Goal: Task Accomplishment & Management: Manage account settings

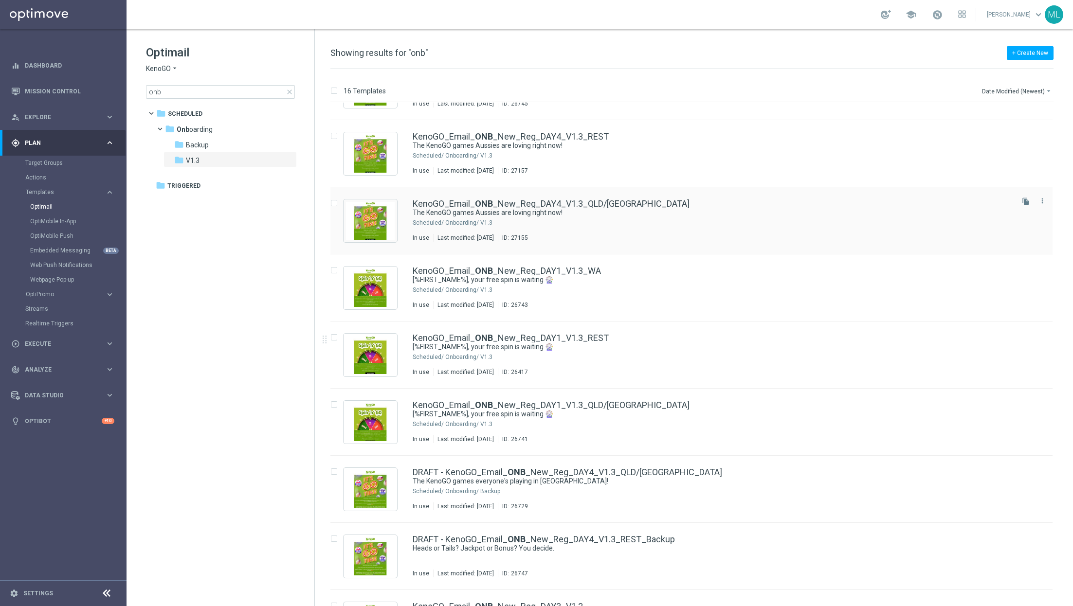
scroll to position [329, 0]
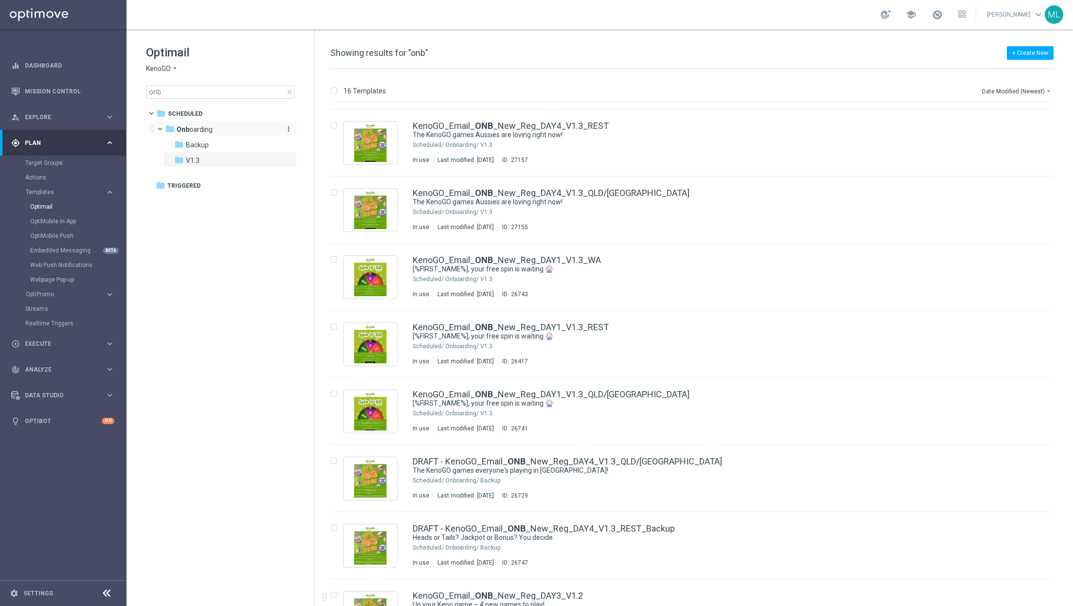
click at [289, 128] on icon "more_vert" at bounding box center [289, 129] width 8 height 8
click at [322, 131] on span "New Folder" at bounding box center [329, 131] width 30 height 8
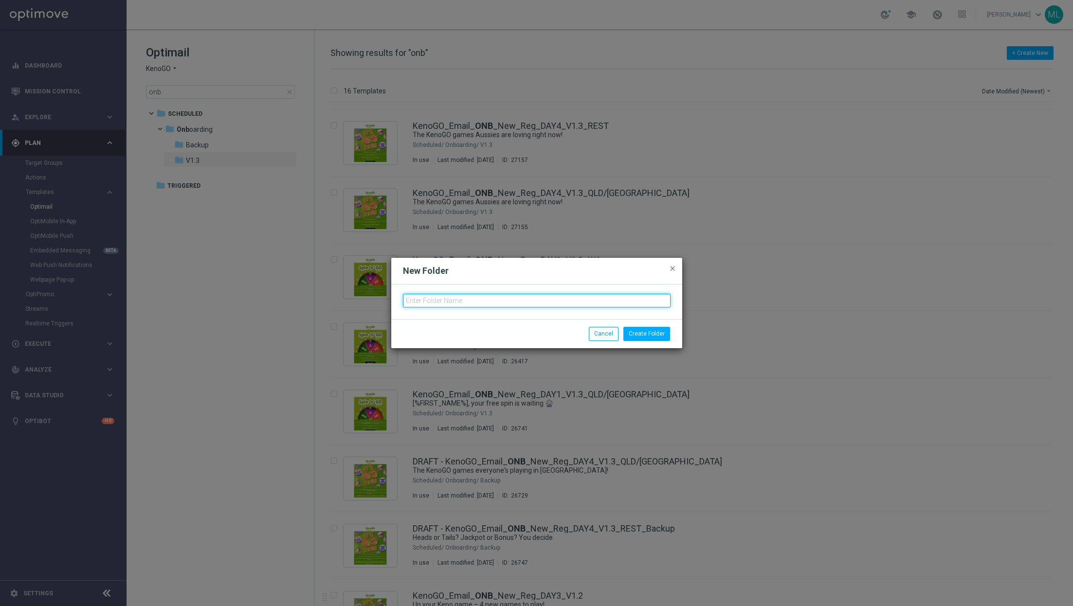
click at [461, 300] on input "text" at bounding box center [537, 301] width 268 height 14
type input "V2"
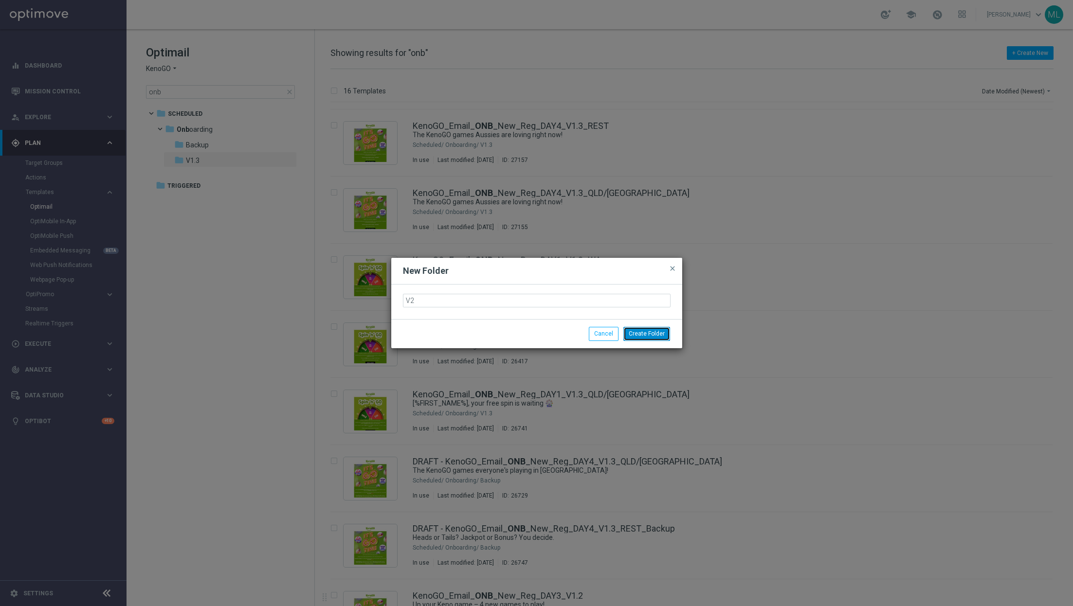
click at [645, 335] on button "Create Folder" at bounding box center [646, 334] width 47 height 14
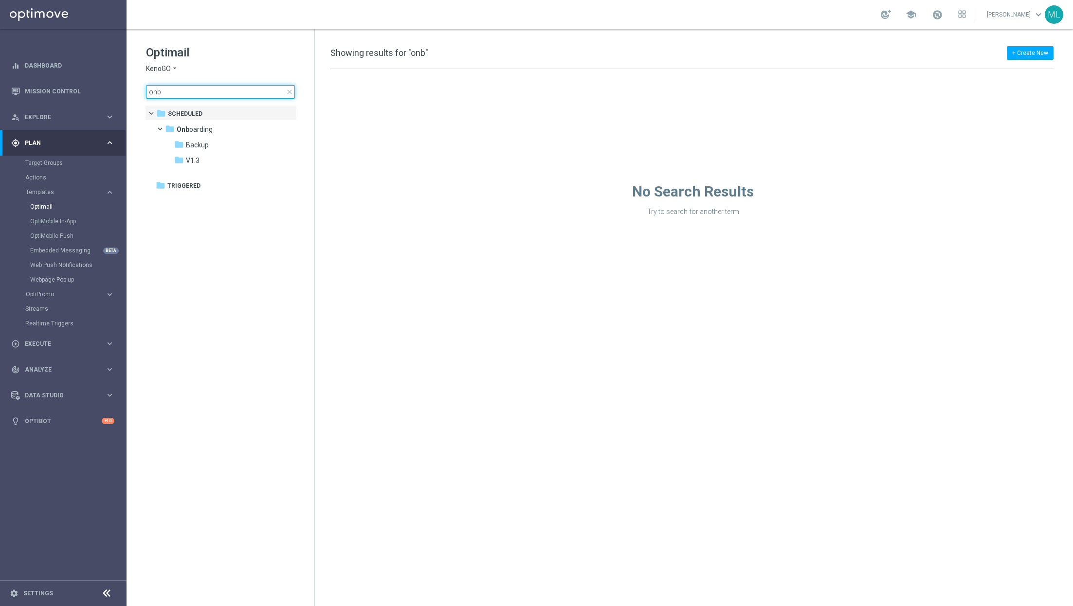
drag, startPoint x: 197, startPoint y: 92, endPoint x: 147, endPoint y: 91, distance: 50.1
click at [147, 91] on input "onb" at bounding box center [220, 92] width 149 height 14
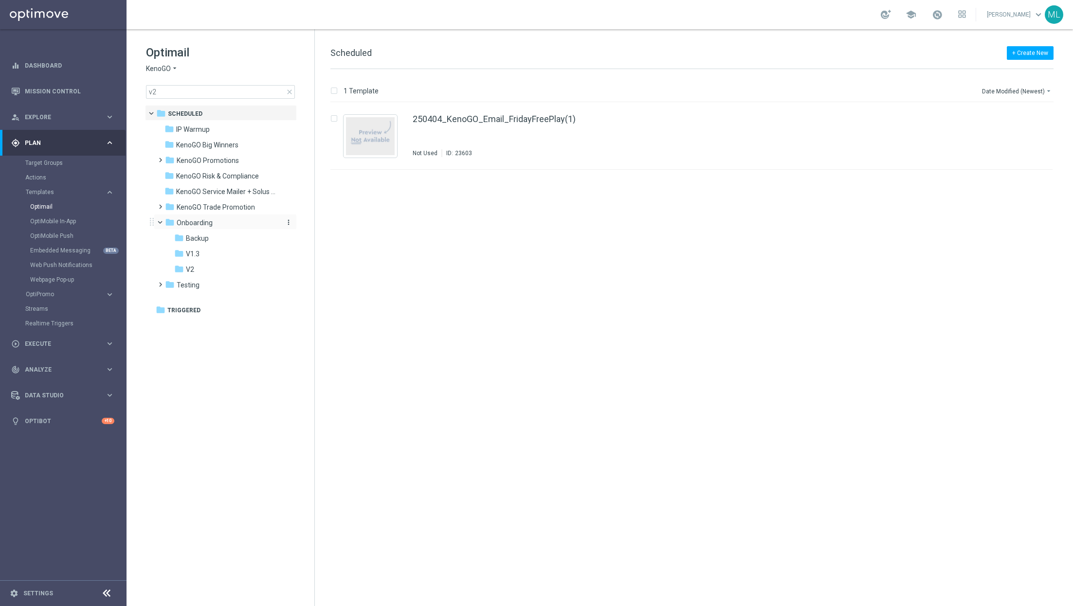
click at [203, 223] on span "Onboarding" at bounding box center [195, 223] width 36 height 9
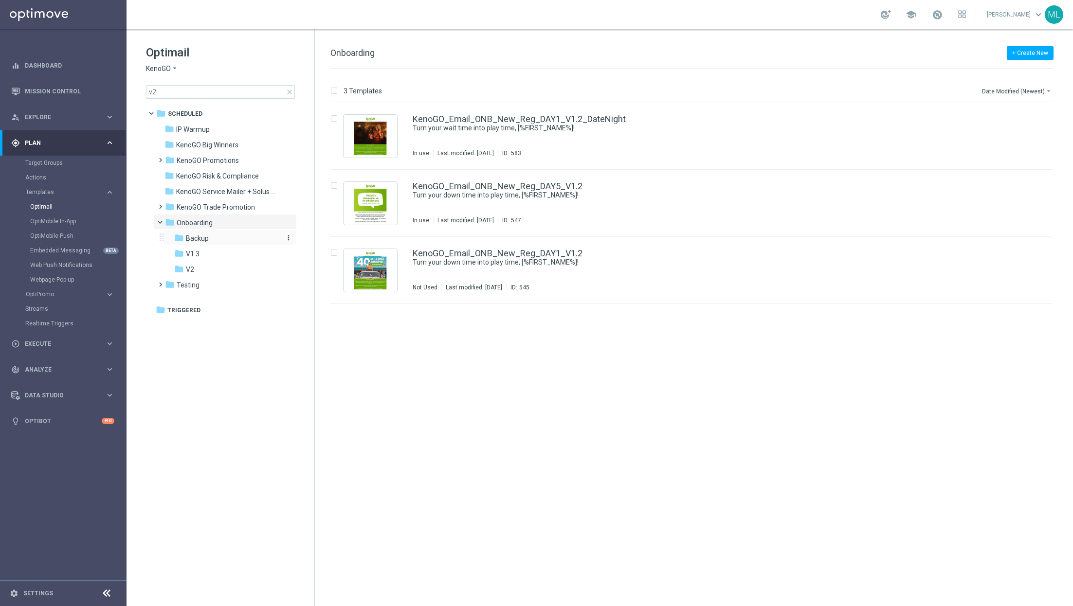
click at [206, 238] on span "Backup" at bounding box center [197, 238] width 23 height 9
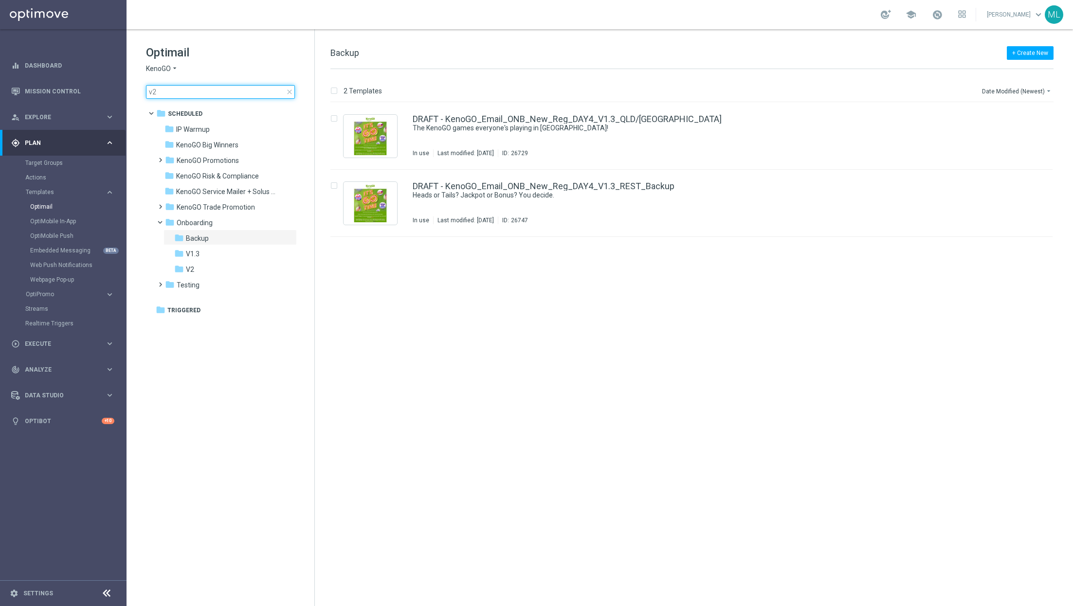
drag, startPoint x: 201, startPoint y: 89, endPoint x: 166, endPoint y: 87, distance: 34.6
click at [166, 87] on input "v2" at bounding box center [220, 92] width 149 height 14
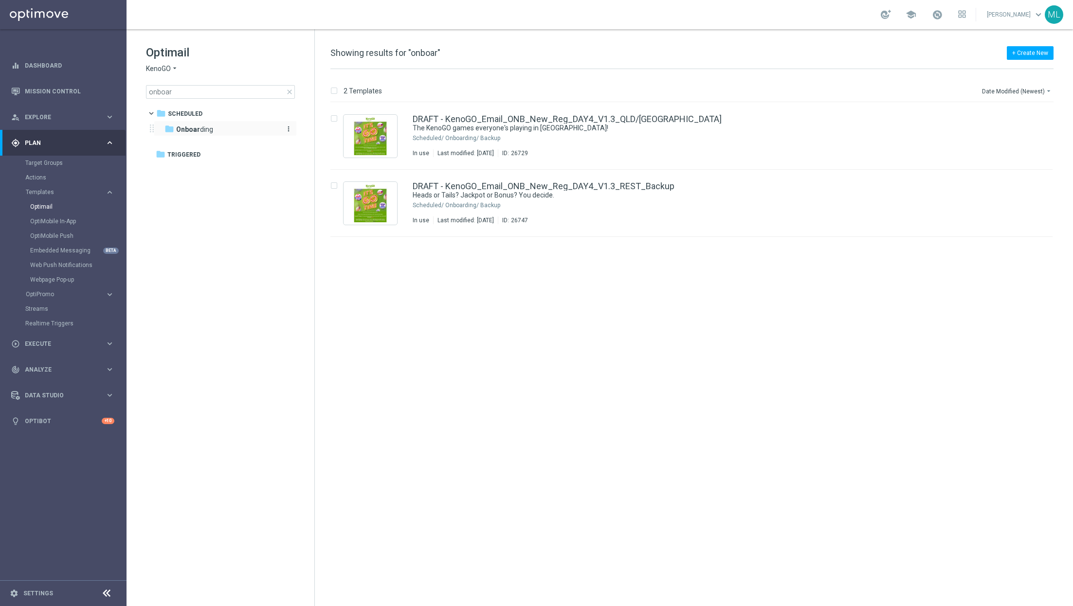
click at [196, 126] on b "Onboar" at bounding box center [188, 130] width 24 height 8
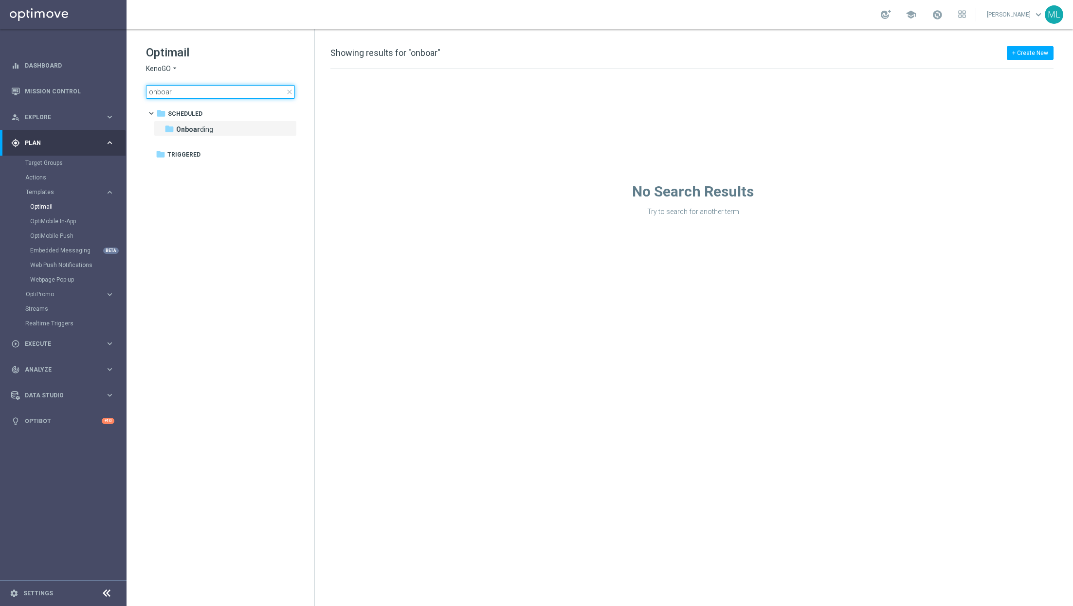
click at [178, 87] on input "onboar" at bounding box center [220, 92] width 149 height 14
click at [188, 97] on input "onboar" at bounding box center [220, 92] width 149 height 14
type input "onb"
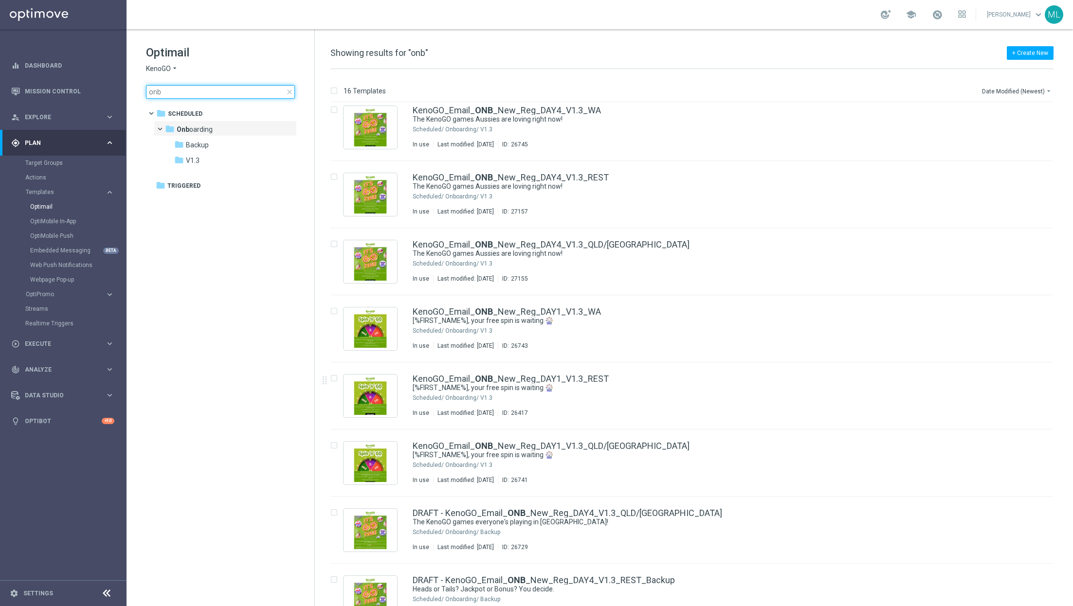
scroll to position [329, 0]
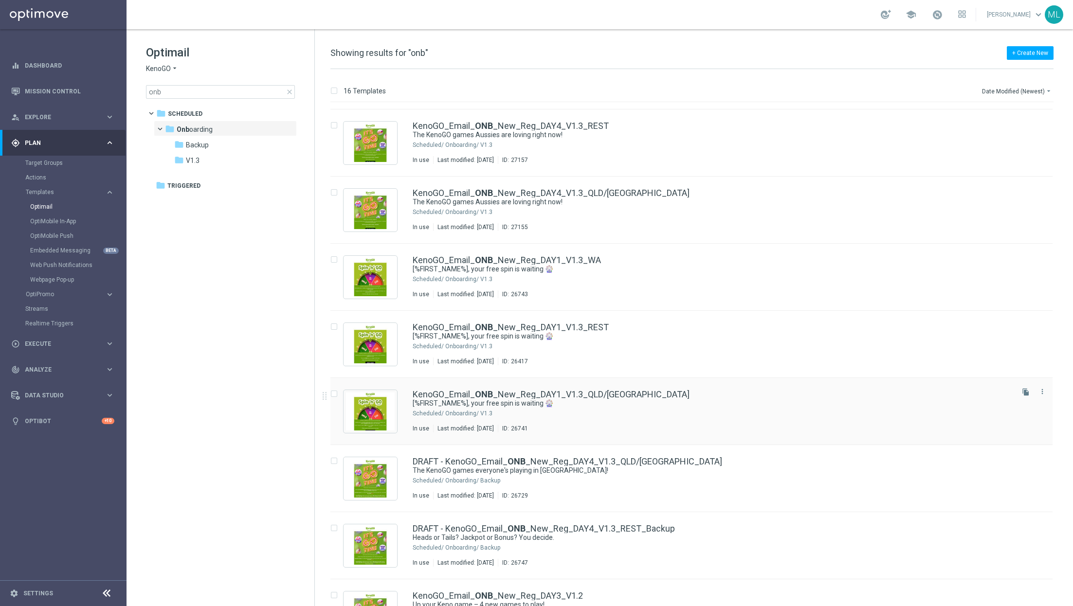
click at [673, 380] on div "KenoGO_Email_ ONB _New_Reg_DAY1_V1.3_QLD/NSW [%FIRST_NAME%], your free spin is …" at bounding box center [691, 411] width 722 height 67
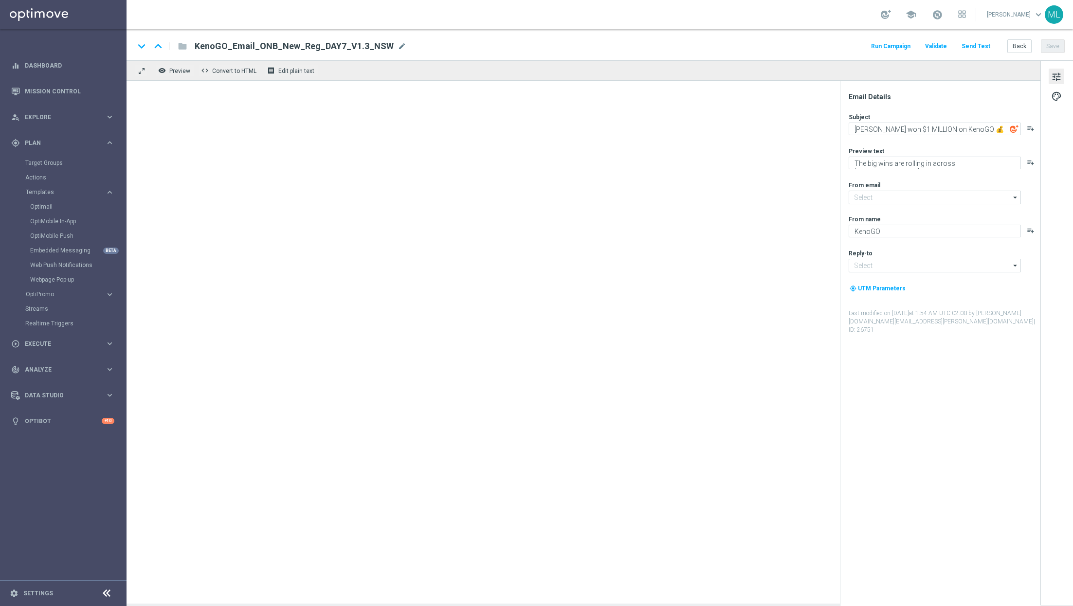
type input "[EMAIL_ADDRESS][DOMAIN_NAME]"
type textarea "[%FIRST_NAME%], your free spin is waiting 🎡"
type textarea "Spin the wheel. No pressure. Just fun!"
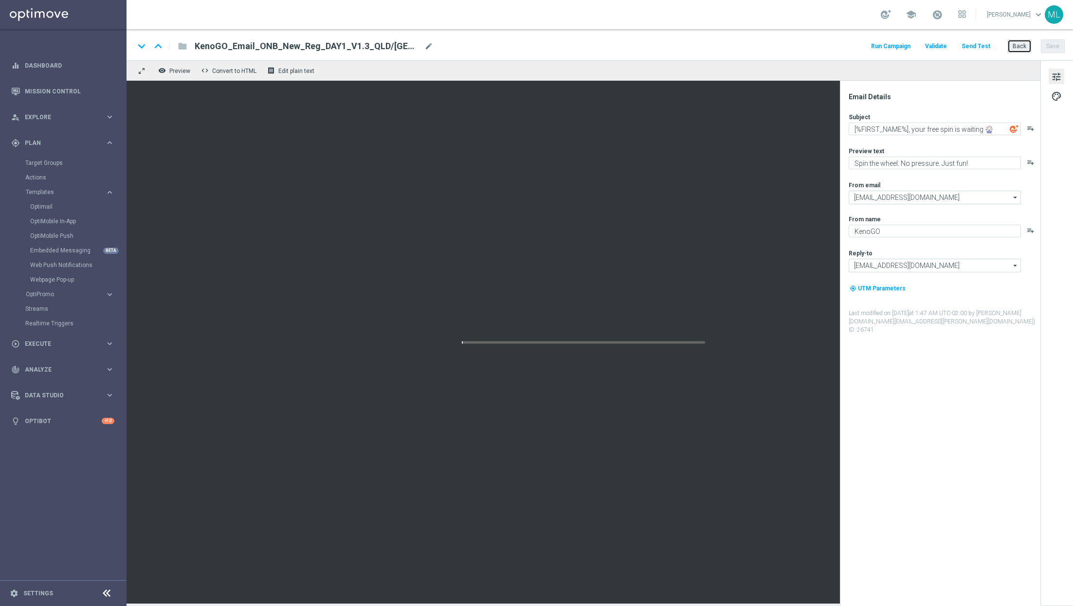
click at [1018, 47] on button "Back" at bounding box center [1019, 46] width 24 height 14
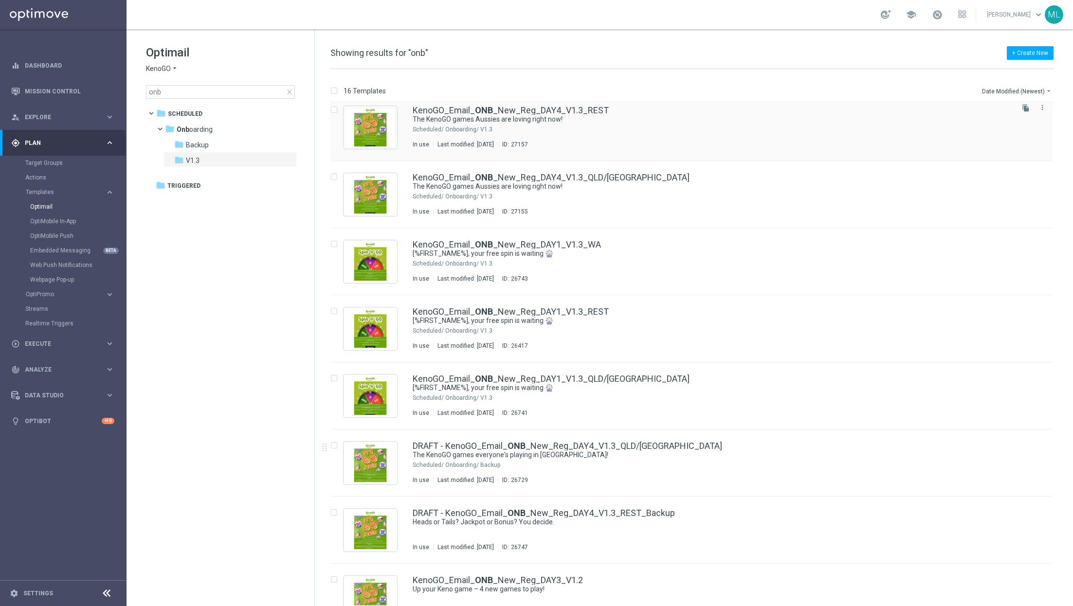
scroll to position [358, 0]
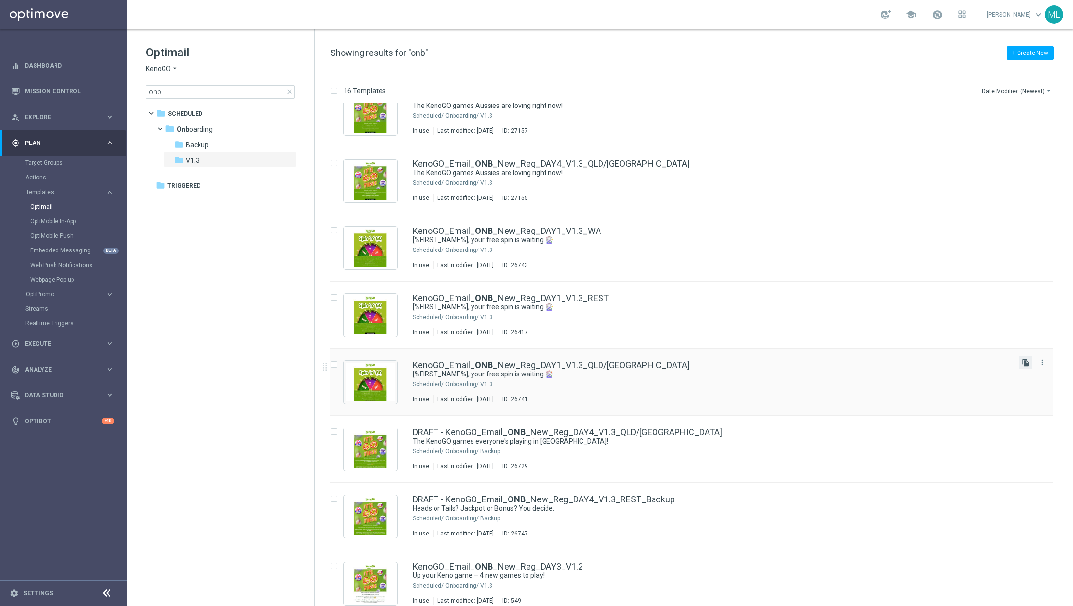
click at [1025, 364] on icon "file_copy" at bounding box center [1026, 363] width 8 height 8
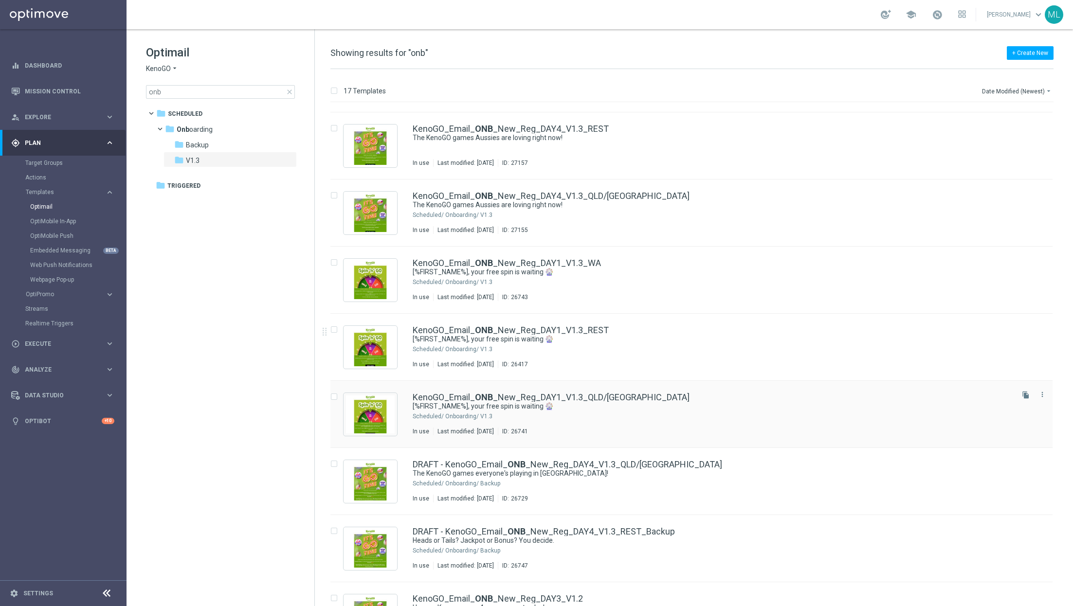
scroll to position [390, 0]
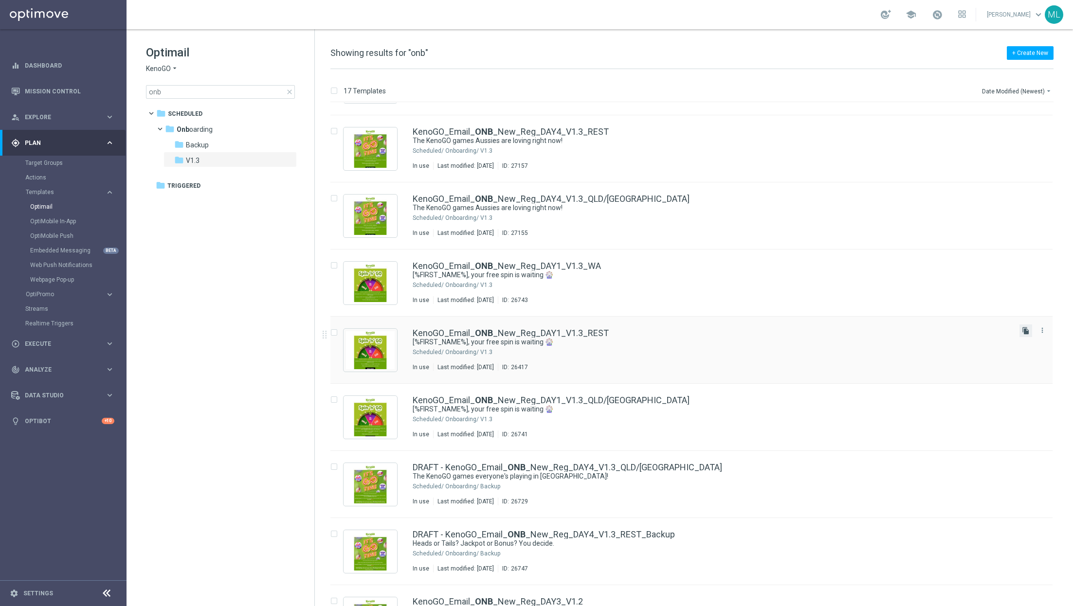
click at [1022, 332] on icon "file_copy" at bounding box center [1026, 331] width 8 height 8
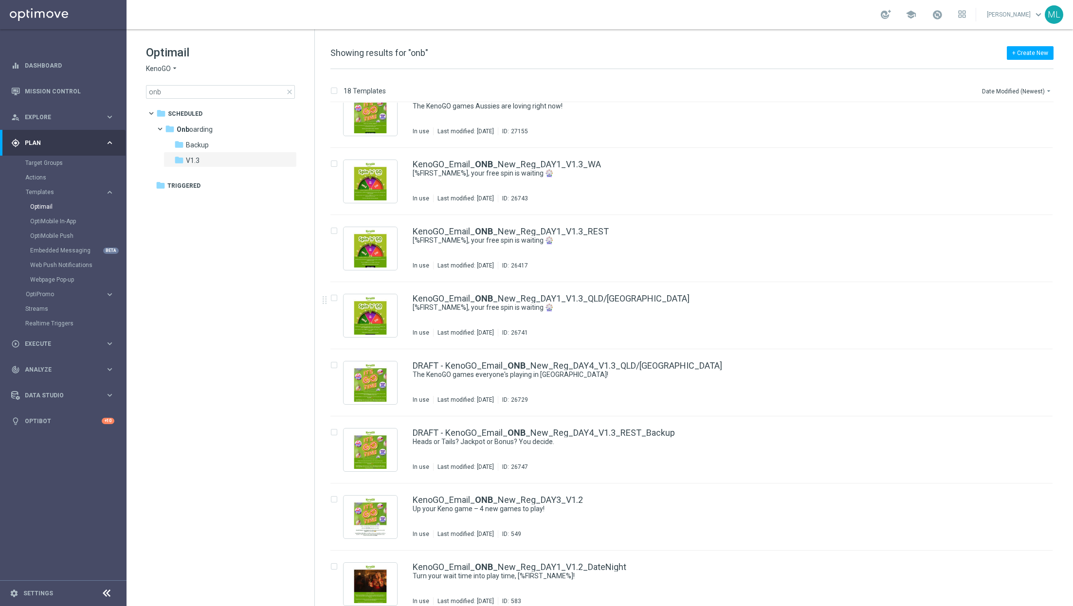
scroll to position [560, 0]
click at [1026, 162] on icon "file_copy" at bounding box center [1026, 162] width 8 height 8
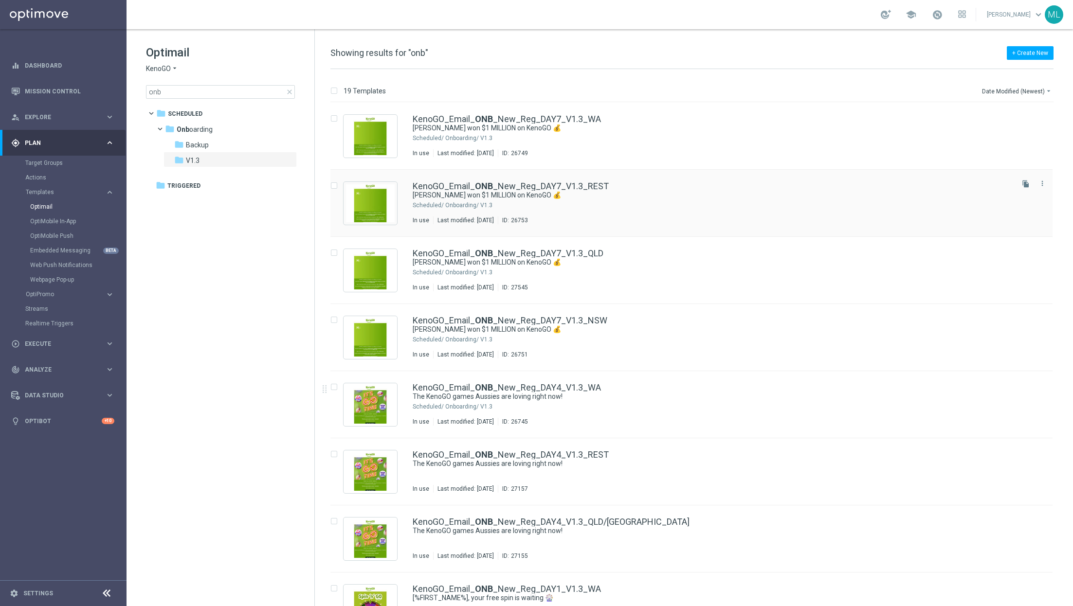
scroll to position [359, 0]
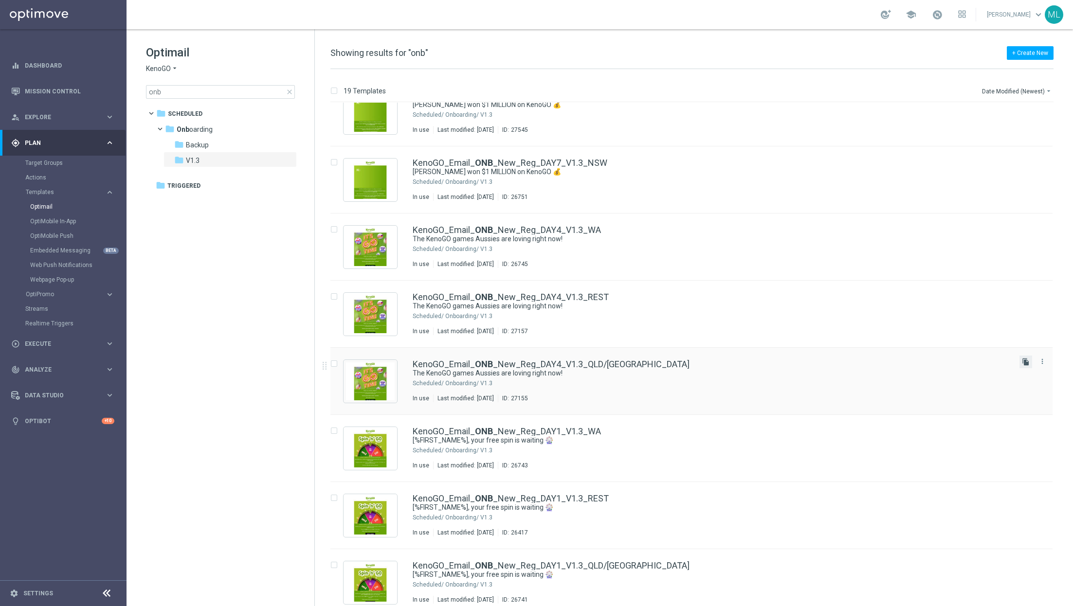
click at [1026, 360] on icon "file_copy" at bounding box center [1026, 362] width 8 height 8
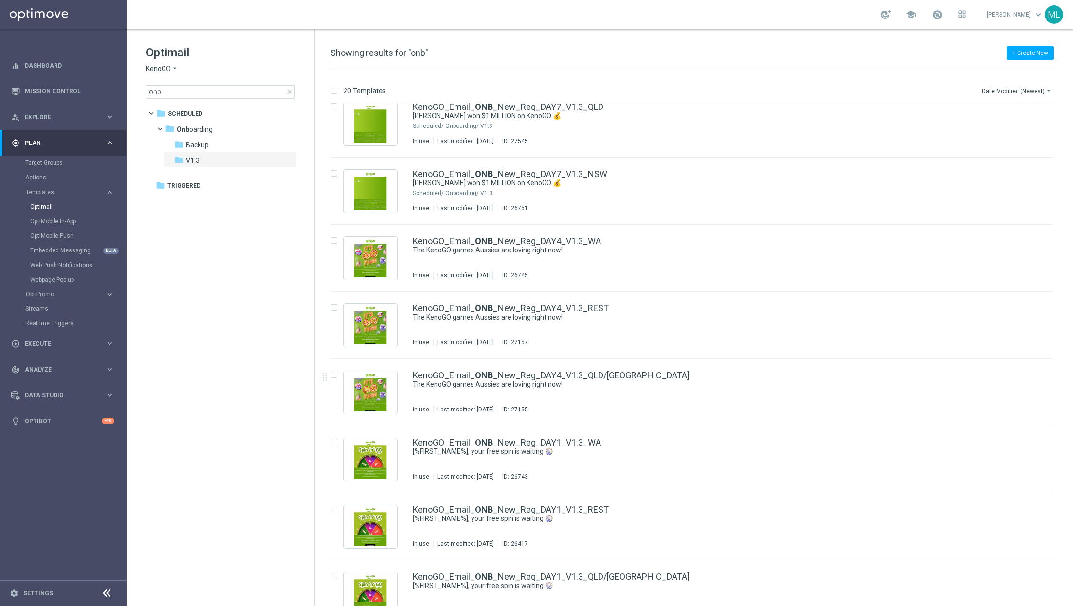
scroll to position [420, 0]
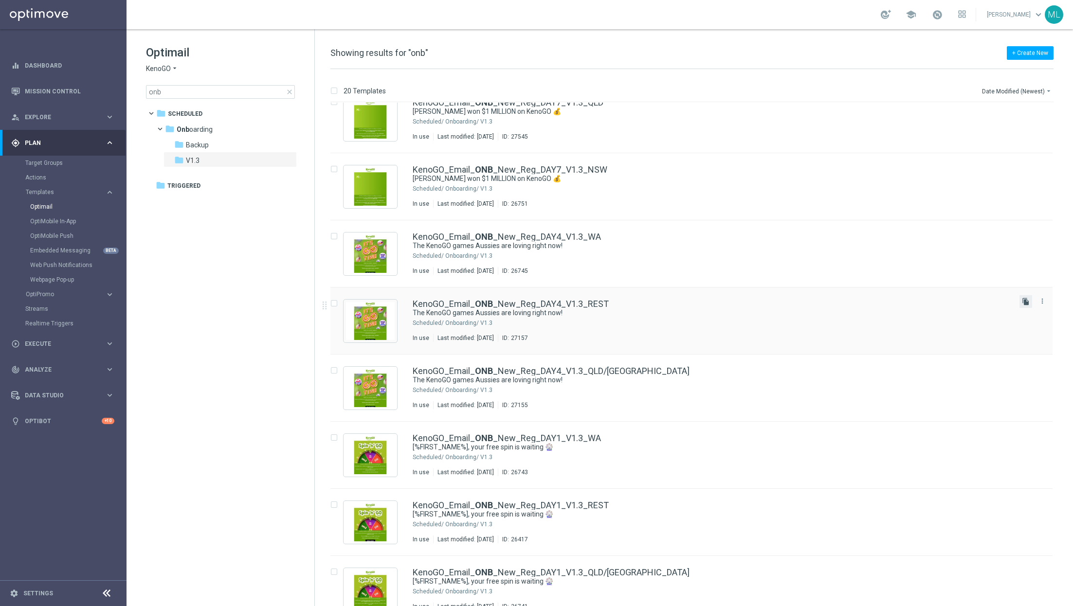
click at [1026, 298] on icon "file_copy" at bounding box center [1026, 302] width 8 height 8
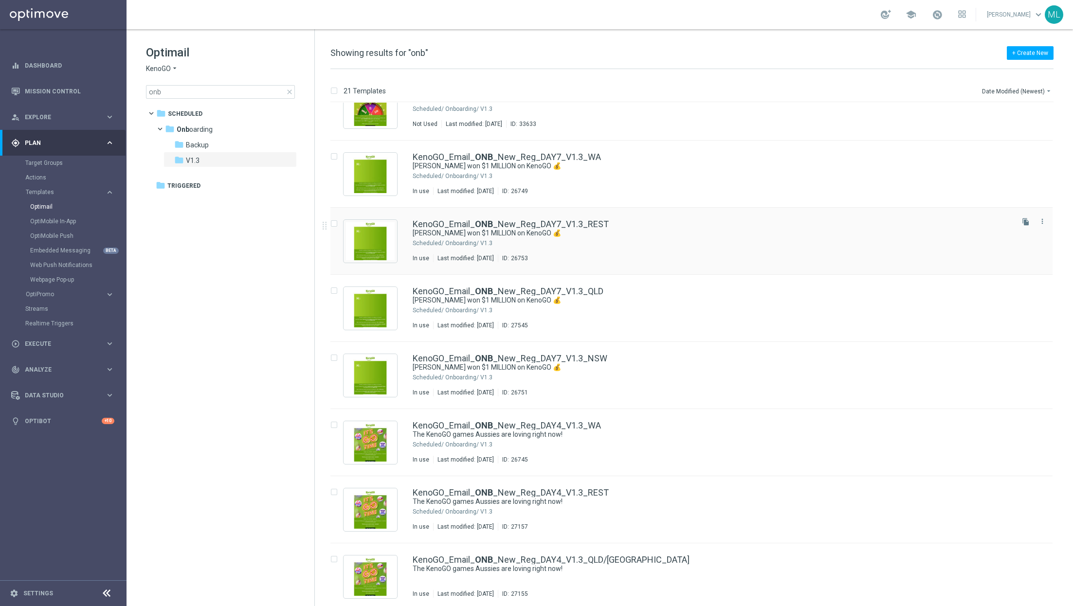
scroll to position [248, 0]
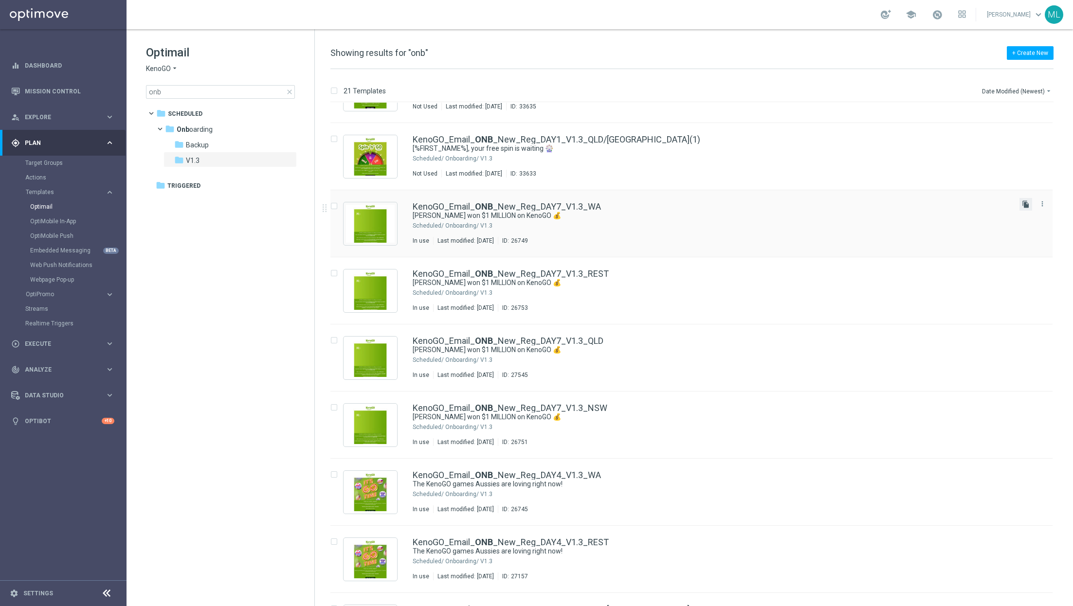
click at [1022, 208] on icon "file_copy" at bounding box center [1026, 205] width 8 height 8
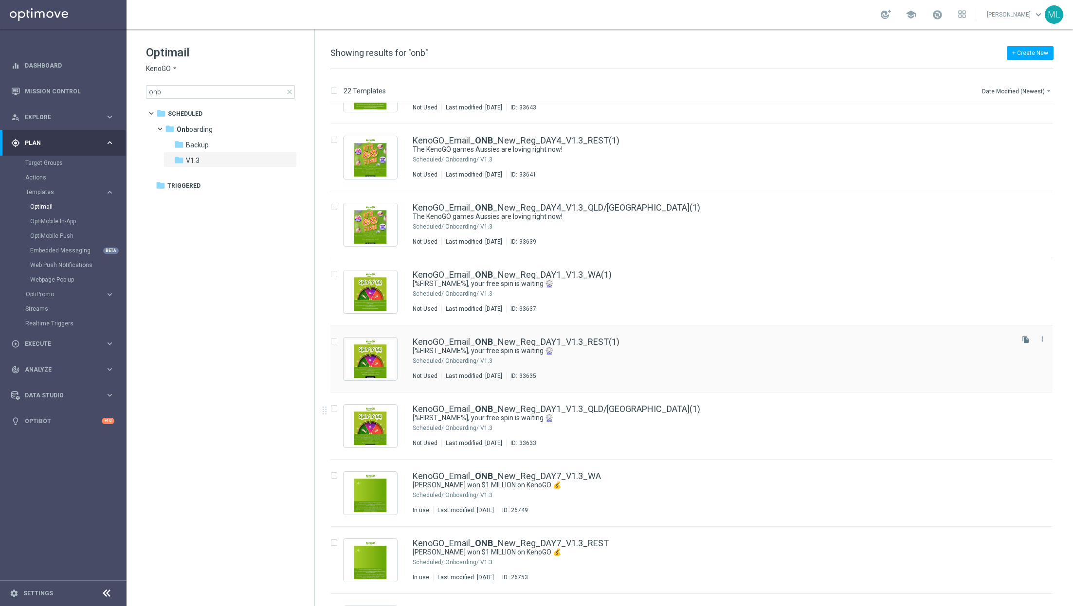
scroll to position [57, 0]
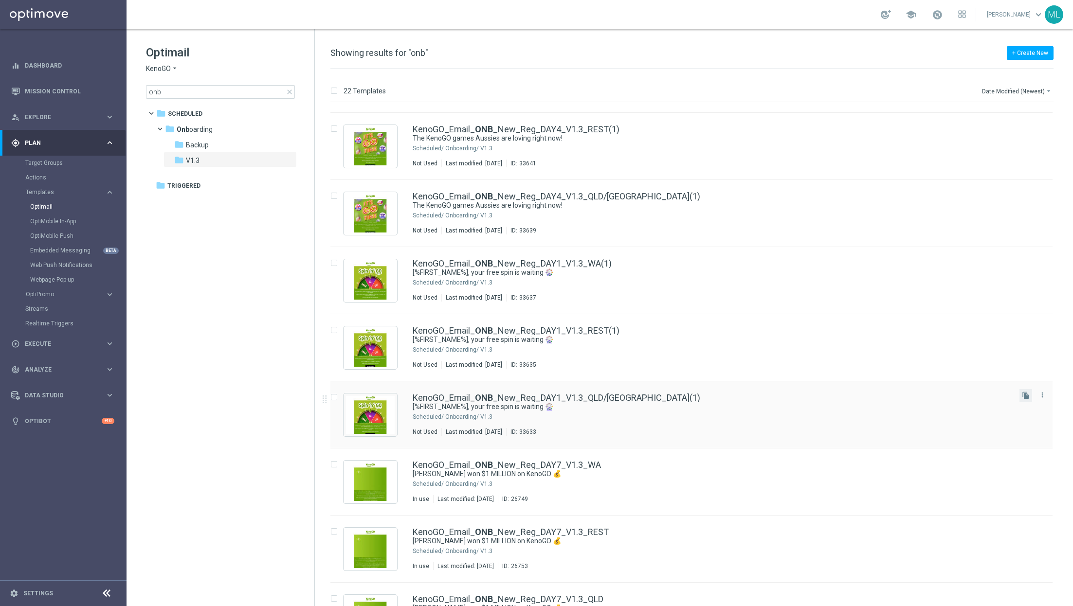
click at [1022, 400] on button "file_copy" at bounding box center [1026, 395] width 13 height 13
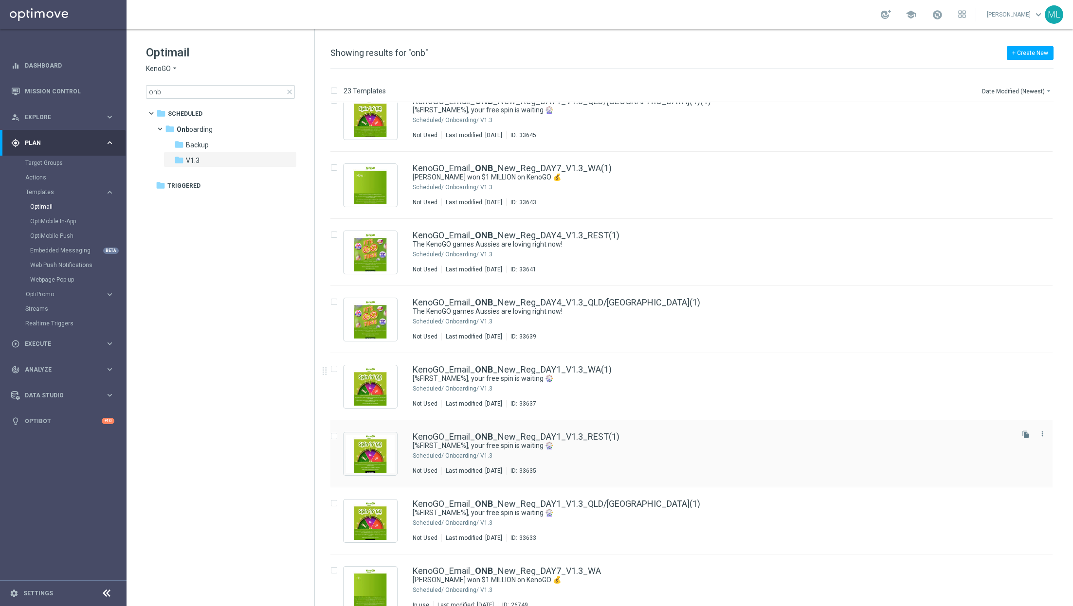
scroll to position [0, 0]
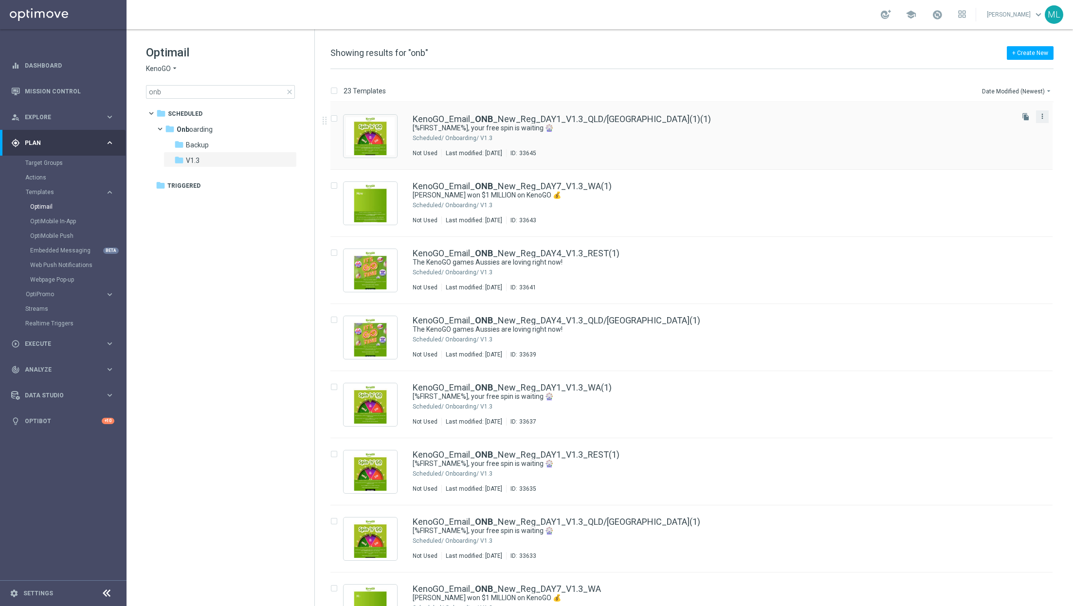
click at [1041, 115] on icon "more_vert" at bounding box center [1043, 116] width 8 height 8
click at [989, 153] on span "Delete" at bounding box center [982, 153] width 18 height 7
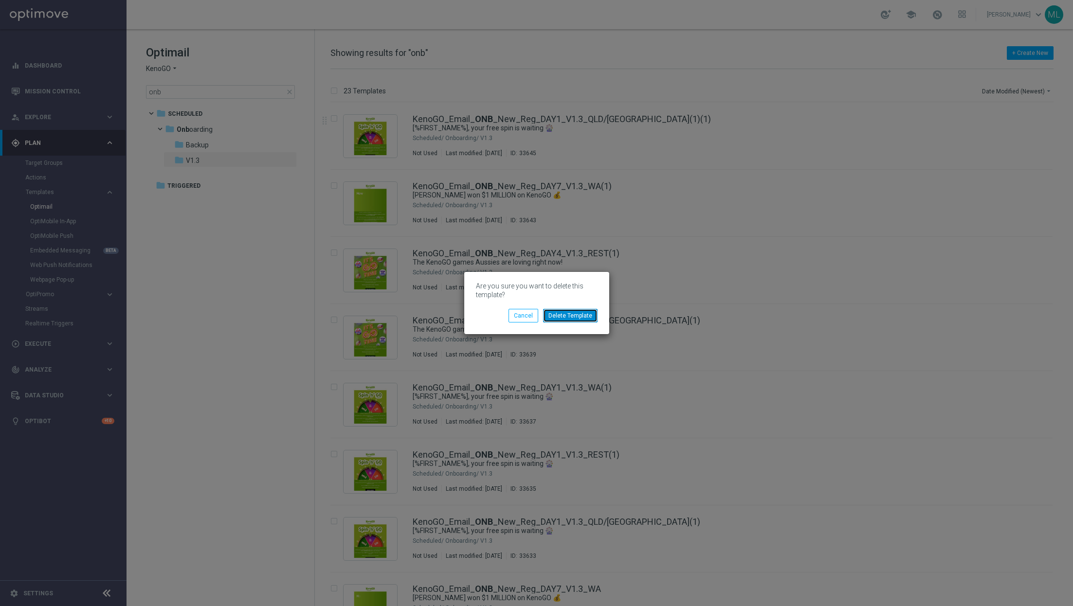
click at [576, 320] on button "Delete Template" at bounding box center [570, 316] width 55 height 14
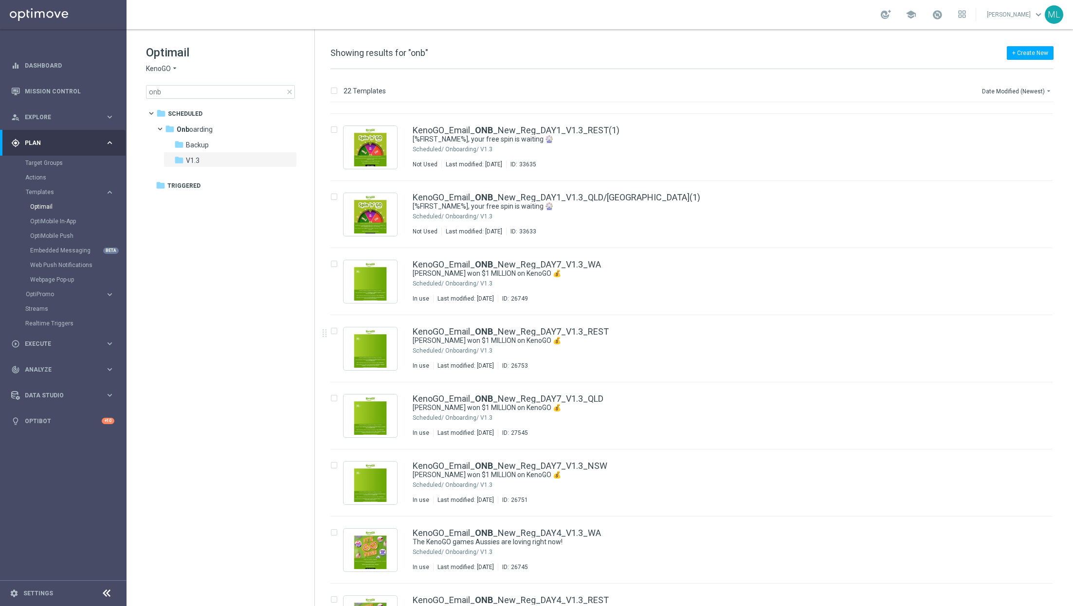
scroll to position [262, 0]
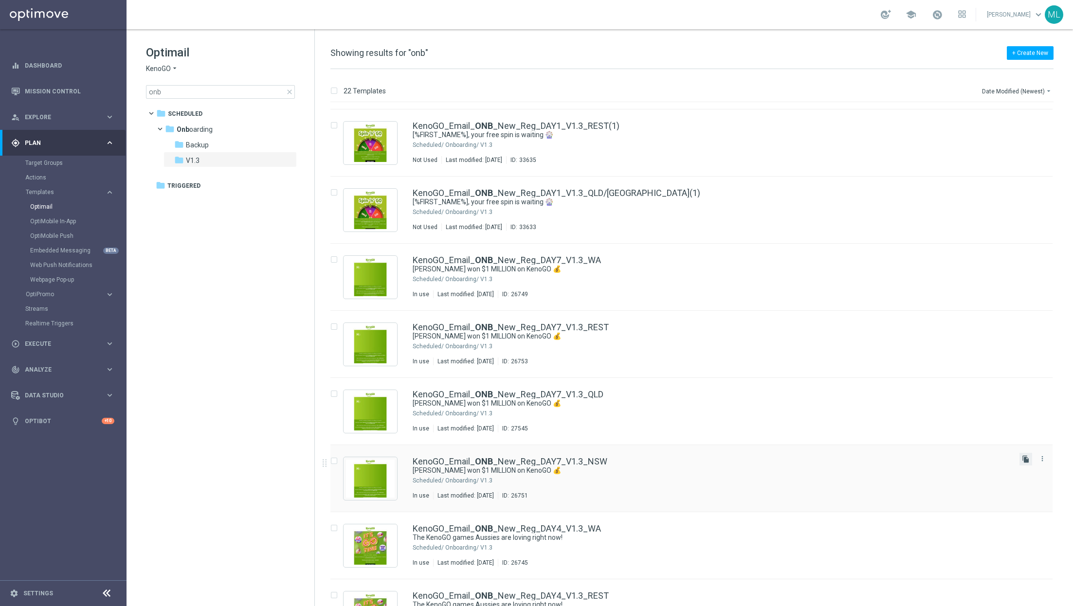
click at [1022, 458] on icon "file_copy" at bounding box center [1026, 460] width 8 height 8
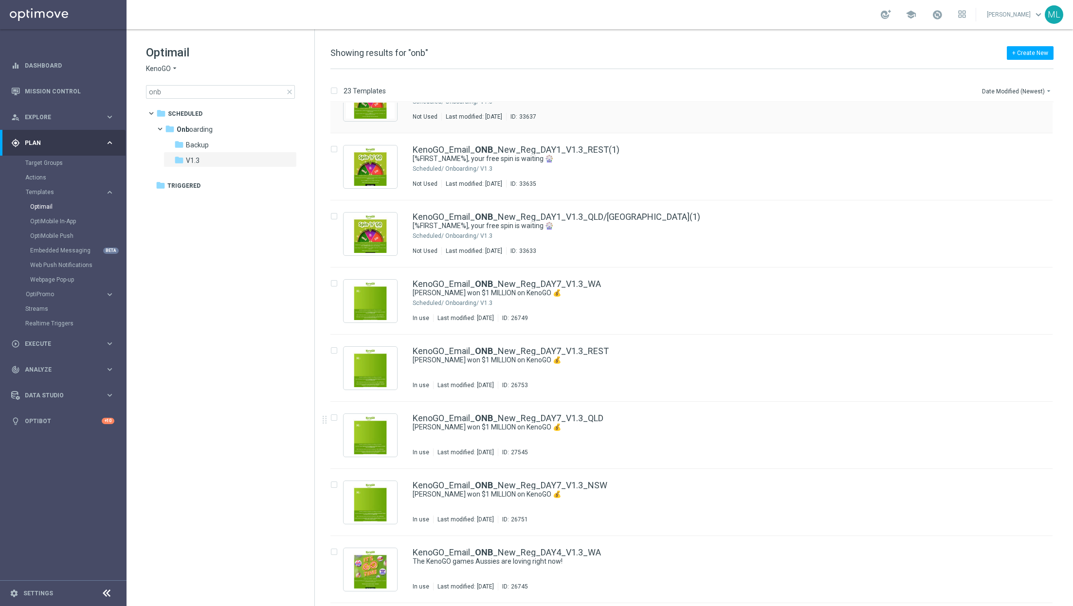
scroll to position [307, 0]
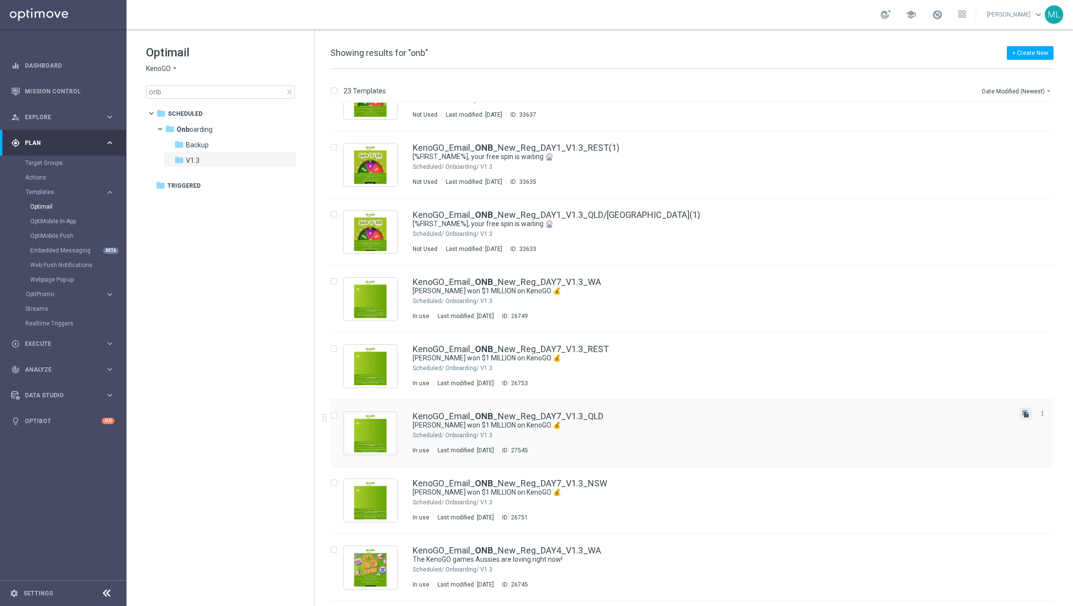
click at [1022, 412] on icon "file_copy" at bounding box center [1026, 414] width 8 height 8
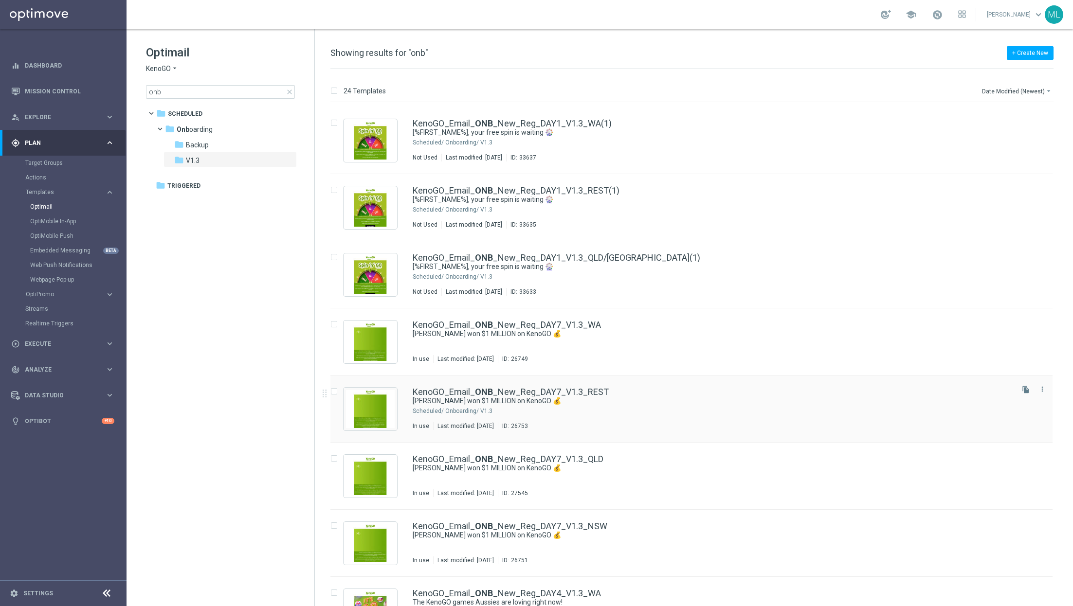
scroll to position [355, 0]
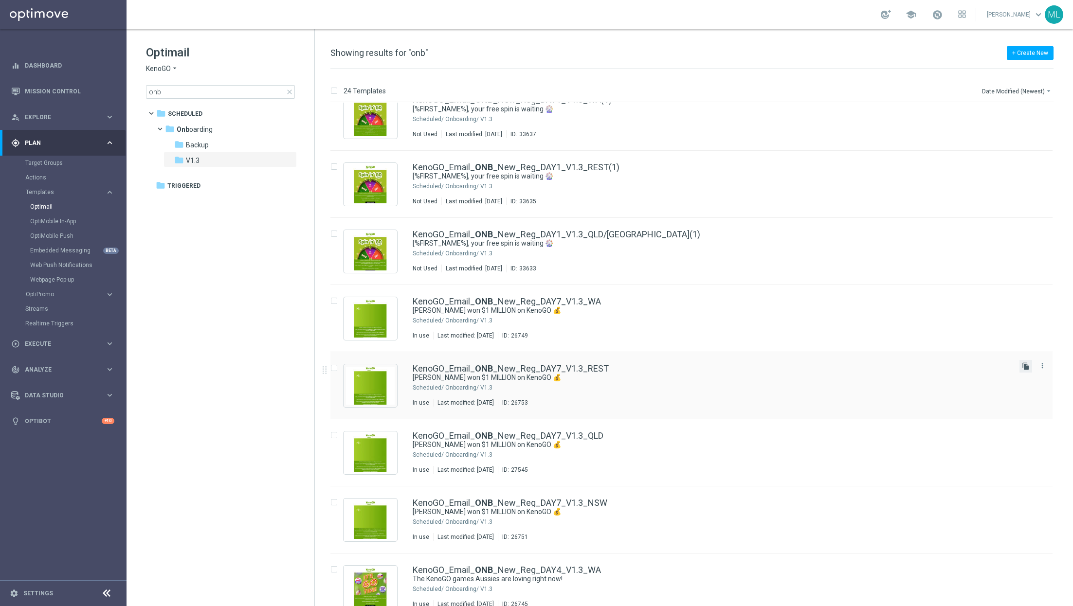
click at [1022, 368] on icon "file_copy" at bounding box center [1026, 367] width 8 height 8
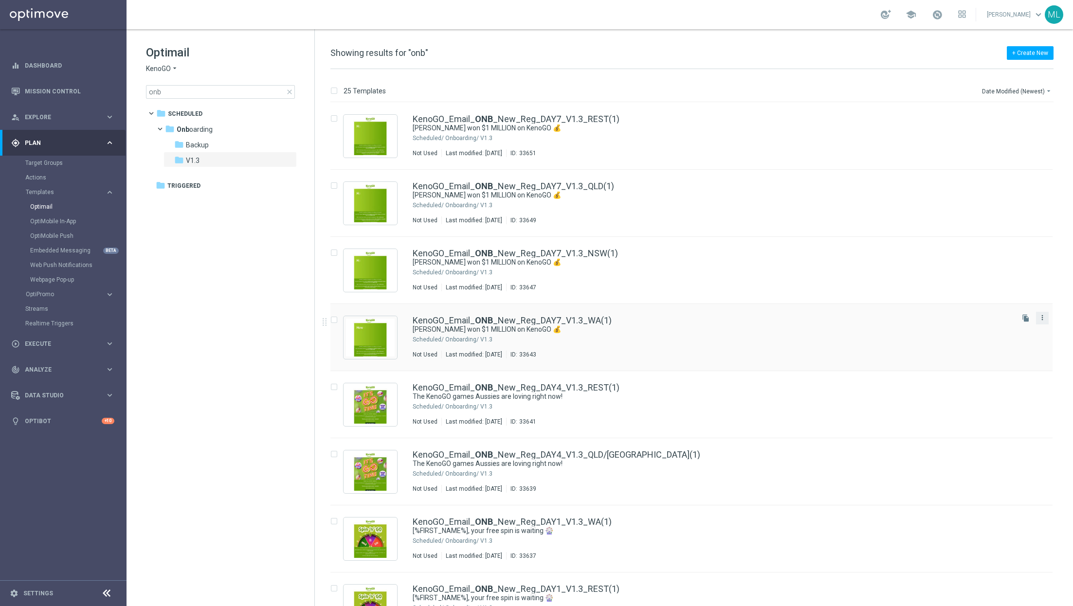
click at [1043, 317] on icon "more_vert" at bounding box center [1043, 318] width 8 height 8
click at [981, 331] on div "send Move" at bounding box center [997, 328] width 78 height 14
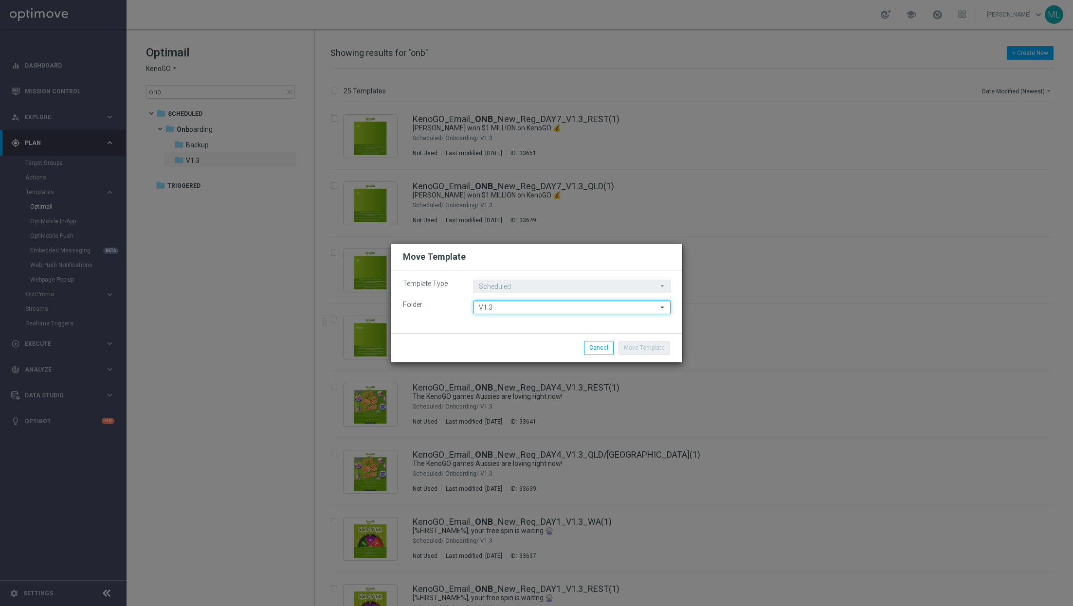
click at [627, 309] on input "V1.3" at bounding box center [572, 308] width 197 height 14
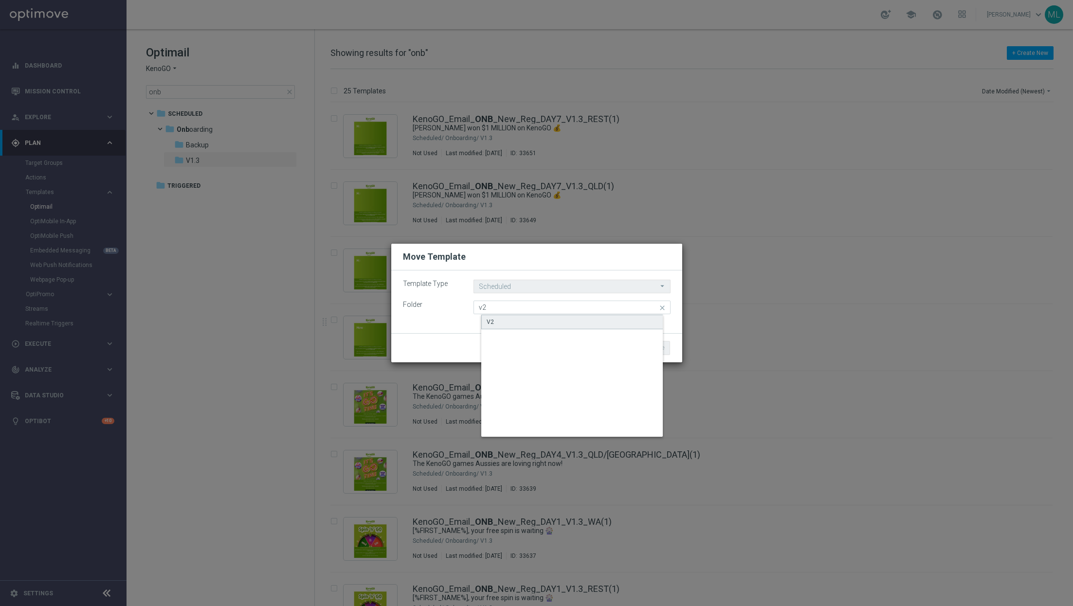
click at [546, 321] on div "V2" at bounding box center [579, 322] width 197 height 15
type input "V2"
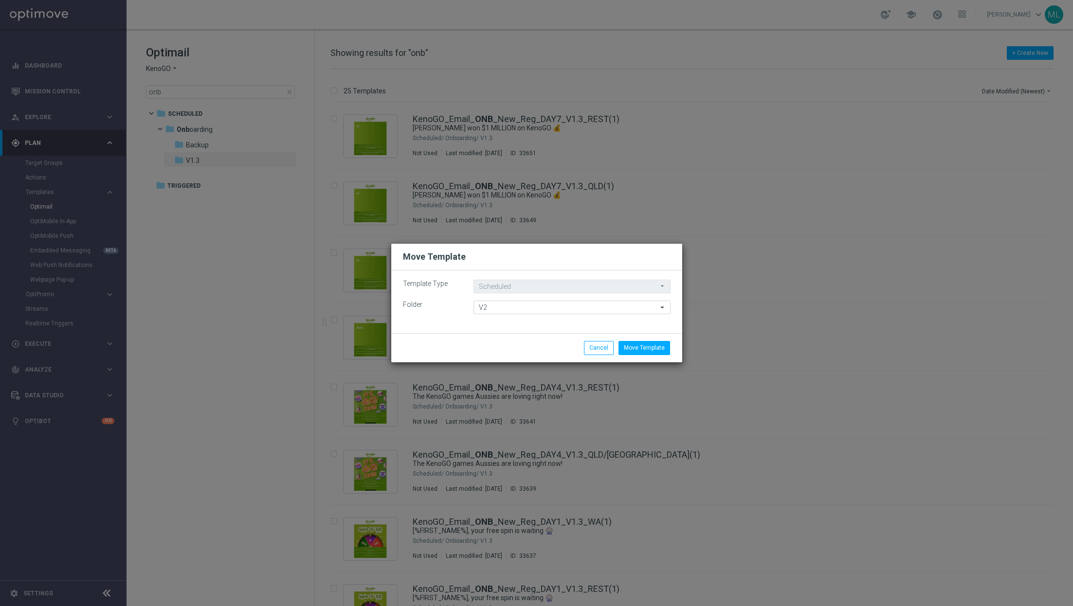
click at [664, 286] on icon "arrow_drop_down" at bounding box center [663, 286] width 10 height 12
click at [649, 347] on button "Move Template" at bounding box center [645, 348] width 52 height 14
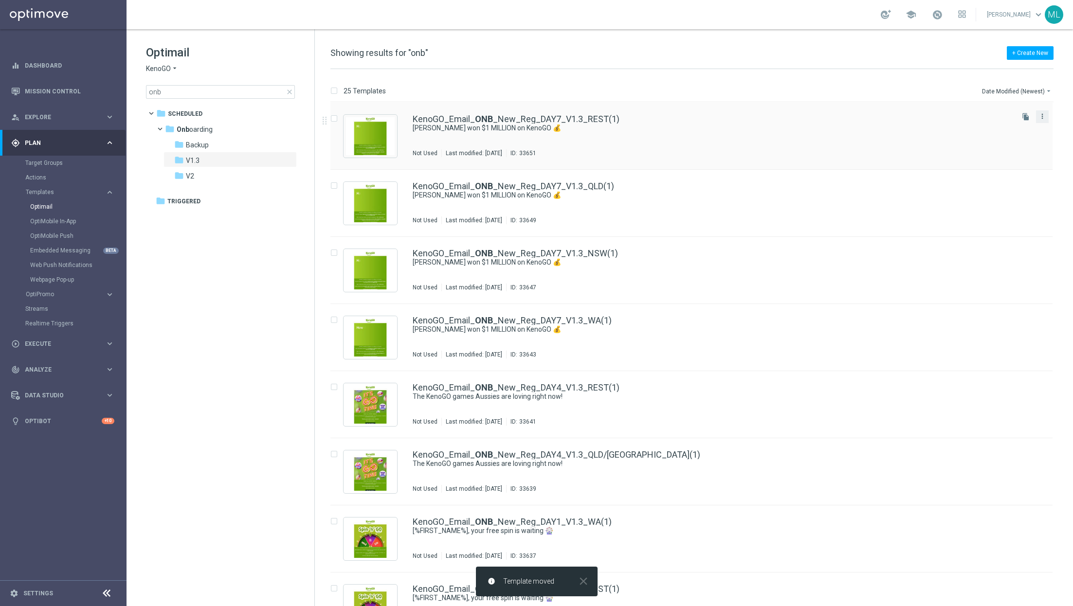
click at [1043, 114] on icon "more_vert" at bounding box center [1043, 116] width 8 height 8
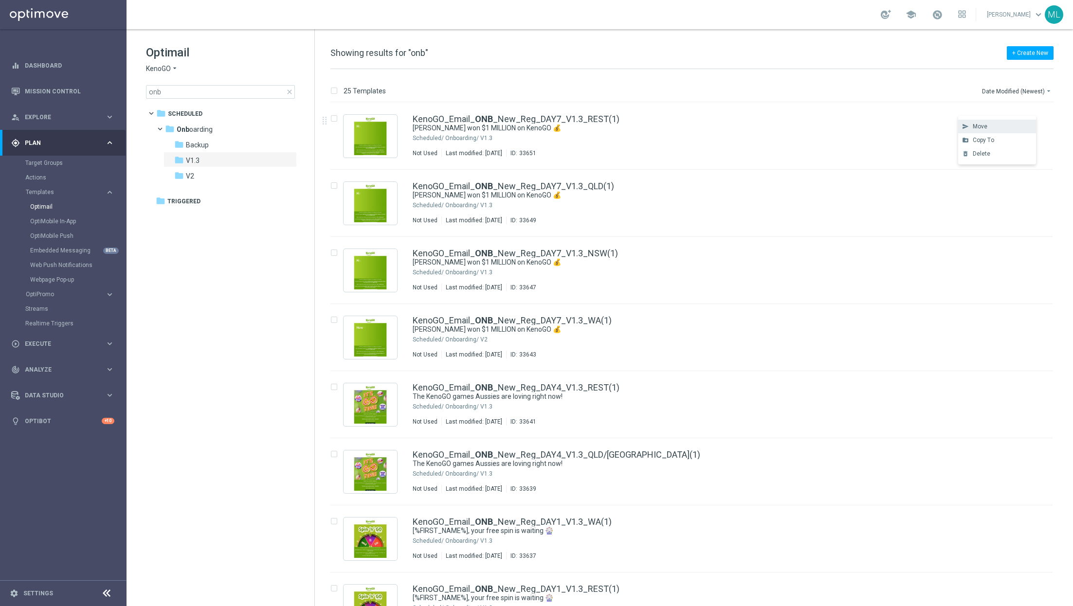
click at [977, 127] on span "Move" at bounding box center [980, 126] width 15 height 7
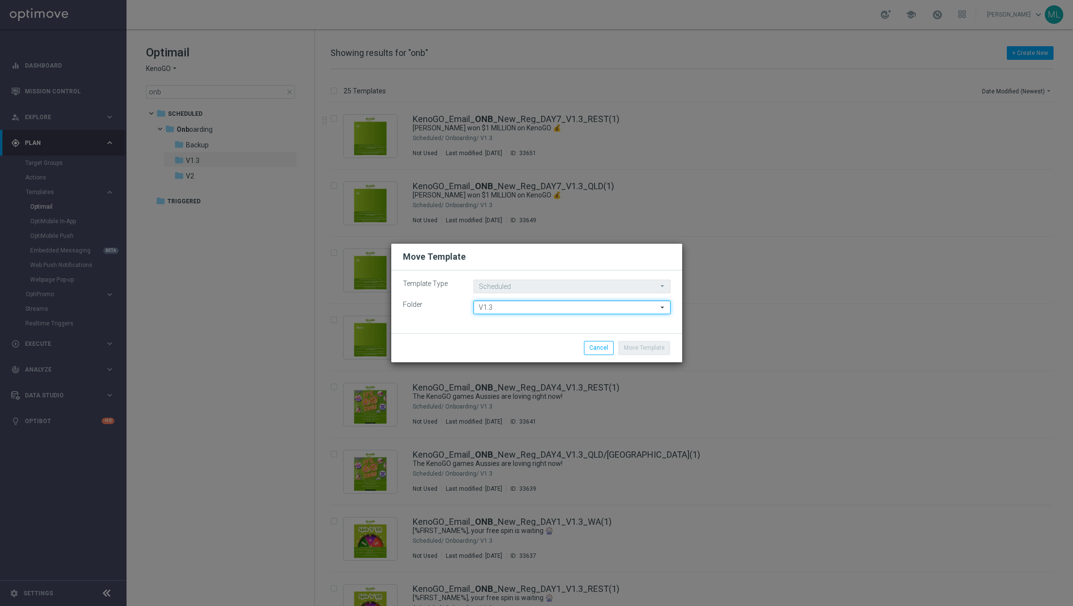
click at [559, 310] on input "V1.3" at bounding box center [572, 308] width 197 height 14
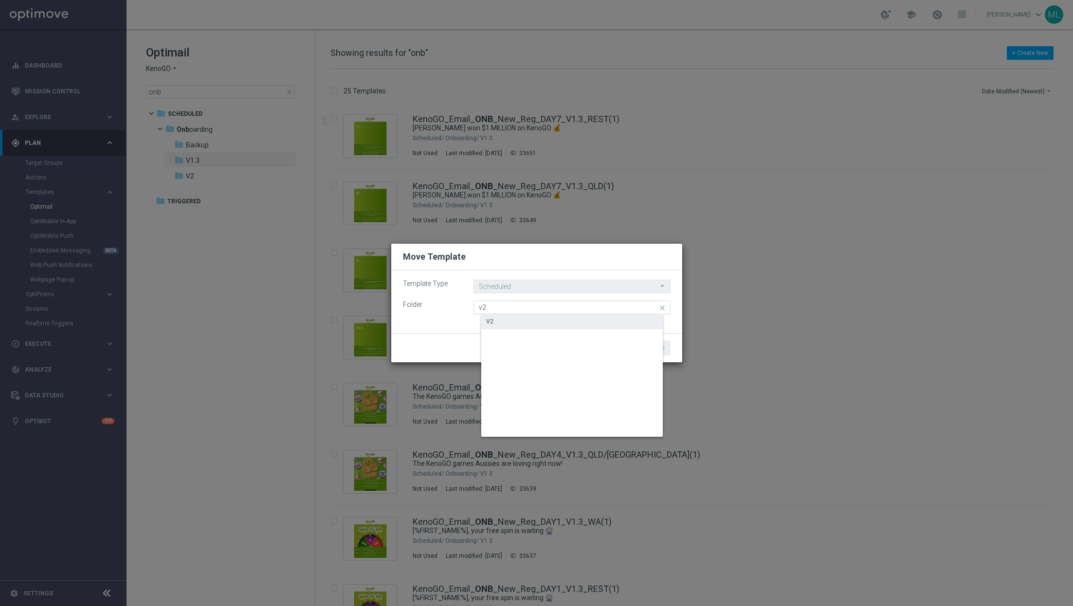
click at [498, 321] on div "V2" at bounding box center [579, 322] width 197 height 14
type input "V2"
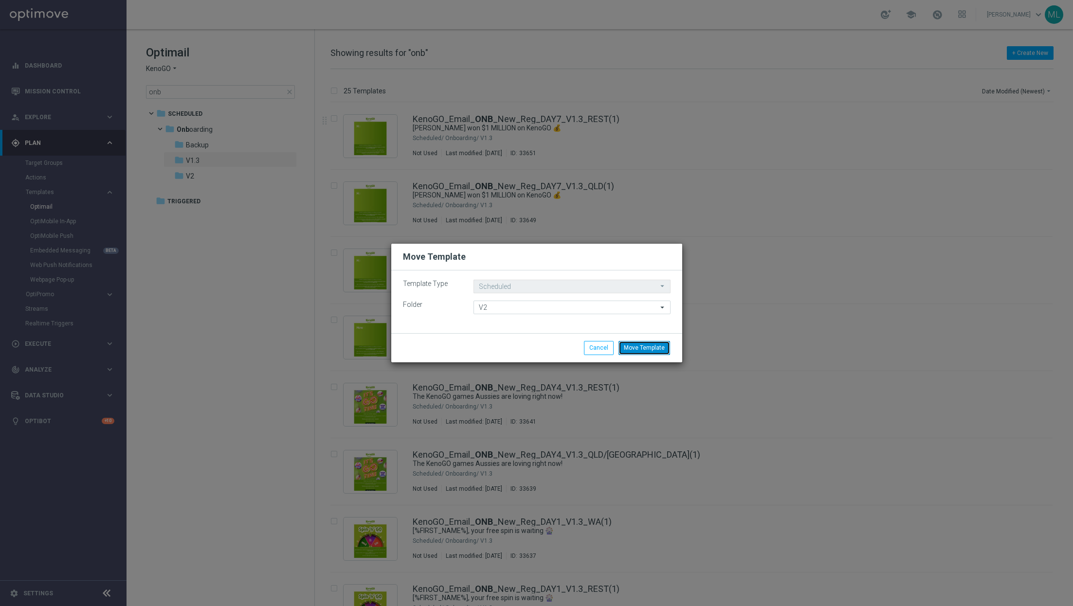
click at [656, 345] on button "Move Template" at bounding box center [645, 348] width 52 height 14
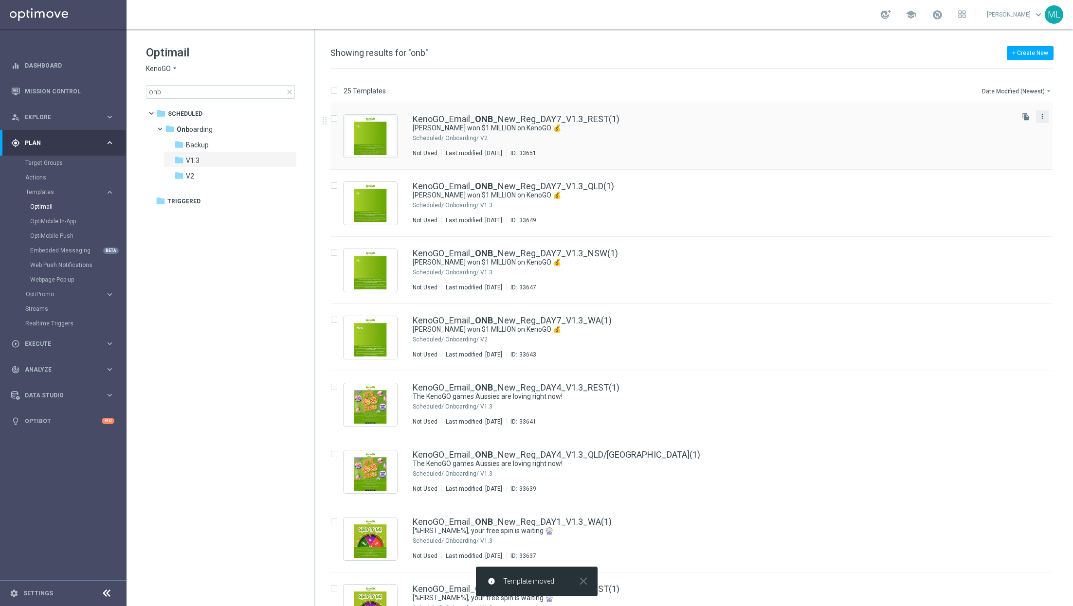
click at [1041, 116] on icon "more_vert" at bounding box center [1043, 116] width 8 height 8
click at [1042, 183] on icon "more_vert" at bounding box center [1043, 184] width 8 height 8
click at [990, 196] on div "Move" at bounding box center [1002, 193] width 59 height 7
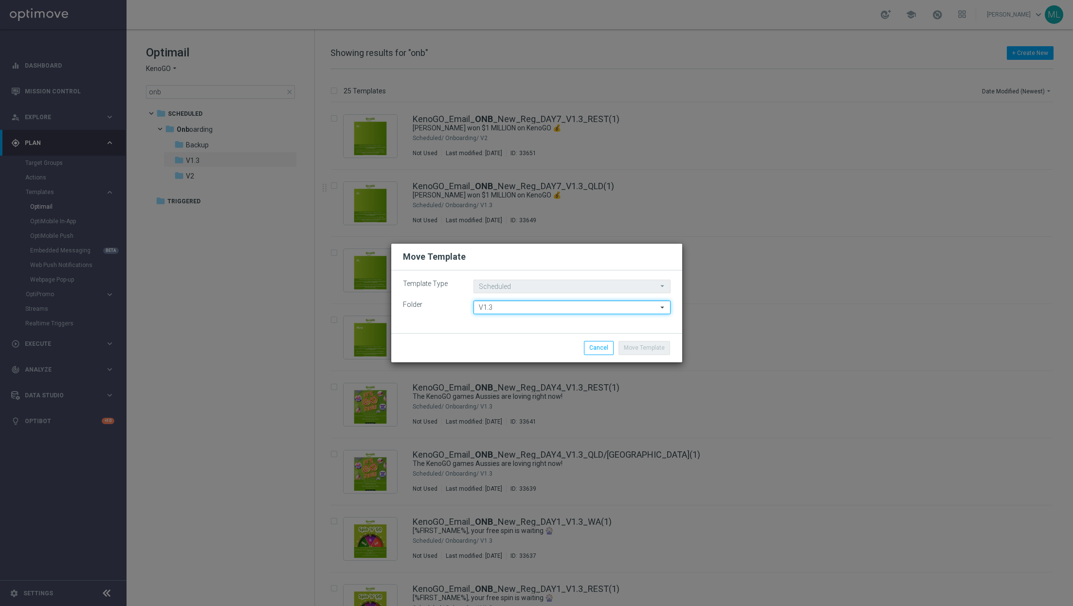
click at [543, 309] on input "V1.3" at bounding box center [572, 308] width 197 height 14
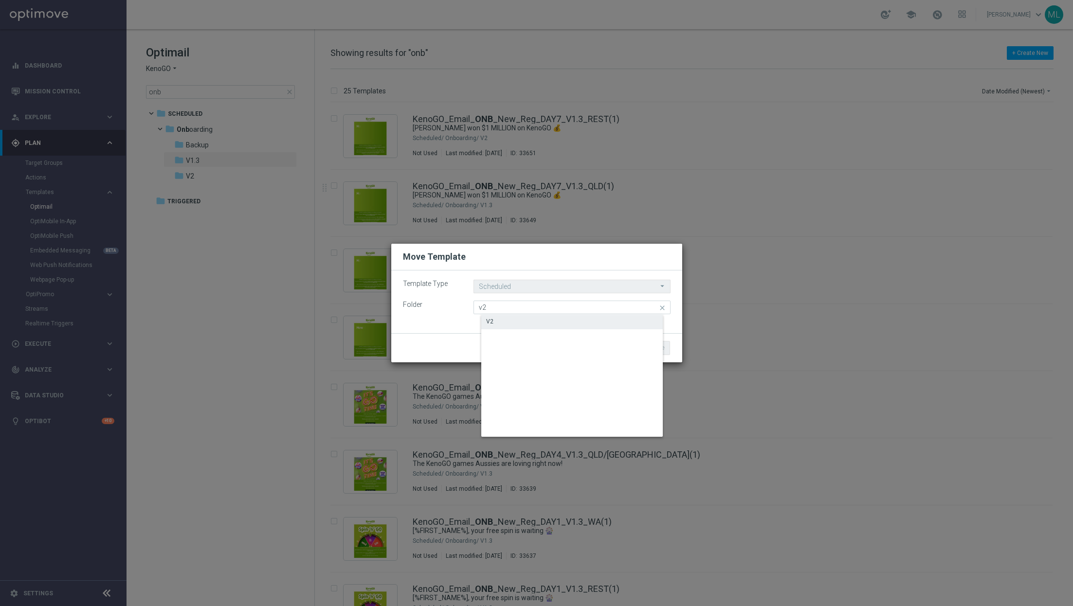
click at [513, 323] on div "V2" at bounding box center [579, 322] width 197 height 14
type input "V2"
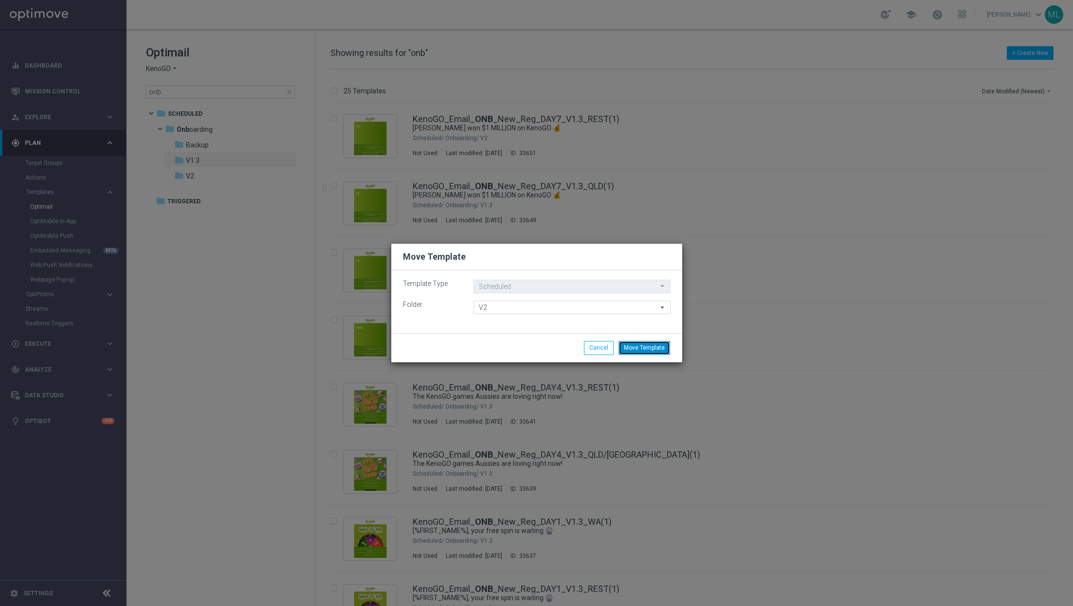
click at [643, 347] on button "Move Template" at bounding box center [645, 348] width 52 height 14
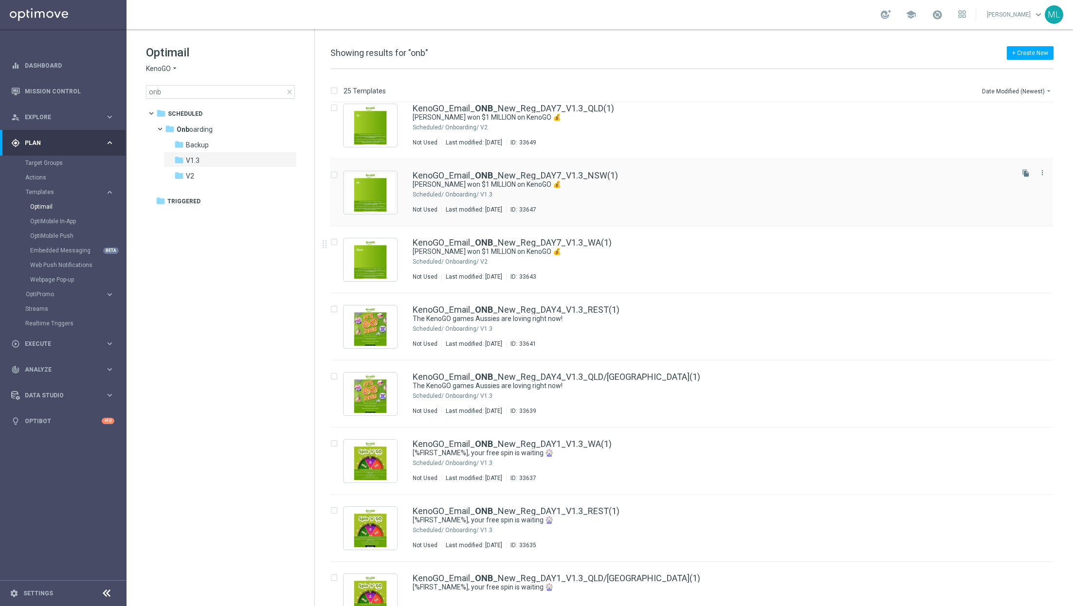
scroll to position [80, 0]
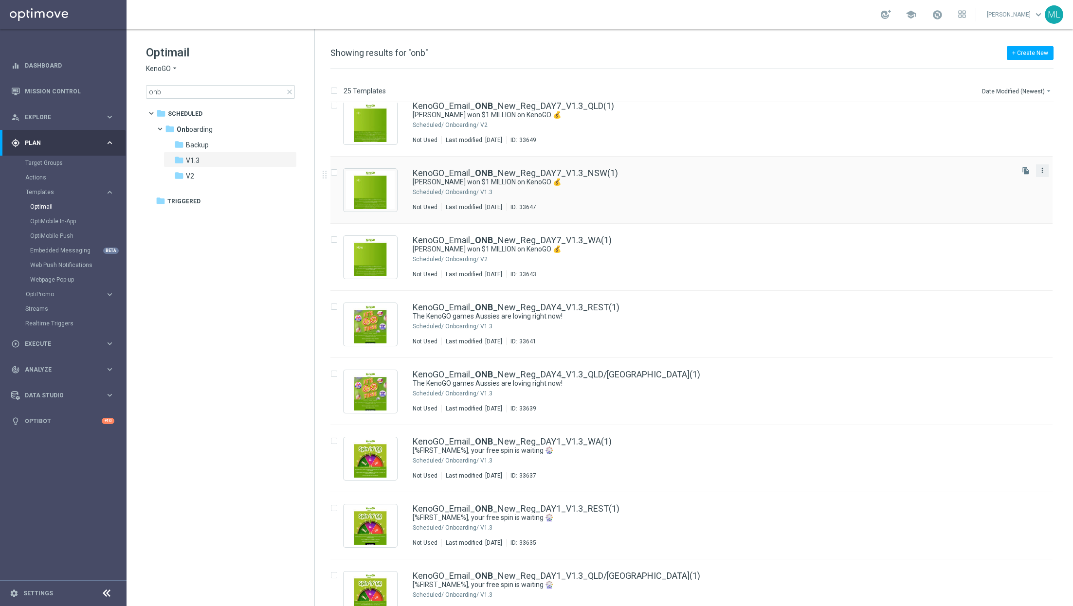
click at [1043, 171] on icon "more_vert" at bounding box center [1043, 170] width 8 height 8
click at [980, 184] on div "send Move" at bounding box center [997, 181] width 78 height 14
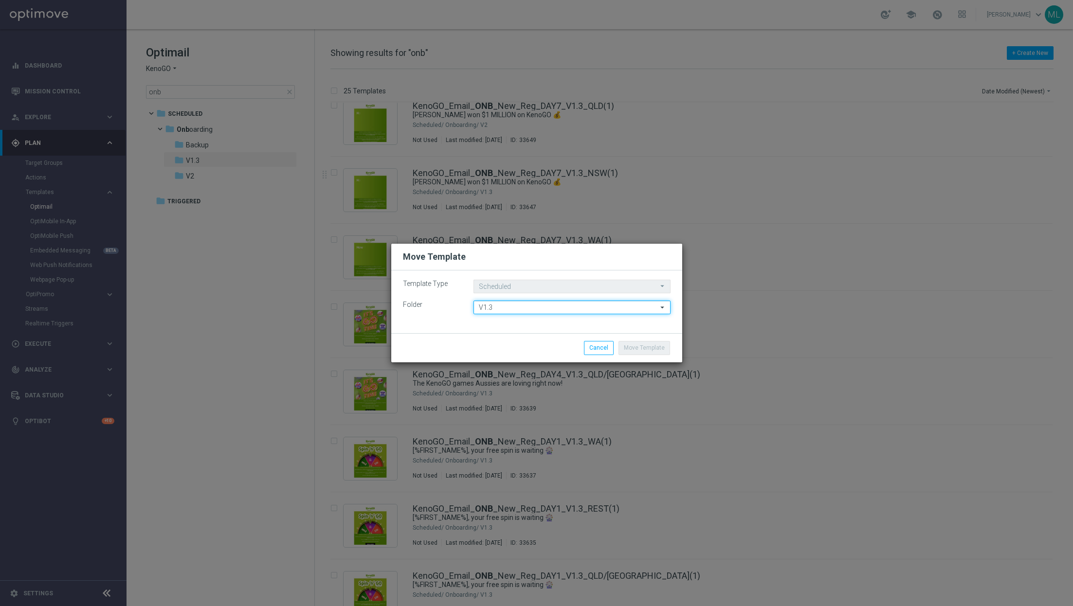
click at [535, 309] on input "V1.3" at bounding box center [572, 308] width 197 height 14
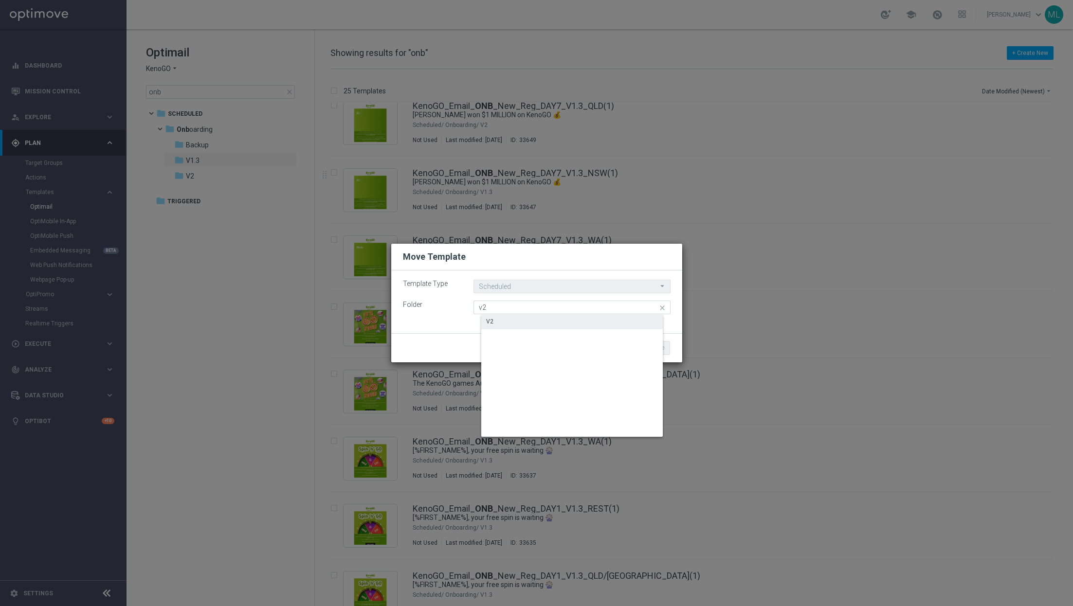
click at [495, 325] on div "V2" at bounding box center [579, 322] width 197 height 14
type input "V2"
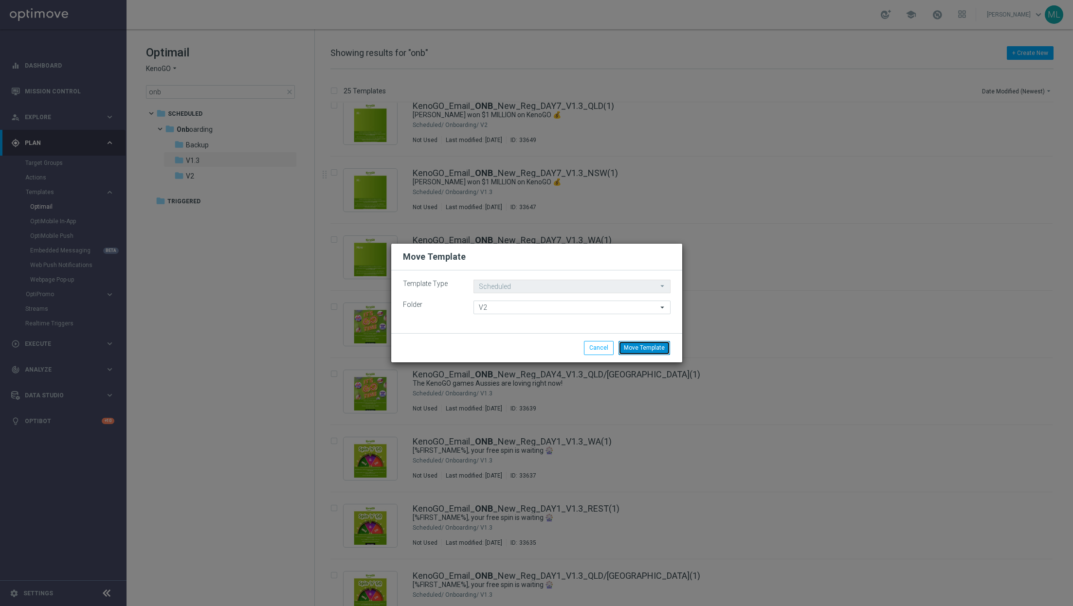
click at [656, 345] on button "Move Template" at bounding box center [645, 348] width 52 height 14
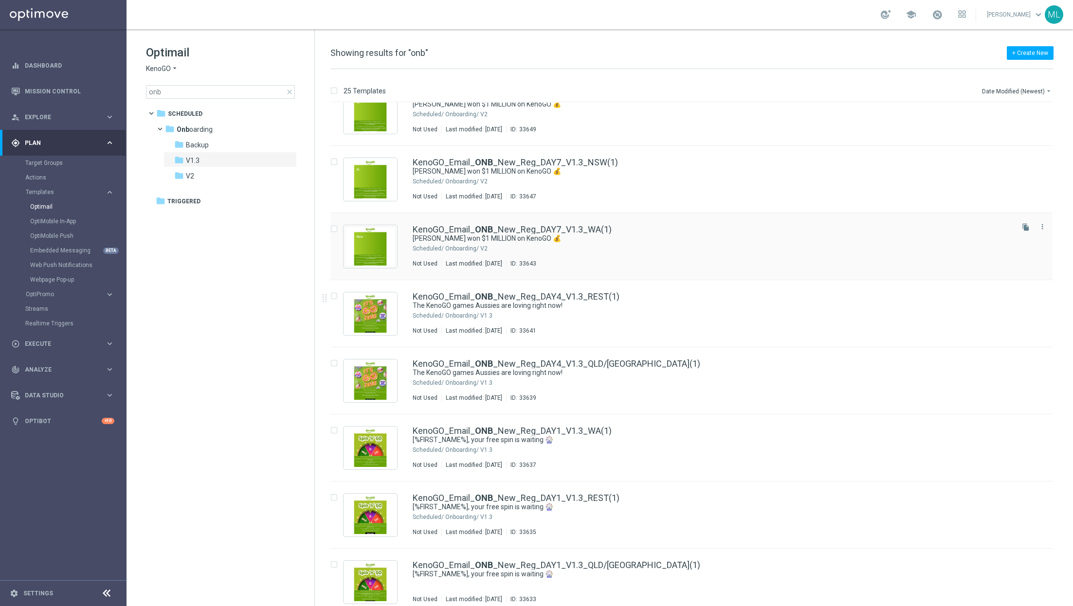
scroll to position [95, 0]
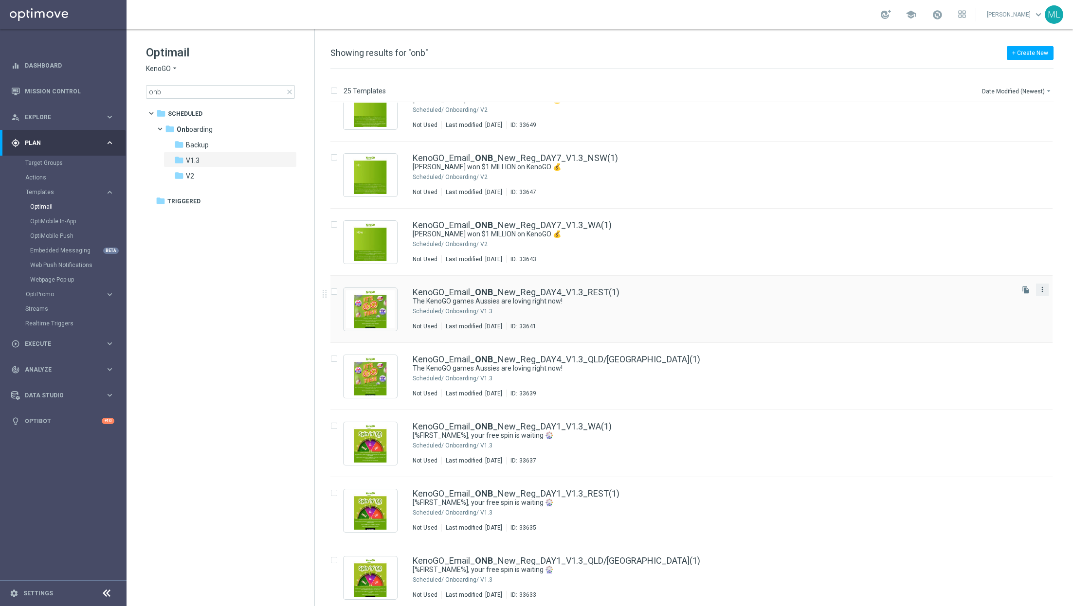
click at [1043, 289] on icon "more_vert" at bounding box center [1043, 290] width 8 height 8
click at [980, 299] on span "Move" at bounding box center [980, 299] width 15 height 7
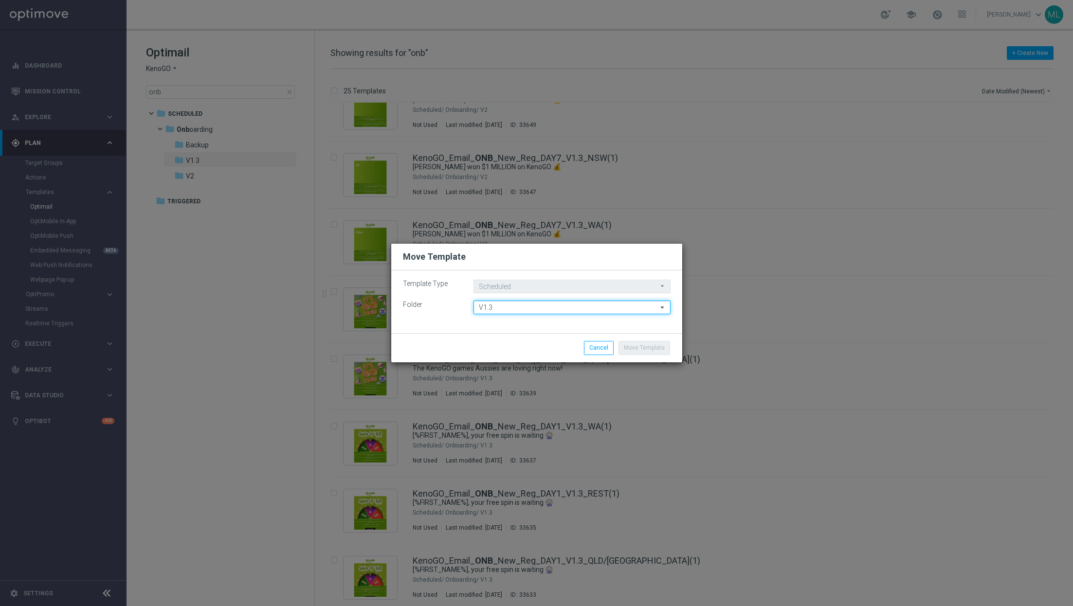
click at [554, 306] on input "V1.3" at bounding box center [572, 308] width 197 height 14
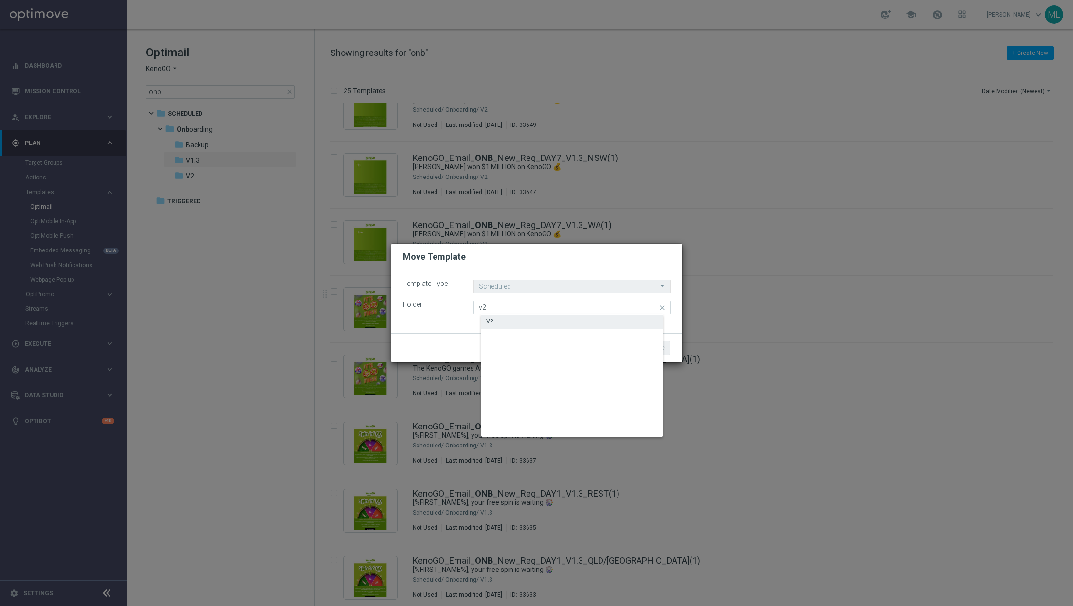
click at [526, 316] on div "V2" at bounding box center [579, 322] width 197 height 14
type input "V2"
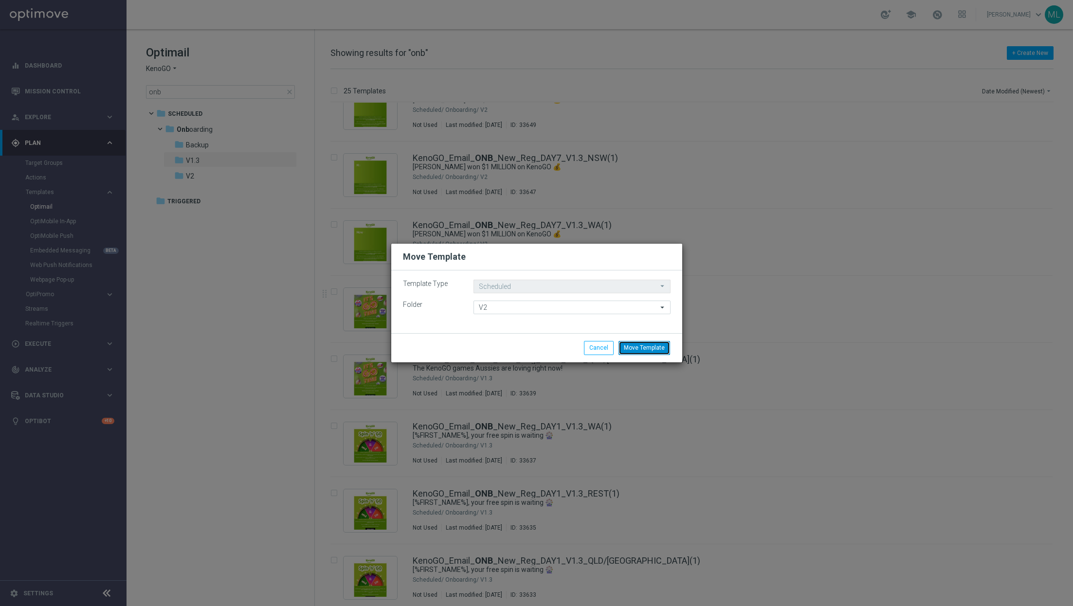
click at [648, 349] on button "Move Template" at bounding box center [645, 348] width 52 height 14
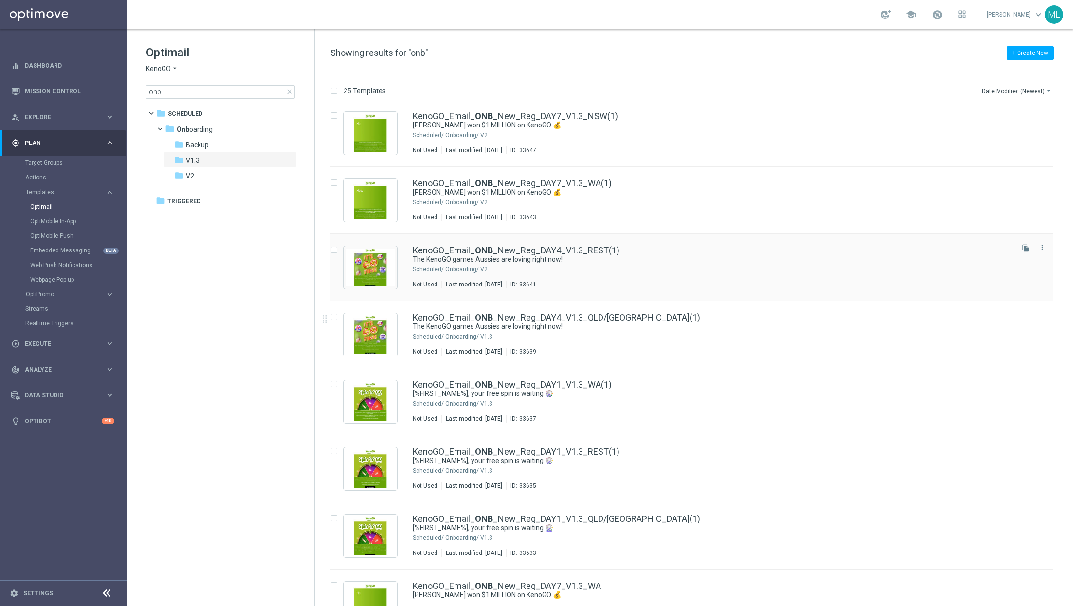
scroll to position [144, 0]
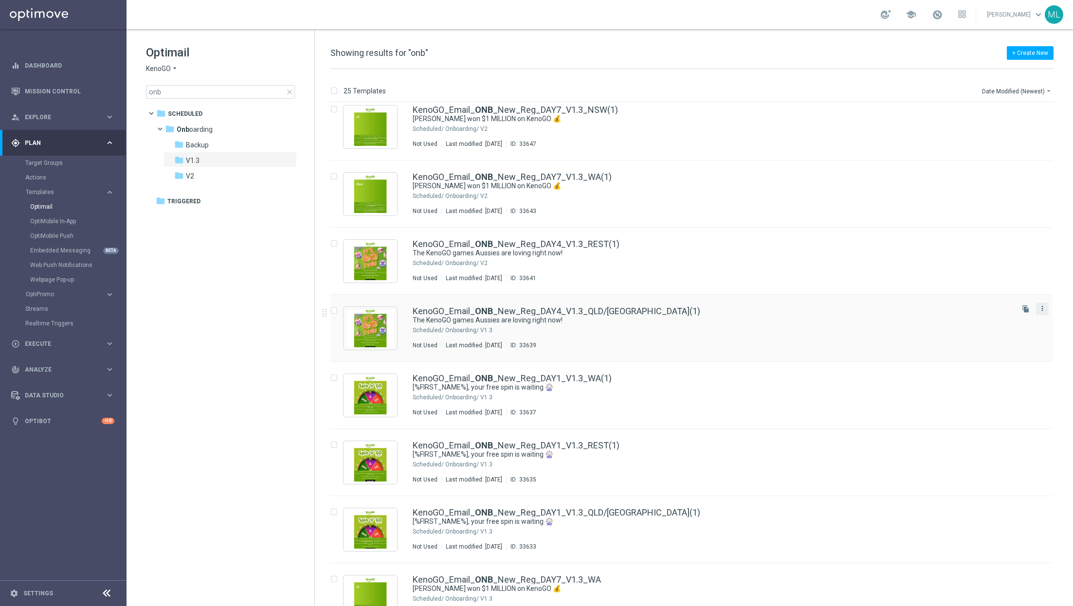
click at [1042, 306] on icon "more_vert" at bounding box center [1043, 309] width 8 height 8
click at [981, 321] on span "Move" at bounding box center [980, 318] width 15 height 7
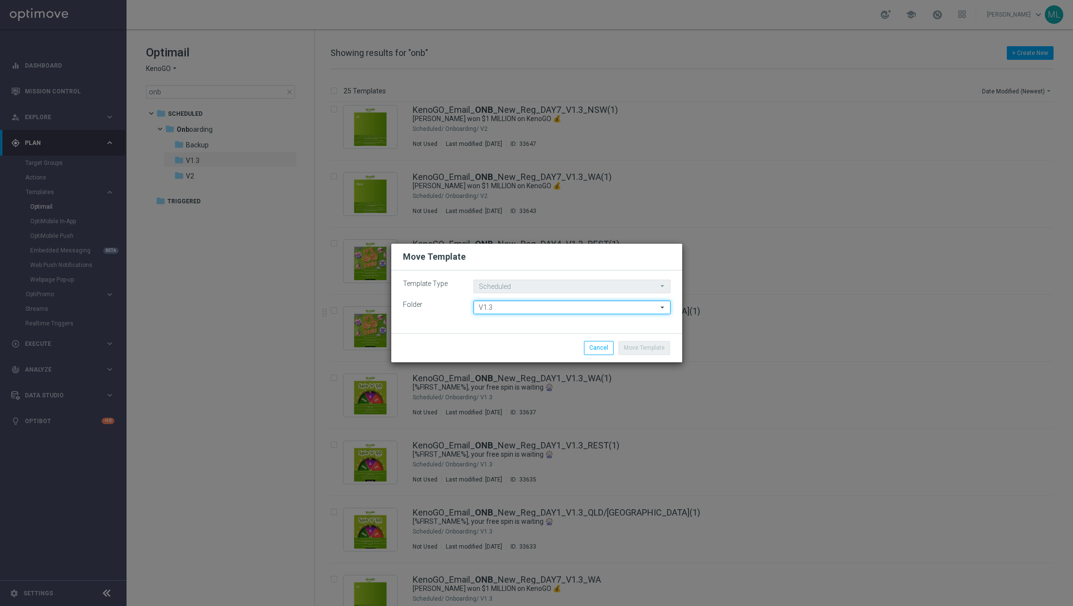
click at [589, 311] on input "V1.3" at bounding box center [572, 308] width 197 height 14
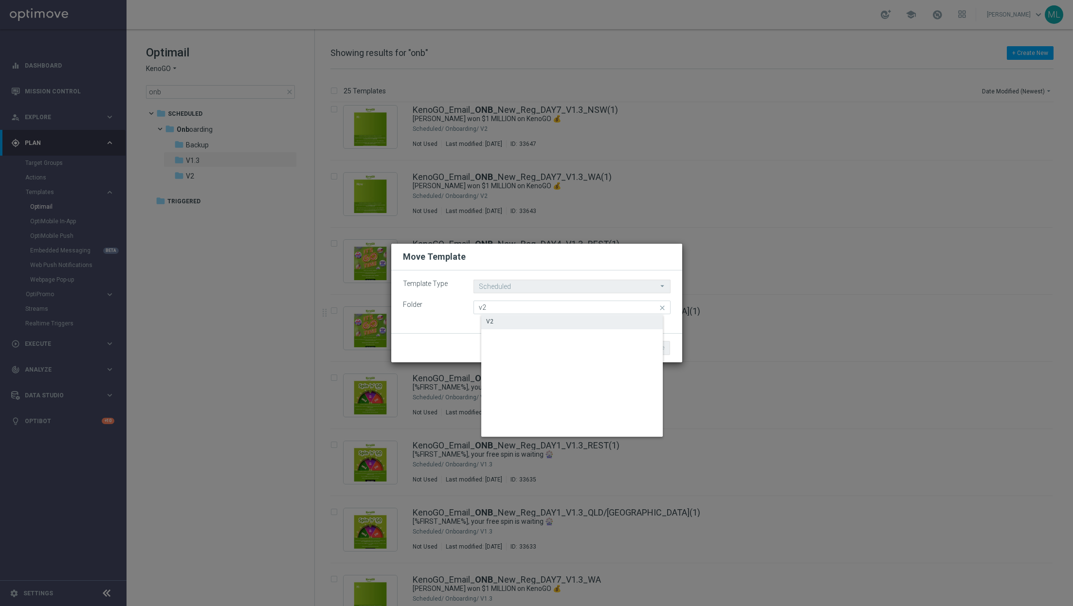
click at [526, 318] on div "V2" at bounding box center [579, 322] width 197 height 14
type input "V2"
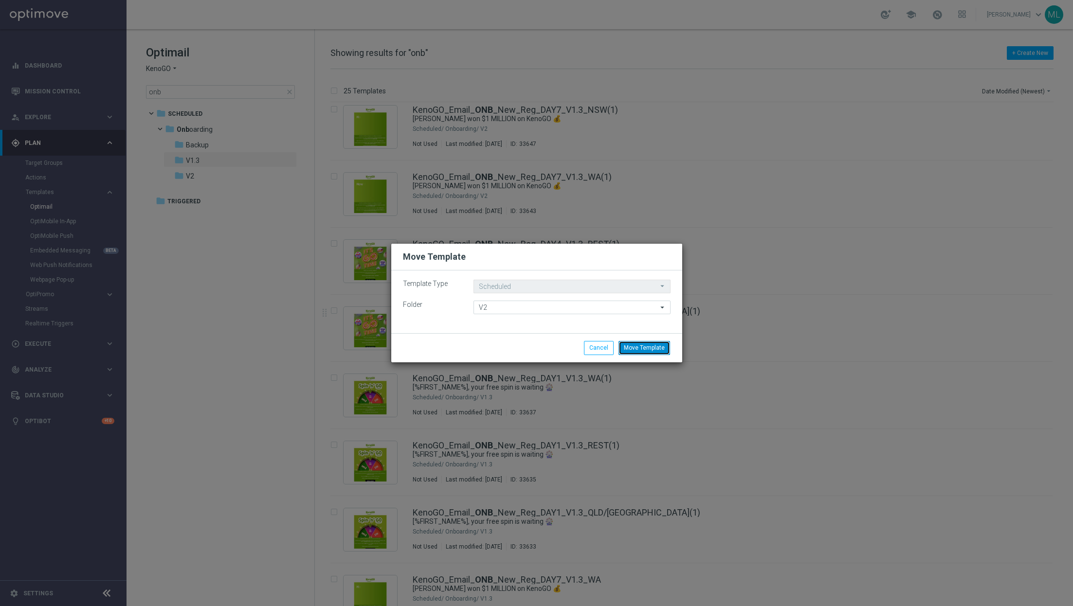
click at [661, 347] on button "Move Template" at bounding box center [645, 348] width 52 height 14
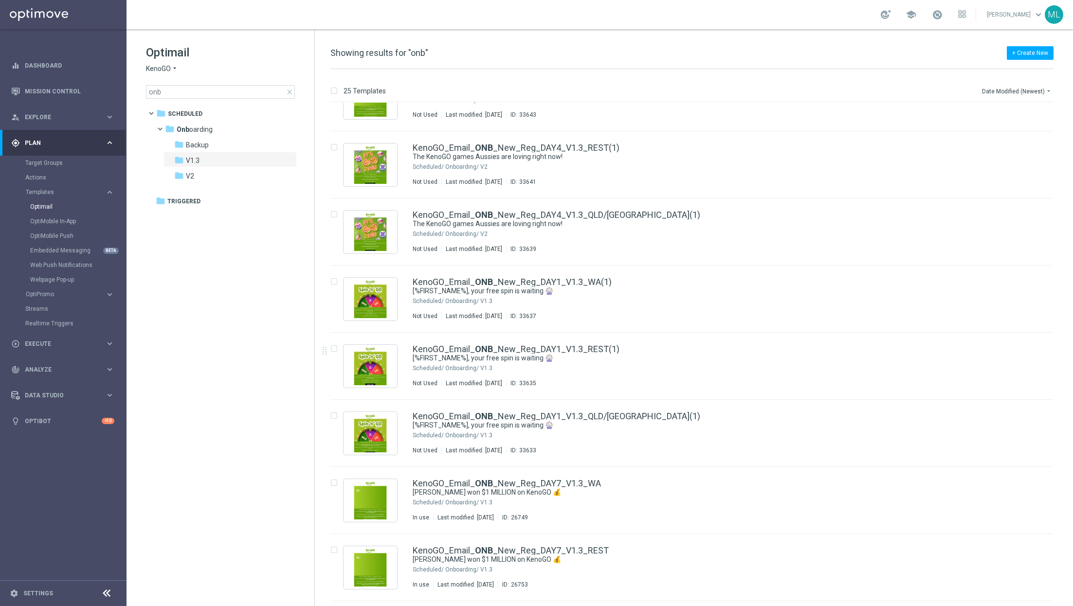
scroll to position [241, 0]
click at [1038, 282] on button "more_vert" at bounding box center [1043, 279] width 10 height 12
click at [981, 293] on div "send Move" at bounding box center [997, 289] width 78 height 14
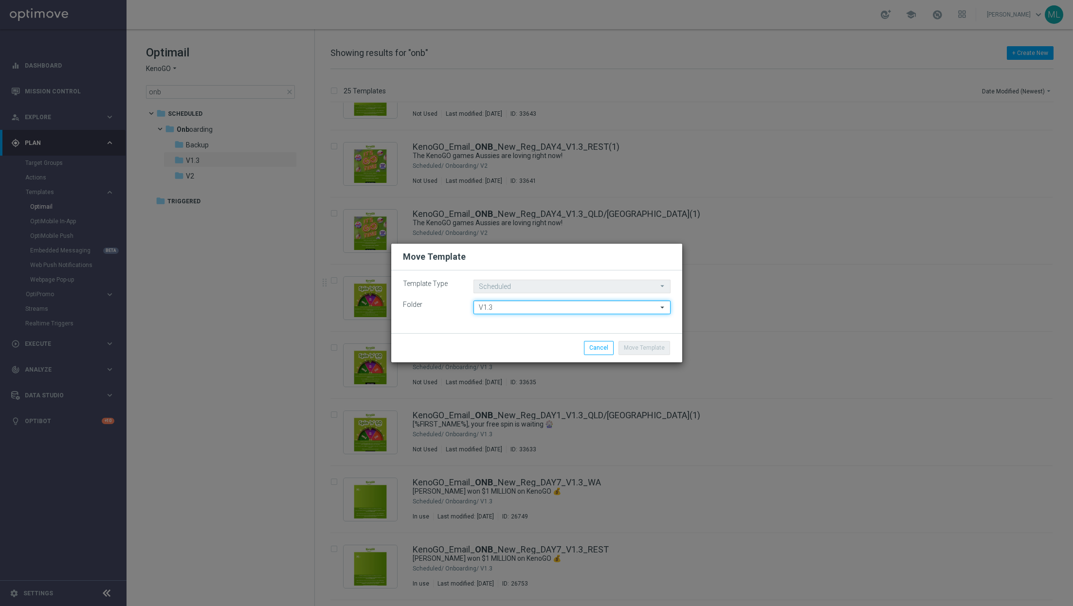
click at [573, 310] on input "V1.3" at bounding box center [572, 308] width 197 height 14
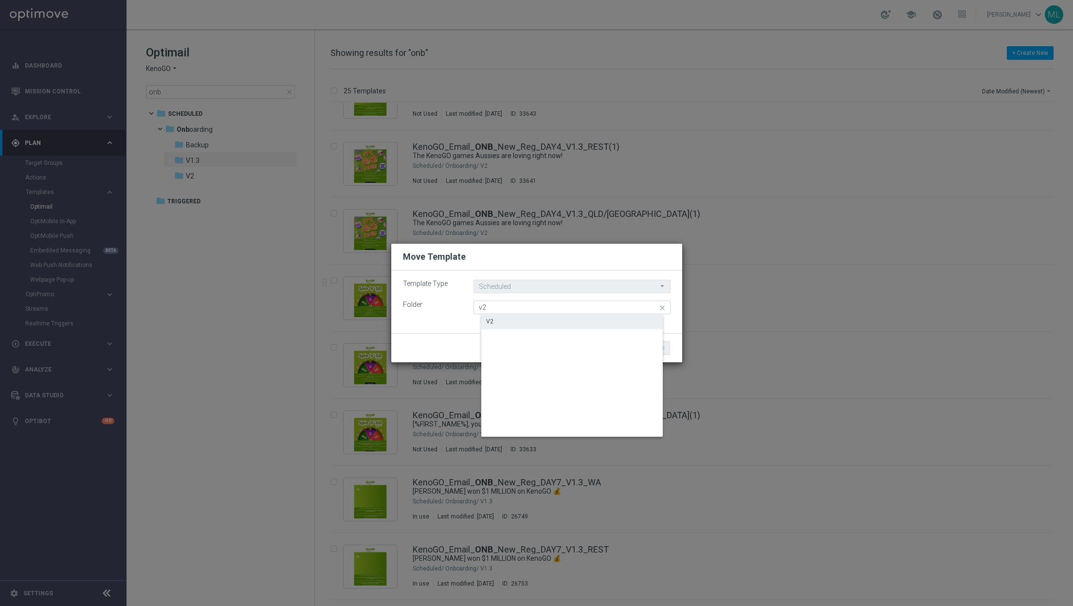
click at [524, 320] on div "V2" at bounding box center [579, 322] width 197 height 14
type input "V2"
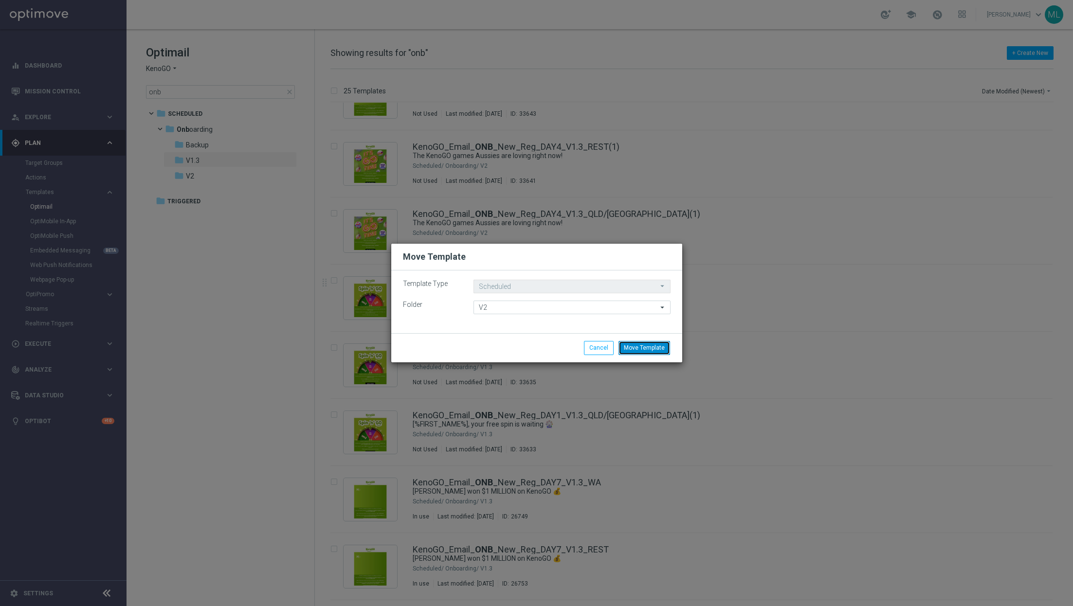
click at [659, 346] on button "Move Template" at bounding box center [645, 348] width 52 height 14
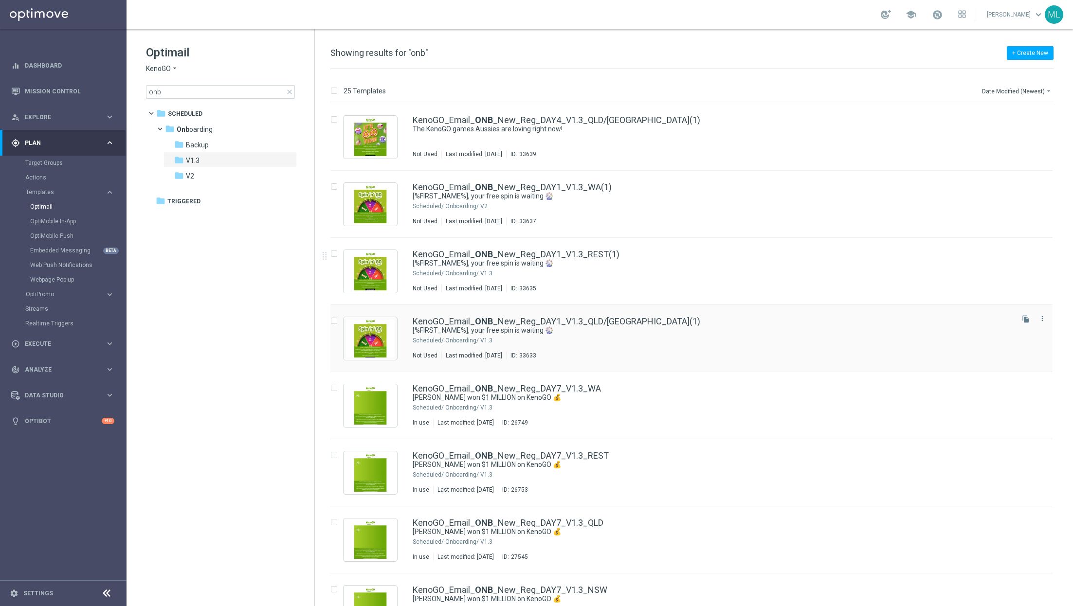
scroll to position [333, 0]
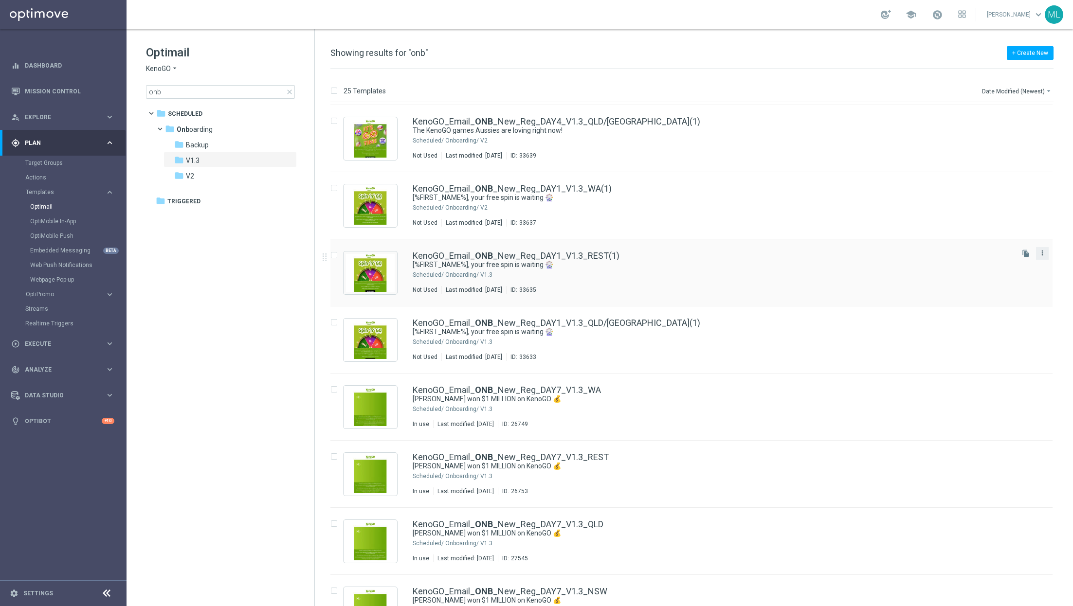
click at [1040, 256] on icon "more_vert" at bounding box center [1043, 253] width 8 height 8
click at [971, 263] on div "send" at bounding box center [965, 263] width 15 height 7
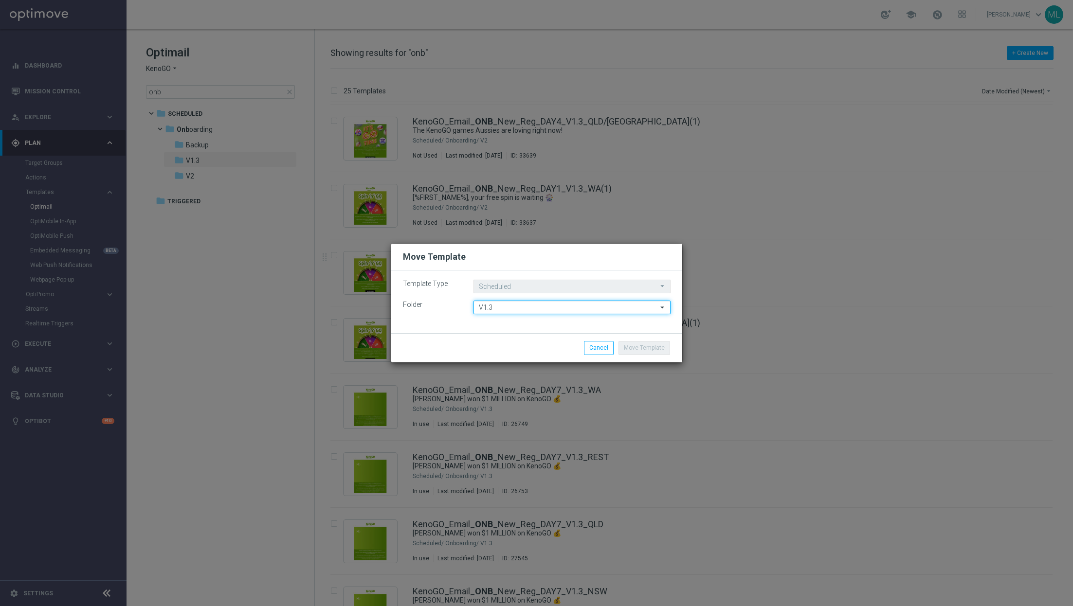
click at [515, 313] on input "V1.3" at bounding box center [572, 308] width 197 height 14
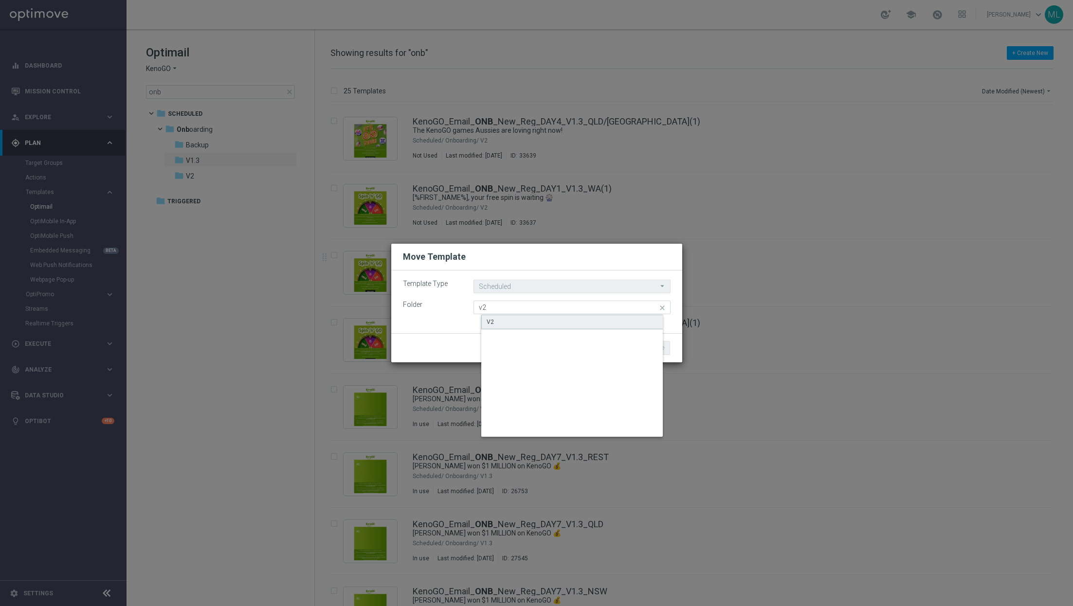
click at [491, 324] on div "V2" at bounding box center [490, 322] width 7 height 9
type input "V2"
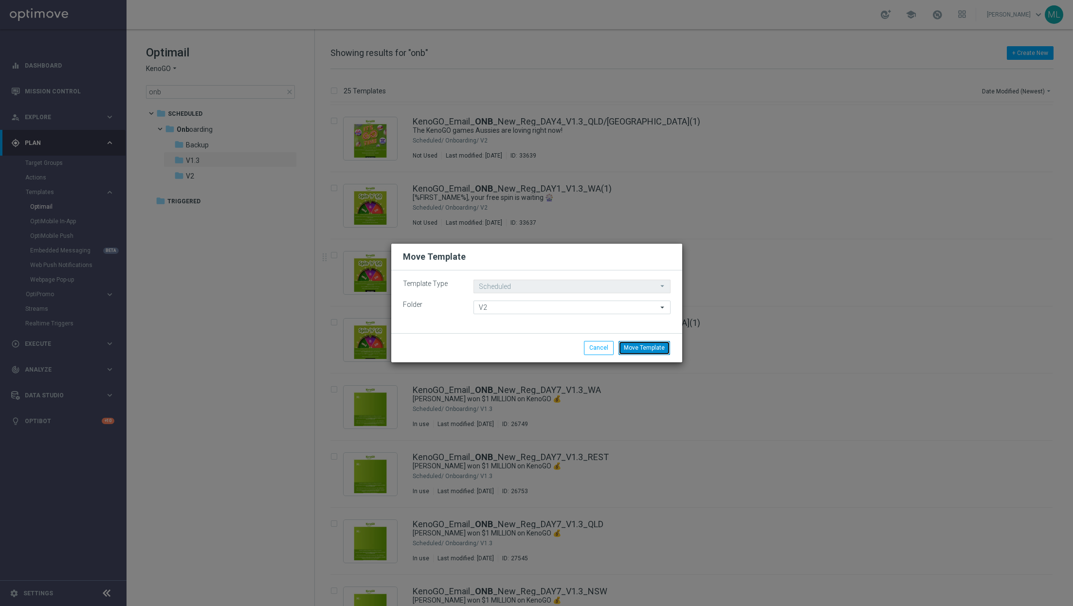
click at [669, 348] on button "Move Template" at bounding box center [645, 348] width 52 height 14
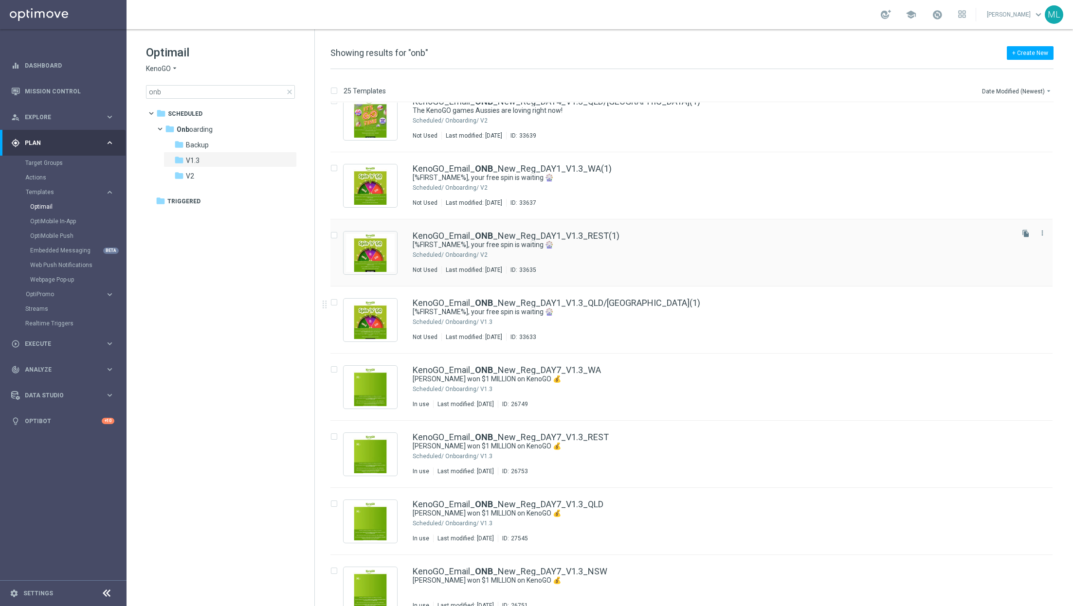
scroll to position [355, 0]
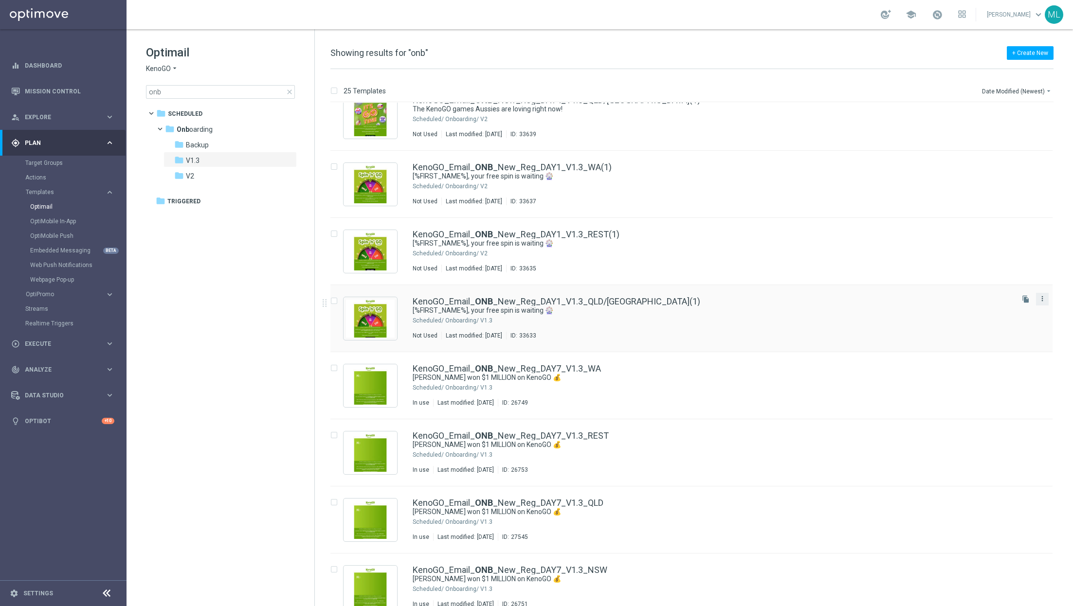
click at [1040, 299] on icon "more_vert" at bounding box center [1043, 299] width 8 height 8
click at [970, 312] on div "send" at bounding box center [965, 309] width 15 height 7
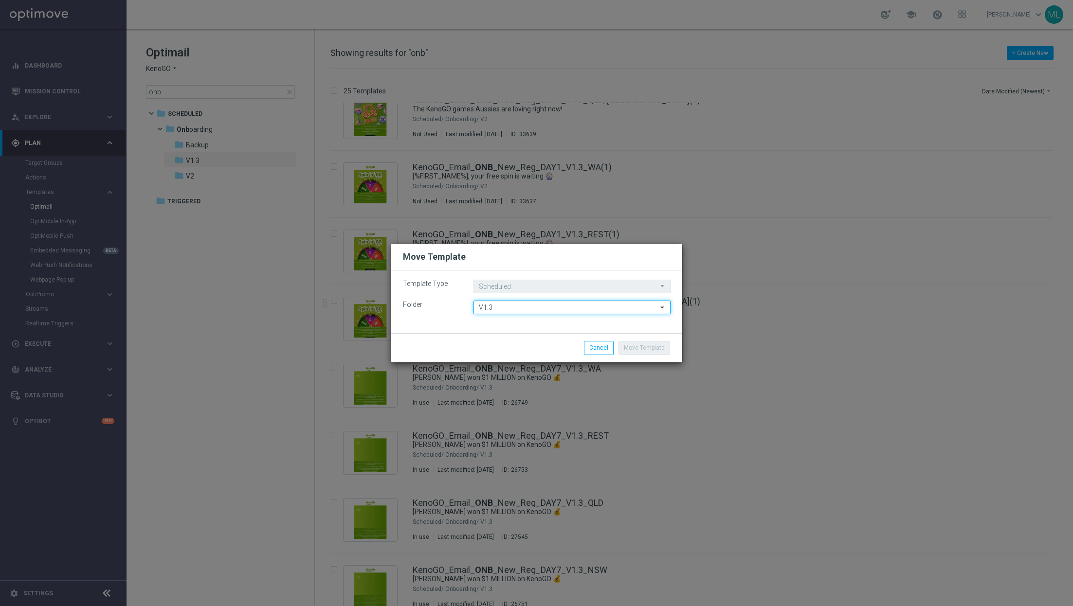
click at [584, 310] on input "V1.3" at bounding box center [572, 308] width 197 height 14
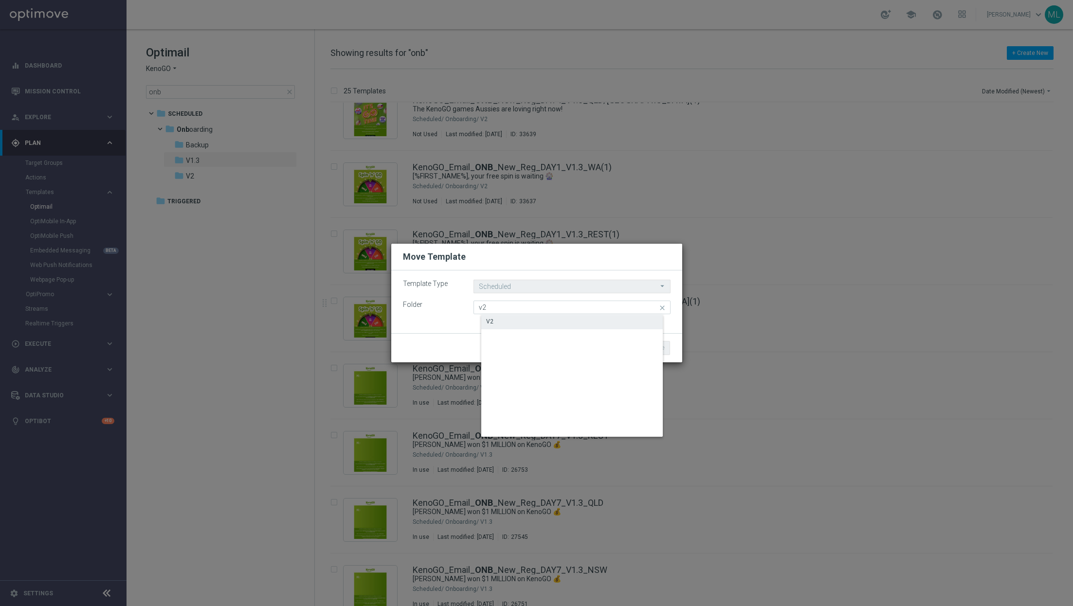
click at [536, 320] on div "V2" at bounding box center [579, 322] width 197 height 14
type input "V2"
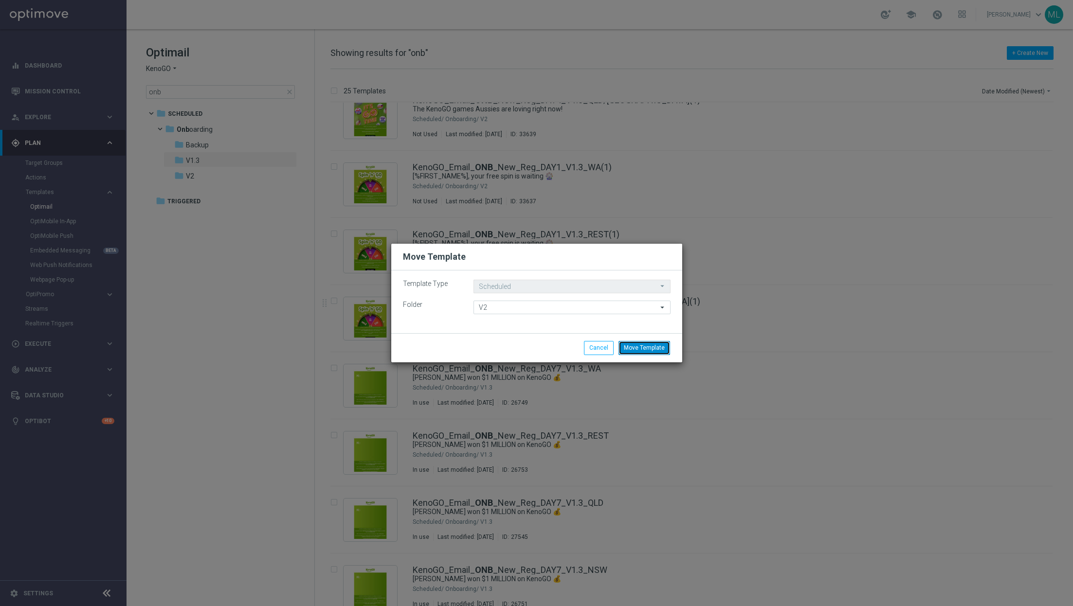
click at [656, 351] on button "Move Template" at bounding box center [645, 348] width 52 height 14
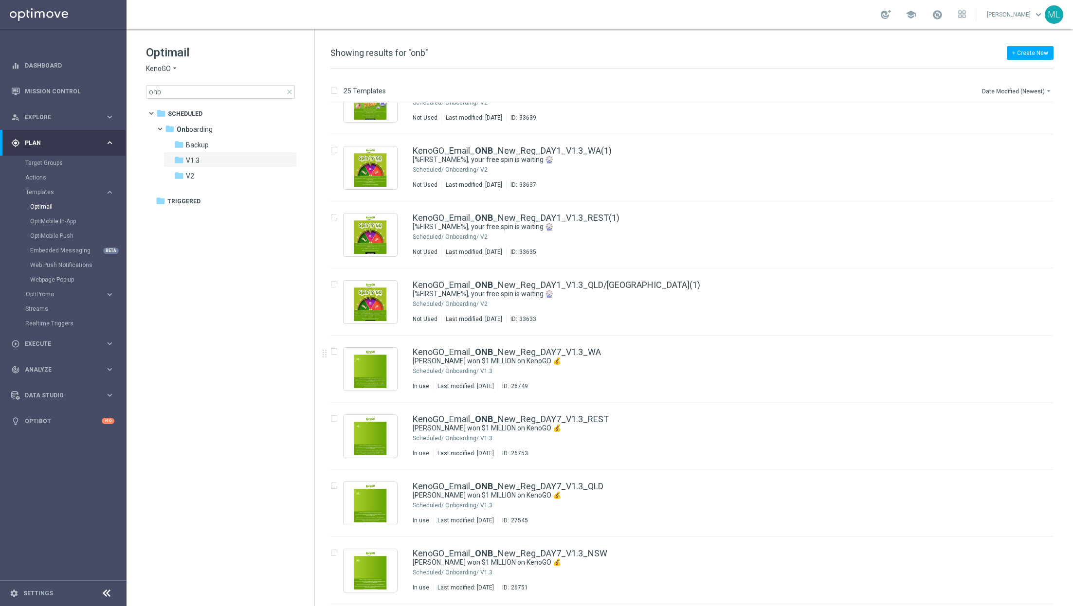
scroll to position [377, 0]
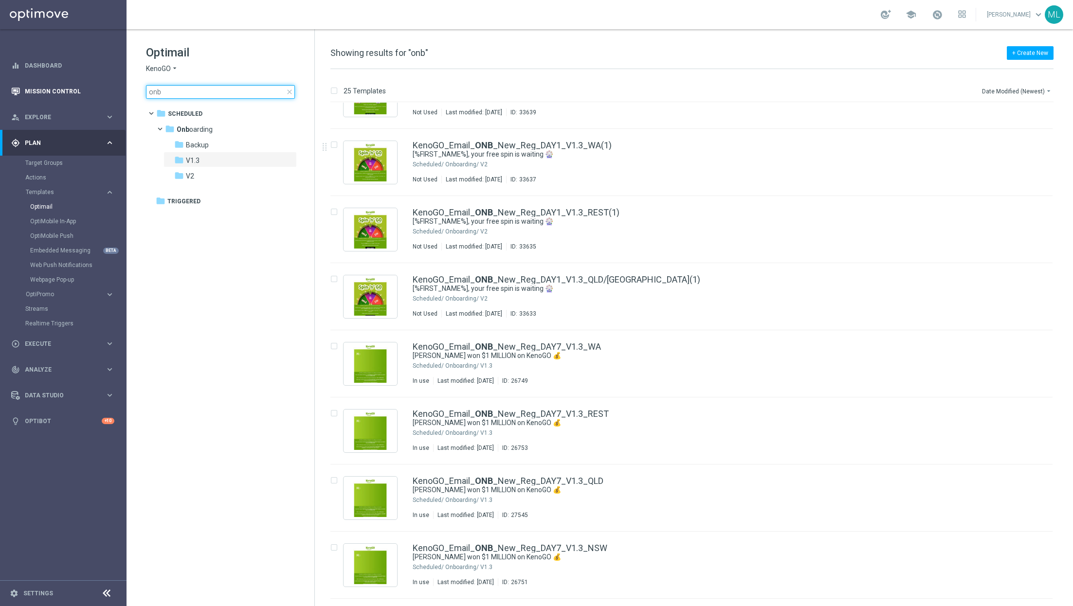
drag, startPoint x: 211, startPoint y: 93, endPoint x: 115, endPoint y: 87, distance: 96.1
click at [115, 88] on main "equalizer Dashboard Mission Control" at bounding box center [536, 303] width 1073 height 606
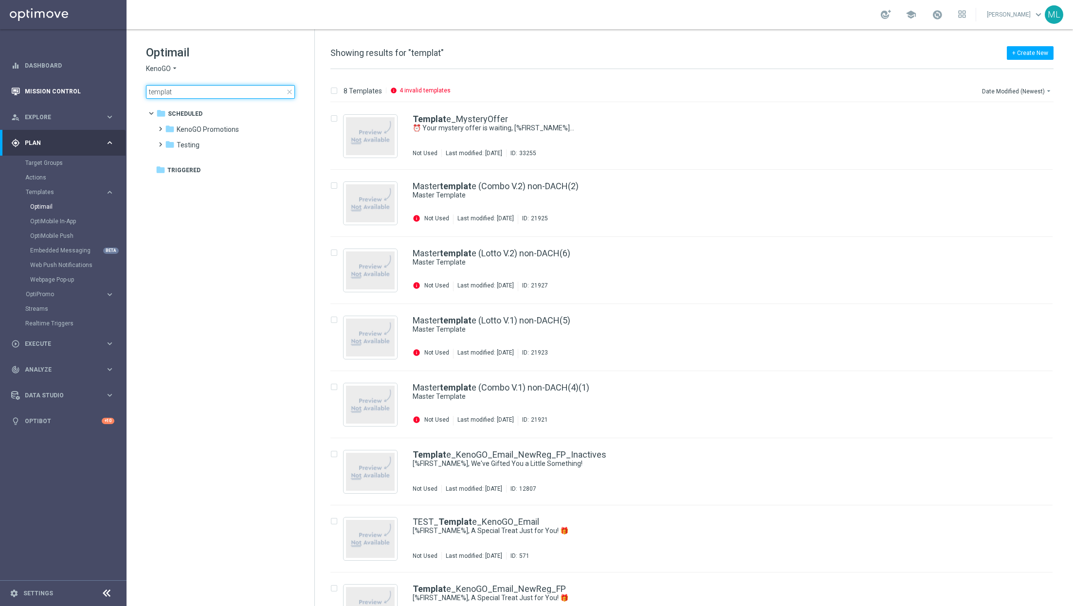
type input "template"
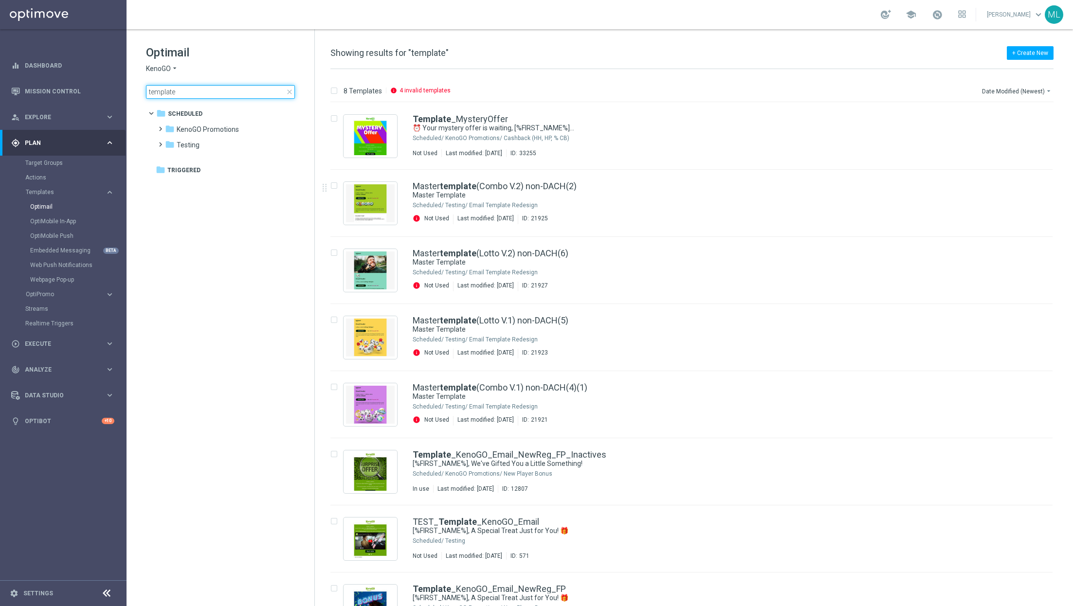
drag, startPoint x: 189, startPoint y: 91, endPoint x: 147, endPoint y: 93, distance: 42.4
click at [147, 93] on input "template" at bounding box center [220, 92] width 149 height 14
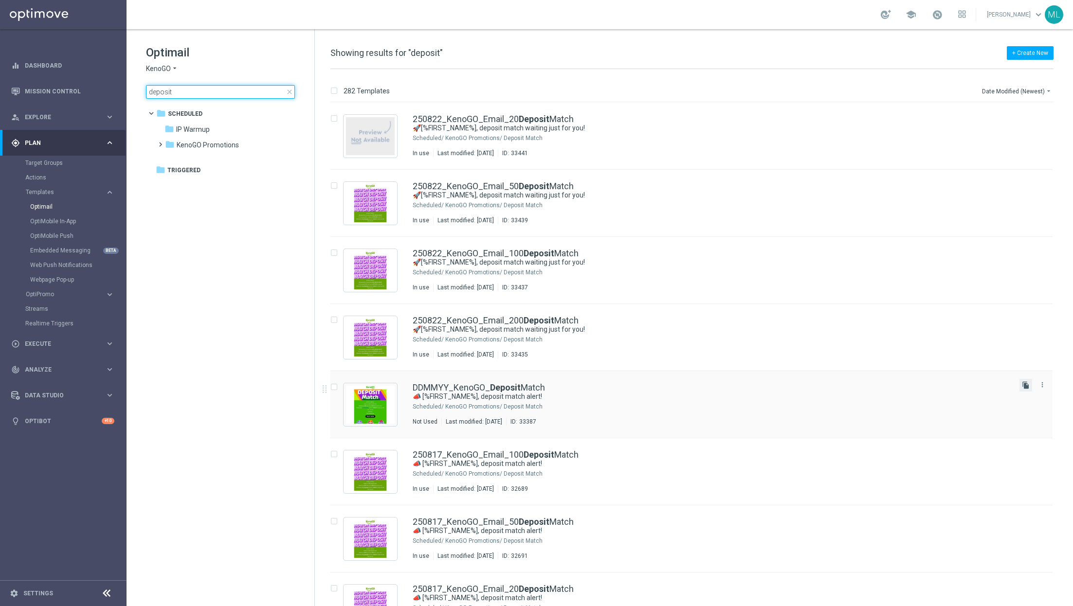
type input "deposit"
click at [1024, 386] on icon "file_copy" at bounding box center [1026, 386] width 8 height 8
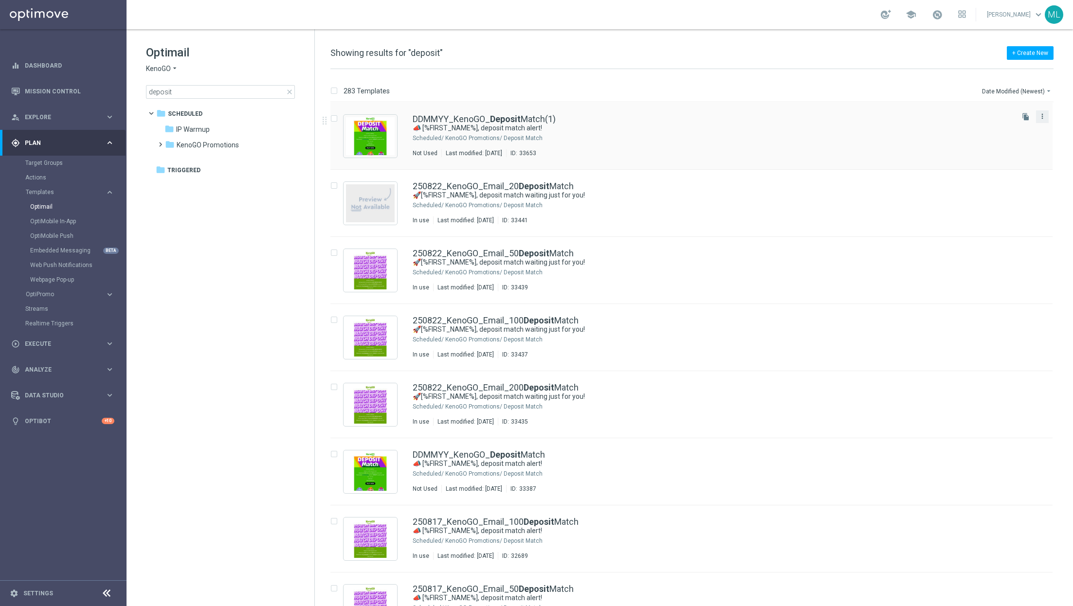
click at [1041, 116] on icon "more_vert" at bounding box center [1043, 116] width 8 height 8
click at [983, 129] on span "Move" at bounding box center [980, 126] width 15 height 7
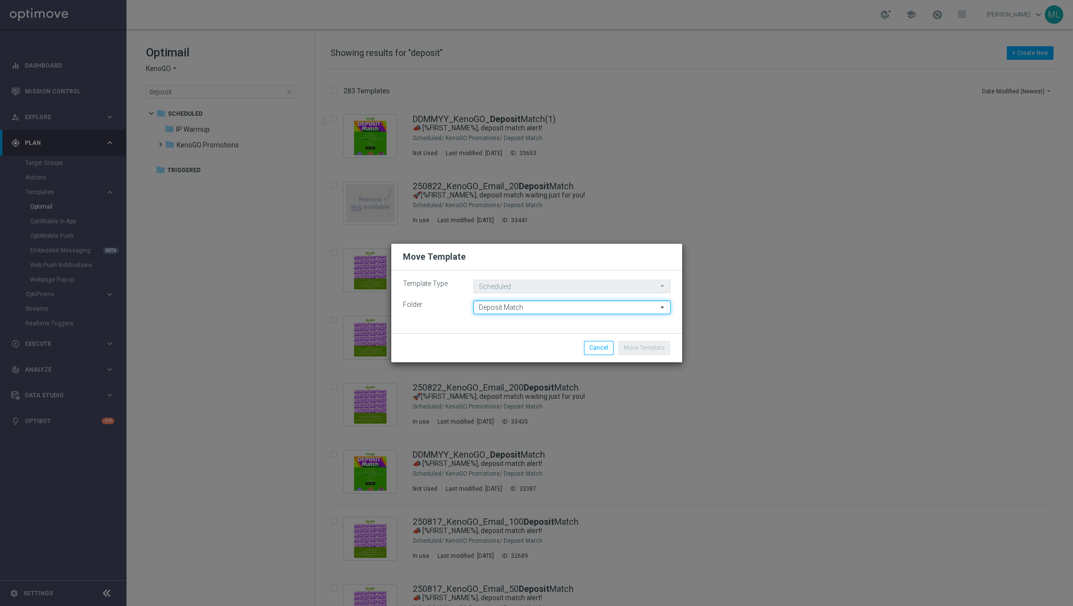
click at [509, 307] on input "Deposit Match" at bounding box center [572, 308] width 197 height 14
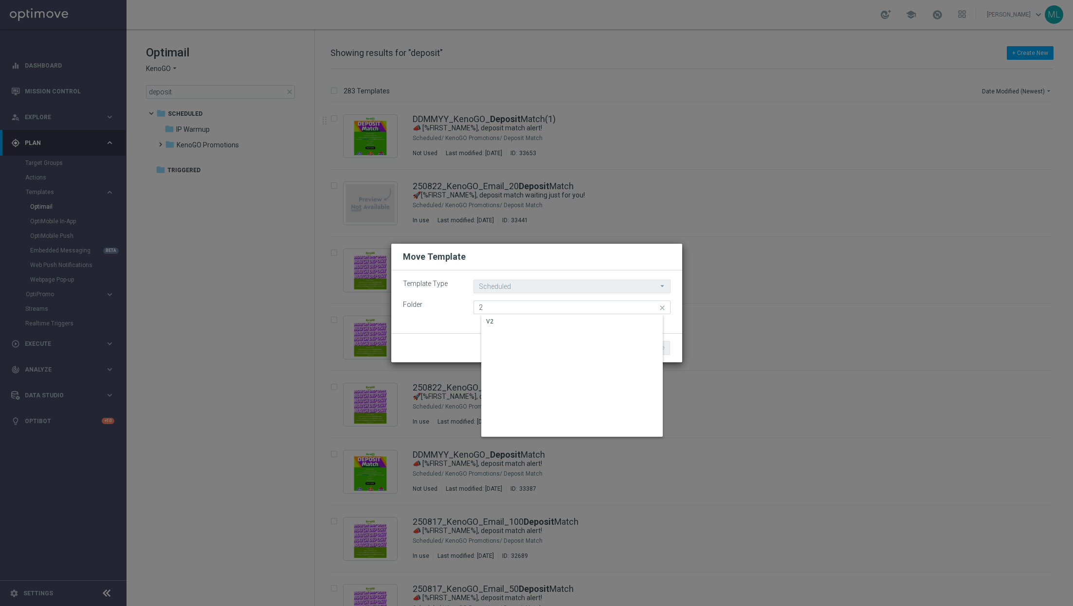
click at [490, 317] on div "V2" at bounding box center [579, 322] width 197 height 14
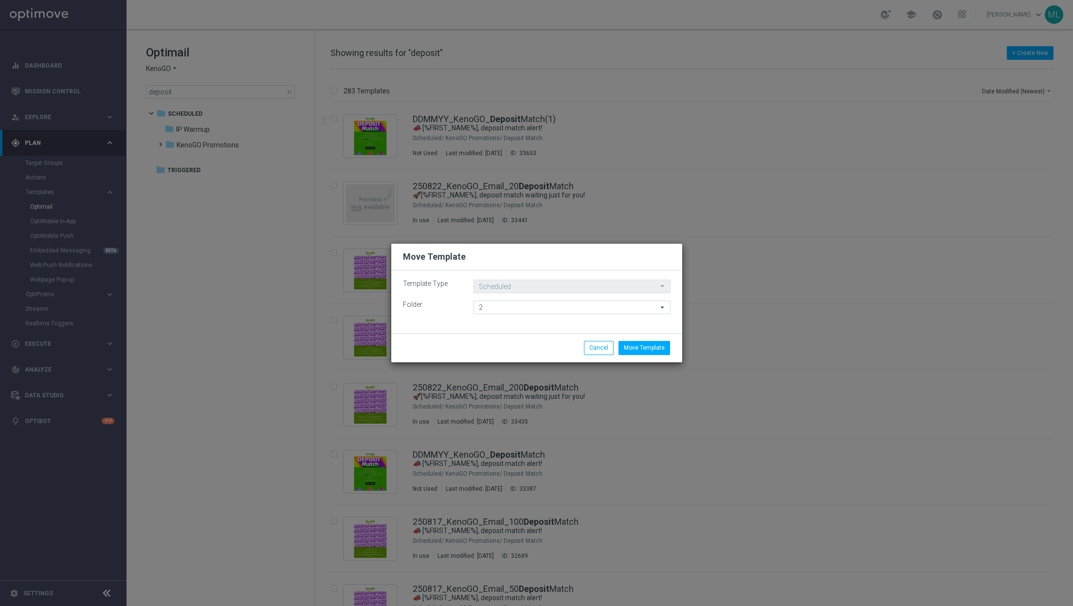
type input "V2"
click at [637, 349] on button "Move Template" at bounding box center [645, 348] width 52 height 14
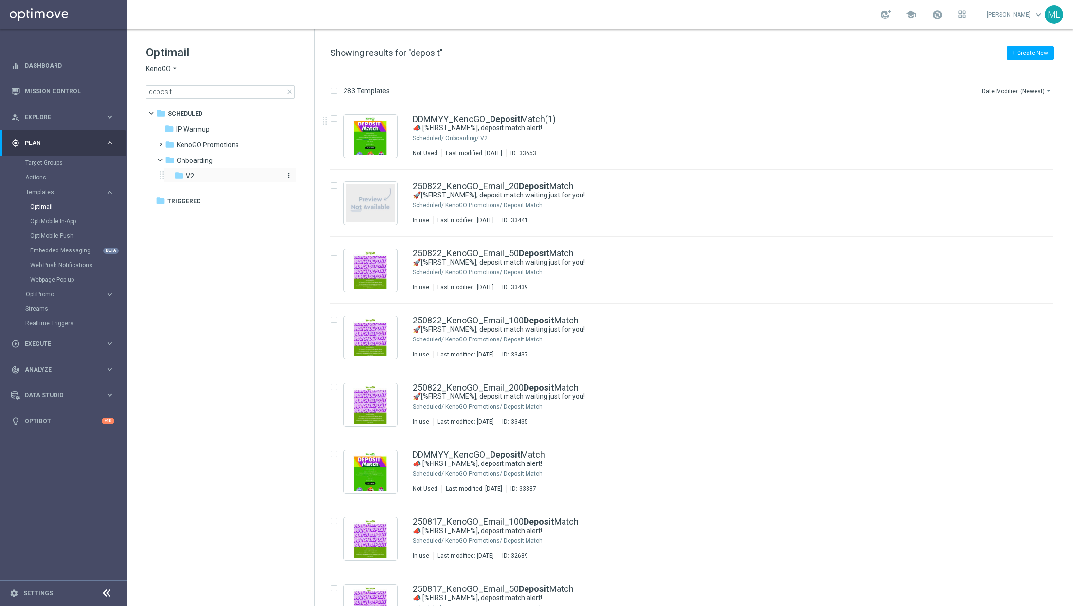
click at [194, 177] on div "folder V2" at bounding box center [226, 176] width 104 height 11
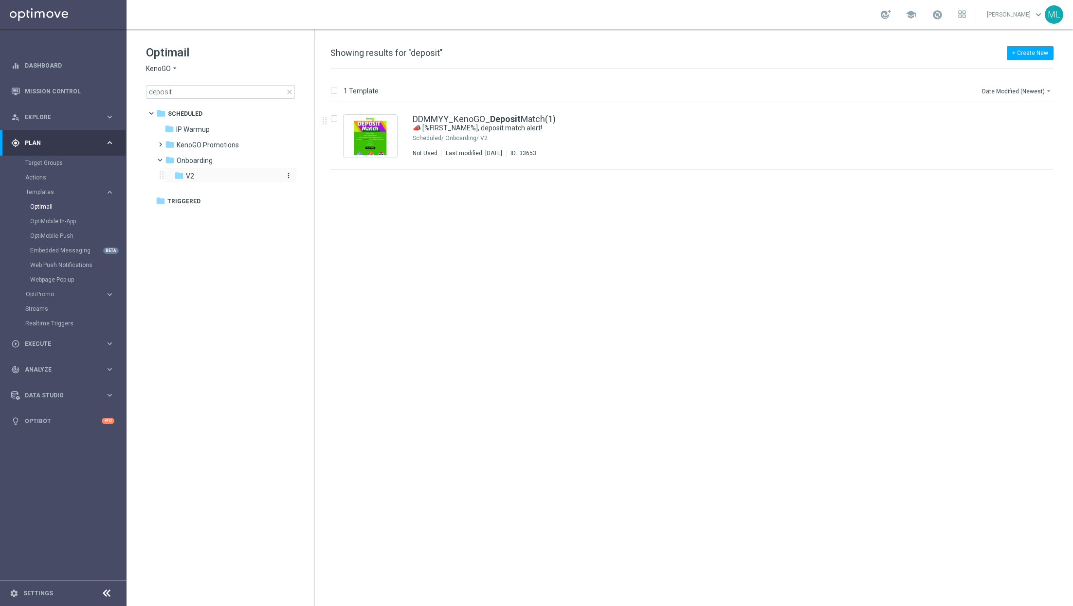
click at [203, 175] on div "folder V2" at bounding box center [226, 176] width 104 height 11
click at [420, 255] on div "insert_drive_file DDMMYY_KenoGO_ Deposit Match(1) 📣 [%FIRST_NAME%], deposit mat…" at bounding box center [696, 355] width 750 height 504
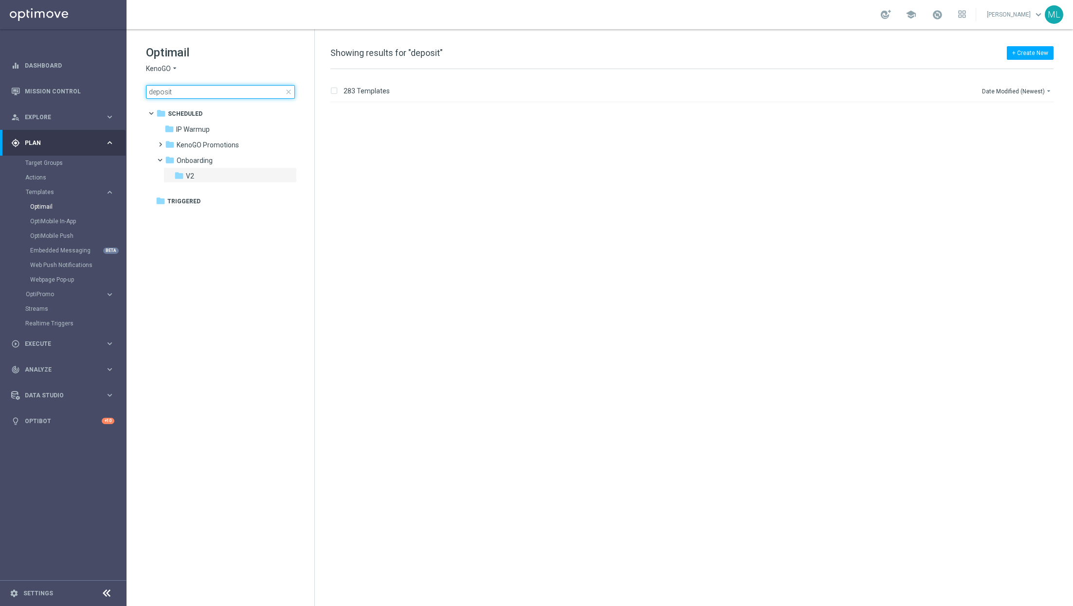
drag, startPoint x: 186, startPoint y: 94, endPoint x: 133, endPoint y: 93, distance: 52.6
click at [133, 93] on div "Optimail KenoGO arrow_drop_down × KenoGO deposit close folder 1 Folder folder S…" at bounding box center [221, 96] width 188 height 134
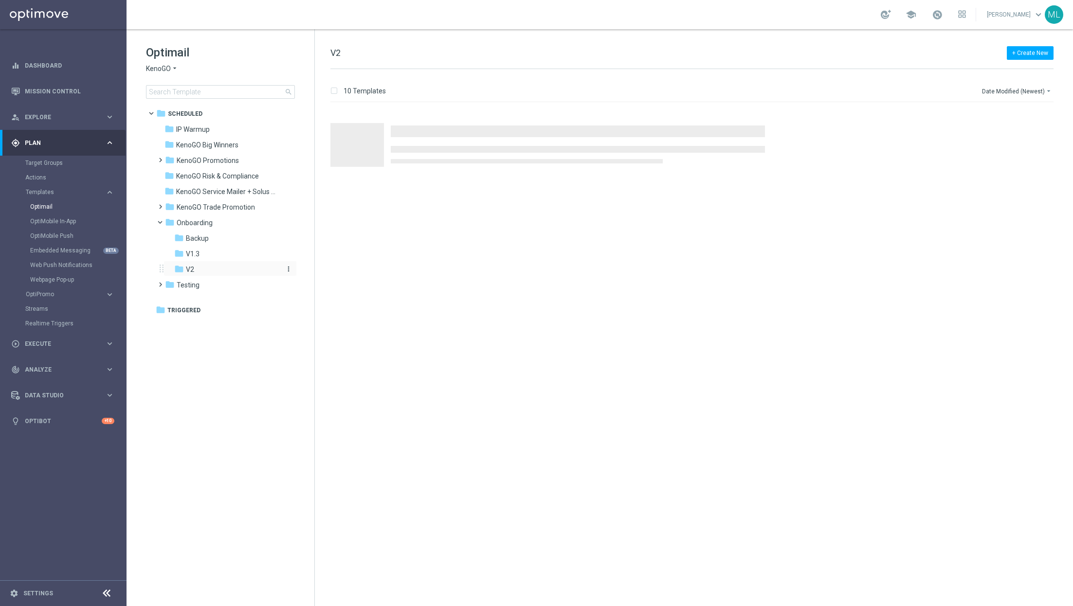
click at [209, 269] on div "folder V2" at bounding box center [226, 269] width 104 height 11
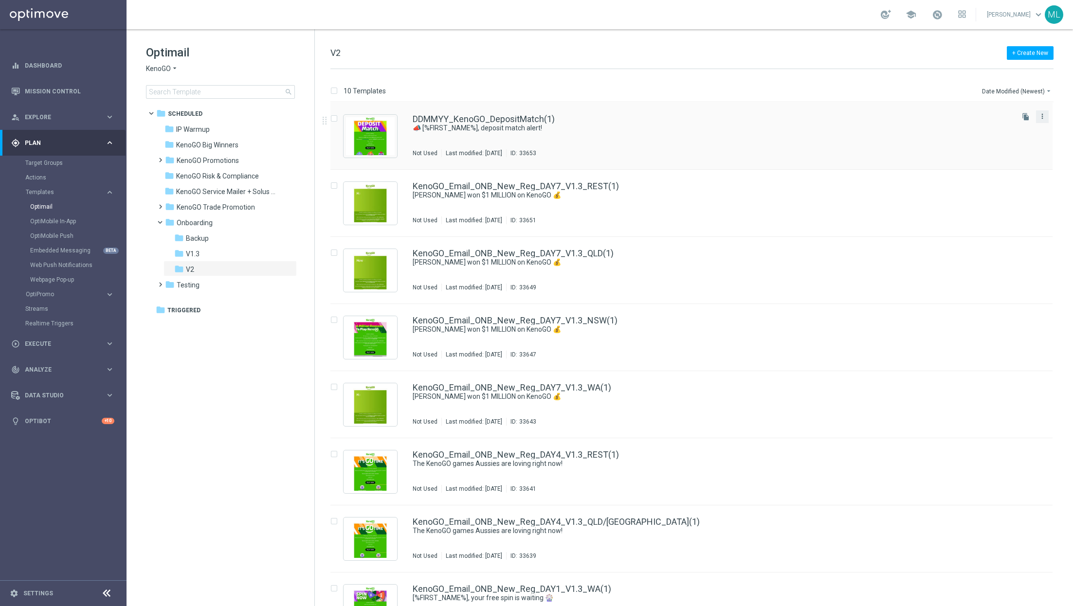
click at [1040, 116] on icon "more_vert" at bounding box center [1043, 116] width 8 height 8
click at [659, 119] on div "DDMMYY_KenoGO_DepositMatch(1)" at bounding box center [712, 119] width 599 height 9
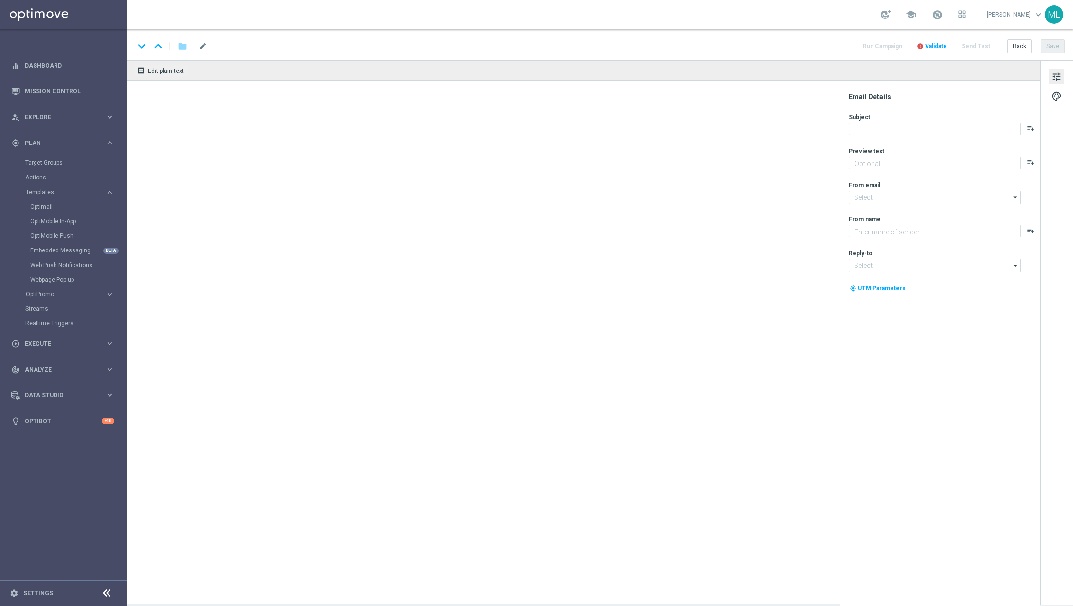
type textarea "Your turn to get matched!"
type input "[EMAIL_ADDRESS][DOMAIN_NAME]"
type textarea "KenoGO"
type input "[EMAIL_ADDRESS][DOMAIN_NAME]"
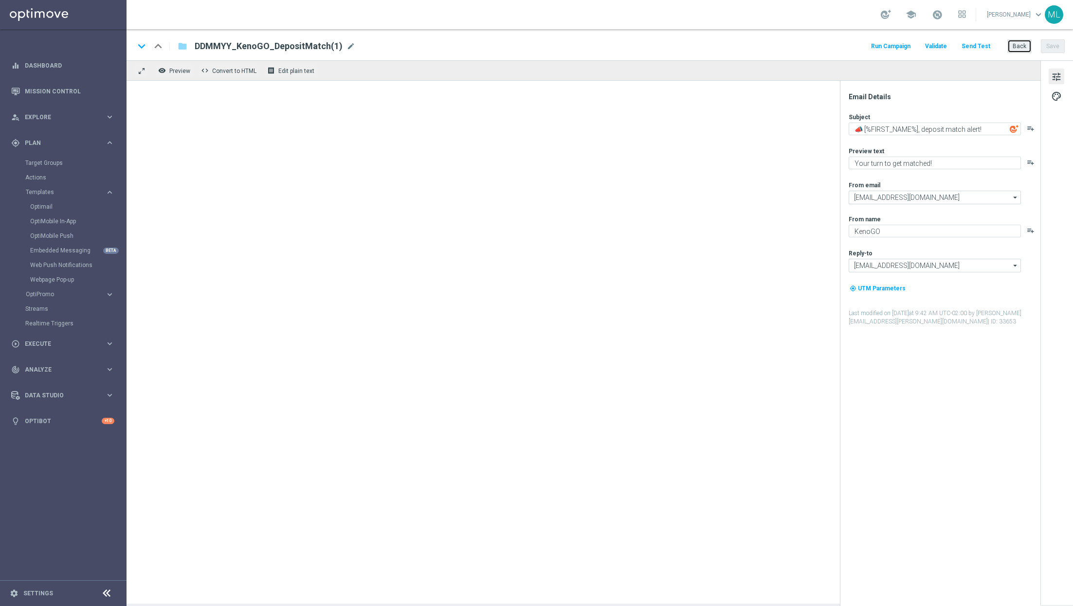
click at [1020, 47] on button "Back" at bounding box center [1019, 46] width 24 height 14
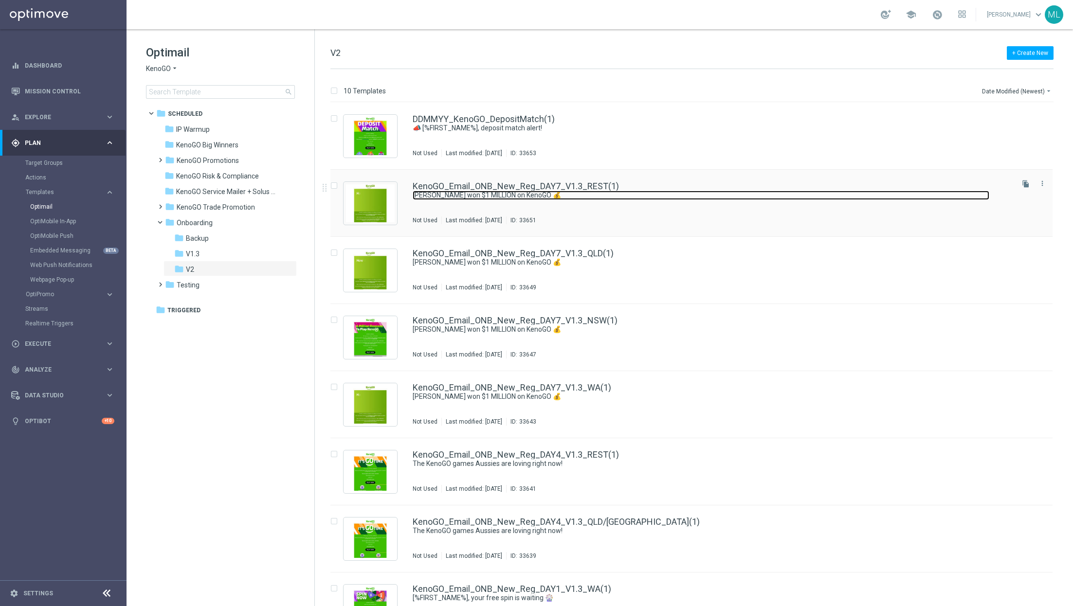
click at [715, 199] on link "[PERSON_NAME] won $1 MILLION on KenoGO 💰" at bounding box center [701, 195] width 577 height 9
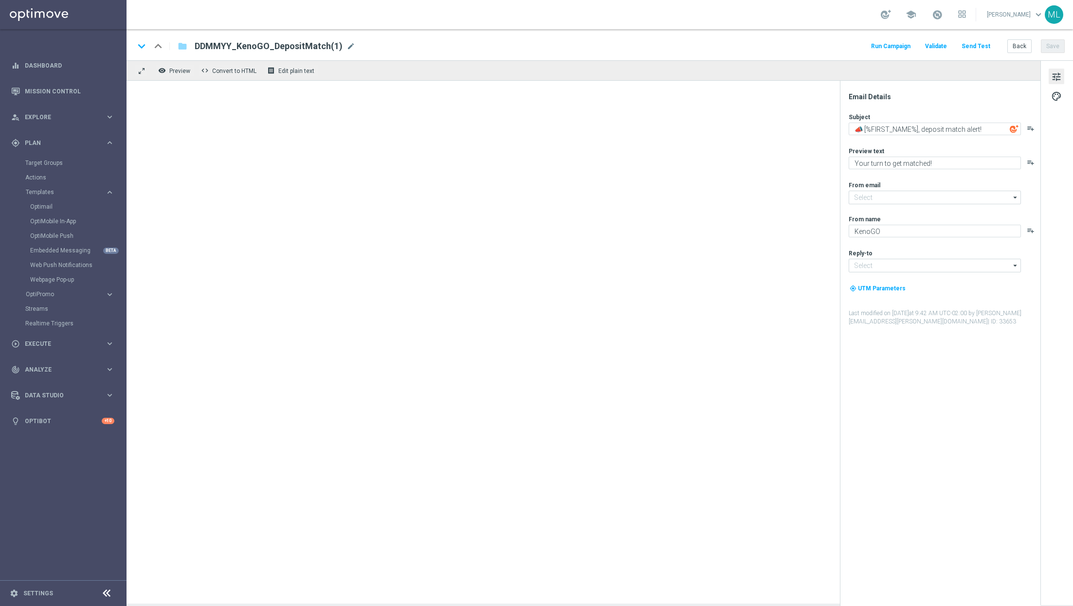
type input "[EMAIL_ADDRESS][DOMAIN_NAME]"
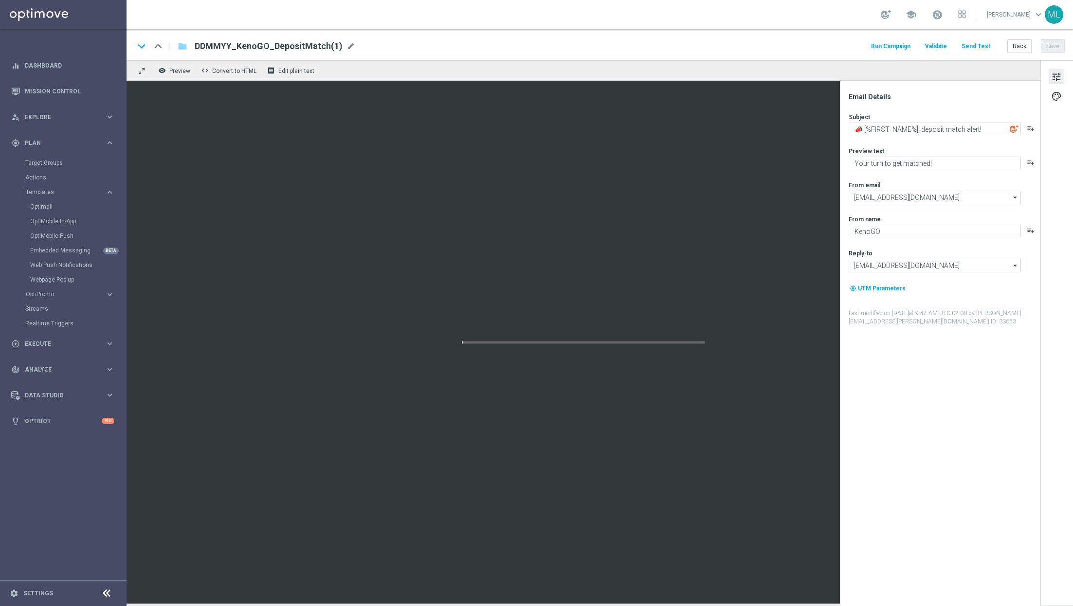
type input "KenoGO_Email_ONB_New_Reg_DAY7_V1.3_REST(1)"
type textarea "[PERSON_NAME] won $1 MILLION on KenoGO 💰"
type textarea "The big wins are rolling in across [GEOGRAPHIC_DATA]!"
click at [412, 47] on span "mode_edit" at bounding box center [416, 46] width 9 height 9
drag, startPoint x: 328, startPoint y: 44, endPoint x: 318, endPoint y: 45, distance: 9.8
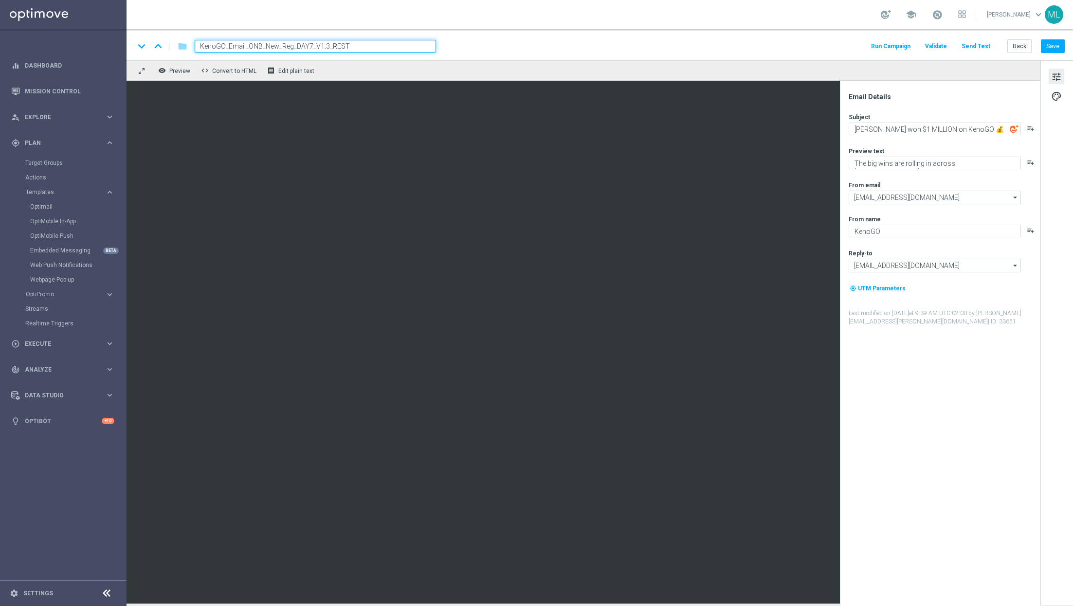
click at [318, 45] on input "KenoGO_Email_ONB_New_Reg_DAY7_V1.3_REST" at bounding box center [315, 46] width 241 height 13
type input "KenoGO_Email_ONB_New_Reg_DAY7_V2_REST"
click at [1051, 42] on button "Save" at bounding box center [1053, 46] width 24 height 14
click at [1022, 47] on button "Back" at bounding box center [1019, 46] width 24 height 14
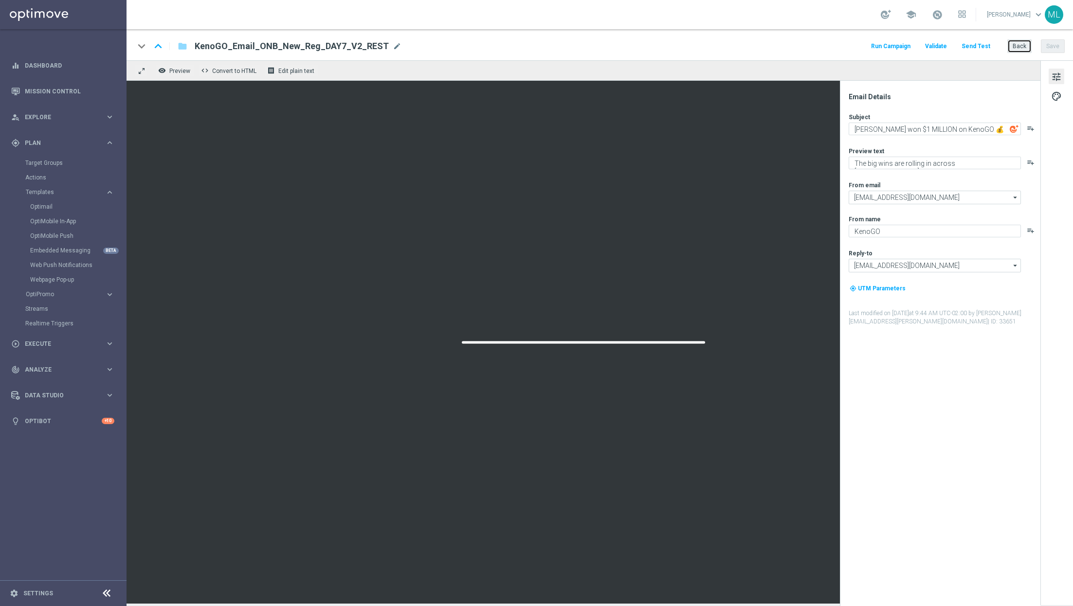
click at [1017, 44] on button "Back" at bounding box center [1019, 46] width 24 height 14
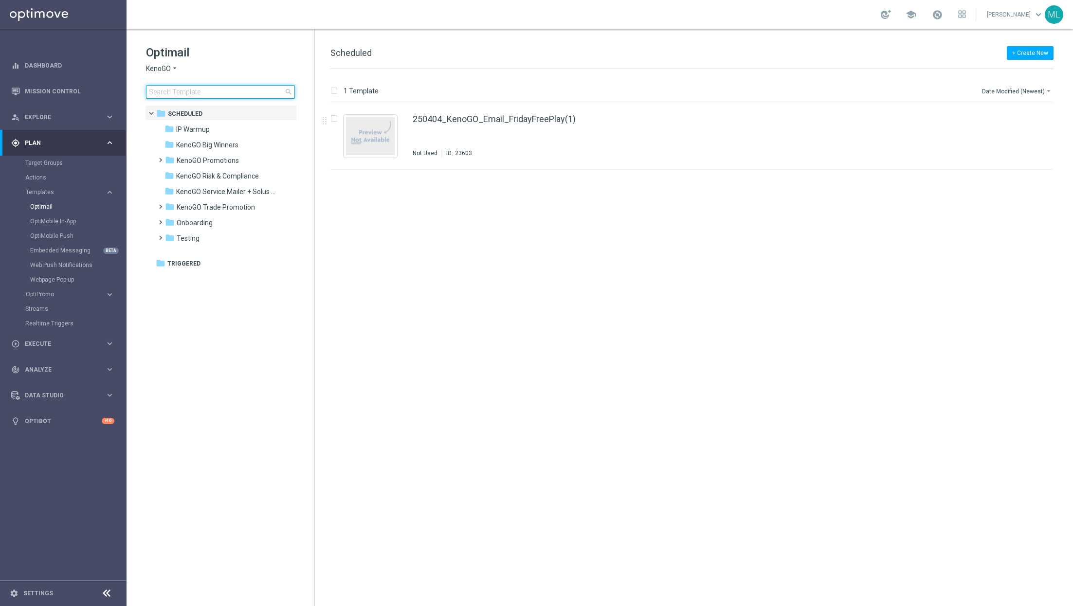
click at [196, 92] on input at bounding box center [220, 92] width 149 height 14
type input "v2"
click at [201, 92] on input "v2" at bounding box center [220, 92] width 149 height 14
click at [159, 220] on span at bounding box center [158, 218] width 4 height 4
click at [192, 270] on span "V2" at bounding box center [190, 269] width 8 height 9
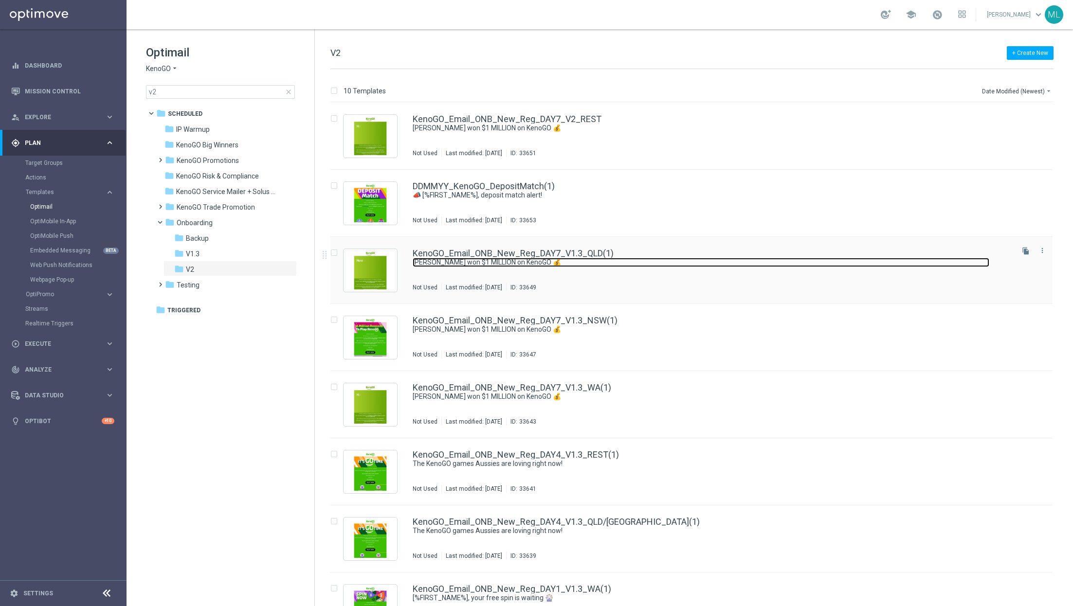
click at [699, 267] on link "[PERSON_NAME] won $1 MILLION on KenoGO 💰" at bounding box center [701, 262] width 577 height 9
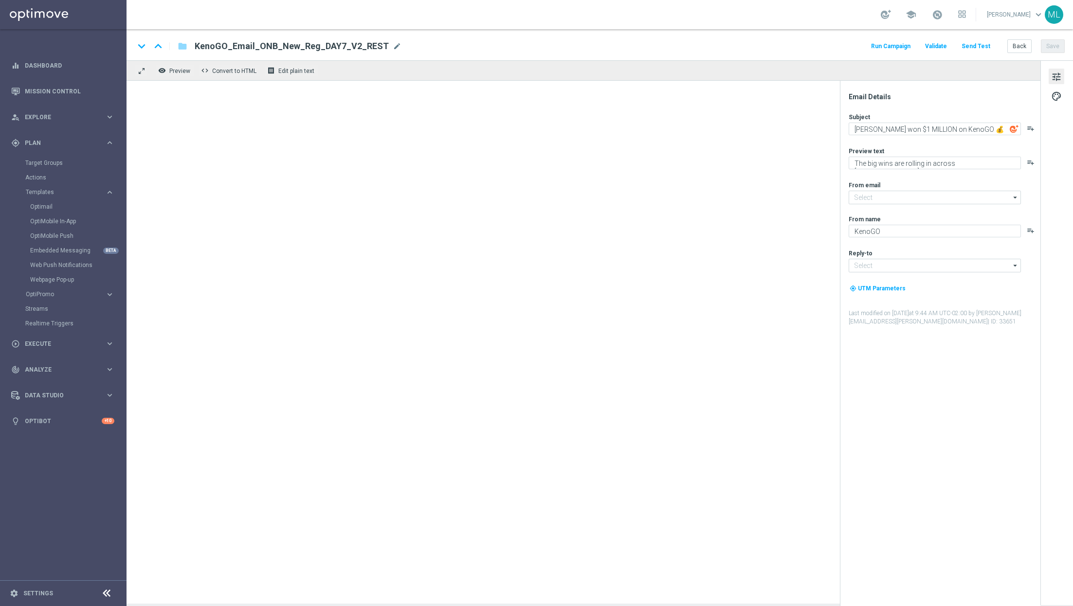
type input "[EMAIL_ADDRESS][DOMAIN_NAME]"
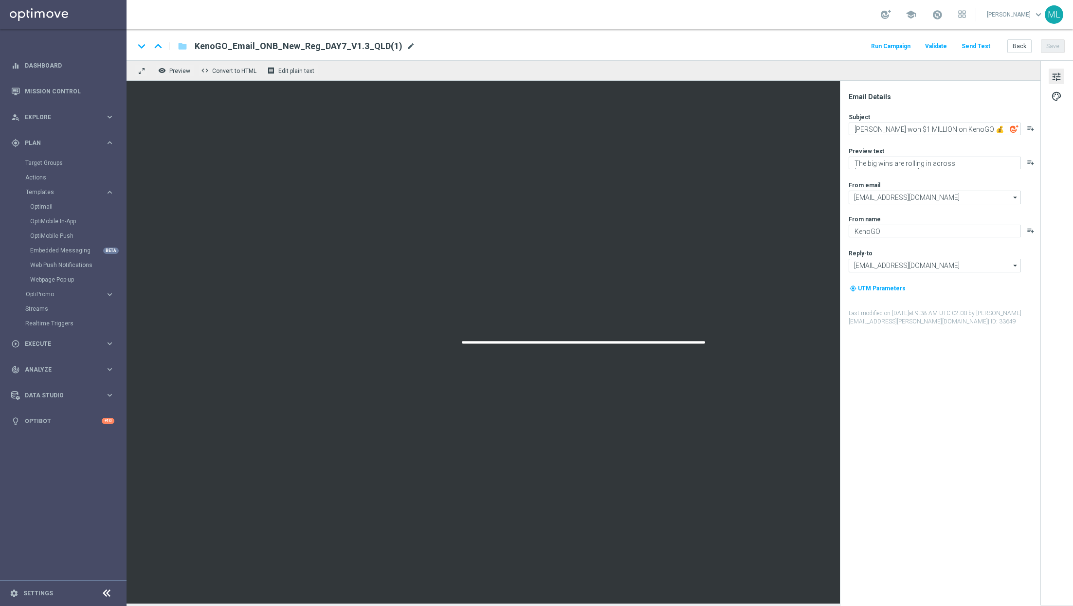
click at [406, 46] on span "mode_edit" at bounding box center [410, 46] width 9 height 9
click at [327, 44] on input "KenoGO_Email_ONB_New_Reg_DAY7_V1.3_QLD" at bounding box center [315, 46] width 241 height 13
type input "KenoGO_Email_ONB_New_Reg_DAY7_V2_QLD"
click at [1058, 43] on button "Save" at bounding box center [1053, 46] width 24 height 14
click at [1058, 47] on button "Save" at bounding box center [1053, 46] width 24 height 14
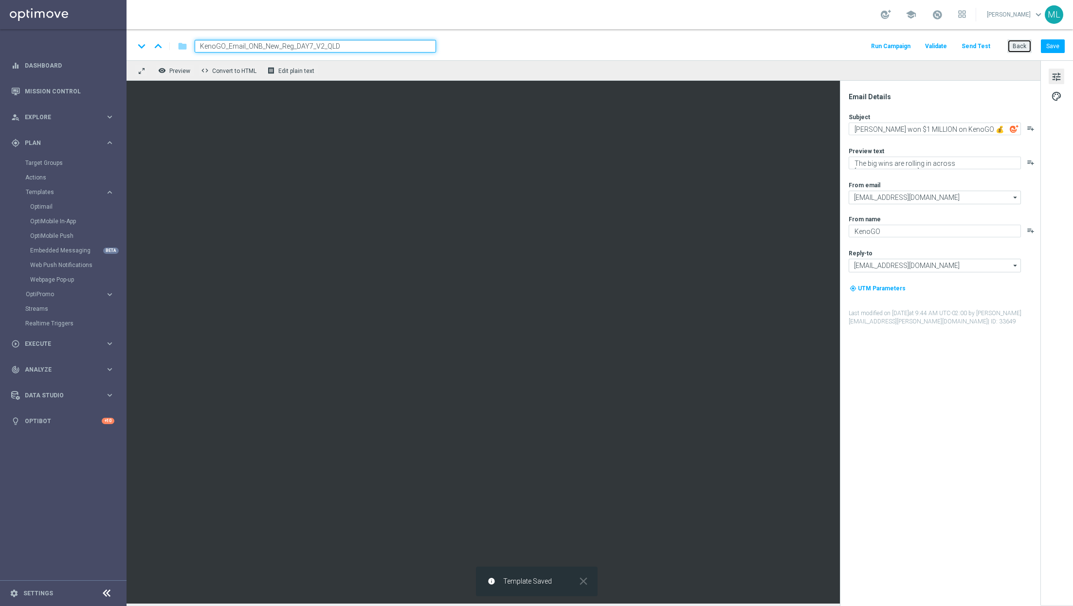
click at [1019, 49] on button "Back" at bounding box center [1019, 46] width 24 height 14
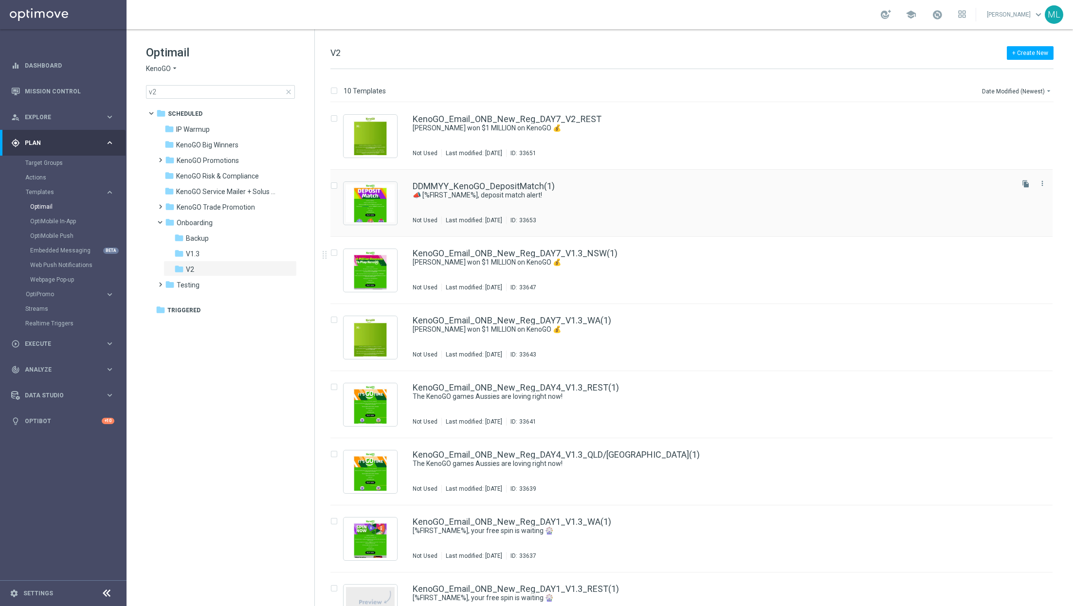
scroll to position [69, 0]
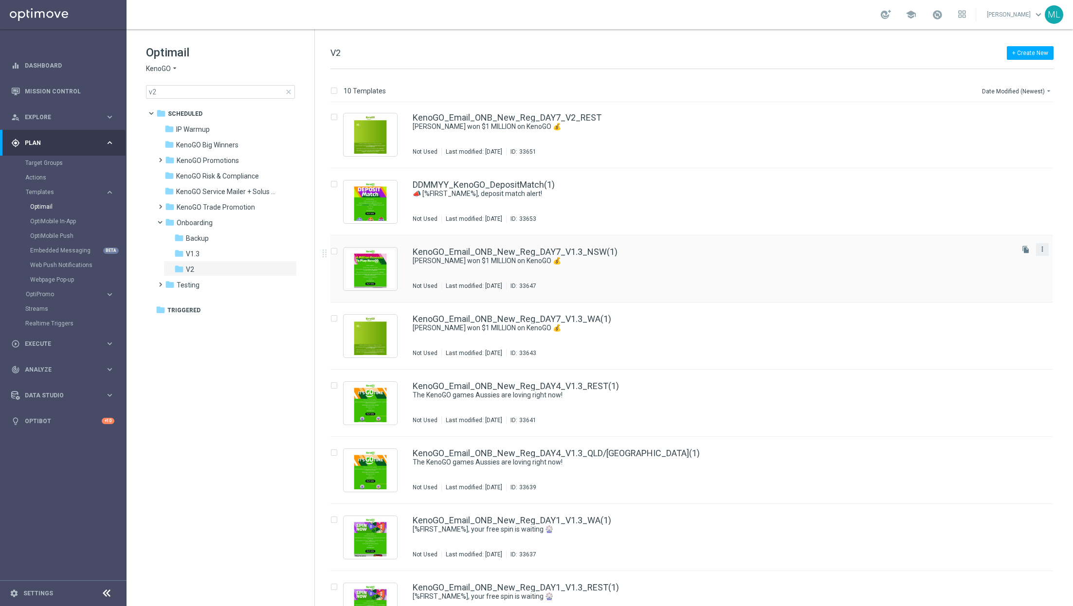
click at [1039, 250] on icon "more_vert" at bounding box center [1043, 249] width 8 height 8
click at [816, 263] on link "[PERSON_NAME] won $1 MILLION on KenoGO 💰" at bounding box center [701, 260] width 577 height 9
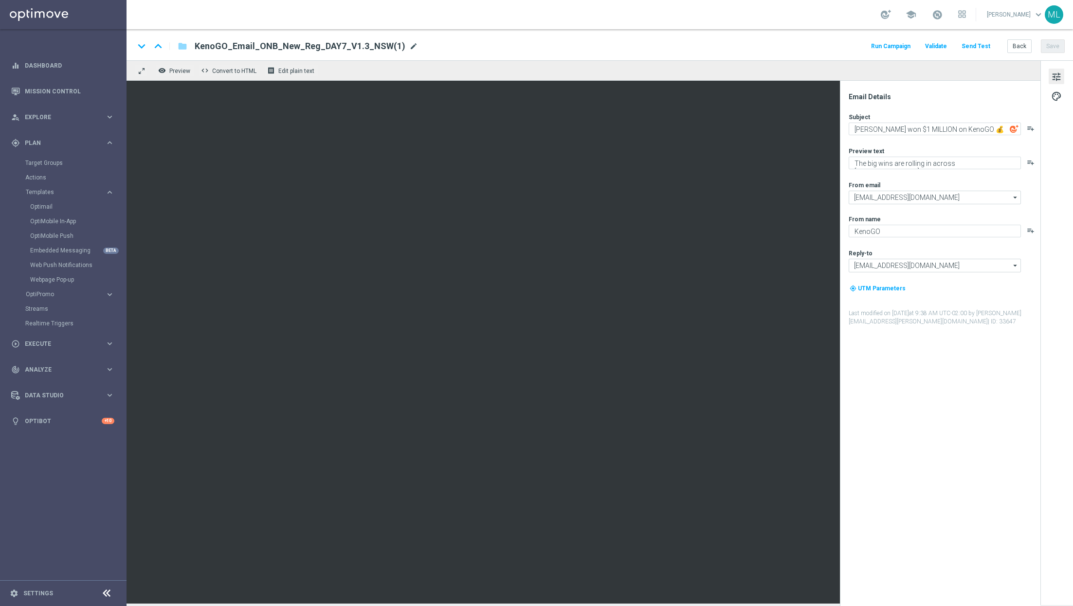
click at [409, 46] on span "mode_edit" at bounding box center [413, 46] width 9 height 9
click at [327, 45] on input "KenoGO_Email_ONB_New_Reg_DAY7_V1.3_NSW" at bounding box center [315, 46] width 241 height 13
type input "KenoGO_Email_ONB_New_Reg_DAY7_V2_NSW"
click at [1053, 46] on button "Save" at bounding box center [1053, 46] width 24 height 14
click at [1020, 47] on button "Back" at bounding box center [1019, 46] width 24 height 14
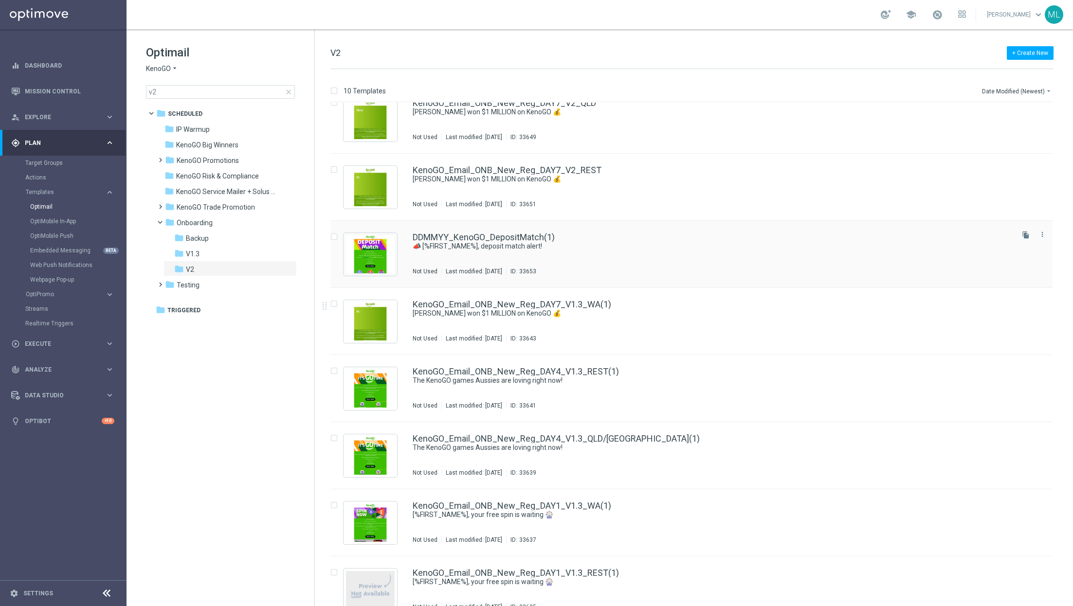
scroll to position [85, 0]
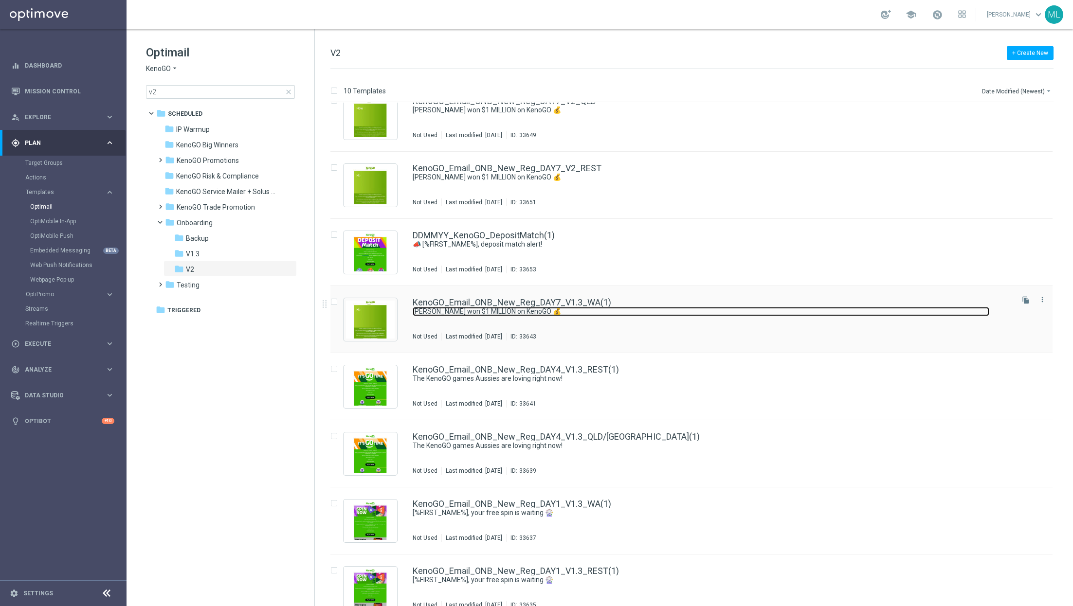
click at [699, 310] on link "[PERSON_NAME] won $1 MILLION on KenoGO 💰" at bounding box center [701, 311] width 577 height 9
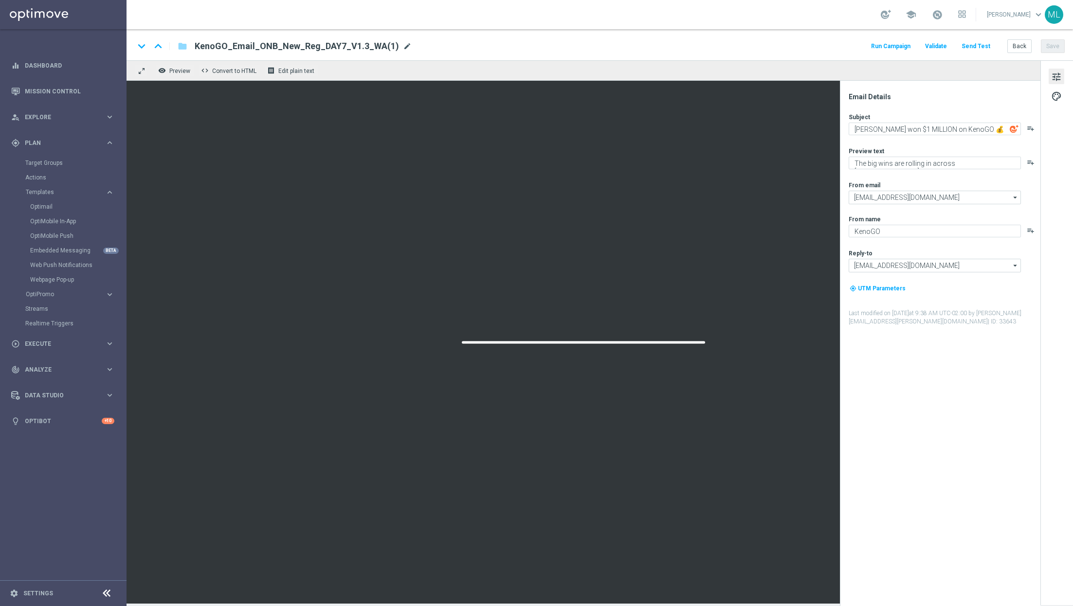
click at [403, 45] on span "mode_edit" at bounding box center [407, 46] width 9 height 9
click at [325, 45] on input "KenoGO_Email_ONB_New_Reg_DAY7_V1.3_WA" at bounding box center [315, 46] width 241 height 13
click at [328, 45] on input "KenoGO_Email_ONB_New_Reg_DAY7_V1.3_WA" at bounding box center [315, 46] width 241 height 13
type input "KenoGO_Email_ONB_New_Reg_DAY7_V2_WA"
click at [1045, 48] on button "Save" at bounding box center [1053, 46] width 24 height 14
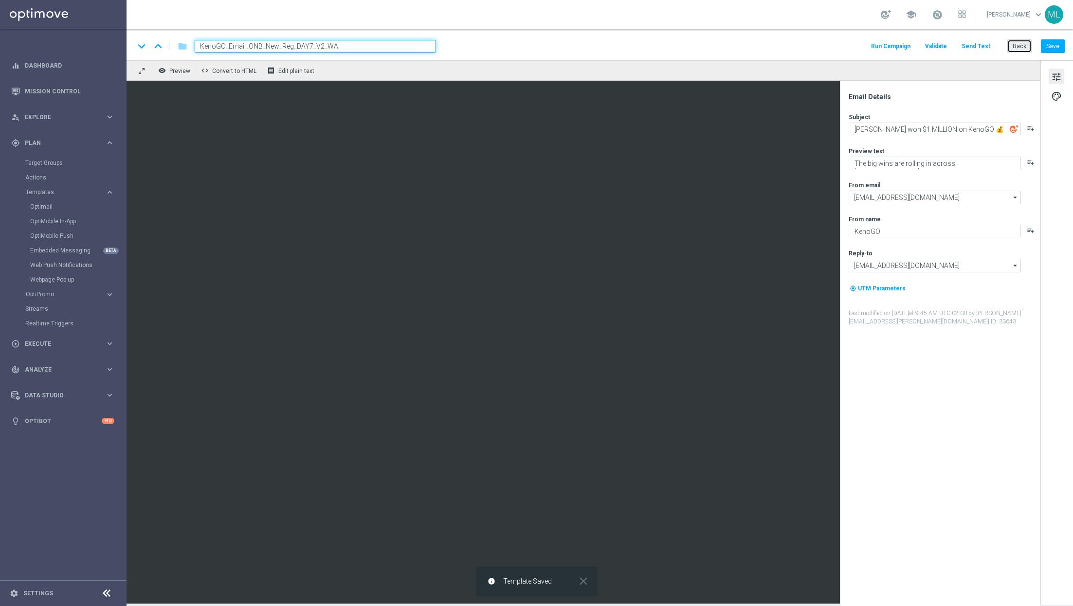
click at [1021, 46] on button "Back" at bounding box center [1019, 46] width 24 height 14
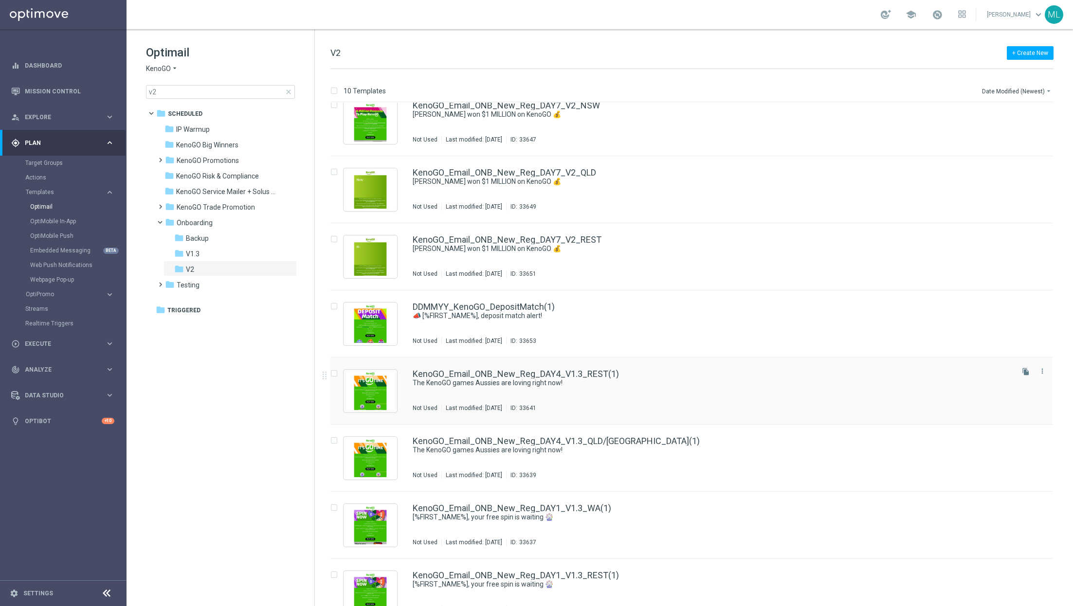
scroll to position [168, 0]
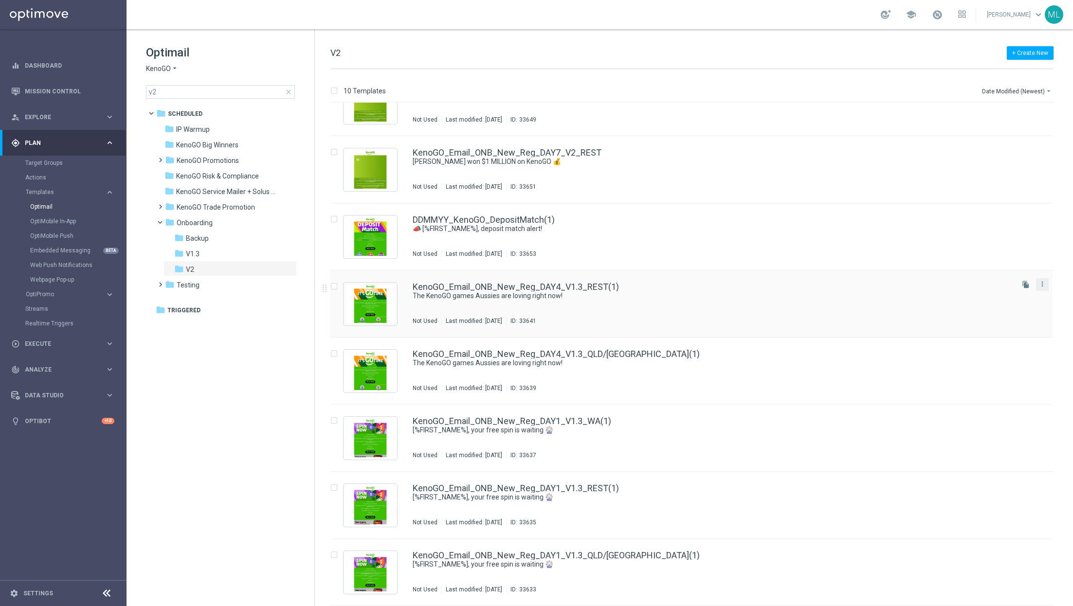
click at [1042, 288] on button "more_vert" at bounding box center [1043, 284] width 10 height 12
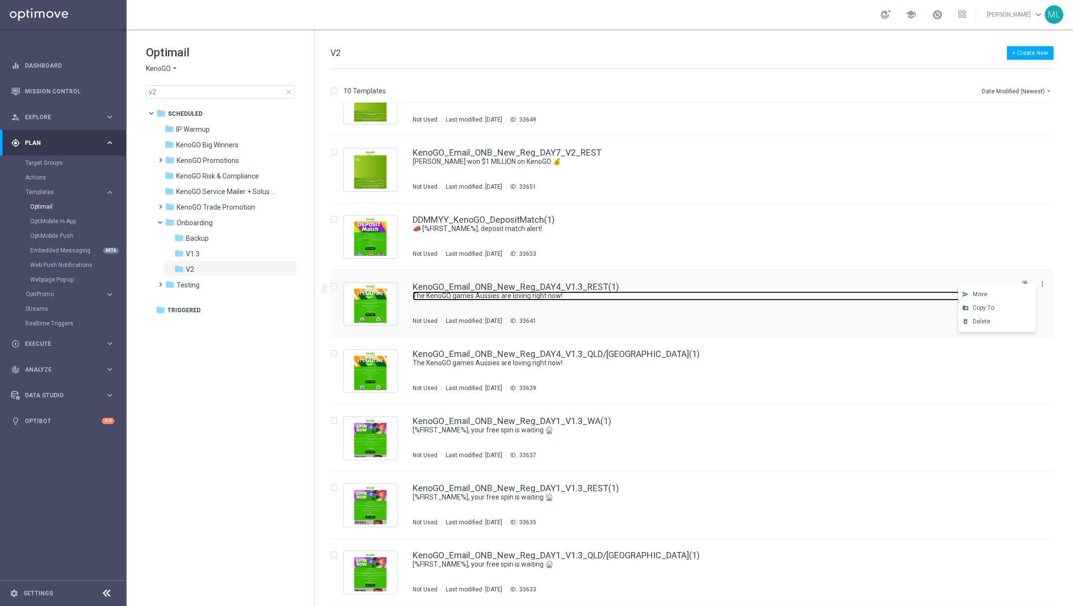
click at [857, 294] on link "The KenoGO games Aussies are loving right now!" at bounding box center [701, 296] width 577 height 9
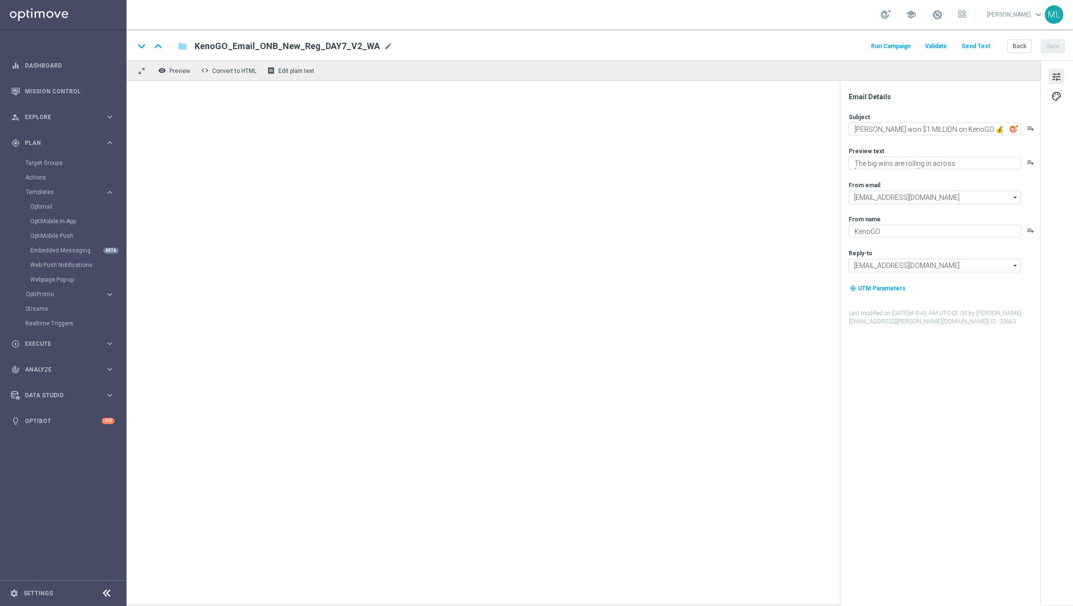
type input "KenoGO_Email_ONB_New_Reg_DAY4_V1.3_REST(1)"
type textarea "The KenoGO games Aussies are loving right now!"
type textarea "From the classics to the world’s biggest Keno…"
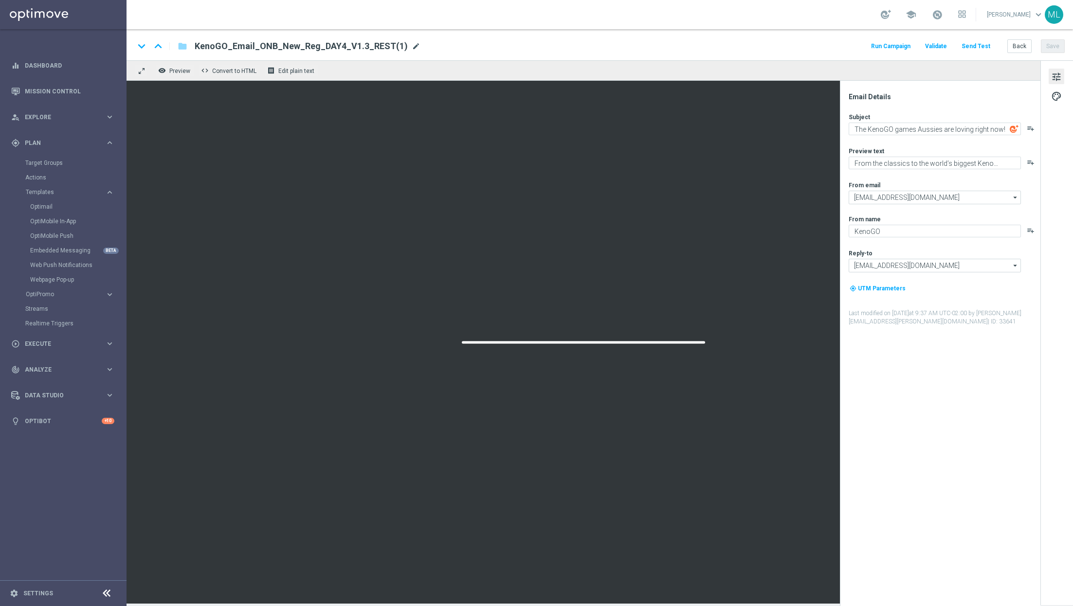
click at [412, 45] on span "mode_edit" at bounding box center [416, 46] width 9 height 9
click at [328, 46] on input "KenoGO_Email_ONB_New_Reg_DAY4_V1.3_REST(1)" at bounding box center [315, 46] width 241 height 13
click at [401, 42] on input "KenoGO_Email_ONB_New_Reg_DAY4_V2_REST(1)" at bounding box center [315, 46] width 241 height 13
type input "KenoGO_Email_ONB_New_Reg_DAY4_V2_REST"
click at [1048, 46] on button "Save" at bounding box center [1053, 46] width 24 height 14
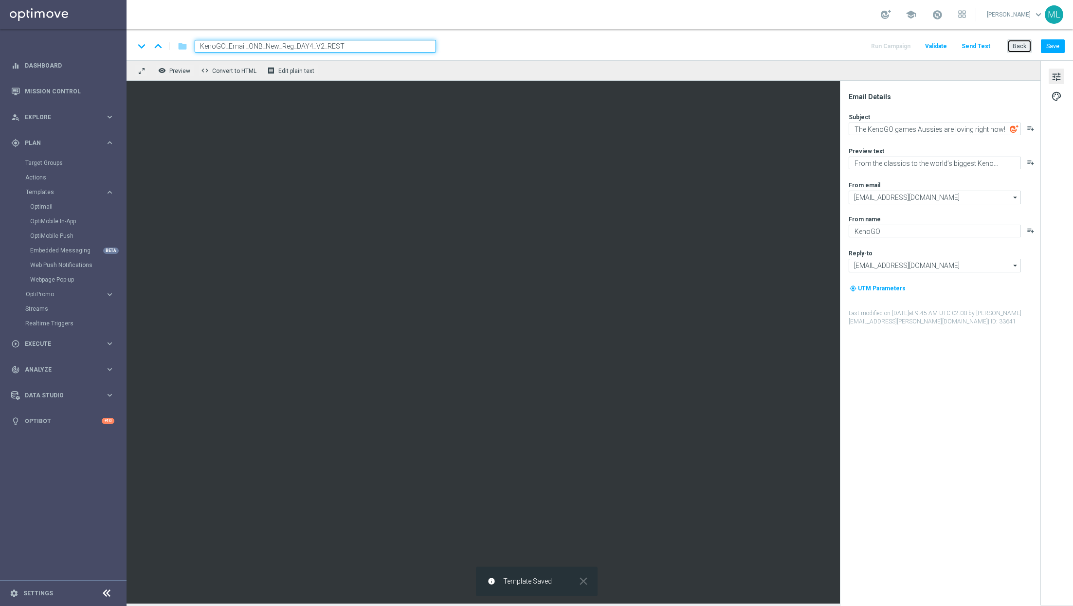
click at [1018, 48] on button "Back" at bounding box center [1019, 46] width 24 height 14
click at [1023, 46] on button "Back" at bounding box center [1019, 46] width 24 height 14
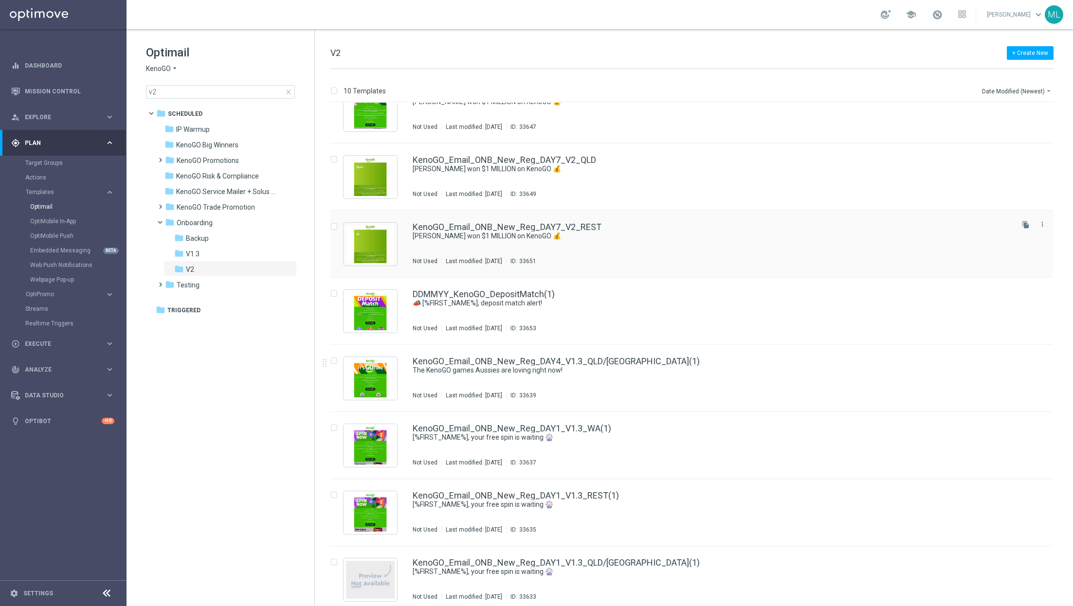
scroll to position [168, 0]
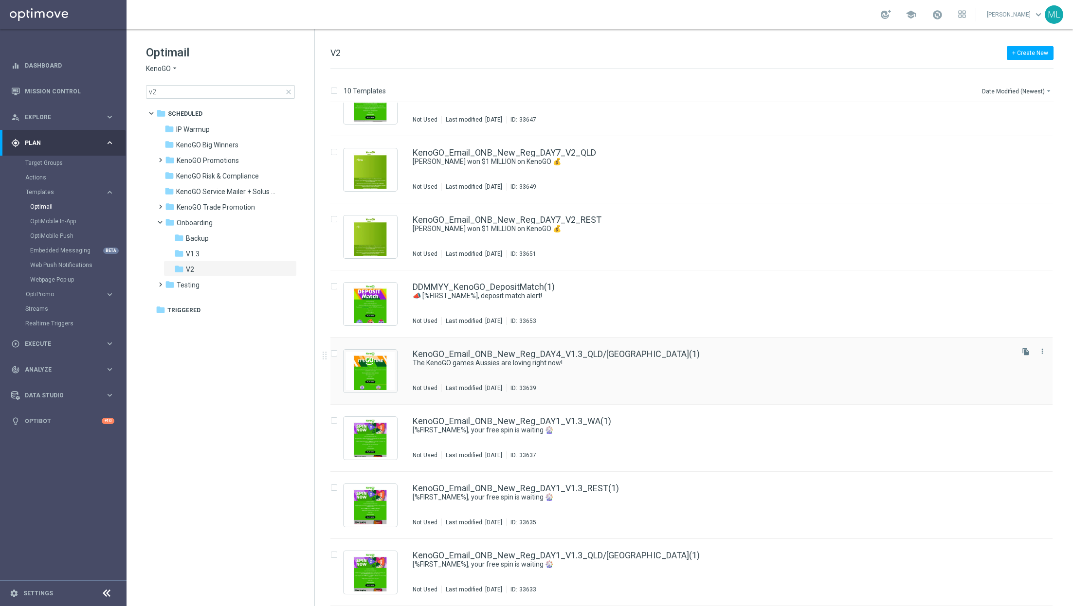
click at [805, 372] on div "KenoGO_Email_ONB_New_Reg_DAY4_V1.3_QLD/[GEOGRAPHIC_DATA](1) The KenoGO games Au…" at bounding box center [712, 371] width 599 height 42
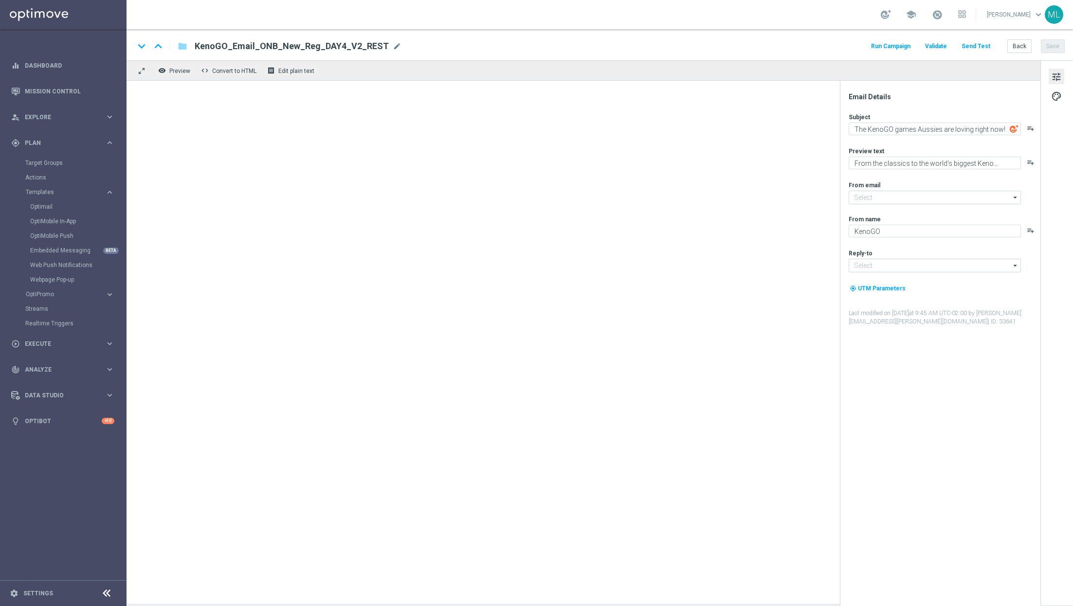
type input "[EMAIL_ADDRESS][DOMAIN_NAME]"
click at [424, 42] on span "mode_edit" at bounding box center [428, 46] width 9 height 9
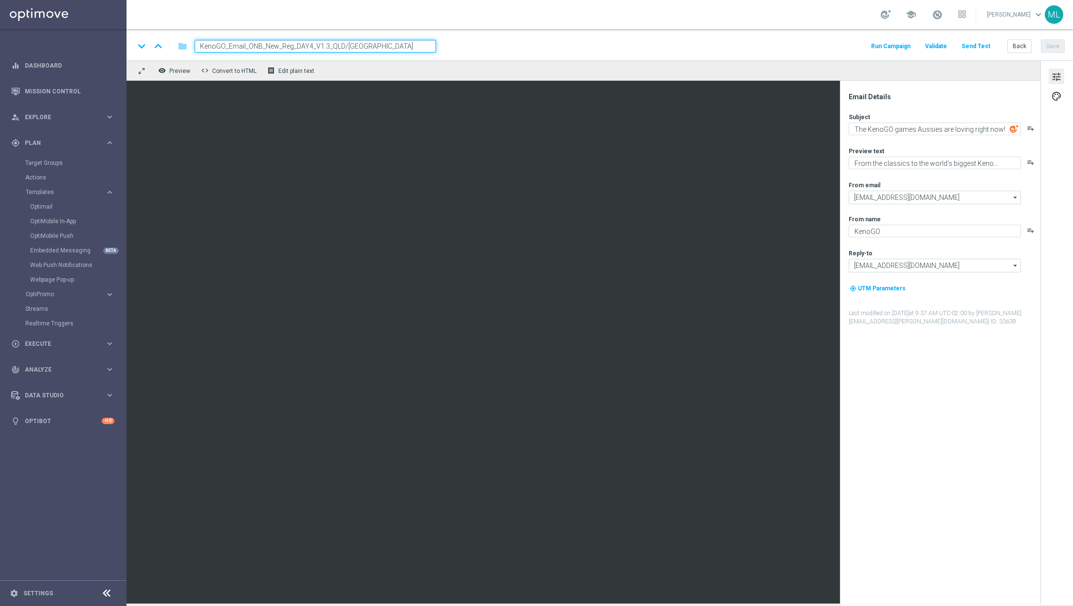
click at [327, 46] on input "KenoGO_Email_ONB_New_Reg_DAY4_V1.3_QLD/[GEOGRAPHIC_DATA]" at bounding box center [315, 46] width 241 height 13
type input "KenoGO_Email_ONB_New_Reg_DAY4_V2_QLD/[GEOGRAPHIC_DATA]"
click at [1046, 43] on button "Save" at bounding box center [1053, 46] width 24 height 14
click at [1020, 45] on button "Back" at bounding box center [1019, 46] width 24 height 14
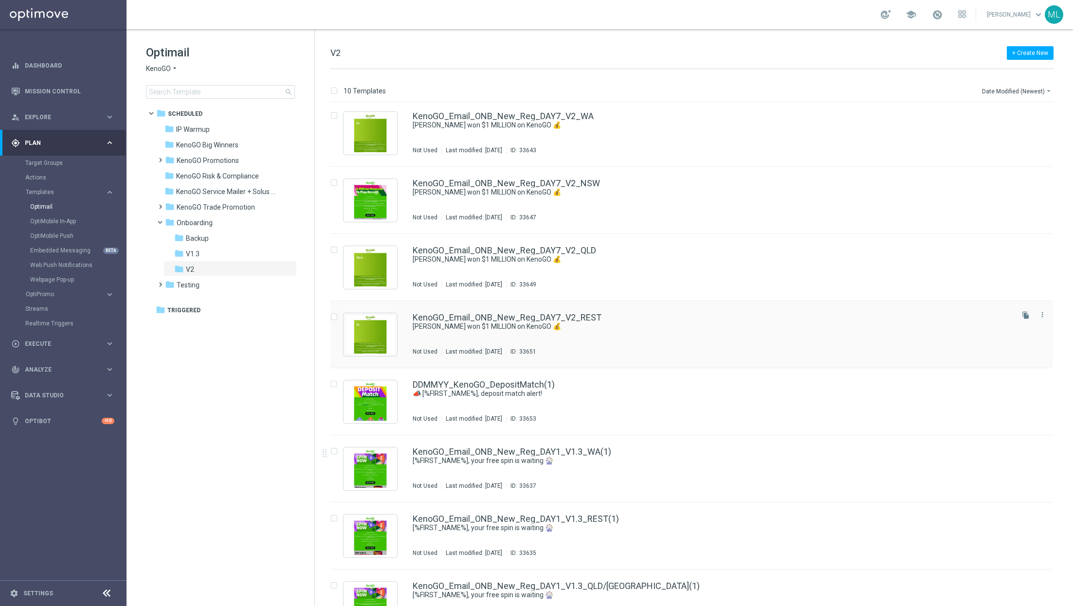
scroll to position [168, 0]
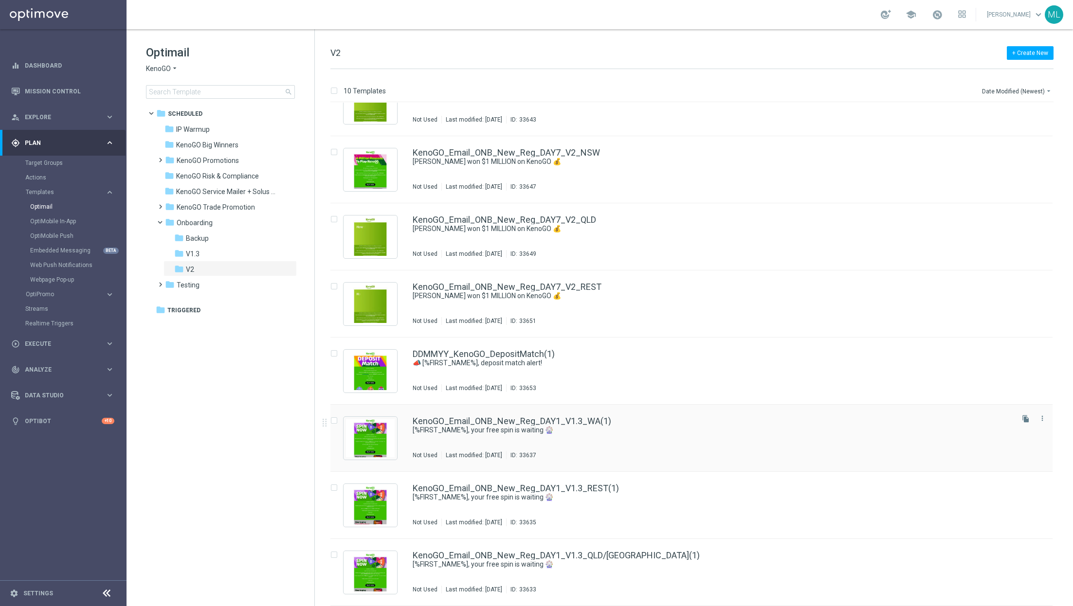
click at [661, 443] on div "KenoGO_Email_ONB_New_Reg_DAY1_V1.3_WA(1) [%FIRST_NAME%], your free spin is wait…" at bounding box center [712, 438] width 599 height 42
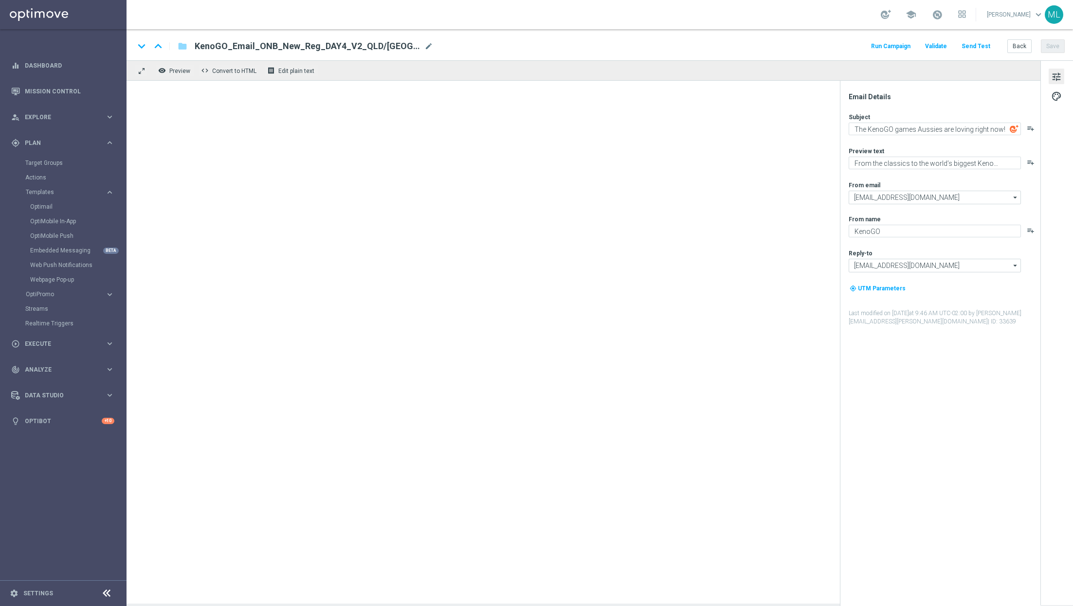
type input "KenoGO_Email_ONB_New_Reg_DAY1_V1.3_WA(1)"
type textarea "[%FIRST_NAME%], your free spin is waiting 🎡"
type textarea "Spin the wheel. No pressure. Just fun!"
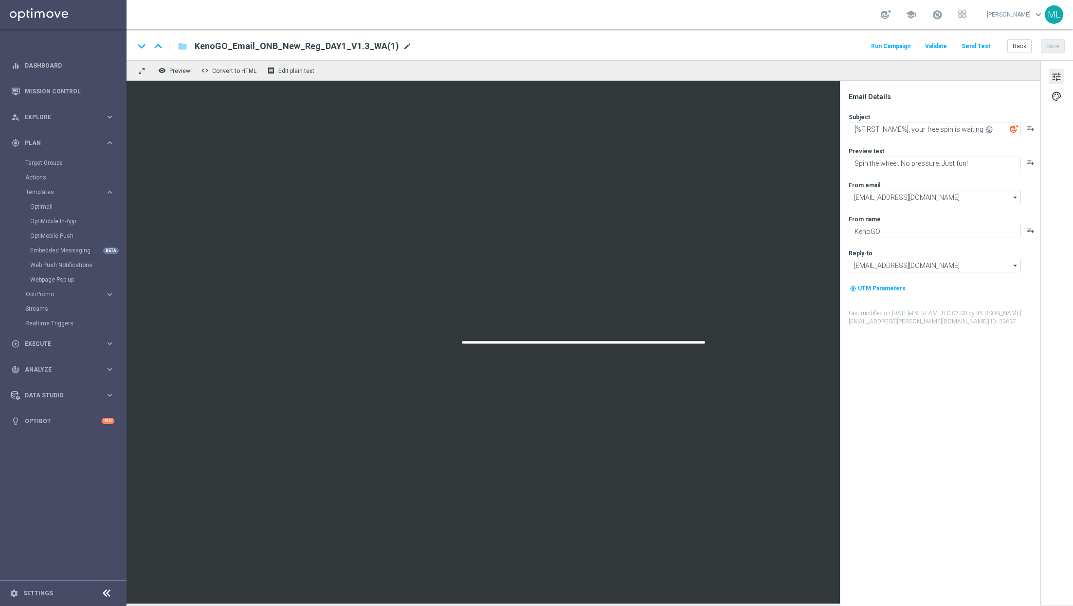
click at [403, 46] on span "mode_edit" at bounding box center [407, 46] width 9 height 9
click at [327, 43] on input "KenoGO_Email_ONB_New_Reg_DAY1_V1.3_WA" at bounding box center [315, 46] width 241 height 13
type input "KenoGO_Email_ONB_New_Reg_DAY1_V2_WA"
click at [1059, 43] on button "Save" at bounding box center [1053, 46] width 24 height 14
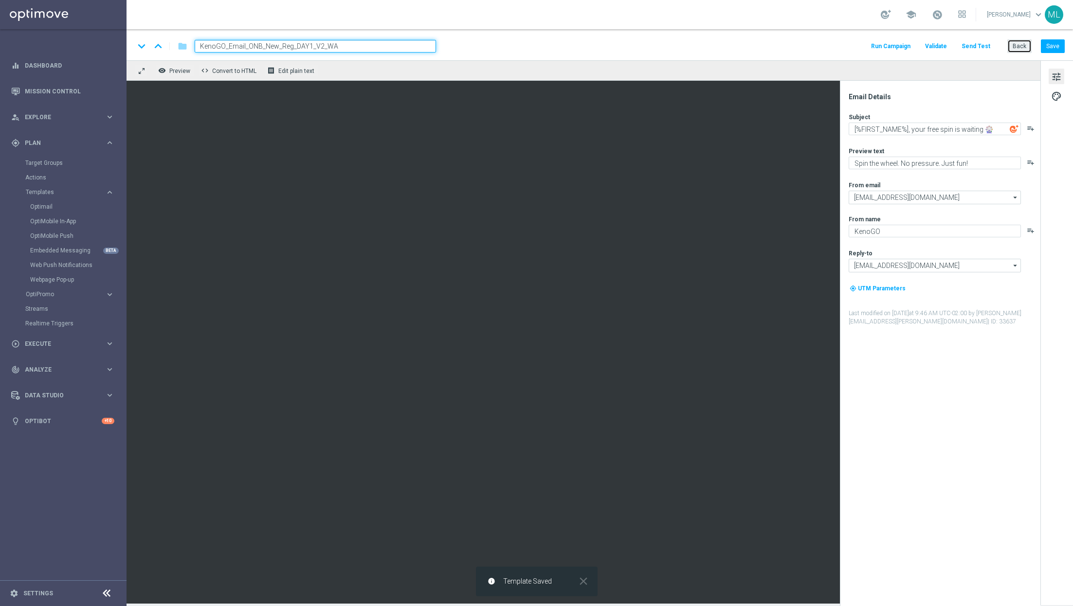
click at [1020, 46] on button "Back" at bounding box center [1019, 46] width 24 height 14
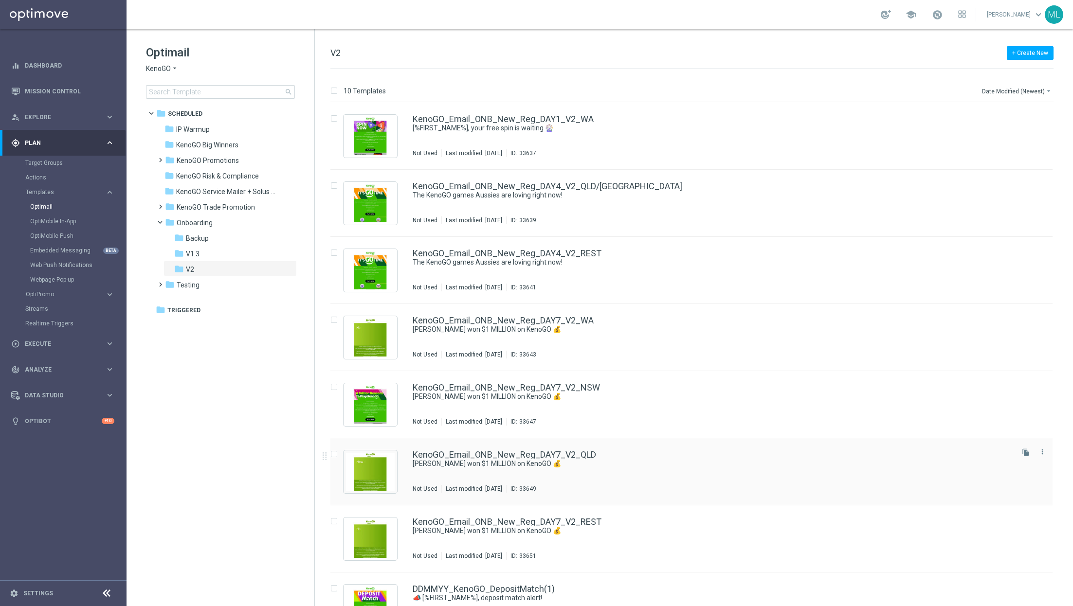
scroll to position [168, 0]
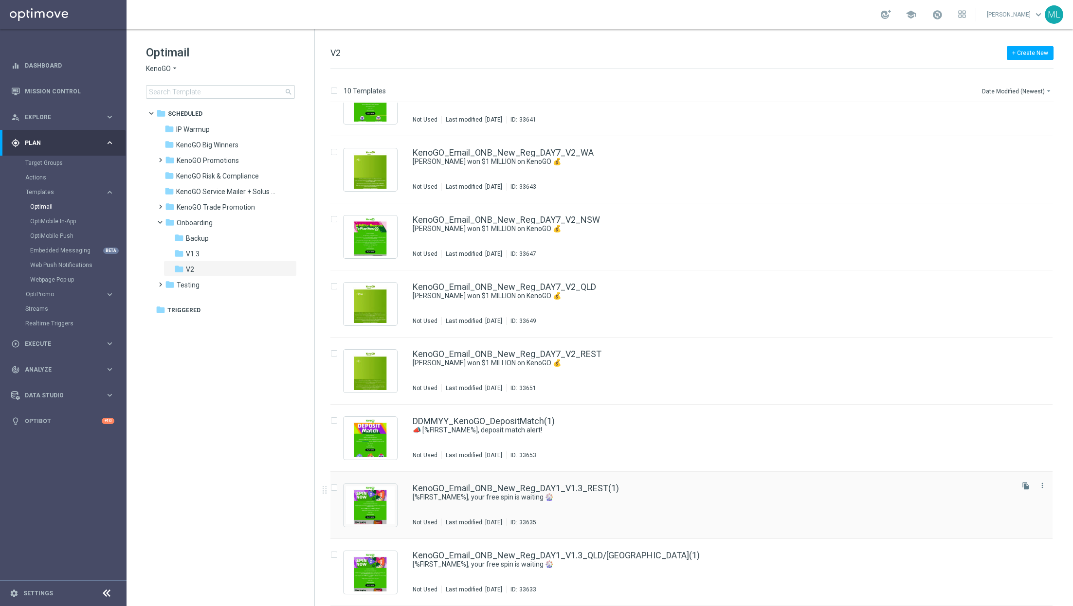
click at [687, 512] on div "KenoGO_Email_ONB_New_Reg_DAY1_V1.3_REST(1) [%FIRST_NAME%], your free spin is wa…" at bounding box center [712, 505] width 599 height 42
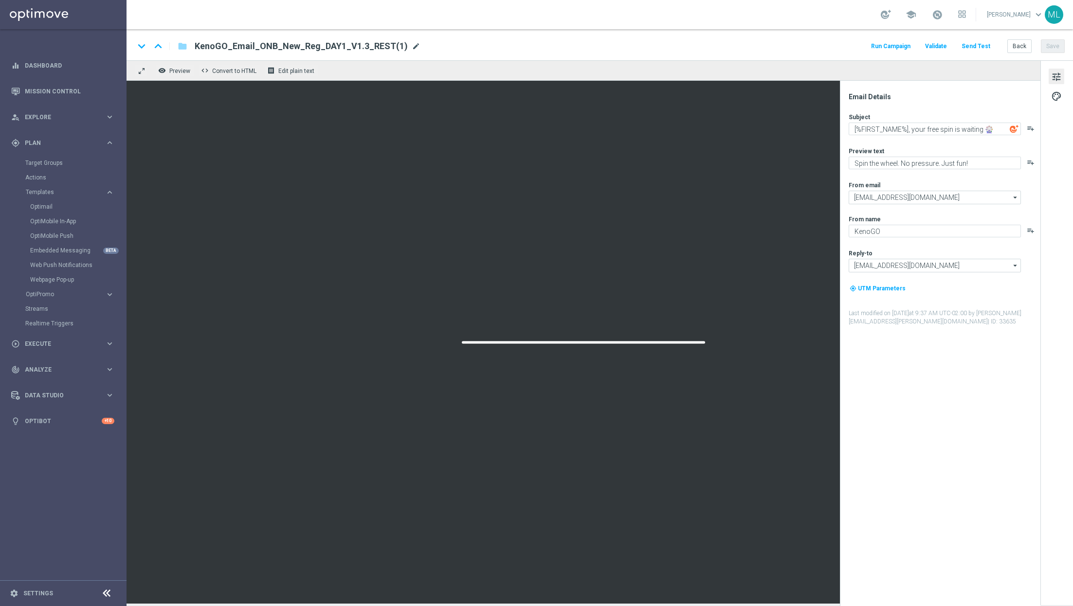
click at [412, 45] on span "mode_edit" at bounding box center [416, 46] width 9 height 9
click at [326, 41] on input "KenoGO_Email_ONB_New_Reg_DAY1_V1.3_REST" at bounding box center [315, 46] width 241 height 13
click at [327, 46] on input "KenoGO_Email_ONB_New_Reg_DAY1_V1.3_REST" at bounding box center [315, 46] width 241 height 13
type input "KenoGO_Email_ONB_New_Reg_DAY1_V2_REST"
click at [1056, 50] on button "Save" at bounding box center [1053, 46] width 24 height 14
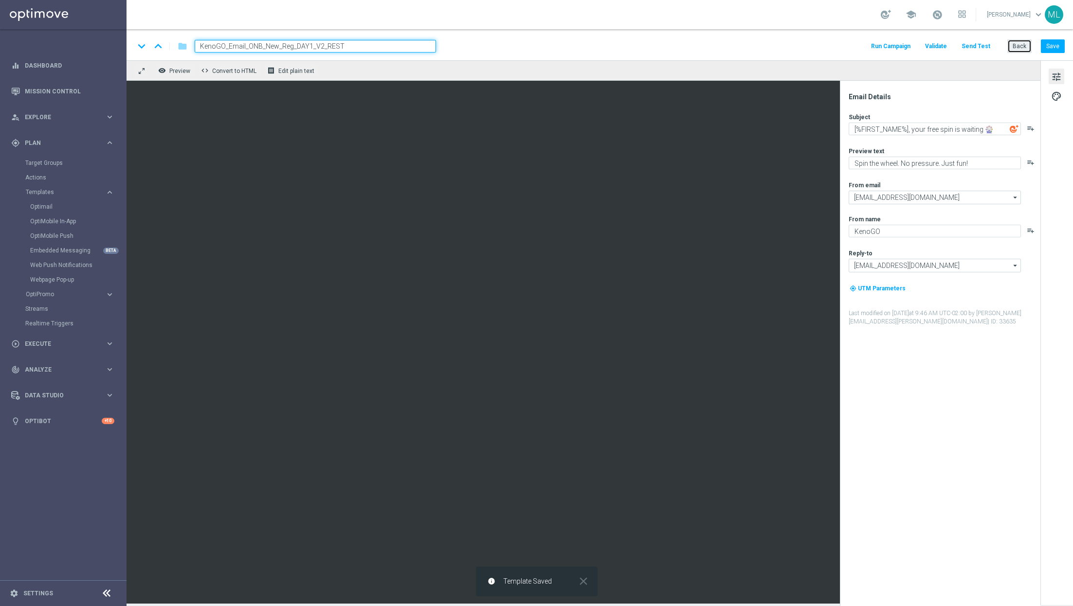
click at [1022, 47] on button "Back" at bounding box center [1019, 46] width 24 height 14
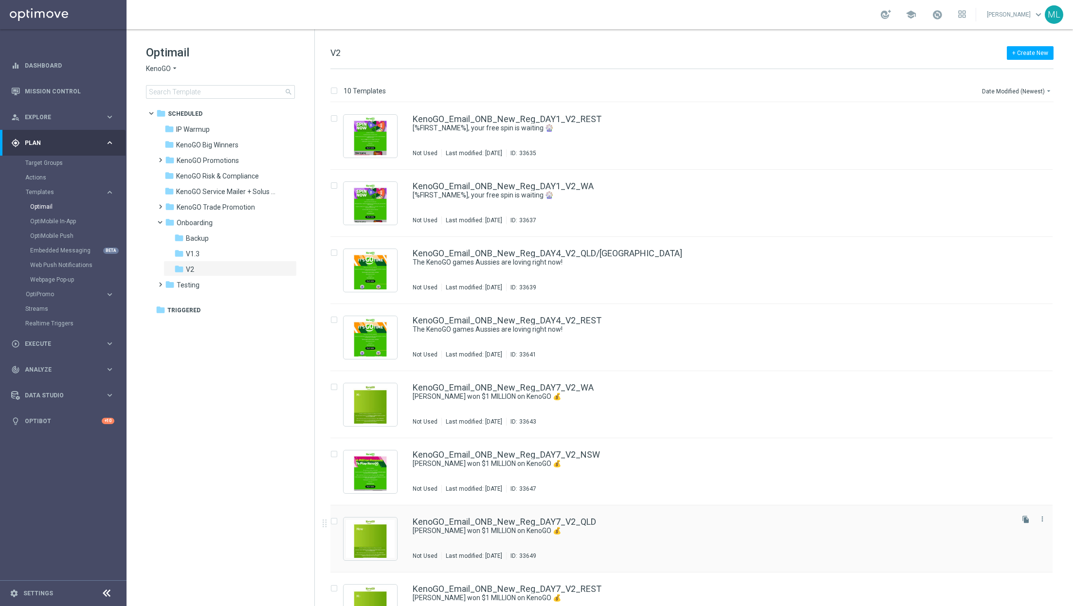
scroll to position [168, 0]
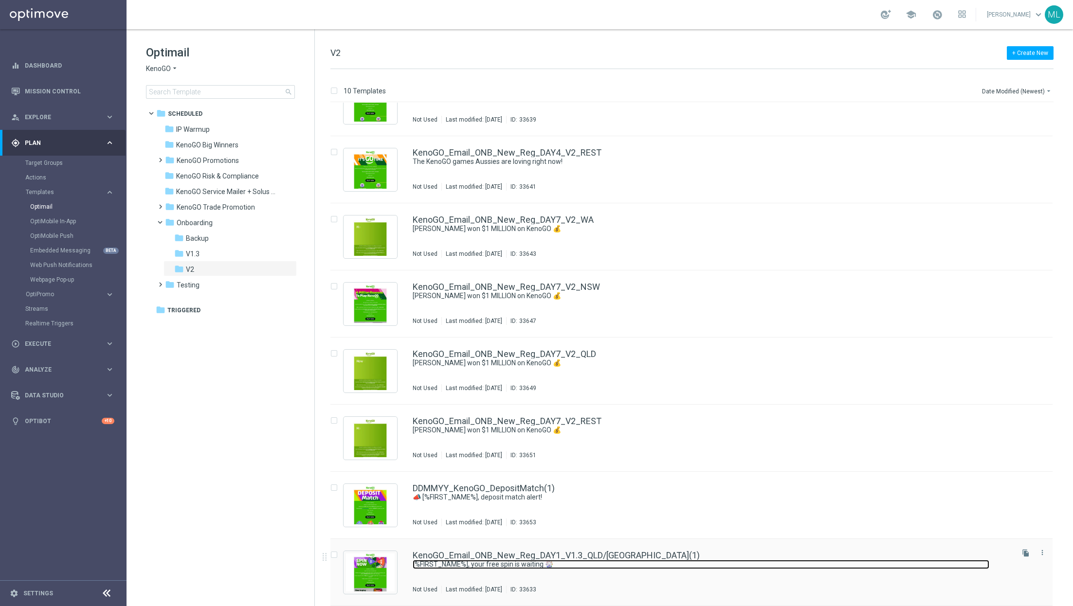
click at [695, 562] on link "[%FIRST_NAME%], your free spin is waiting 🎡" at bounding box center [701, 564] width 577 height 9
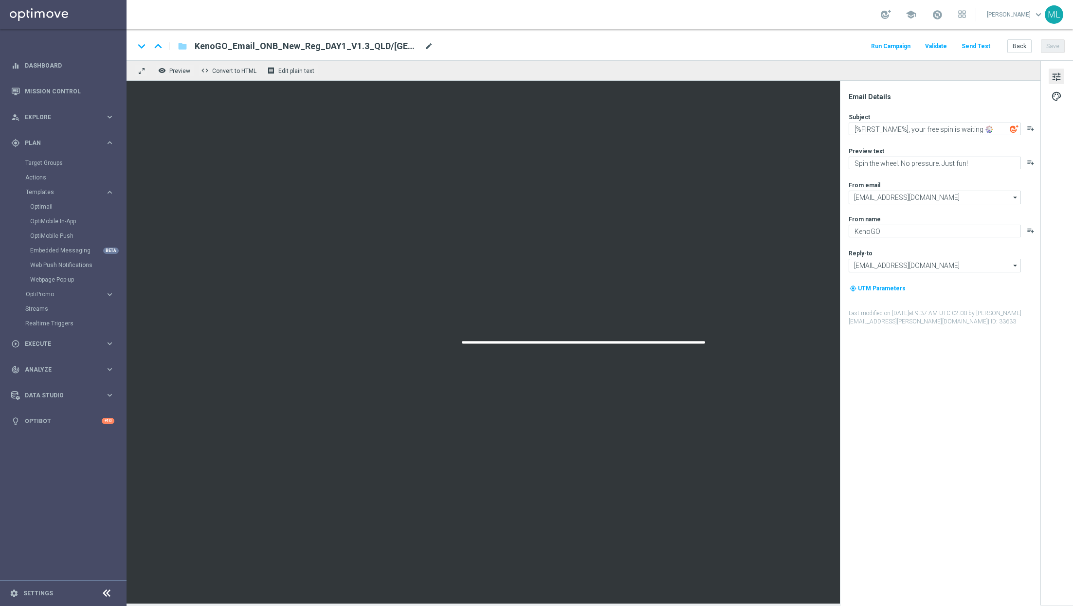
click at [424, 45] on span "mode_edit" at bounding box center [428, 46] width 9 height 9
click at [327, 48] on input "KenoGO_Email_ONB_New_Reg_DAY1_V1.3_QLD/[GEOGRAPHIC_DATA](1)" at bounding box center [315, 46] width 241 height 13
type input "KenoGO_Email_ONB_New_Reg_DAY1_V2_QLD/[GEOGRAPHIC_DATA](1)"
click at [1053, 45] on button "Save" at bounding box center [1053, 46] width 24 height 14
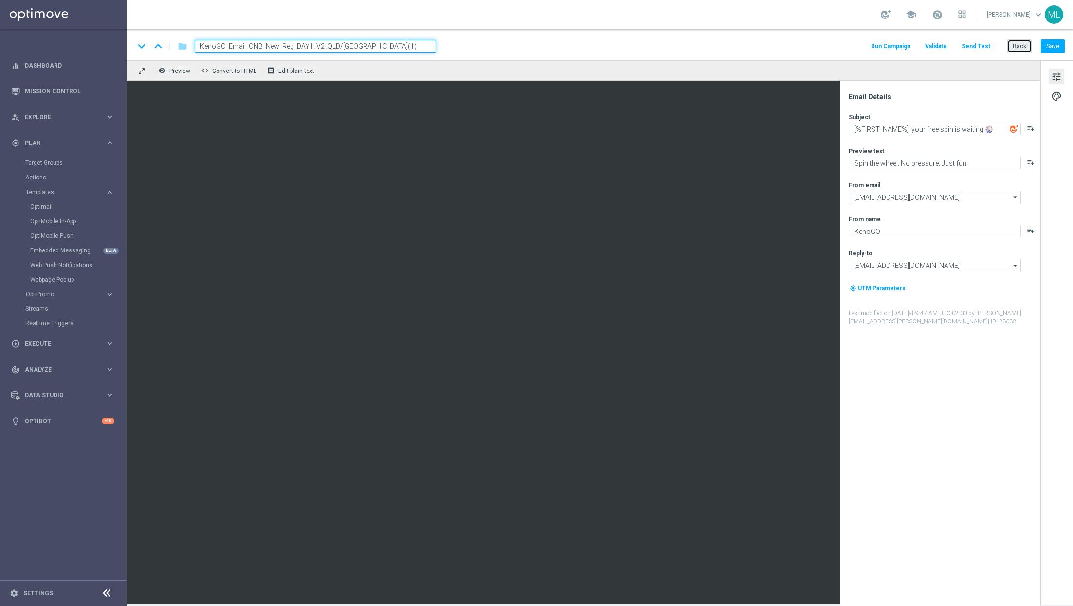
click at [1018, 46] on button "Back" at bounding box center [1019, 46] width 24 height 14
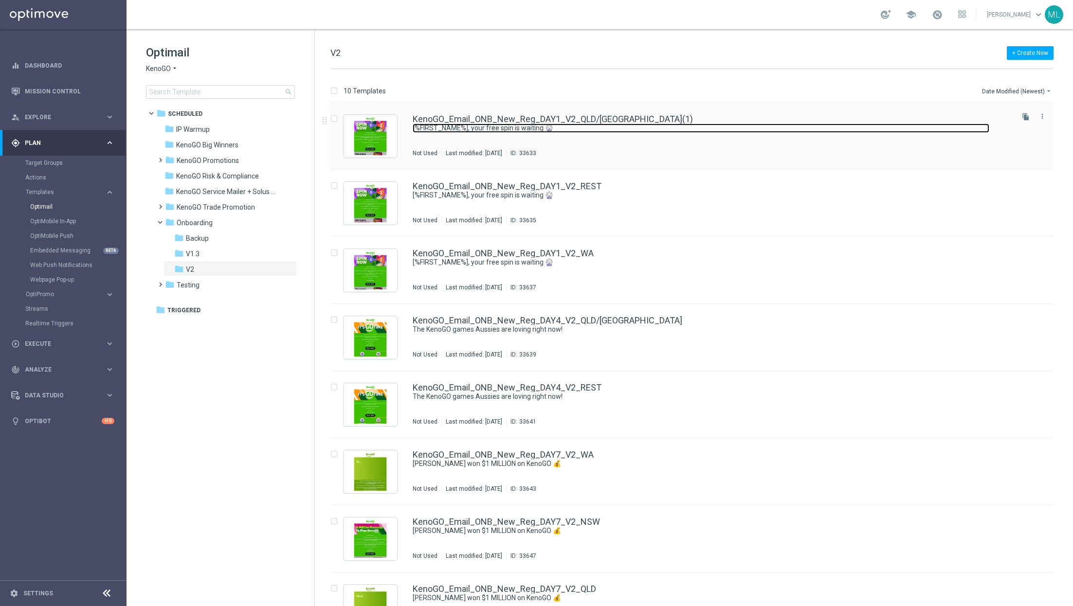
click at [669, 126] on link "[%FIRST_NAME%], your free spin is waiting 🎡" at bounding box center [701, 128] width 577 height 9
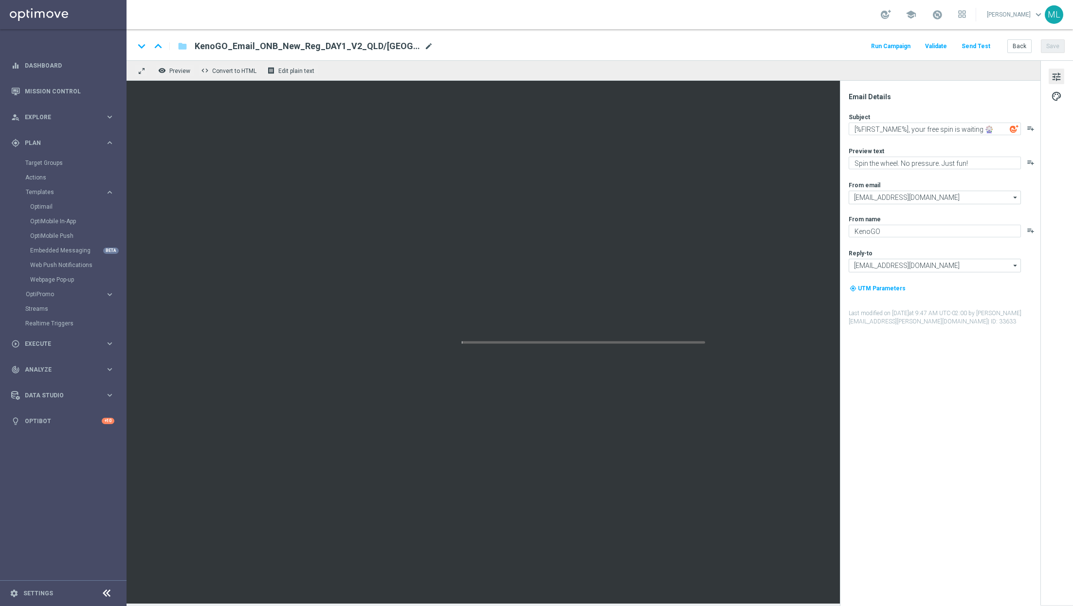
click at [424, 44] on span "mode_edit" at bounding box center [428, 46] width 9 height 9
type input "KenoGO_Email_ONB_New_Reg_DAY1_V2_QLD/[GEOGRAPHIC_DATA]"
click at [1044, 43] on button "Save" at bounding box center [1053, 46] width 24 height 14
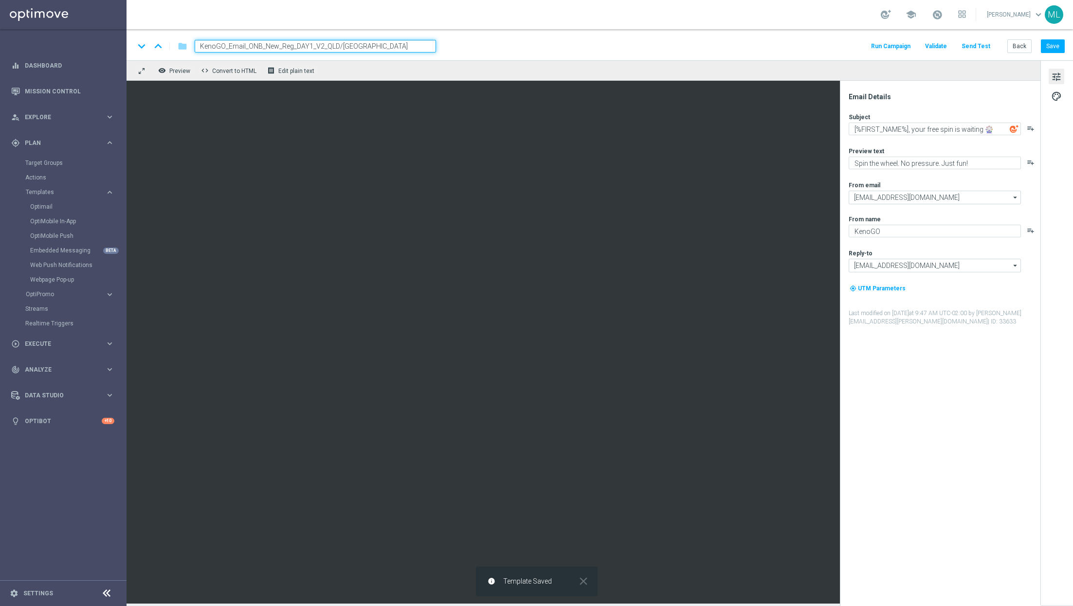
click at [575, 10] on div "school [PERSON_NAME] keyboard_arrow_down ML" at bounding box center [600, 14] width 947 height 29
click at [1019, 42] on button "Back" at bounding box center [1019, 46] width 24 height 14
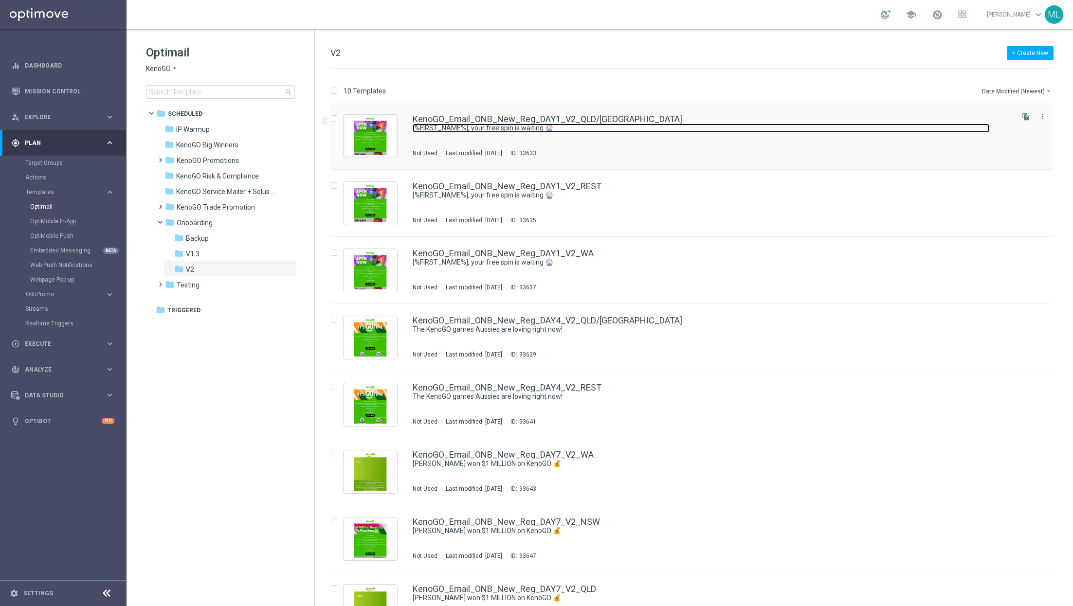
click at [676, 127] on link "[%FIRST_NAME%], your free spin is waiting 🎡" at bounding box center [701, 128] width 577 height 9
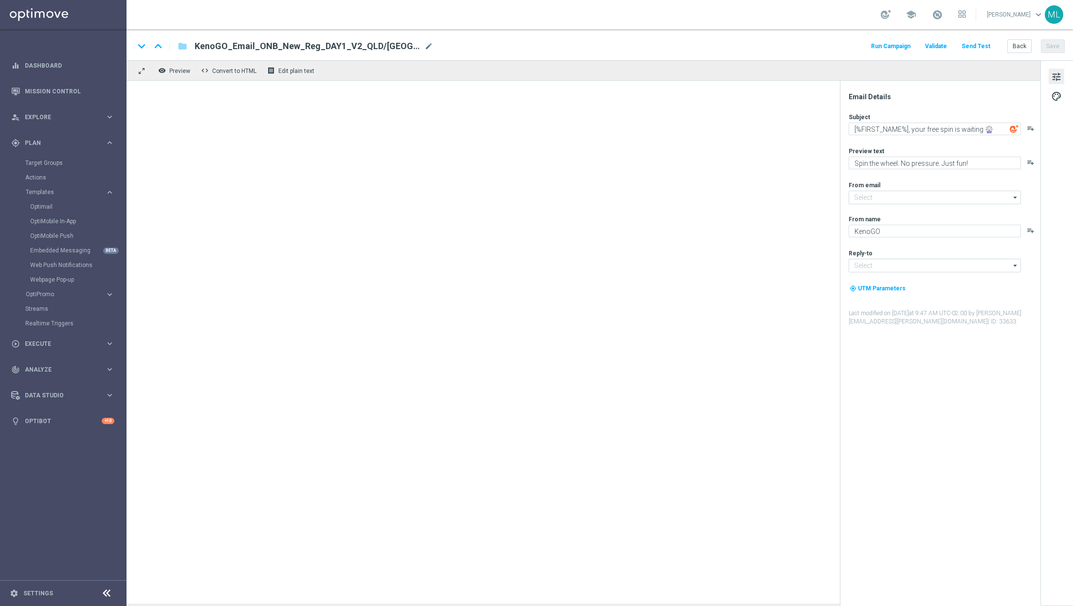
type input "[EMAIL_ADDRESS][DOMAIN_NAME]"
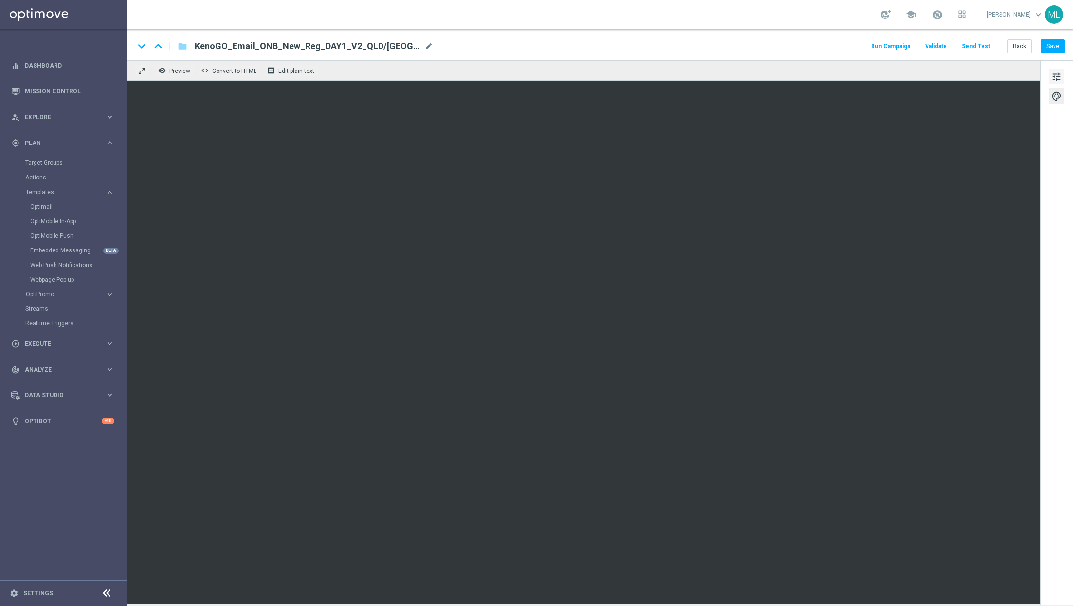
click at [1051, 77] on span "tune" at bounding box center [1056, 77] width 11 height 13
click at [1052, 44] on button "Save" at bounding box center [1053, 46] width 24 height 14
click at [1023, 48] on button "Back" at bounding box center [1019, 46] width 24 height 14
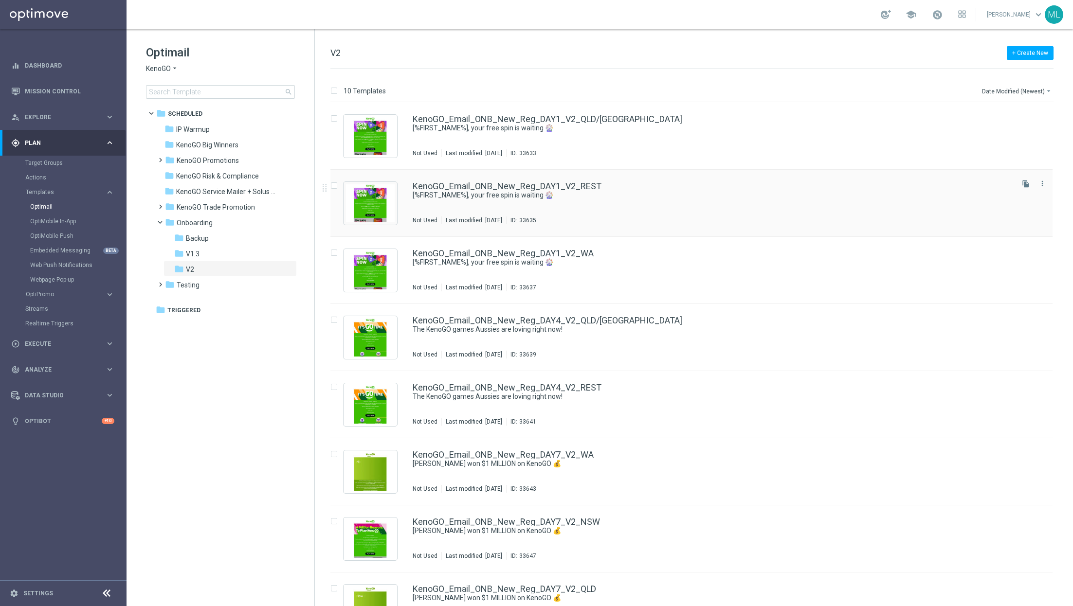
click at [714, 210] on div "KenoGO_Email_ONB_New_Reg_DAY1_V2_REST [%FIRST_NAME%], your free spin is waiting…" at bounding box center [712, 203] width 599 height 42
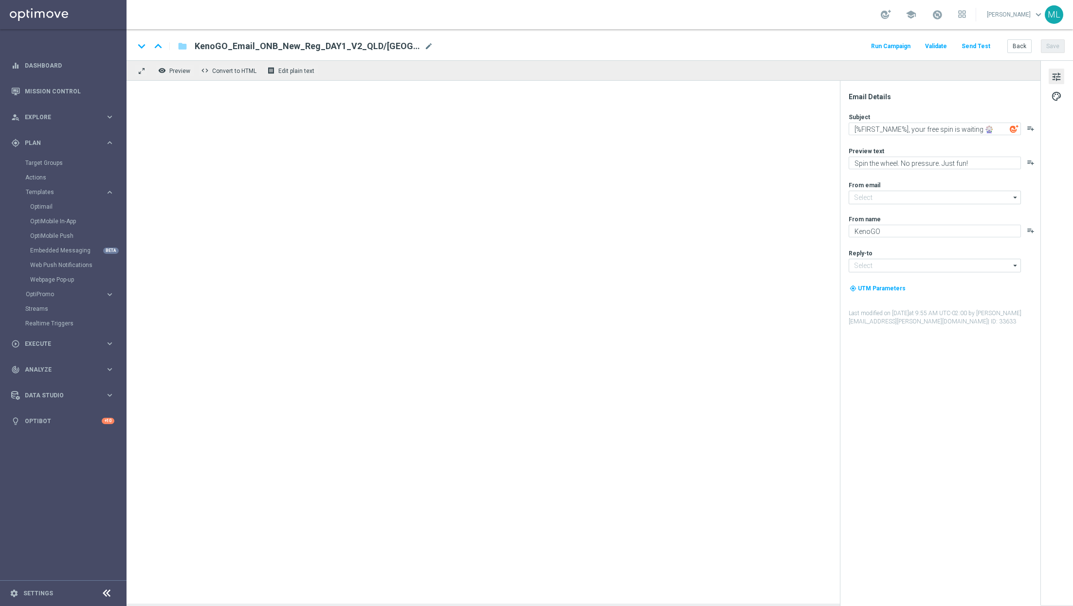
type input "[EMAIL_ADDRESS][DOMAIN_NAME]"
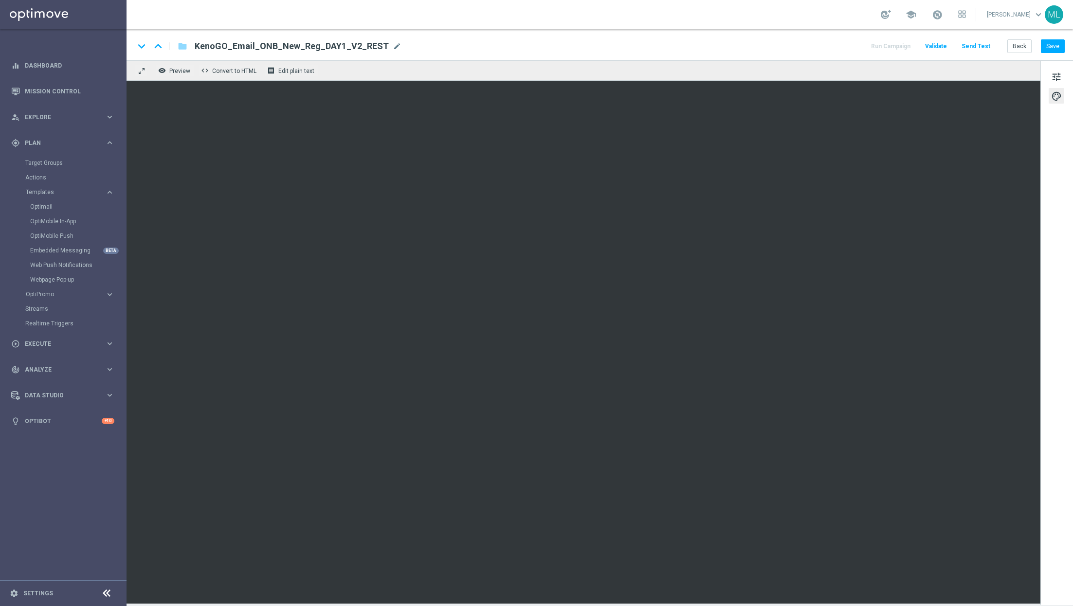
click at [1064, 197] on div "tune palette" at bounding box center [1056, 332] width 33 height 545
click at [1050, 44] on button "Save" at bounding box center [1053, 46] width 24 height 14
click at [1021, 47] on button "Back" at bounding box center [1019, 46] width 24 height 14
click at [1024, 48] on button "Back" at bounding box center [1019, 46] width 24 height 14
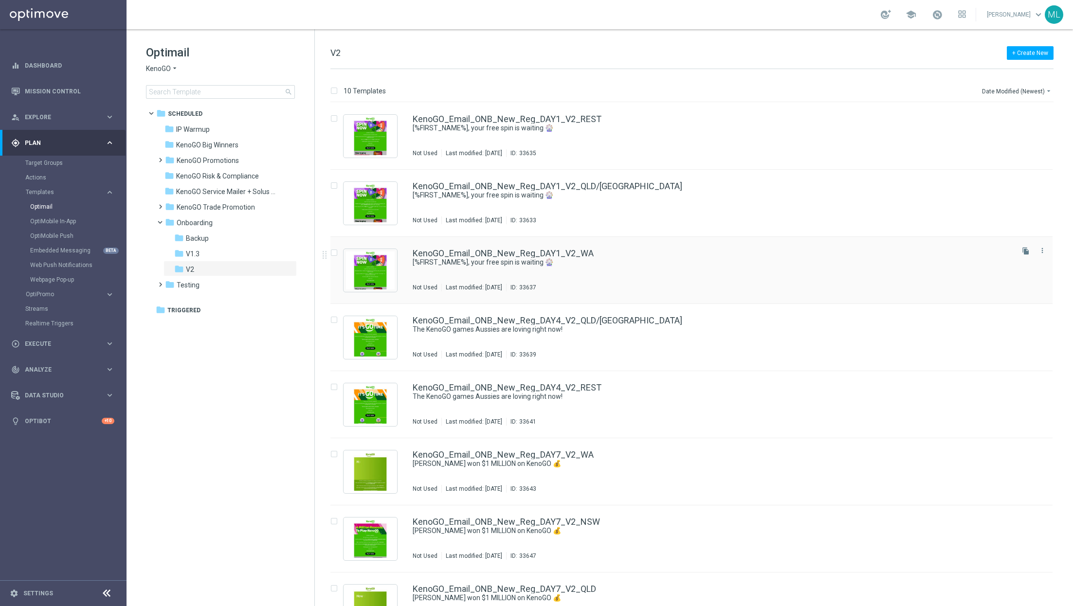
click at [720, 281] on div "KenoGO_Email_ONB_New_Reg_DAY1_V2_WA [%FIRST_NAME%], your free spin is waiting 🎡…" at bounding box center [712, 270] width 599 height 42
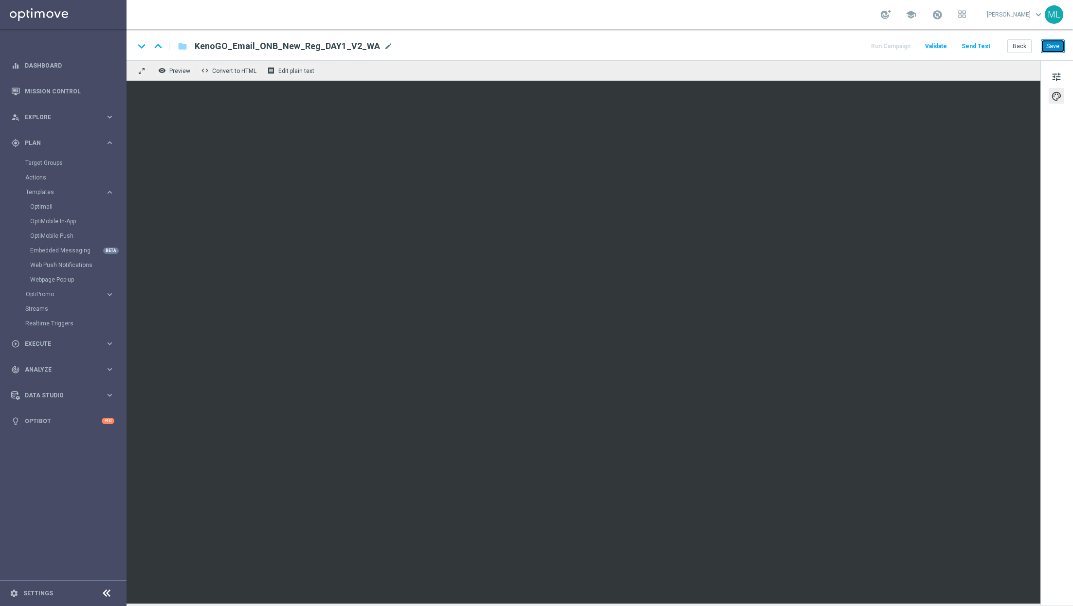
click at [1055, 47] on button "Save" at bounding box center [1053, 46] width 24 height 14
click at [1017, 44] on button "Back" at bounding box center [1019, 46] width 24 height 14
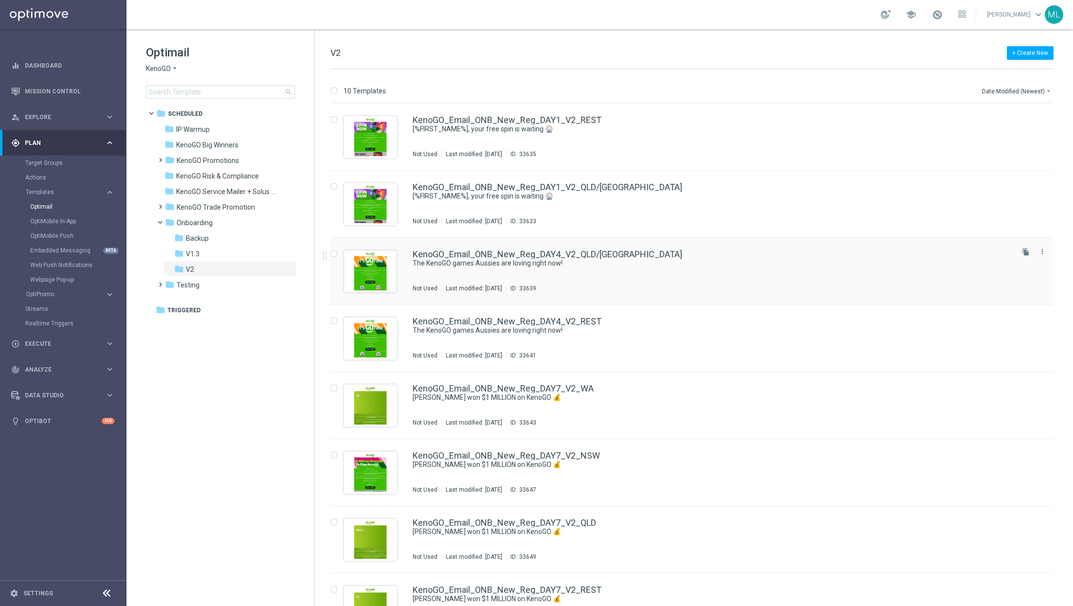
scroll to position [66, 0]
click at [647, 280] on div "KenoGO_Email_ONB_New_Reg_DAY4_V2_QLD/[GEOGRAPHIC_DATA] The KenoGO games Aussies…" at bounding box center [712, 272] width 599 height 42
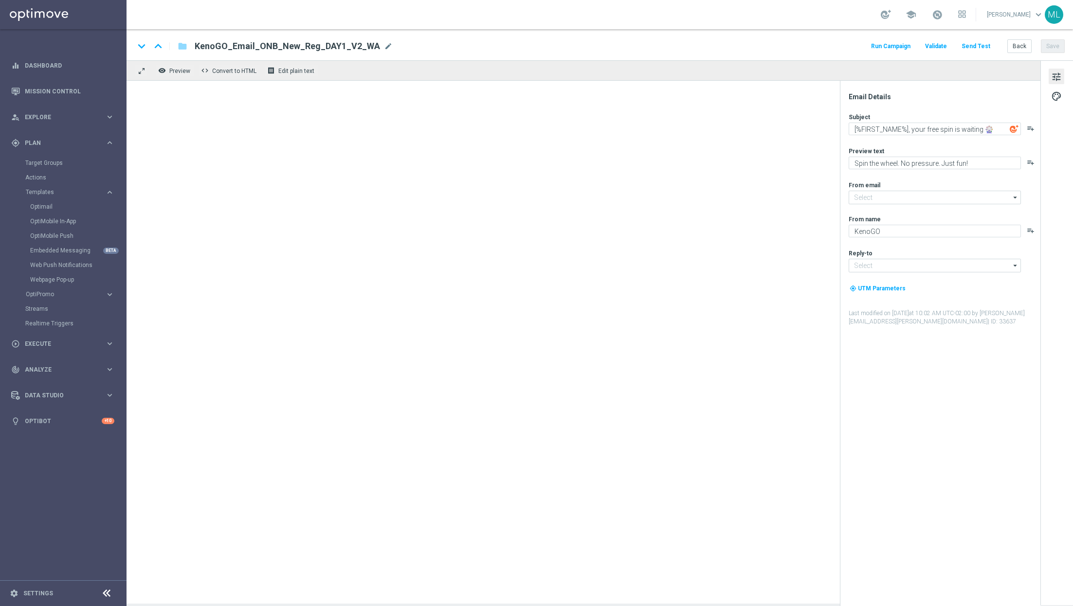
type input "[EMAIL_ADDRESS][DOMAIN_NAME]"
type textarea "The KenoGO games Aussies are loving right now!"
type textarea "From the classics to the world’s biggest Keno…"
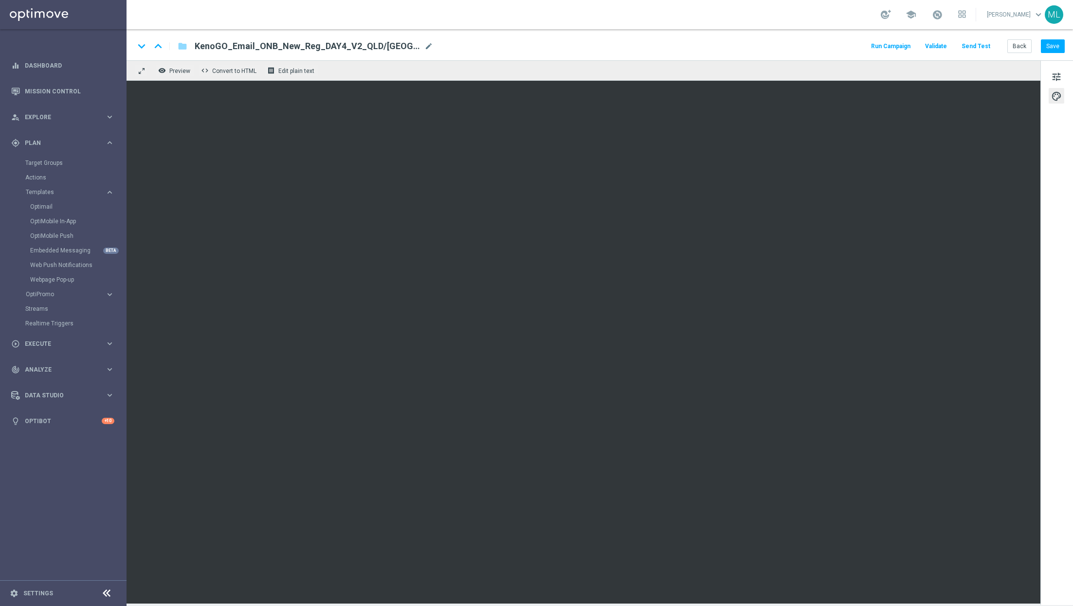
click at [1041, 203] on div "tune palette" at bounding box center [1056, 332] width 33 height 545
click at [1061, 179] on div "tune palette" at bounding box center [1056, 332] width 33 height 545
click at [1057, 210] on div "tune palette" at bounding box center [1056, 332] width 33 height 545
click at [1055, 51] on button "Save" at bounding box center [1053, 46] width 24 height 14
click at [1016, 46] on button "Back" at bounding box center [1019, 46] width 24 height 14
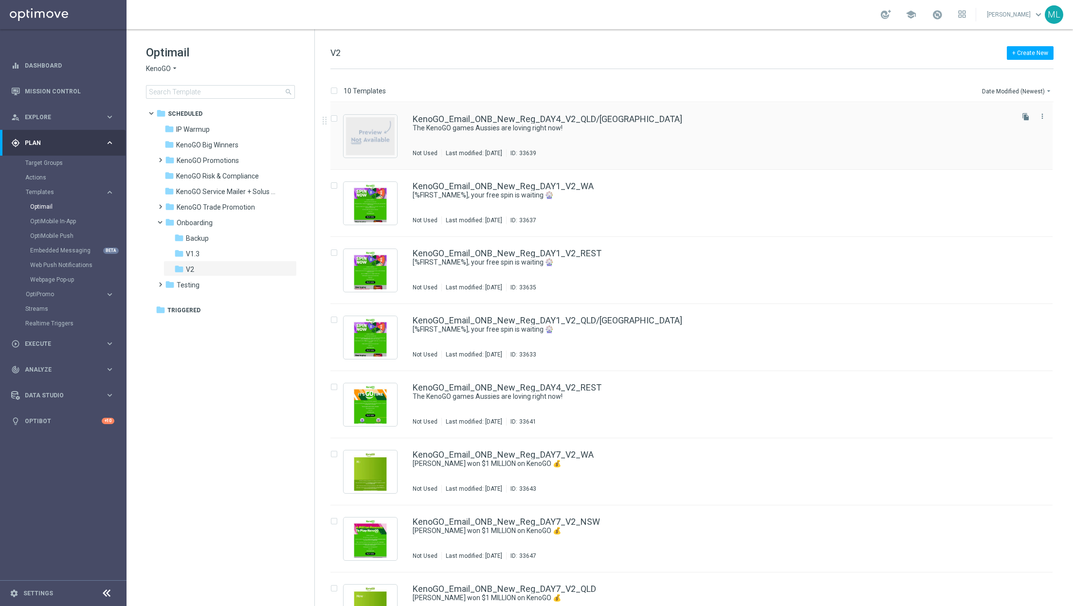
click at [667, 104] on div "KenoGO_Email_ONB_New_Reg_DAY4_V2_QLD/[GEOGRAPHIC_DATA] The KenoGO games Aussies…" at bounding box center [691, 136] width 722 height 67
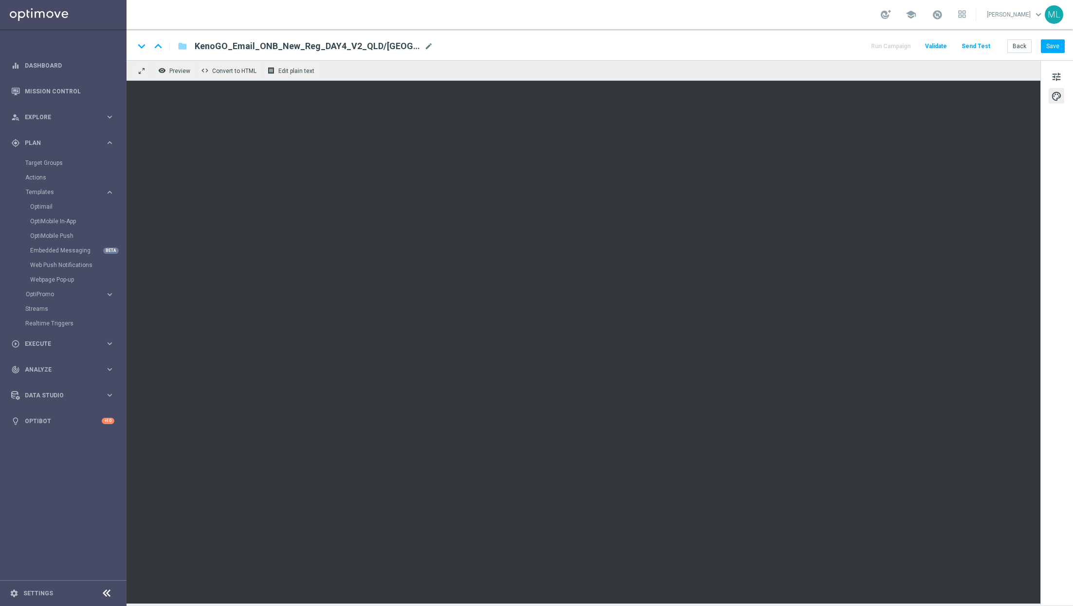
click at [1042, 171] on div "tune palette" at bounding box center [1056, 332] width 33 height 545
click at [1049, 48] on button "Save" at bounding box center [1053, 46] width 24 height 14
click at [1021, 46] on button "Back" at bounding box center [1019, 46] width 24 height 14
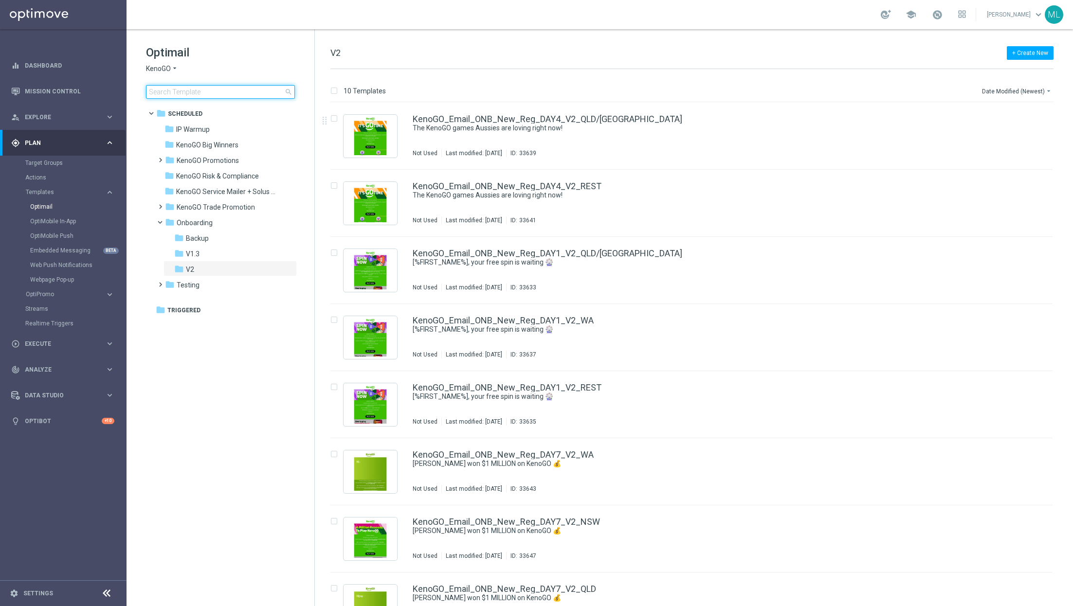
click at [199, 91] on input at bounding box center [220, 92] width 149 height 14
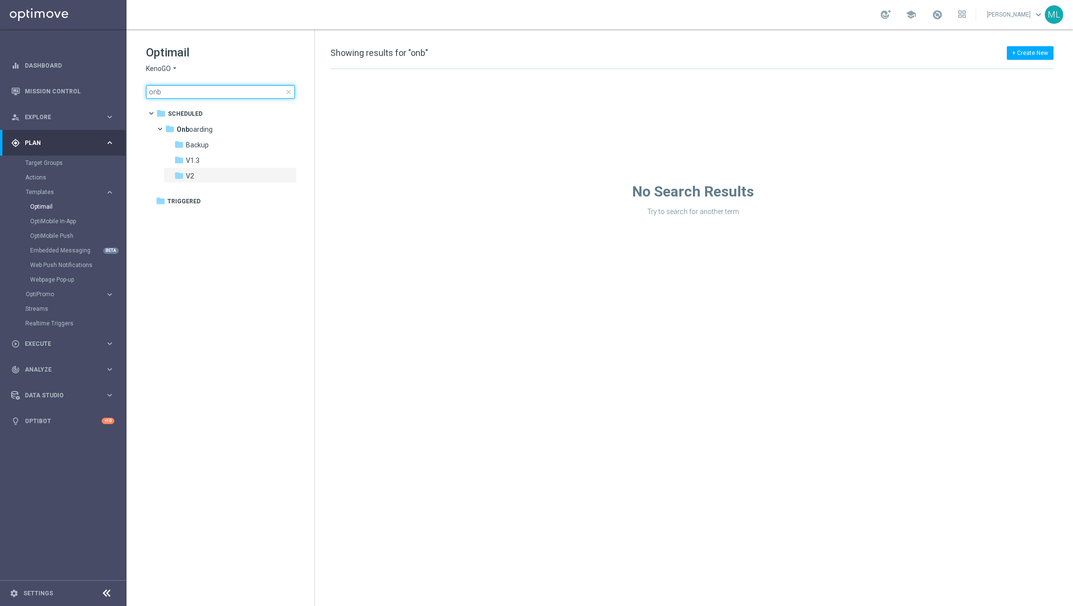
type input "onb"
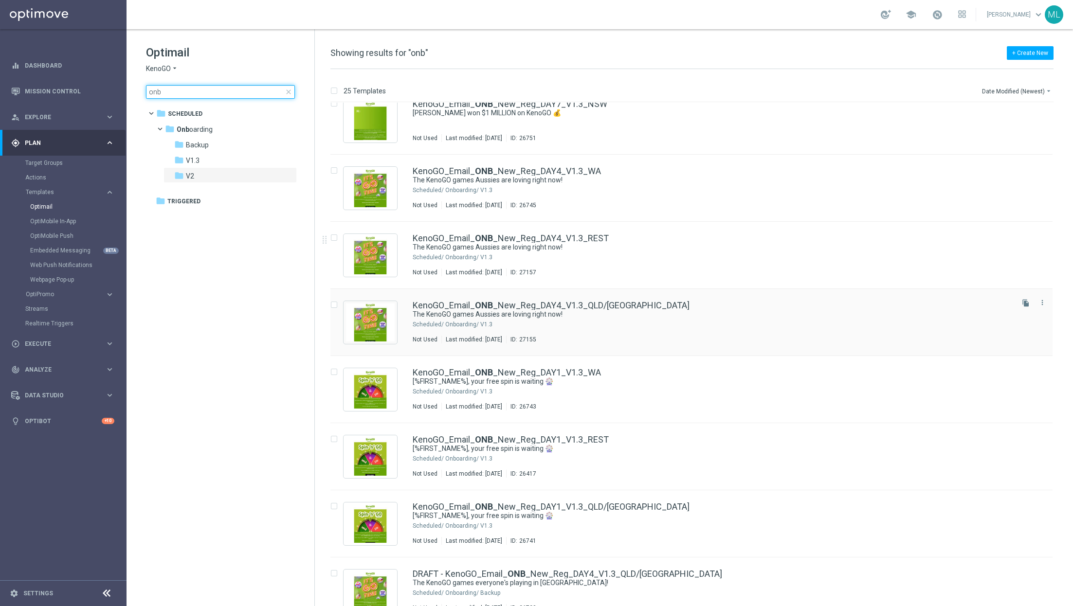
scroll to position [818, 0]
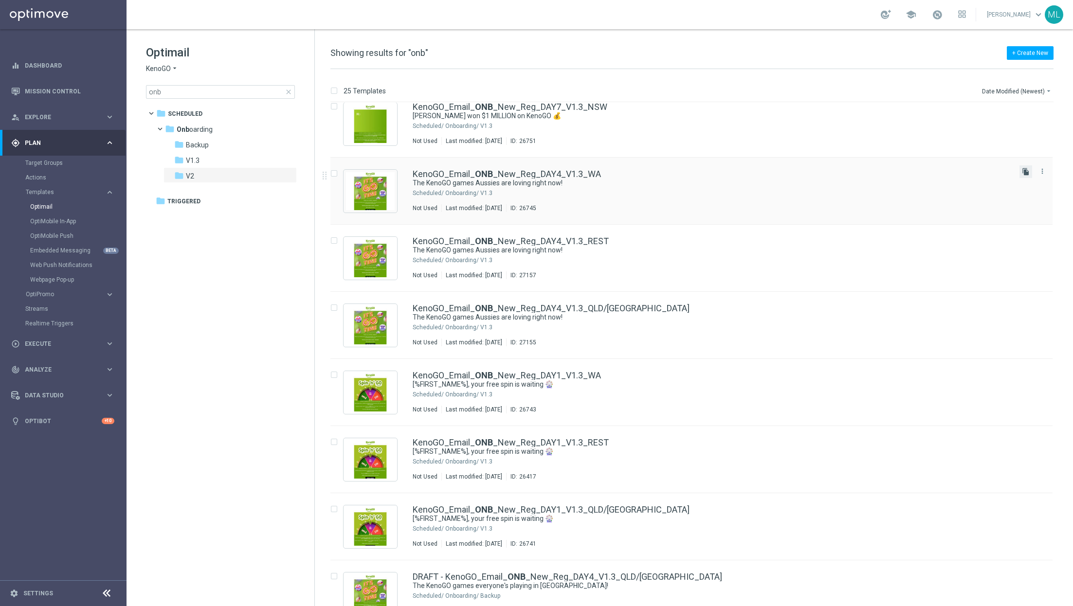
click at [1024, 173] on icon "file_copy" at bounding box center [1026, 172] width 8 height 8
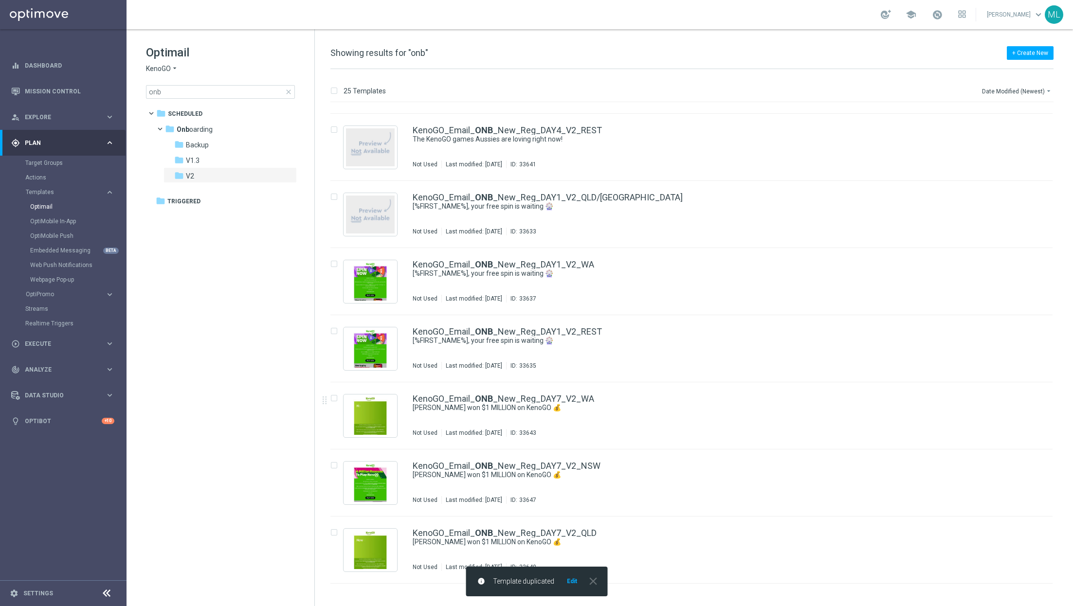
scroll to position [0, 0]
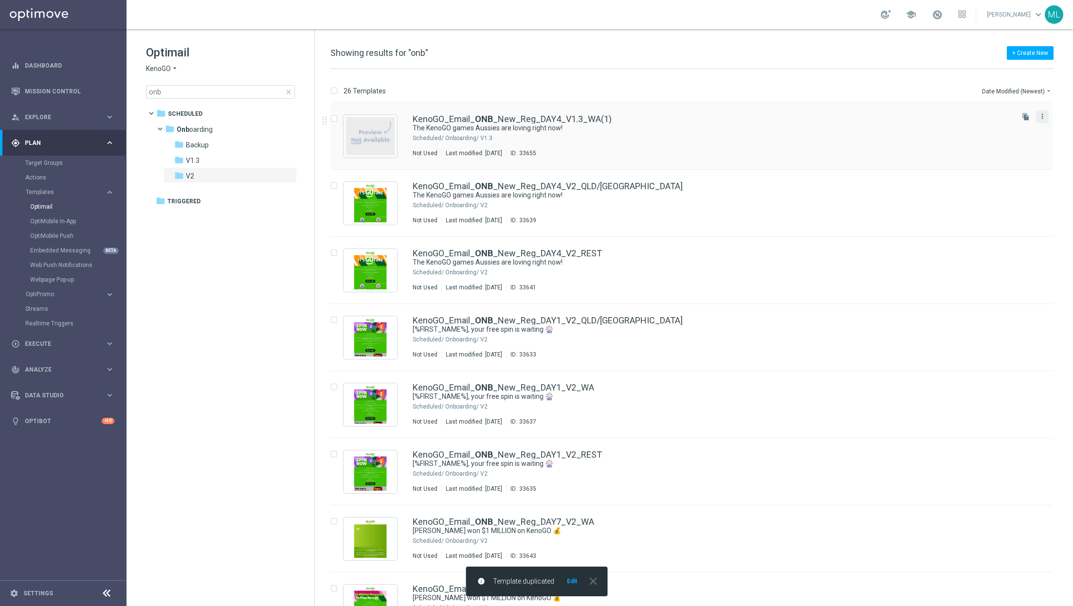
click at [1039, 115] on icon "more_vert" at bounding box center [1043, 116] width 8 height 8
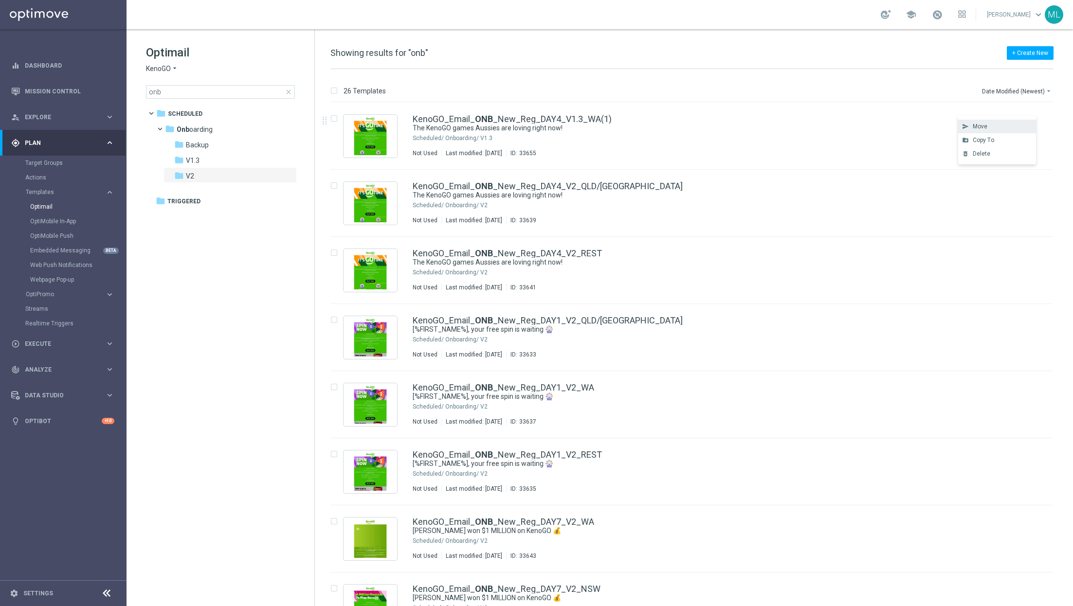
click at [987, 130] on div "send Move" at bounding box center [997, 127] width 78 height 14
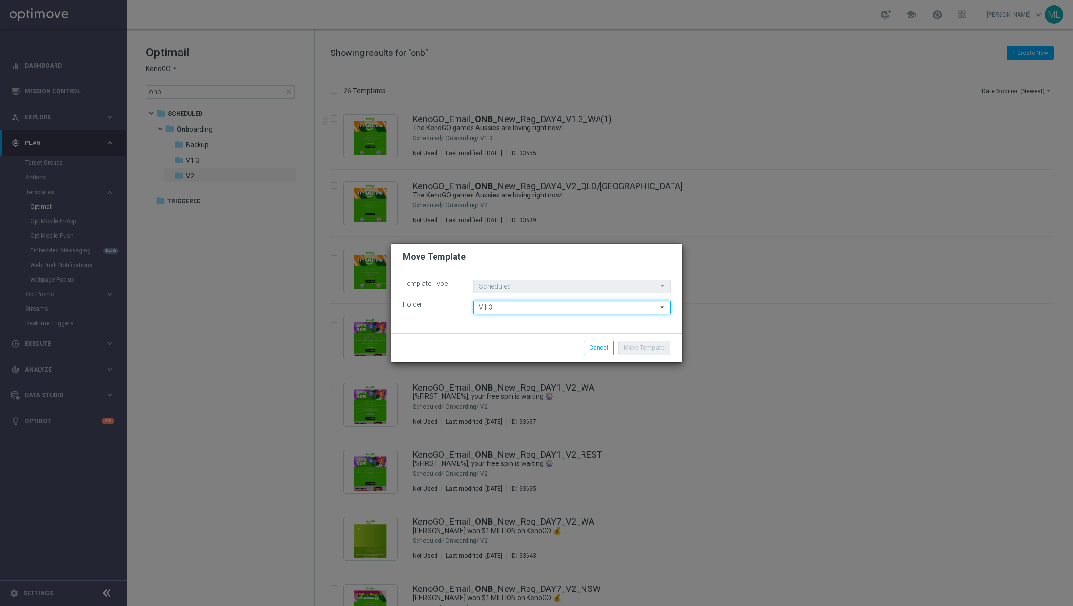
click at [523, 310] on input "V1.3" at bounding box center [572, 308] width 197 height 14
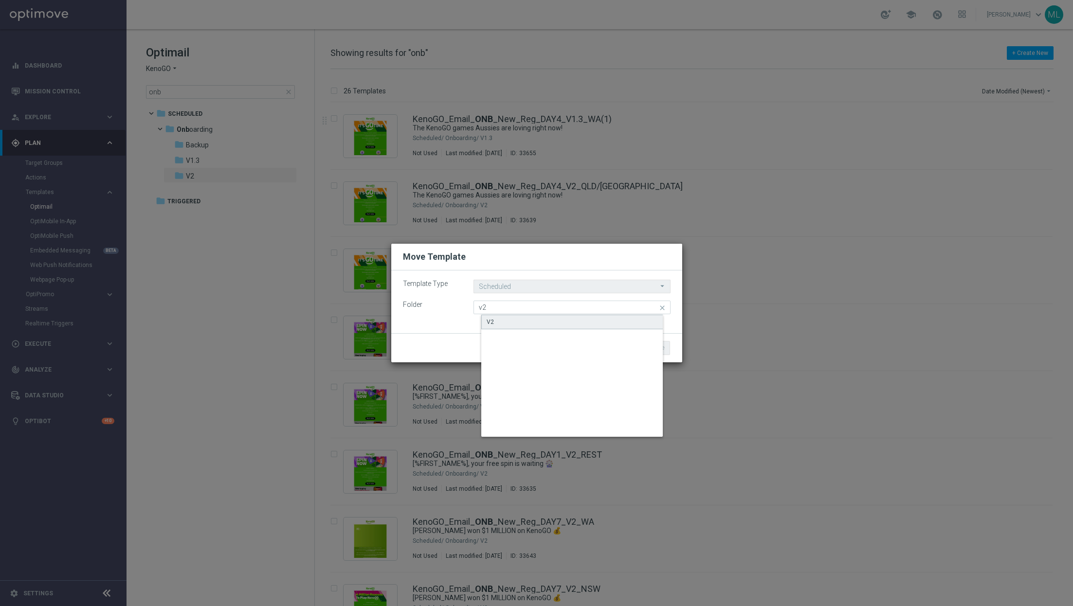
click at [515, 327] on div "V2" at bounding box center [579, 322] width 197 height 15
type input "V2"
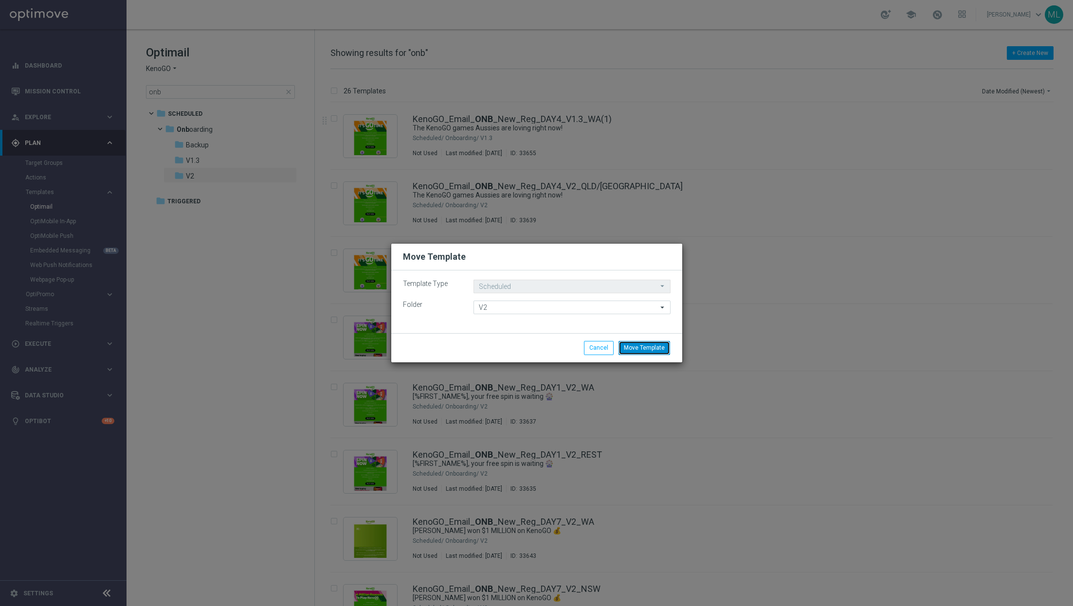
click at [641, 353] on button "Move Template" at bounding box center [645, 348] width 52 height 14
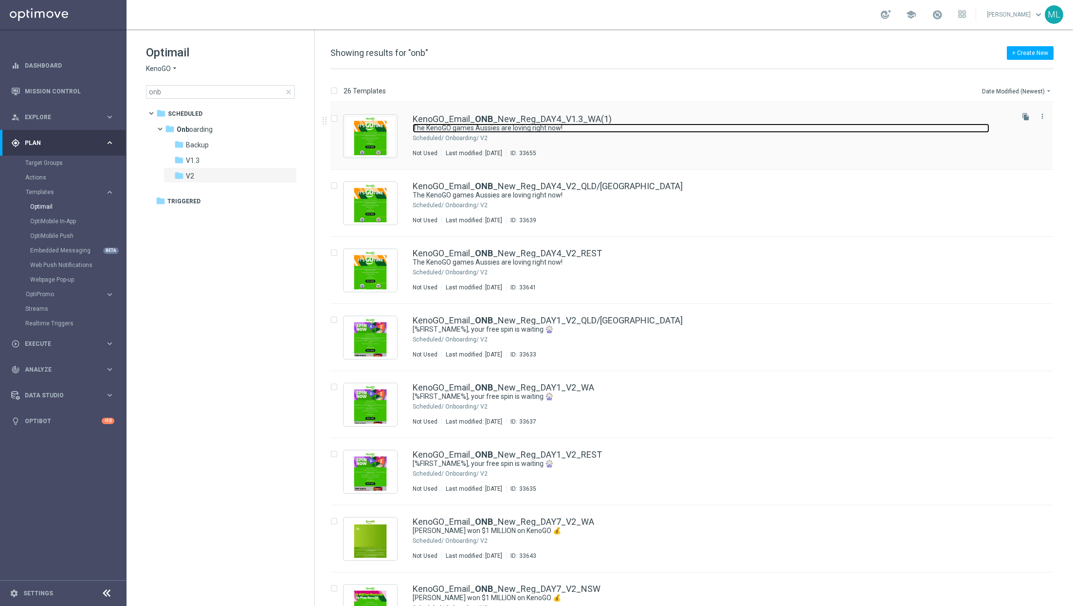
click at [671, 126] on link "The KenoGO games Aussies are loving right now!" at bounding box center [701, 128] width 577 height 9
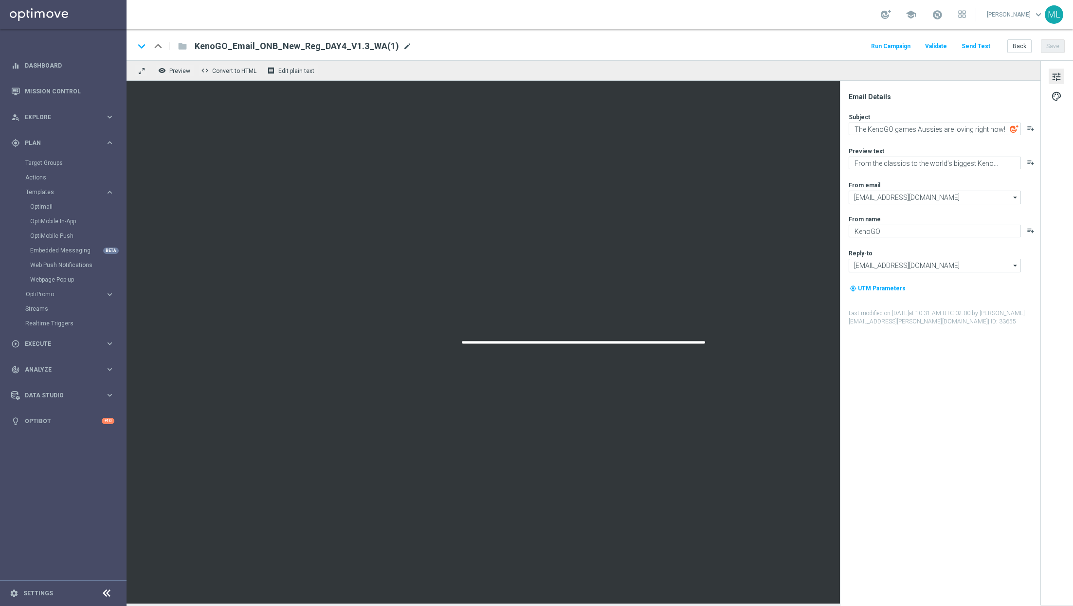
click at [403, 44] on span "mode_edit" at bounding box center [407, 46] width 9 height 9
click at [327, 47] on input "KenoGO_Email_ONB_New_Reg_DAY4_V1.3_WA" at bounding box center [315, 46] width 241 height 13
type input "KenoGO_Email_ONB_New_Reg_DAY4_V2_WA"
click at [555, 38] on div "keyboard_arrow_down keyboard_arrow_up folder KenoGO_Email_ONB_New_Reg_DAY4_V2_W…" at bounding box center [600, 44] width 947 height 31
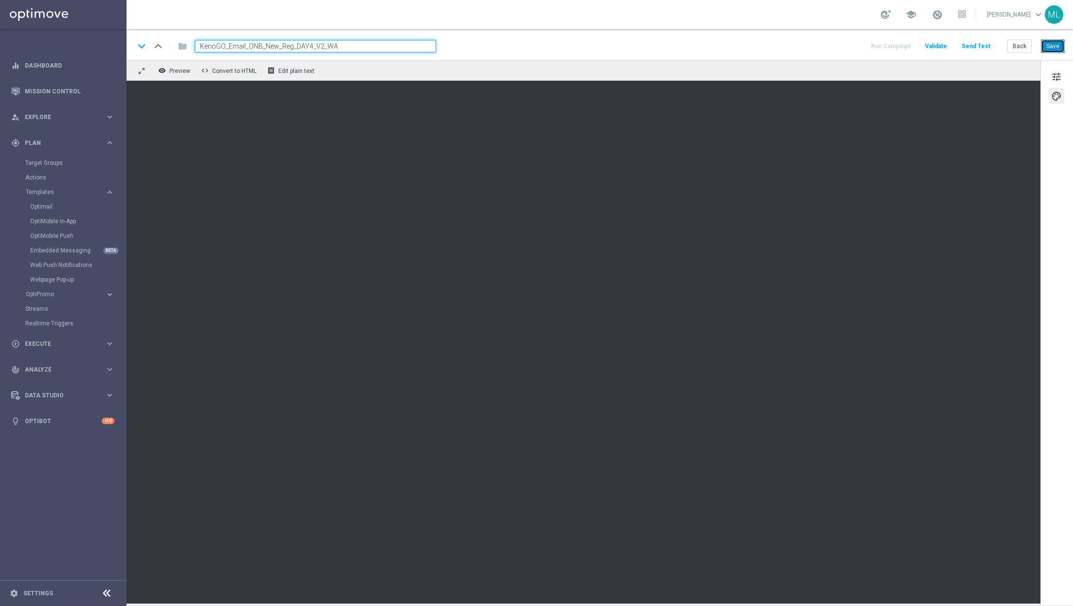
click at [1060, 43] on button "Save" at bounding box center [1053, 46] width 24 height 14
click at [1020, 47] on button "Back" at bounding box center [1019, 46] width 24 height 14
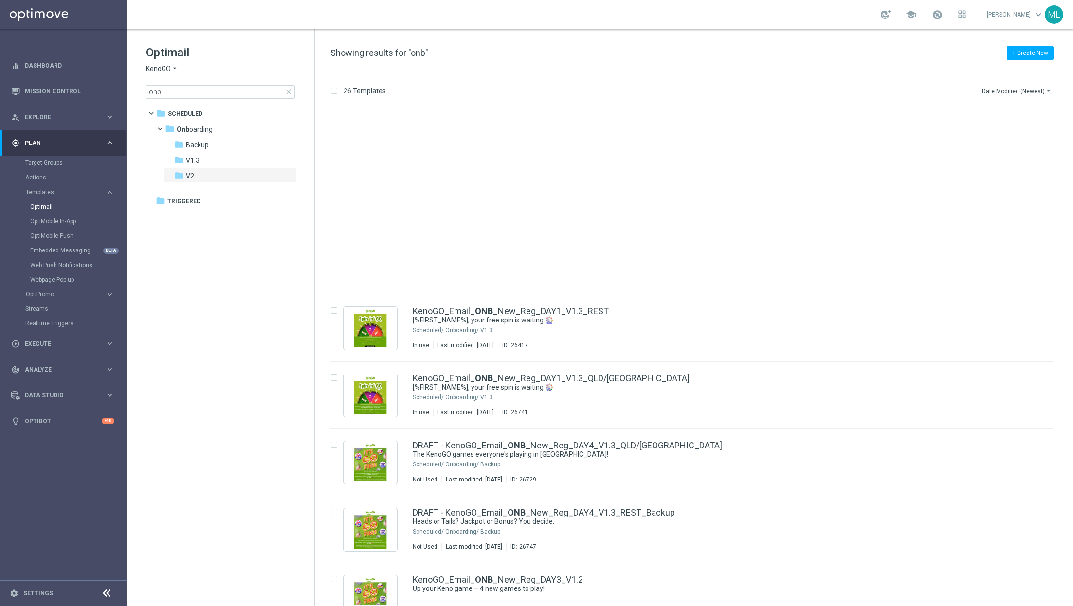
scroll to position [1242, 0]
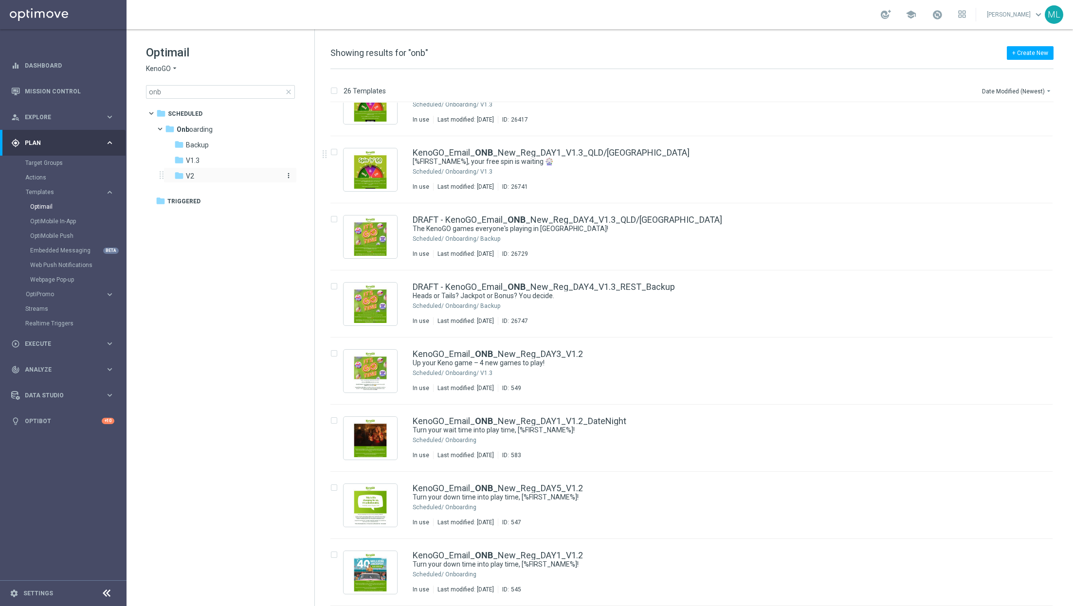
click at [226, 176] on div "folder V2" at bounding box center [226, 176] width 104 height 11
click at [212, 176] on div "folder V2" at bounding box center [226, 176] width 104 height 11
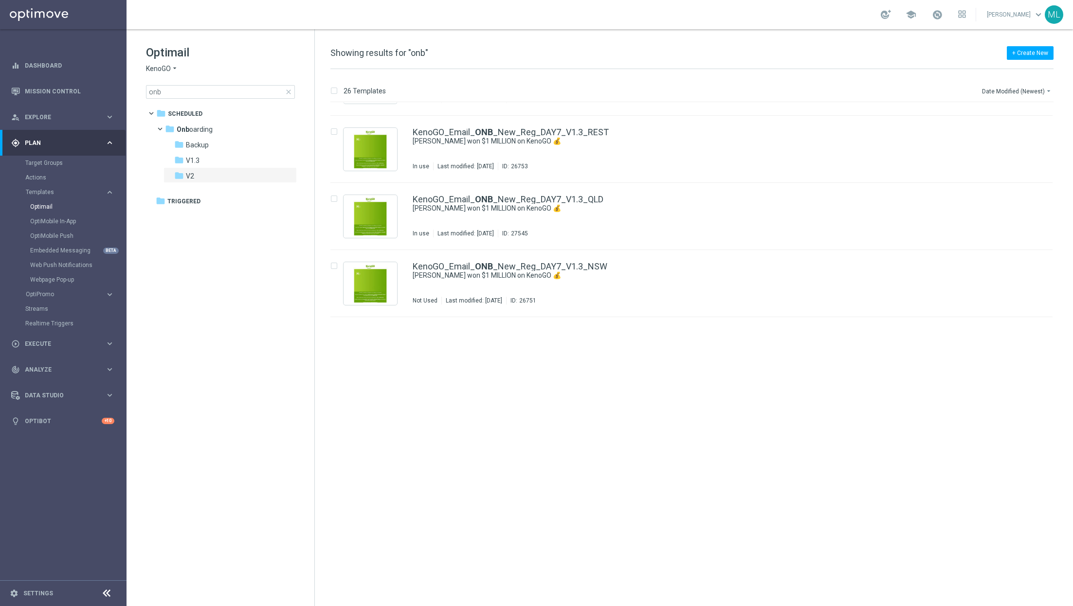
scroll to position [412, 0]
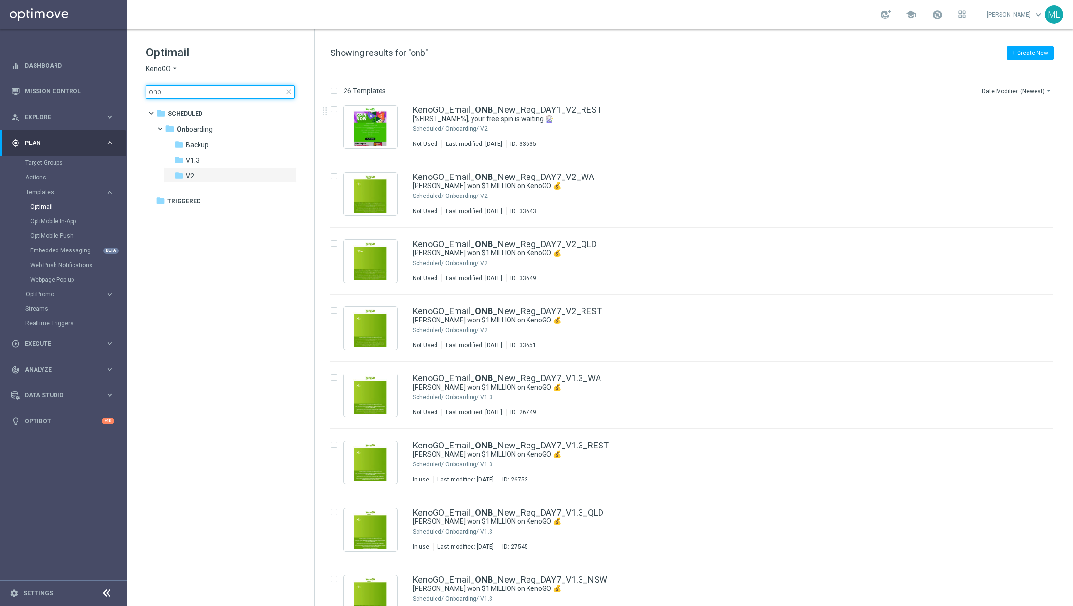
drag, startPoint x: 217, startPoint y: 88, endPoint x: 126, endPoint y: 90, distance: 91.0
click at [126, 90] on main "equalizer Dashboard Mission Control" at bounding box center [536, 303] width 1073 height 606
click at [151, 91] on input "onb" at bounding box center [220, 92] width 149 height 14
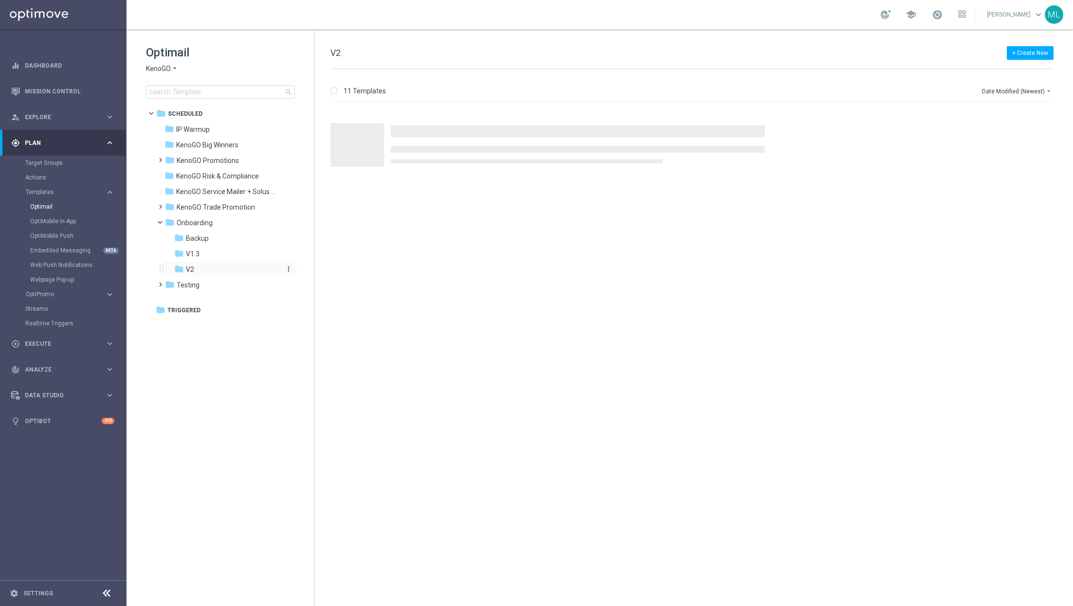
click at [206, 270] on div "folder V2" at bounding box center [226, 269] width 104 height 11
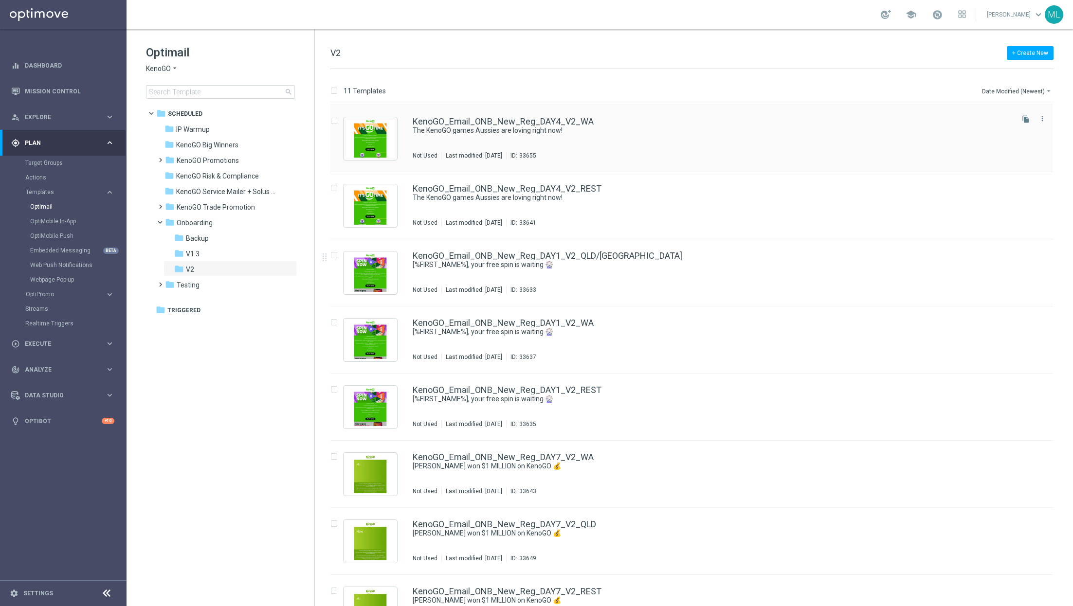
scroll to position [235, 0]
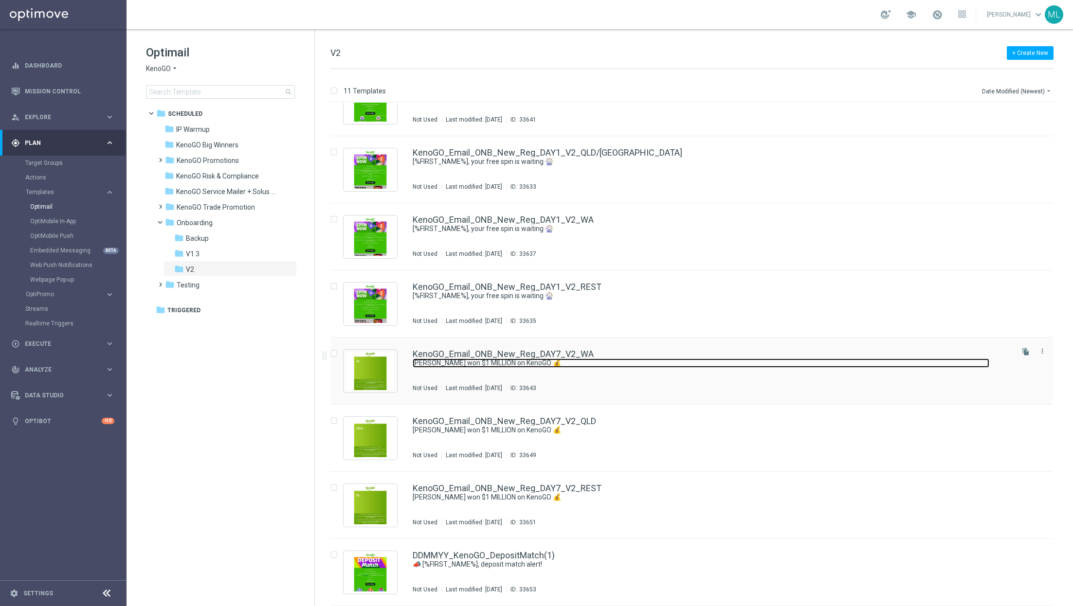
click at [654, 361] on link "[PERSON_NAME] won $1 MILLION on KenoGO 💰" at bounding box center [701, 363] width 577 height 9
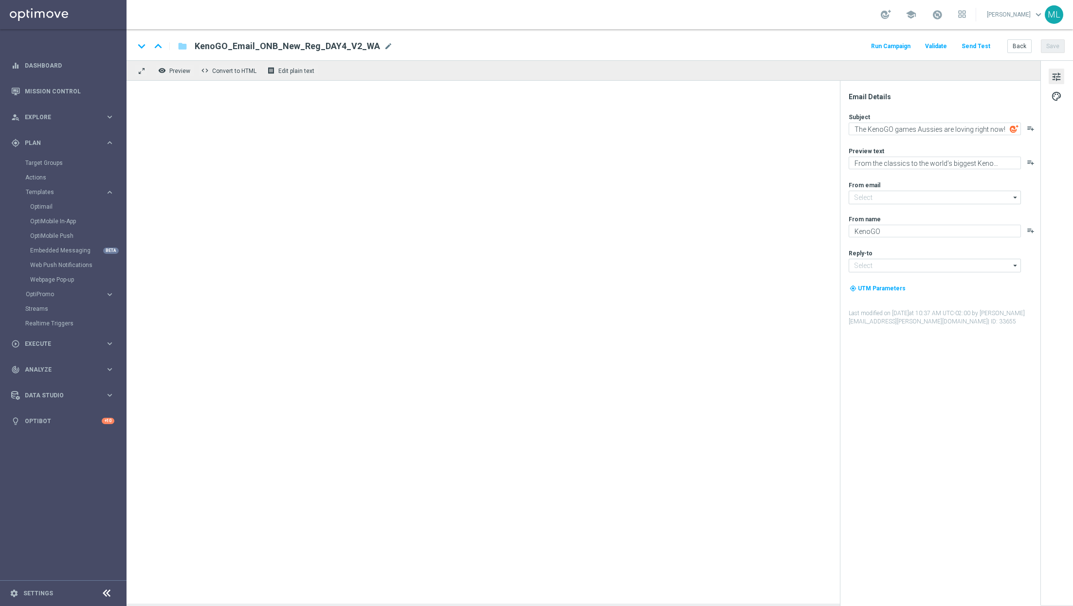
type input "[EMAIL_ADDRESS][DOMAIN_NAME]"
type textarea "[PERSON_NAME] won $1 MILLION on KenoGO 💰"
type textarea "The big wins are rolling in across [GEOGRAPHIC_DATA]!"
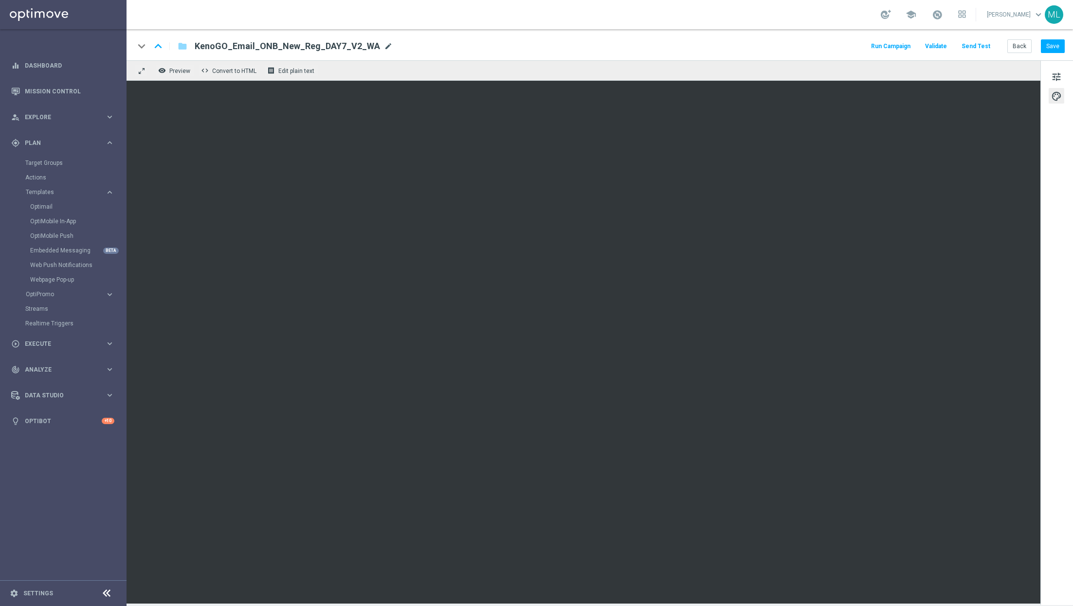
click at [384, 46] on span "mode_edit" at bounding box center [388, 46] width 9 height 9
type input "KenoGO_Email_ONB_New_Reg_DAY7_V2_WA 1"
click at [578, 39] on div "keyboard_arrow_down keyboard_arrow_up folder KenoGO_Email_ONB_New_Reg_DAY7_V2_W…" at bounding box center [600, 44] width 947 height 31
click at [1053, 47] on button "Save" at bounding box center [1053, 46] width 24 height 14
click at [1023, 53] on button "Back" at bounding box center [1019, 46] width 24 height 14
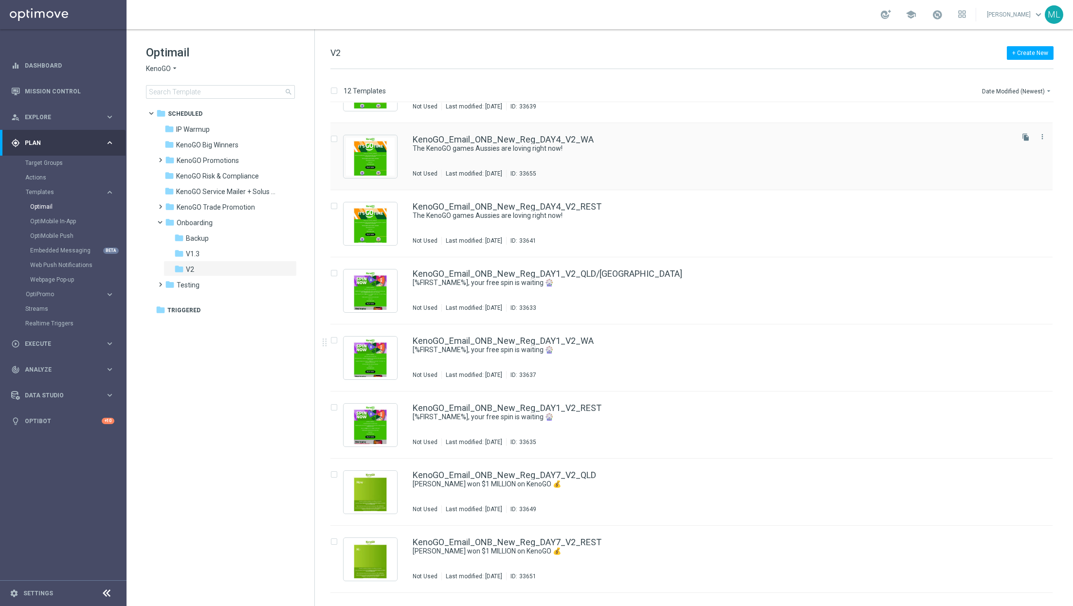
scroll to position [302, 0]
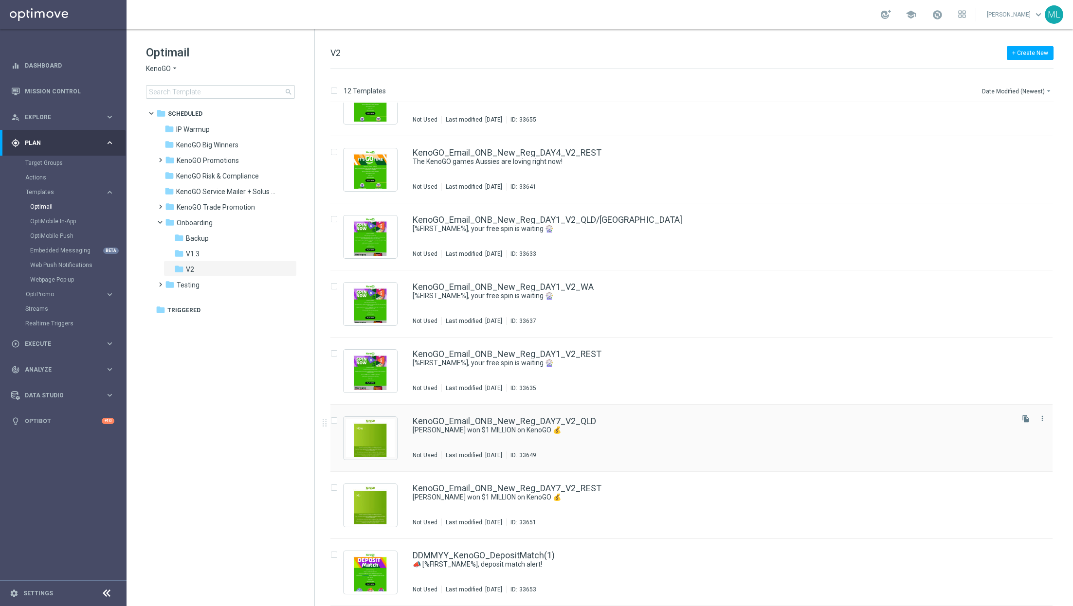
click at [696, 438] on div "KenoGO_Email_ONB_New_Reg_DAY7_V2_QLD [PERSON_NAME] won $1 MILLION on KenoGO 💰 N…" at bounding box center [712, 438] width 599 height 42
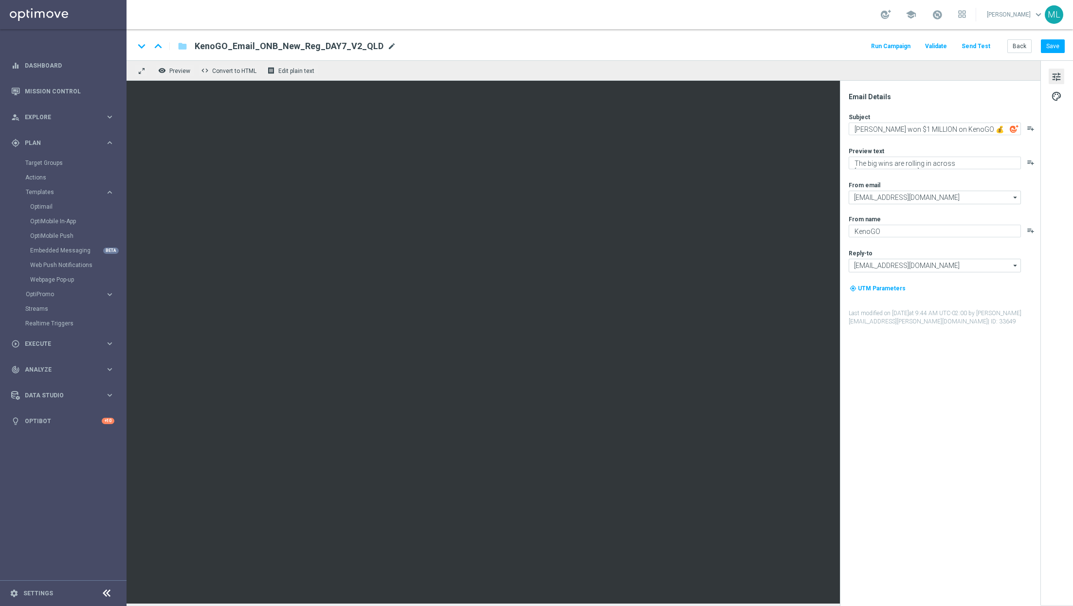
click at [387, 46] on span "mode_edit" at bounding box center [391, 46] width 9 height 9
type input "KenoGO_Email_ONB_New_Reg_DAY7_V2_QLD 1"
click at [525, 48] on div "keyboard_arrow_down keyboard_arrow_up folder KenoGO_Email_ONB_New_Reg_DAY7_V2_Q…" at bounding box center [599, 46] width 931 height 13
click at [1054, 42] on button "Save" at bounding box center [1053, 46] width 24 height 14
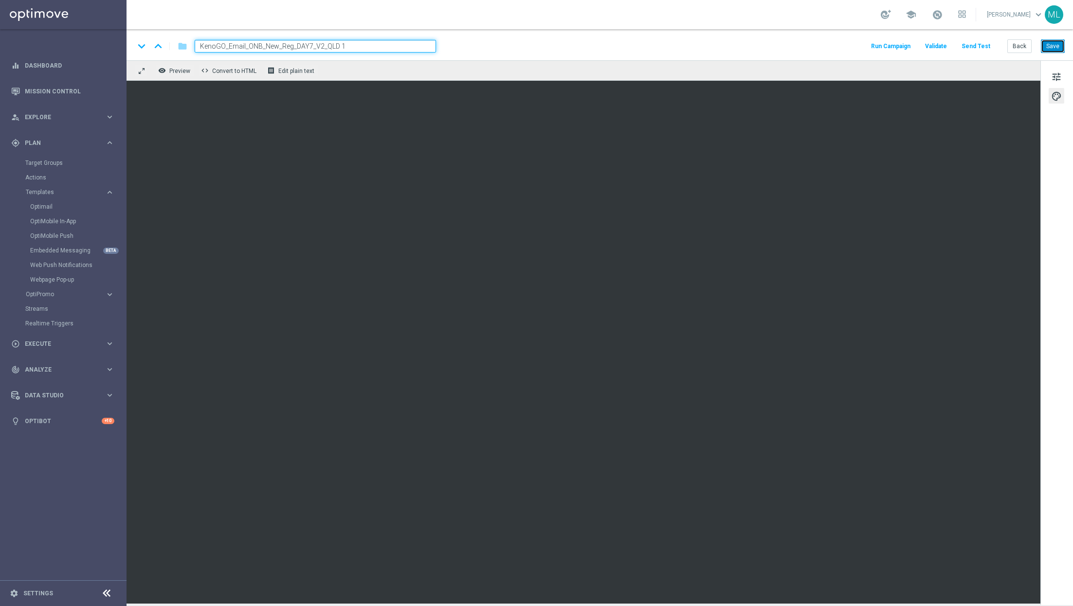
click at [1059, 48] on button "Save" at bounding box center [1053, 46] width 24 height 14
click at [1018, 46] on button "Back" at bounding box center [1019, 46] width 24 height 14
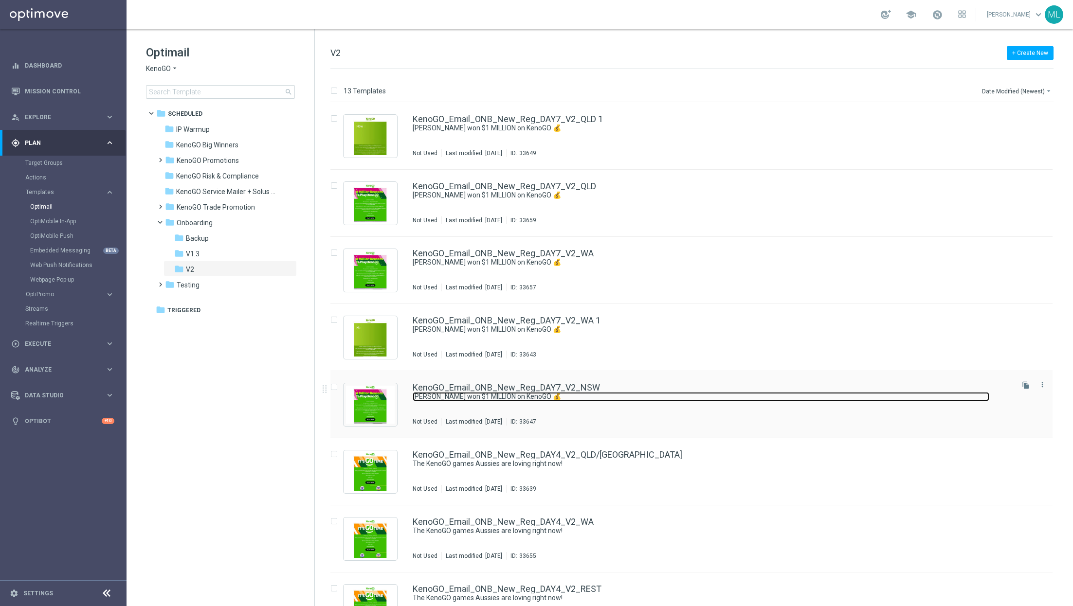
click at [649, 395] on link "[PERSON_NAME] won $1 MILLION on KenoGO 💰" at bounding box center [701, 396] width 577 height 9
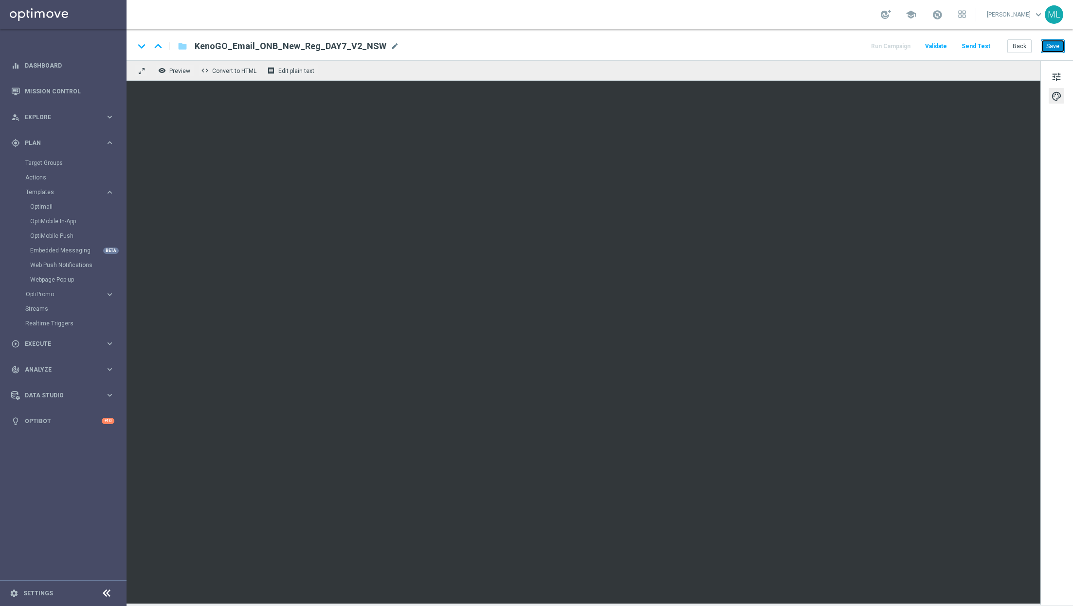
click at [1056, 48] on button "Save" at bounding box center [1053, 46] width 24 height 14
click at [1019, 46] on button "Back" at bounding box center [1019, 46] width 24 height 14
click at [1025, 46] on button "Back" at bounding box center [1019, 46] width 24 height 14
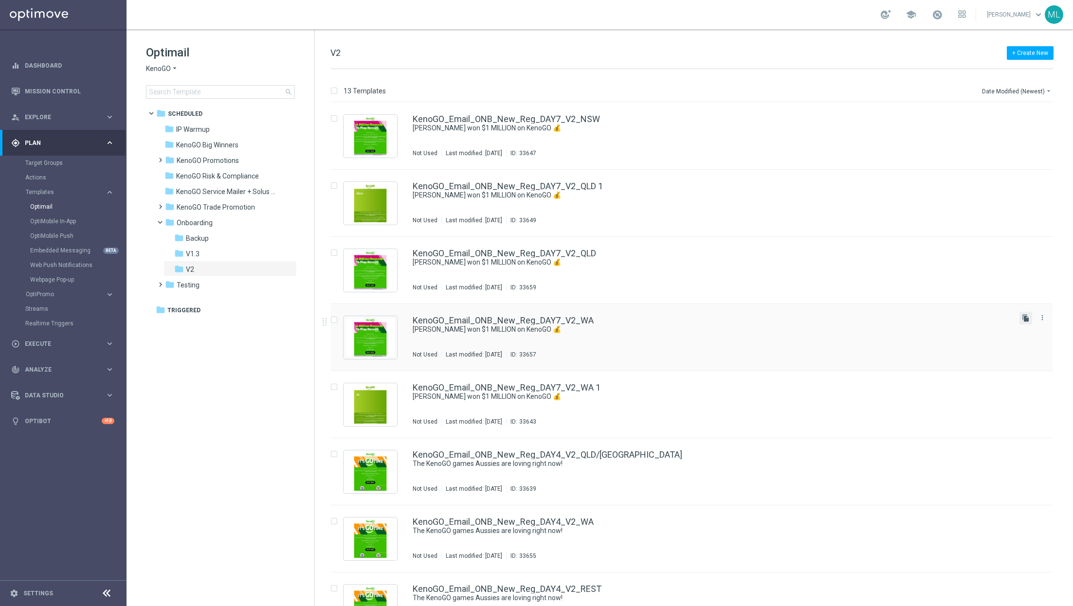
click at [1022, 317] on icon "file_copy" at bounding box center [1026, 318] width 8 height 8
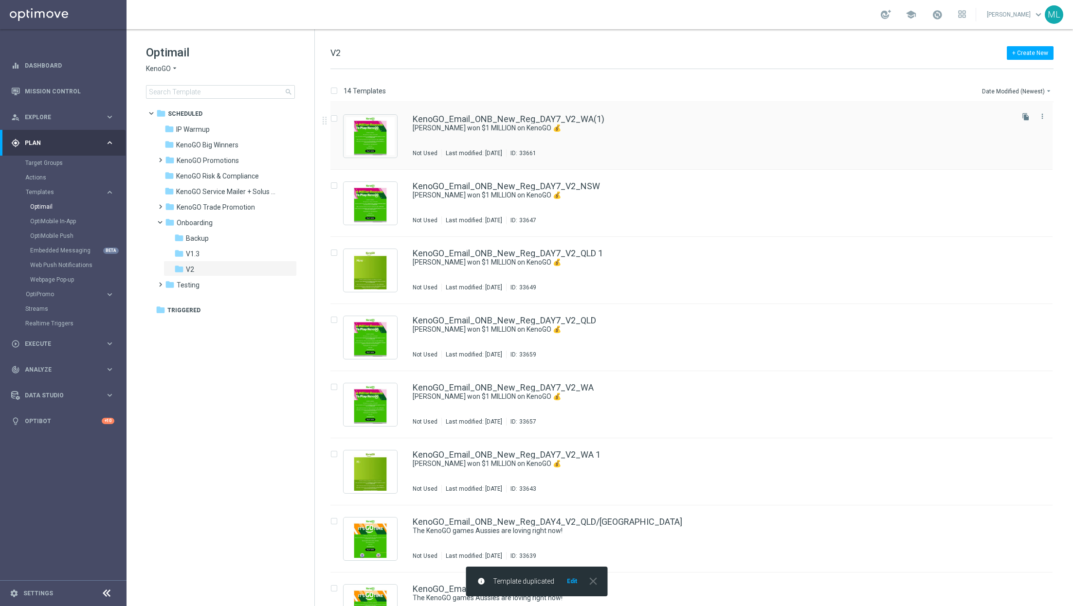
click at [808, 145] on div "KenoGO_Email_ONB_New_Reg_DAY7_V2_WA(1) [PERSON_NAME] won $1 MILLION on KenoGO 💰…" at bounding box center [712, 136] width 599 height 42
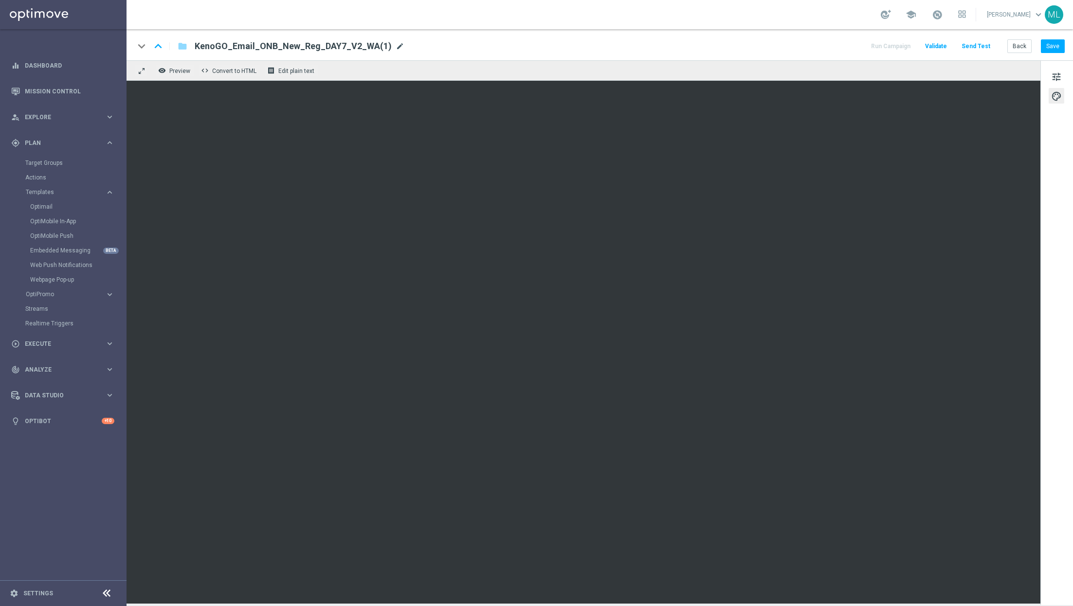
click at [396, 46] on span "mode_edit" at bounding box center [400, 46] width 9 height 9
type input "KenoGO_Email_ONB_New_Reg_DAY7_V2_REST"
click at [517, 41] on div "keyboard_arrow_down keyboard_arrow_up folder KenoGO_Email_ONB_New_Reg_DAY7_V2_R…" at bounding box center [599, 46] width 931 height 13
click at [1055, 49] on button "Save" at bounding box center [1053, 46] width 24 height 14
click at [1021, 48] on button "Back" at bounding box center [1019, 46] width 24 height 14
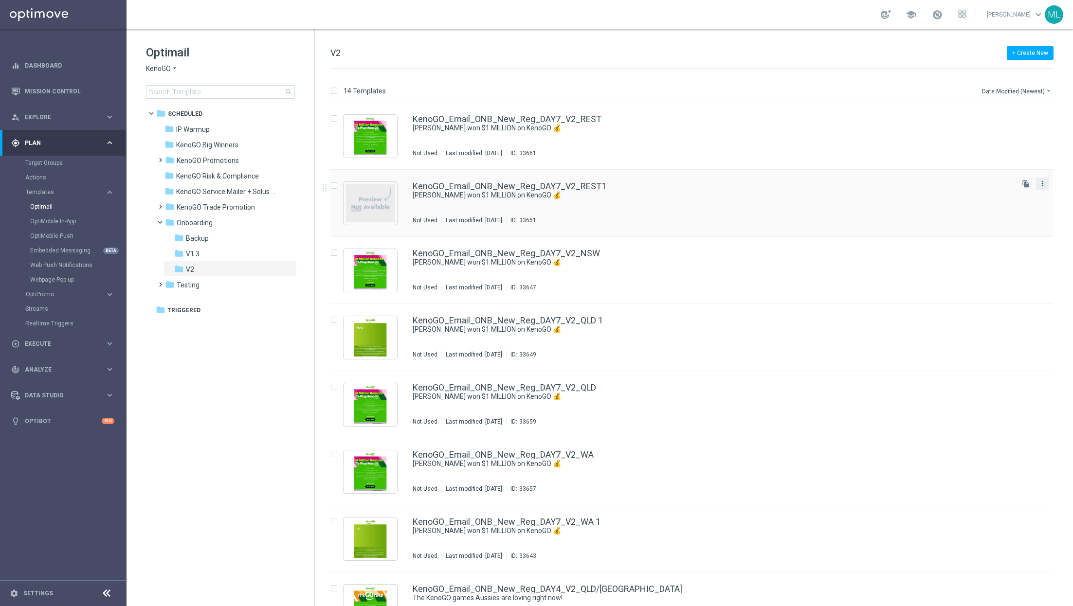
click at [1043, 182] on icon "more_vert" at bounding box center [1043, 184] width 8 height 8
click at [980, 224] on span "Delete" at bounding box center [982, 221] width 18 height 7
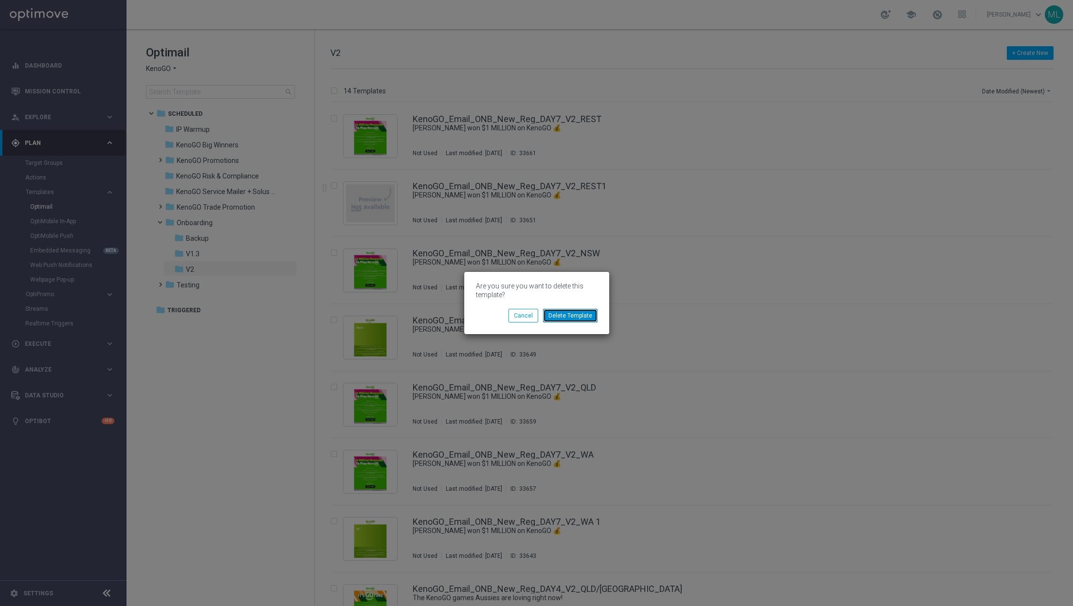
click at [588, 317] on button "Delete Template" at bounding box center [570, 316] width 55 height 14
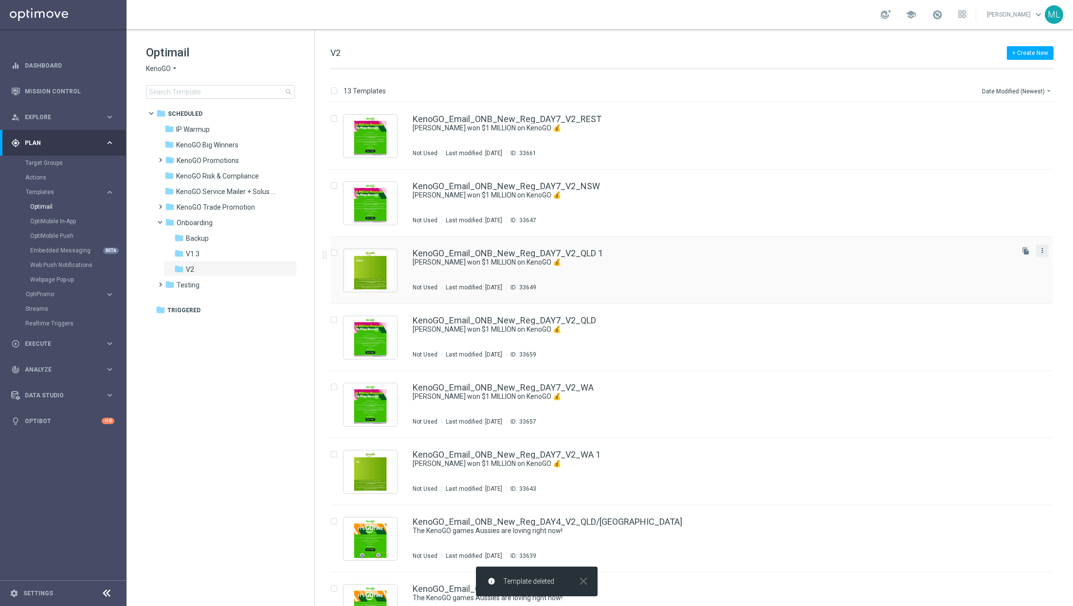
click at [1043, 251] on icon "more_vert" at bounding box center [1043, 251] width 8 height 8
click at [989, 294] on div "delete_forever [GEOGRAPHIC_DATA]" at bounding box center [997, 288] width 78 height 14
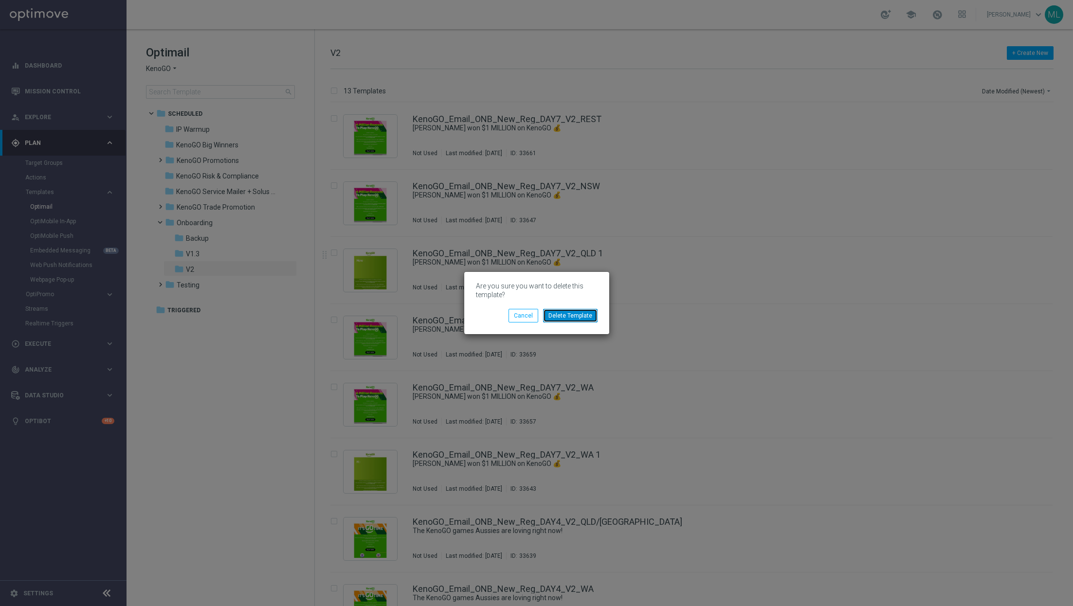
click at [584, 317] on button "Delete Template" at bounding box center [570, 316] width 55 height 14
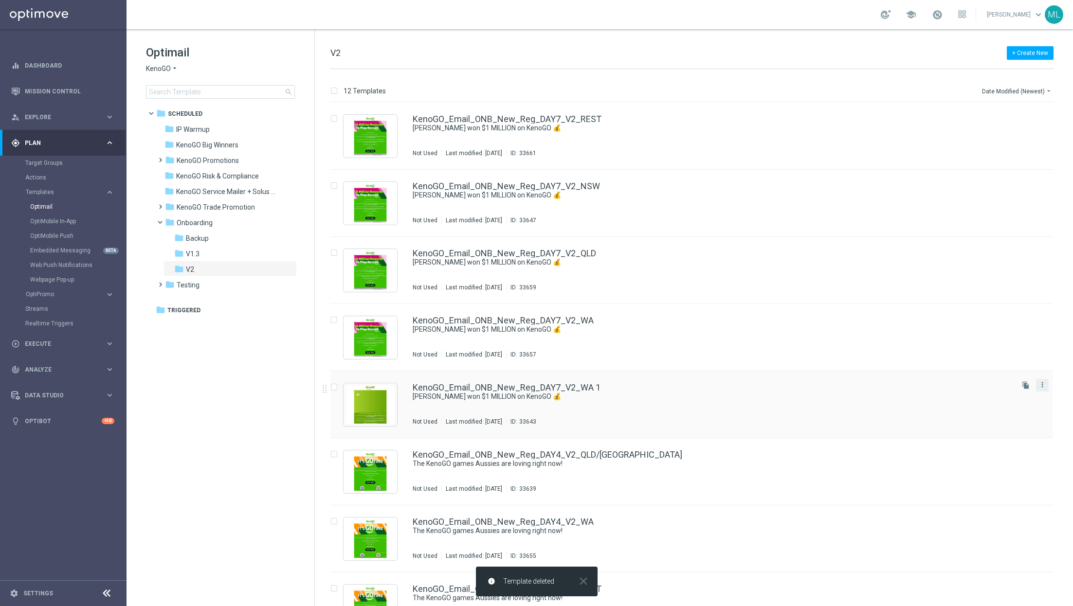
click at [1043, 383] on icon "more_vert" at bounding box center [1043, 385] width 8 height 8
click at [983, 421] on span "Delete" at bounding box center [982, 422] width 18 height 7
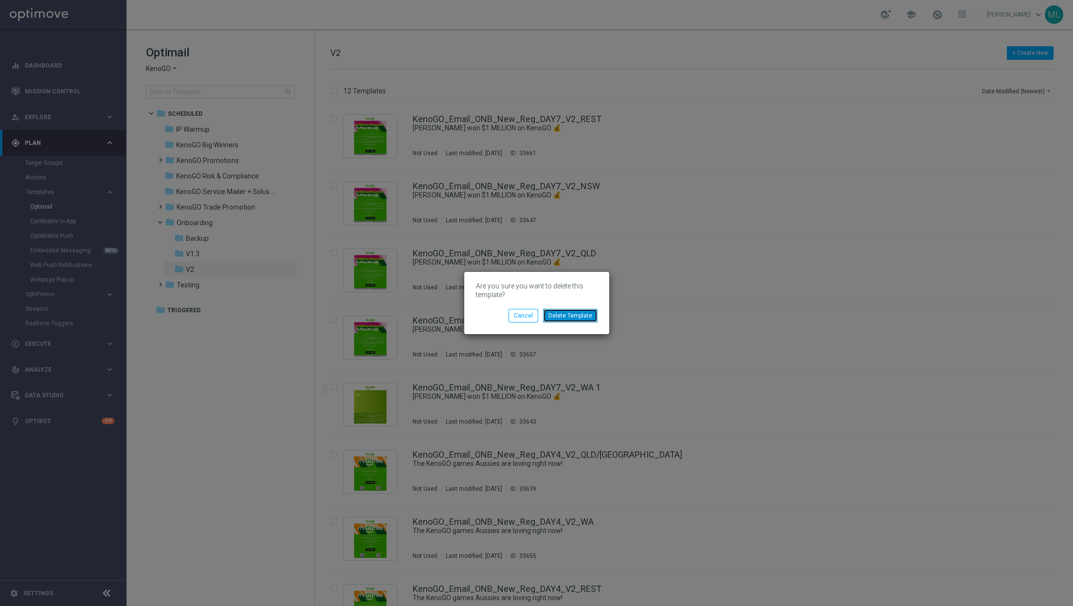
click at [592, 316] on button "Delete Template" at bounding box center [570, 316] width 55 height 14
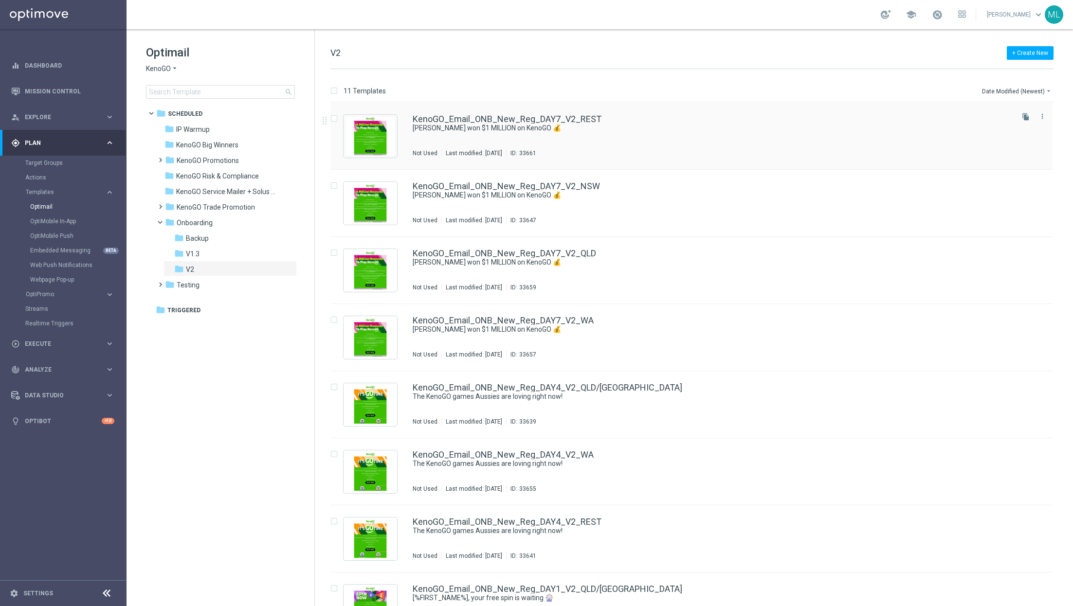
click at [642, 168] on div "KenoGO_Email_ONB_New_Reg_DAY7_V2_REST [PERSON_NAME] won $1 MILLION on KenoGO 💰 …" at bounding box center [691, 136] width 722 height 67
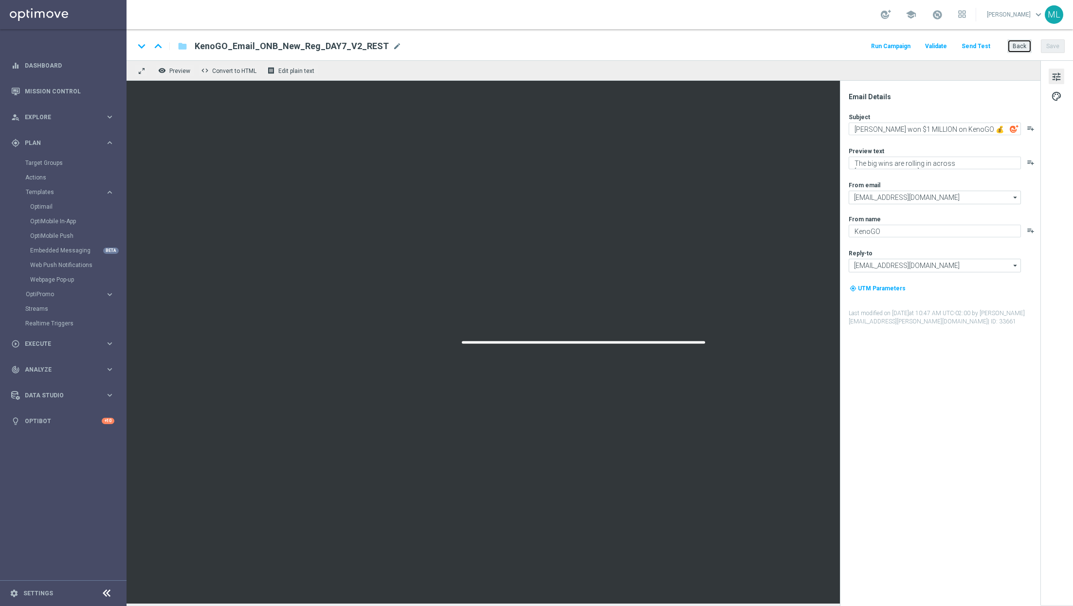
click at [1021, 50] on button "Back" at bounding box center [1019, 46] width 24 height 14
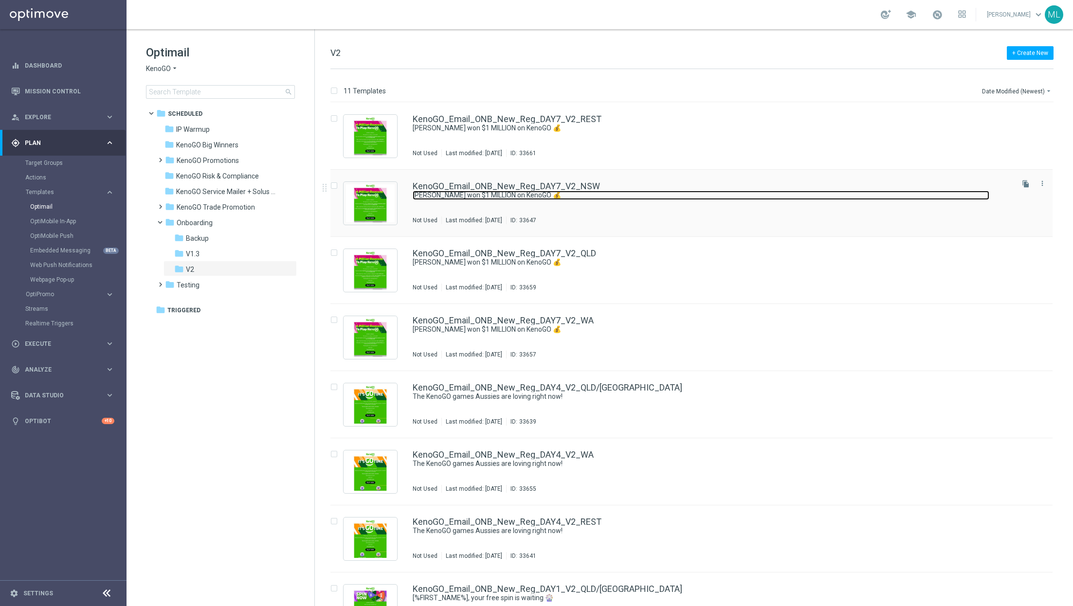
click at [648, 197] on link "[PERSON_NAME] won $1 MILLION on KenoGO 💰" at bounding box center [701, 195] width 577 height 9
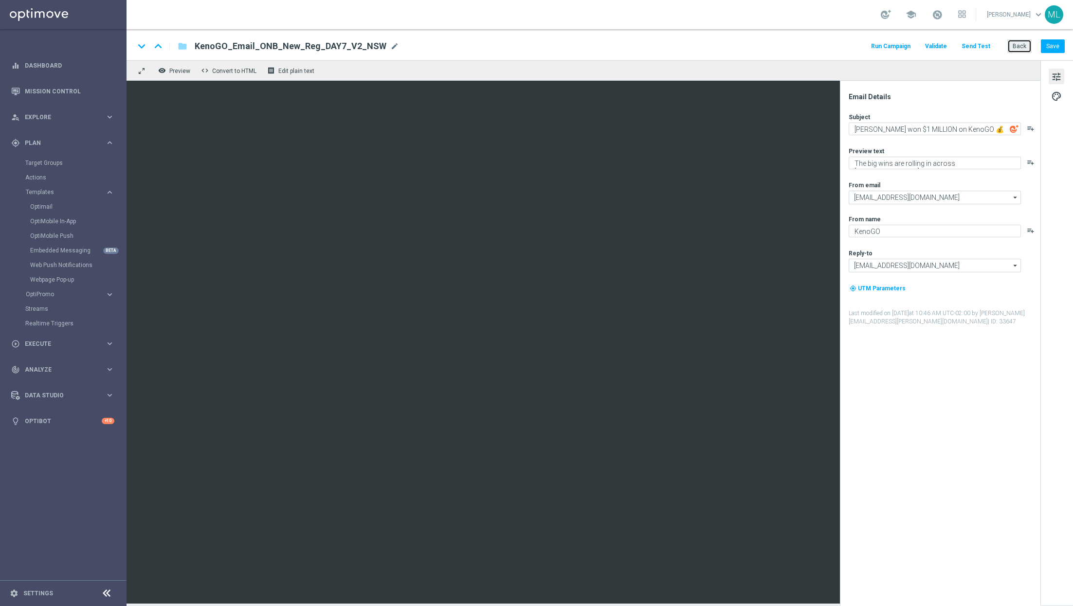
click at [1019, 50] on button "Back" at bounding box center [1019, 46] width 24 height 14
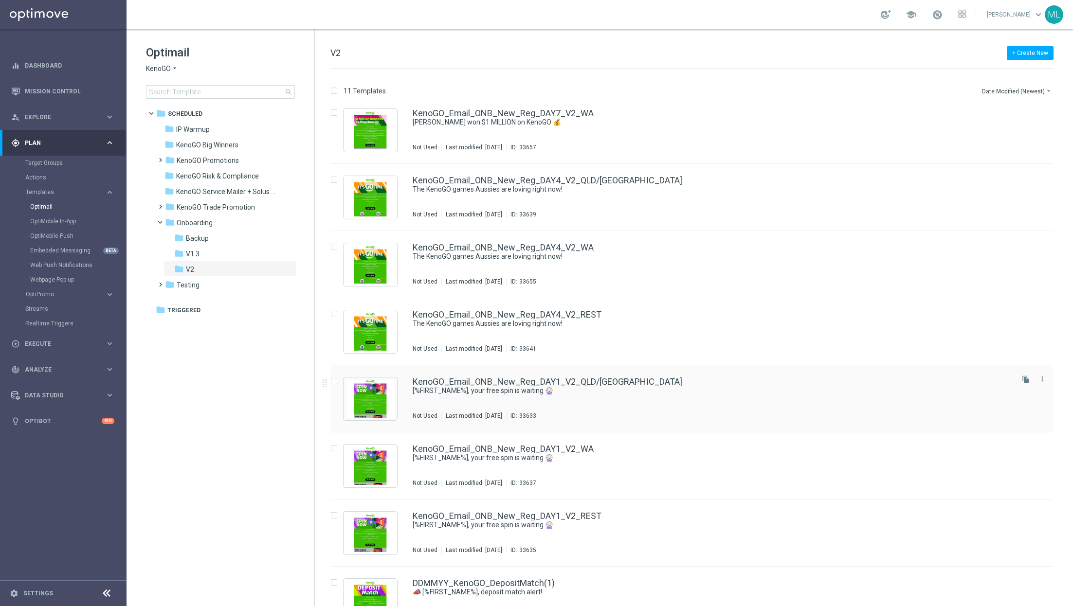
scroll to position [235, 0]
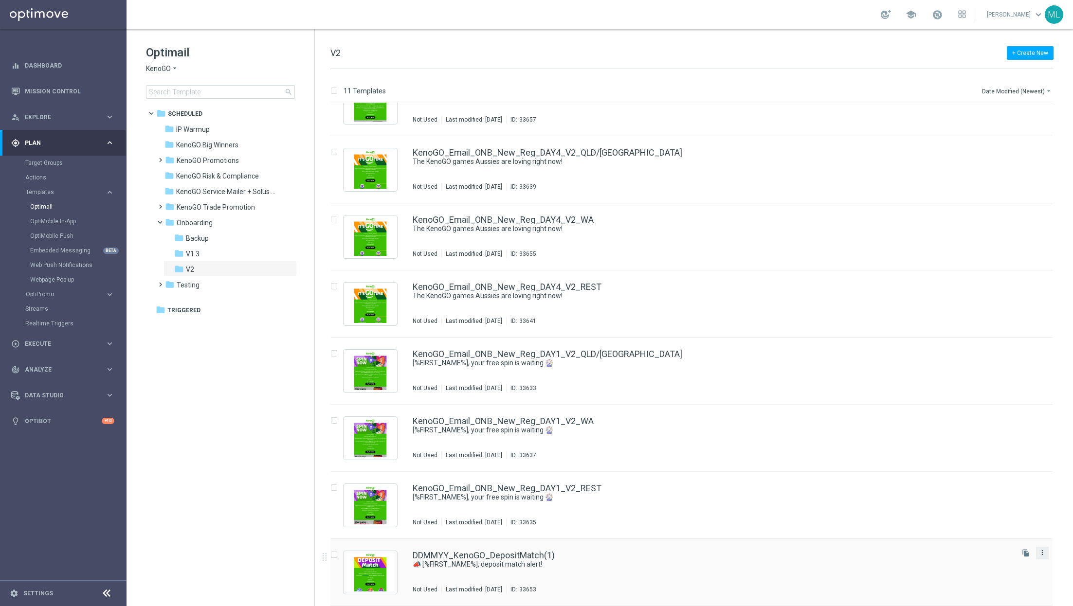
click at [1043, 554] on icon "more_vert" at bounding box center [1043, 553] width 8 height 8
click at [976, 594] on span "Delete" at bounding box center [982, 590] width 18 height 7
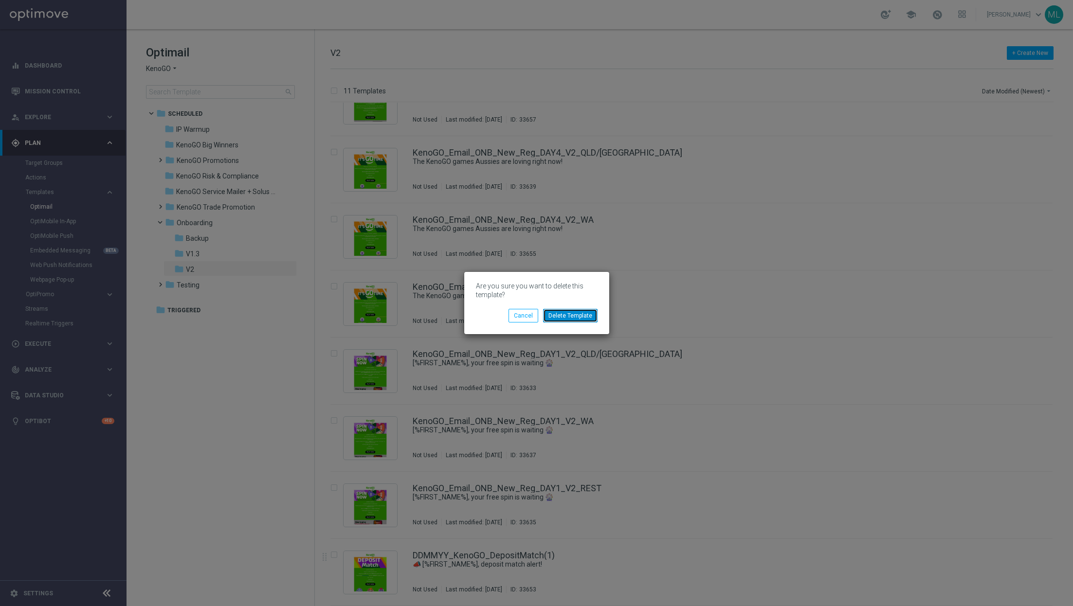
click at [576, 318] on button "Delete Template" at bounding box center [570, 316] width 55 height 14
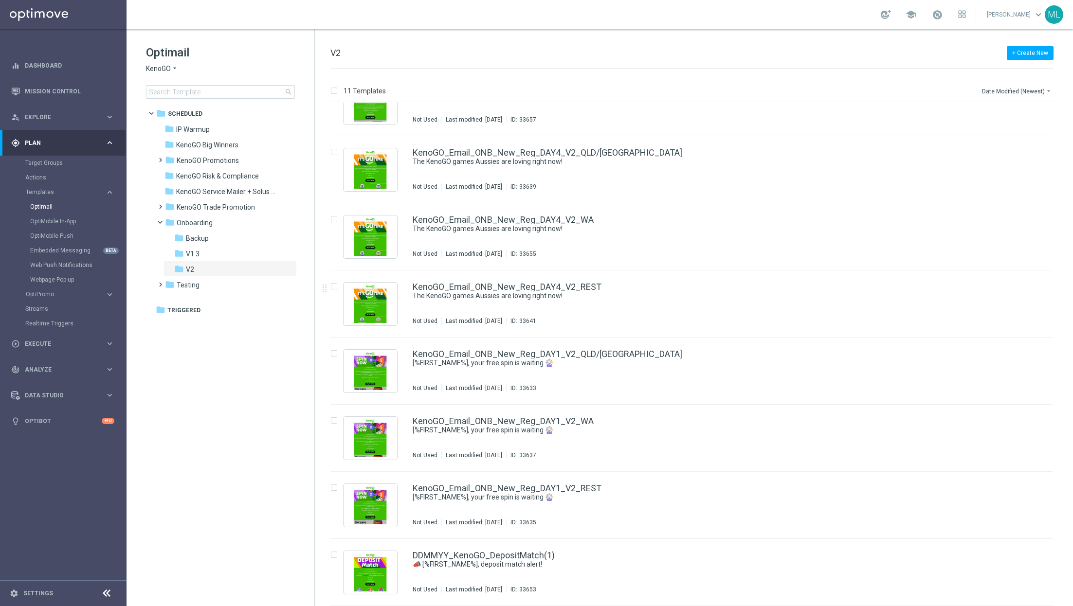
scroll to position [0, 0]
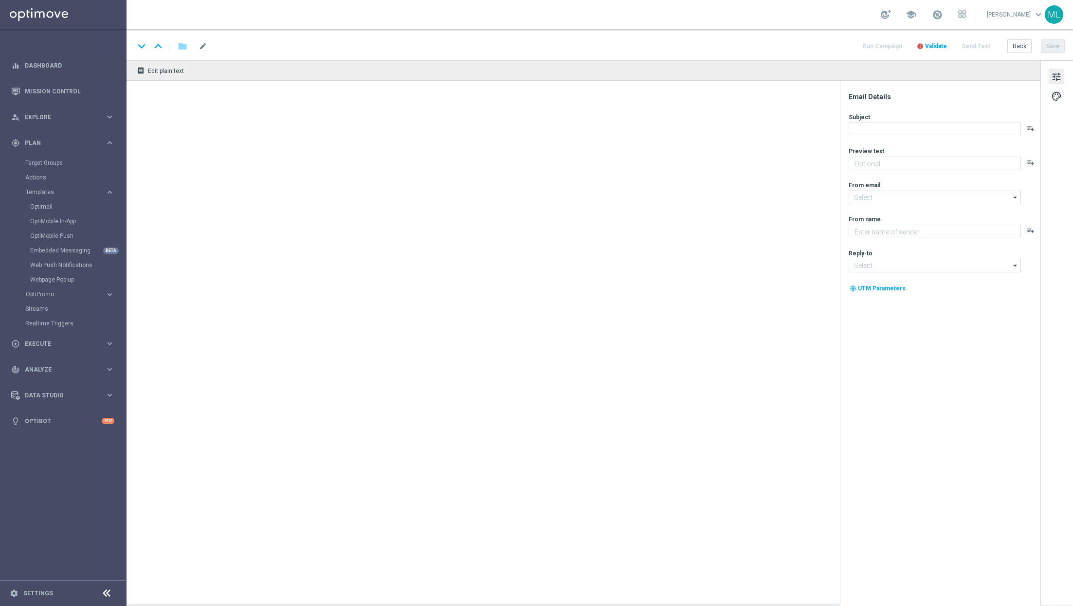
type textarea "Spin the wheel. No pressure. Just fun!"
type textarea "KenoGO"
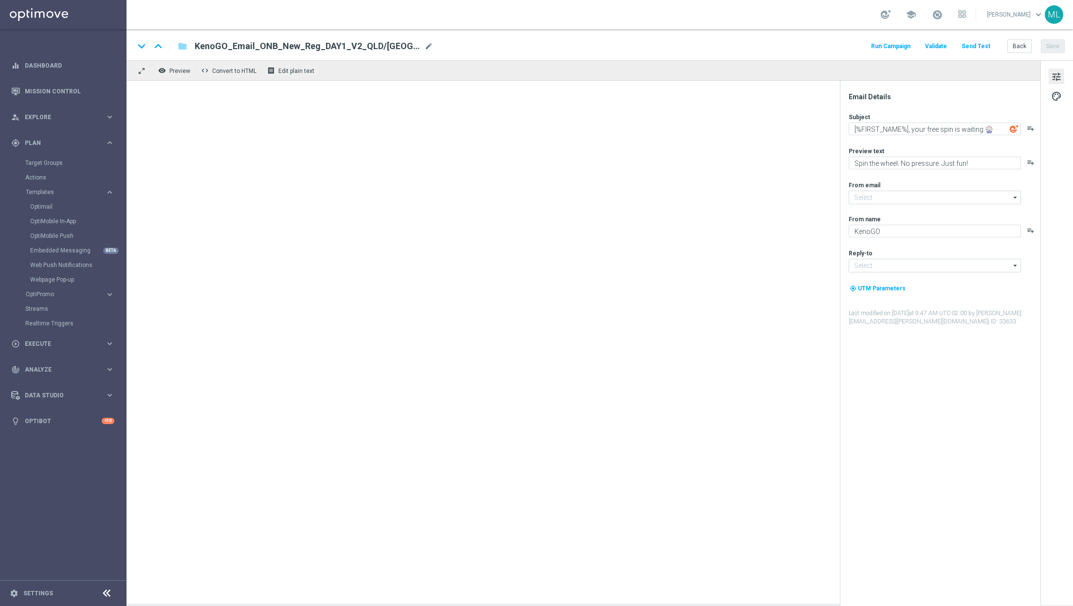
type input "[EMAIL_ADDRESS][DOMAIN_NAME]"
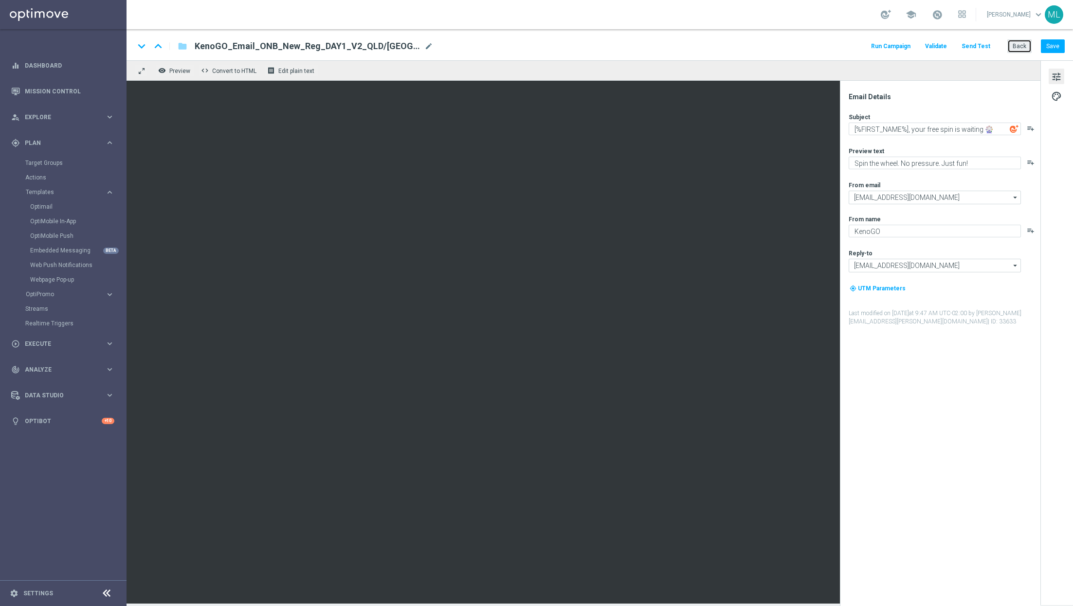
click at [1023, 47] on button "Back" at bounding box center [1019, 46] width 24 height 14
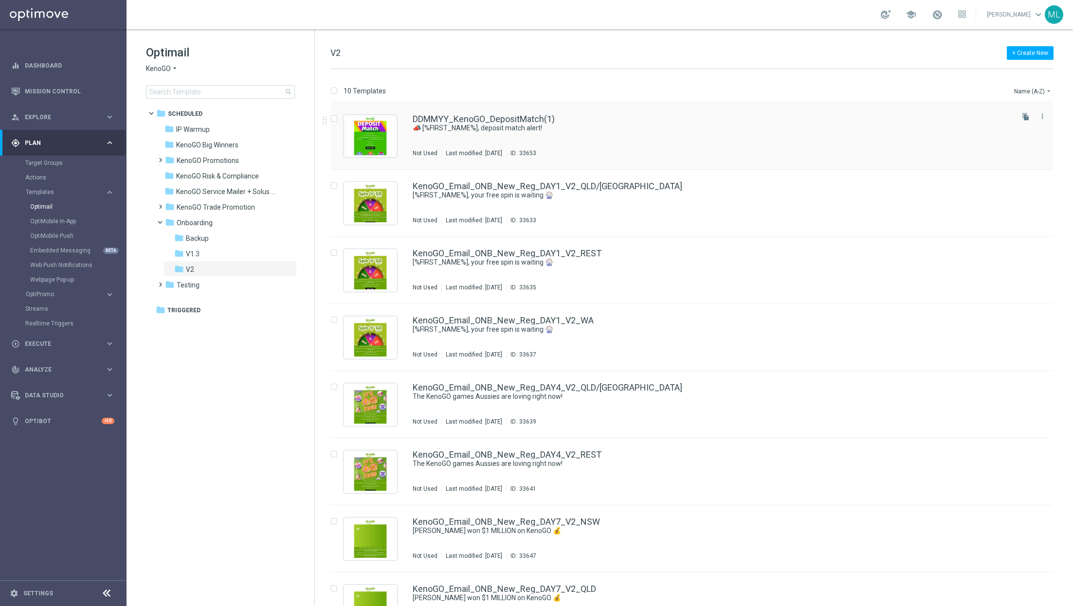
click at [813, 136] on div "DDMMYY_KenoGO_DepositMatch(1) 📣 [%FIRST_NAME%], deposit match alert! Not Used L…" at bounding box center [712, 136] width 599 height 42
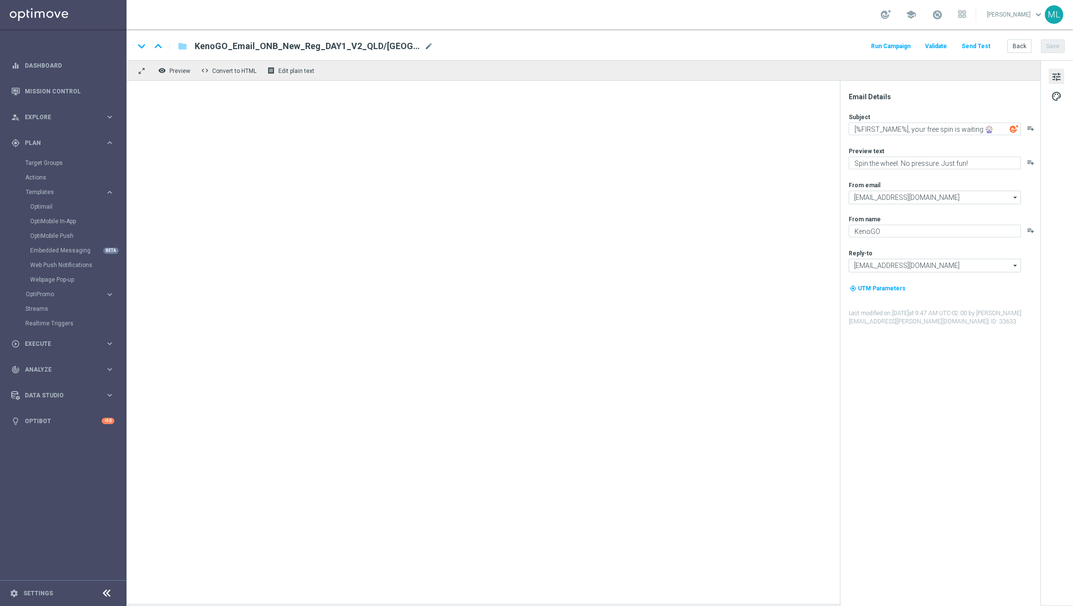
type textarea "📣 [%FIRST_NAME%], deposit match alert!"
type textarea "Your turn to get matched!"
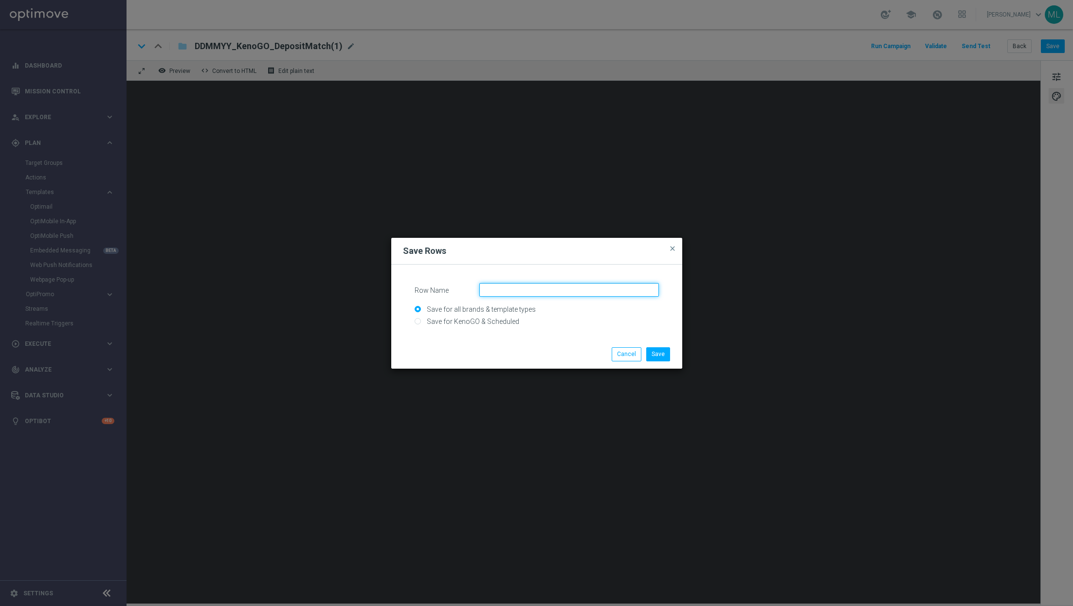
click at [493, 288] on input "Row Name" at bounding box center [569, 290] width 180 height 14
type input "Logo"
click at [657, 354] on button "Save" at bounding box center [658, 354] width 24 height 14
click at [485, 322] on input "Save for KenoGO & Scheduled" at bounding box center [537, 326] width 244 height 14
radio input "true"
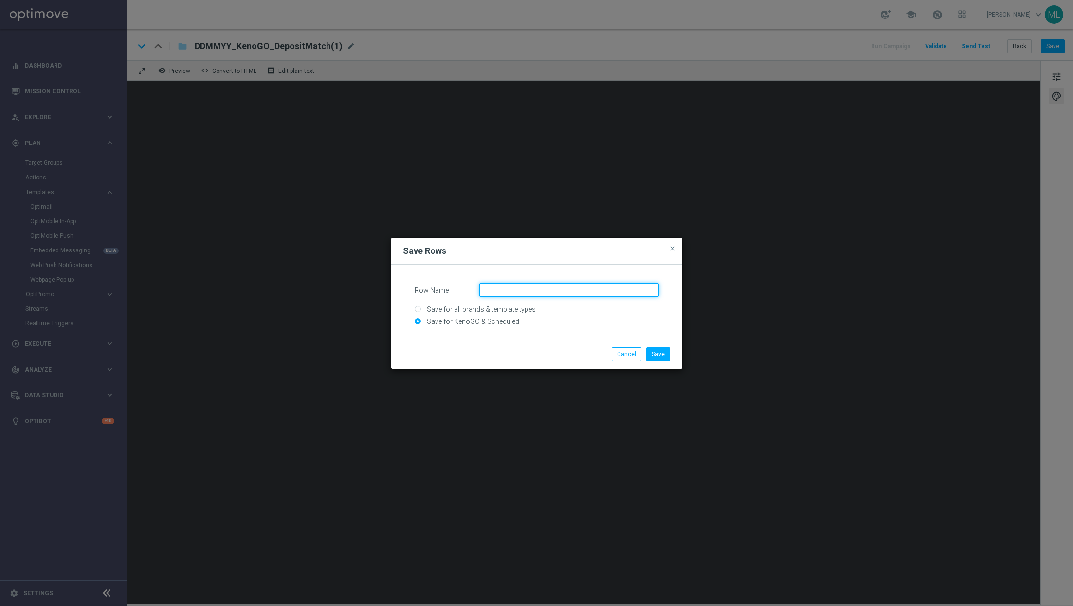
click at [511, 290] on input "Row Name" at bounding box center [569, 290] width 180 height 14
type input "Logo"
click at [669, 347] on button "Save" at bounding box center [658, 354] width 24 height 14
click at [492, 319] on input "Save for KenoGO & Scheduled" at bounding box center [537, 326] width 244 height 14
radio input "true"
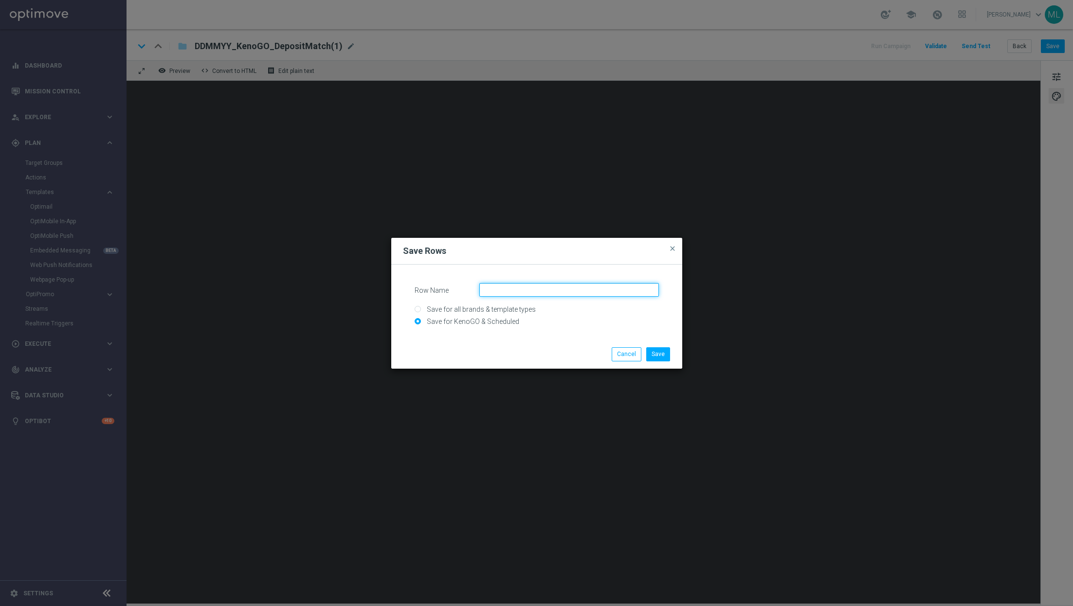
click at [508, 292] on input "Row Name" at bounding box center [569, 290] width 180 height 14
click at [482, 290] on input "CTA" at bounding box center [569, 290] width 180 height 14
type input "new CTA"
click at [668, 351] on button "Save" at bounding box center [658, 354] width 24 height 14
click at [487, 322] on input "Save for KenoGO & Scheduled" at bounding box center [537, 326] width 244 height 14
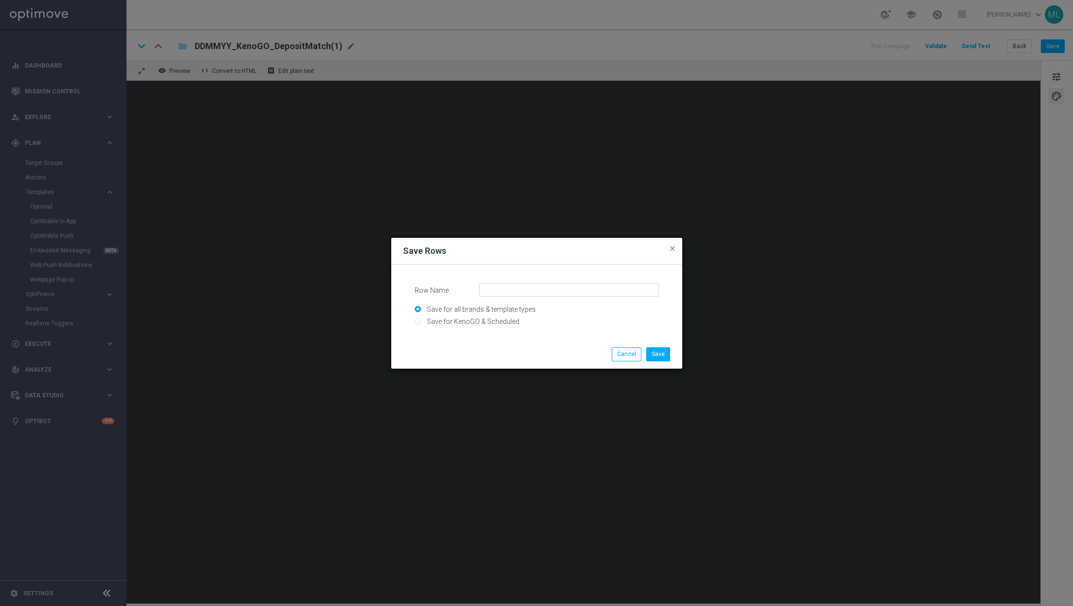
radio input "true"
click at [517, 290] on input "Row Name" at bounding box center [569, 290] width 180 height 14
type input "Games Banner"
click at [655, 359] on button "Save" at bounding box center [658, 354] width 24 height 14
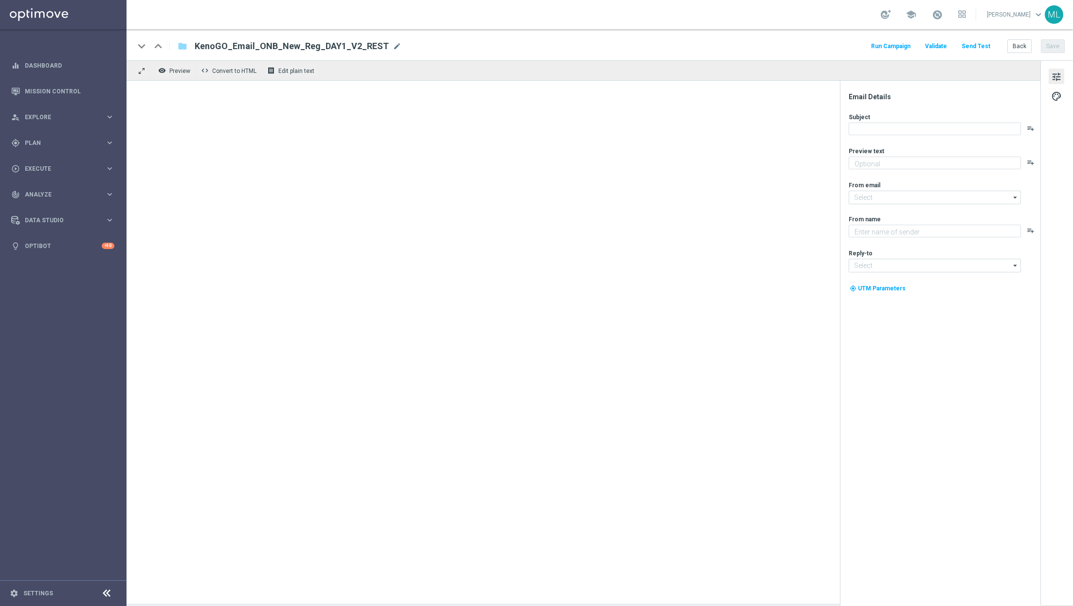
type textarea "Spin the wheel. No pressure. Just fun!"
type input "[EMAIL_ADDRESS][DOMAIN_NAME]"
type textarea "KenoGO"
type input "[EMAIL_ADDRESS][DOMAIN_NAME]"
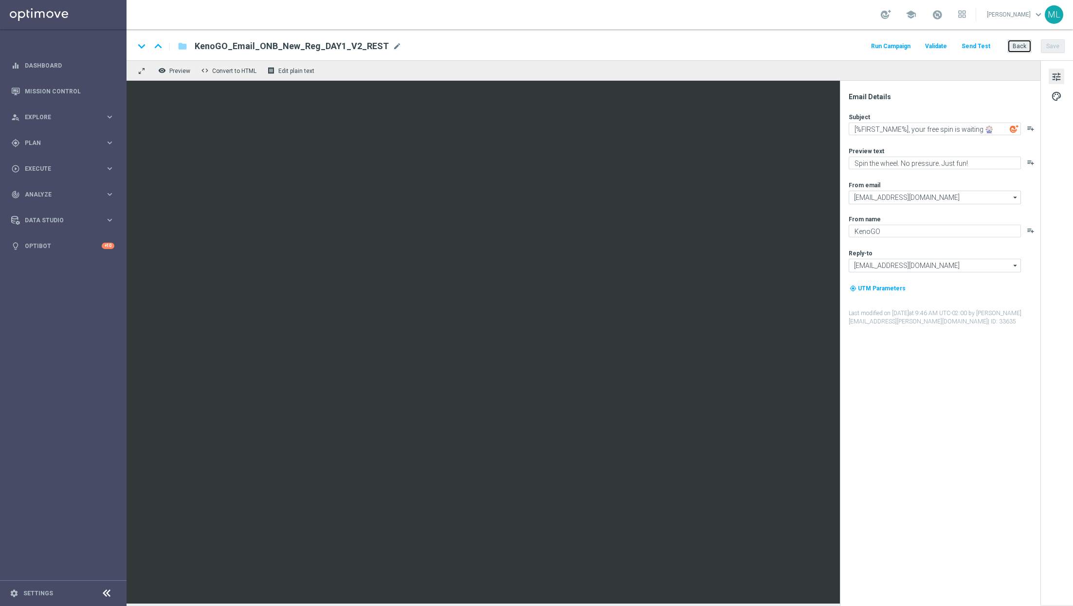
click at [1022, 45] on button "Back" at bounding box center [1019, 46] width 24 height 14
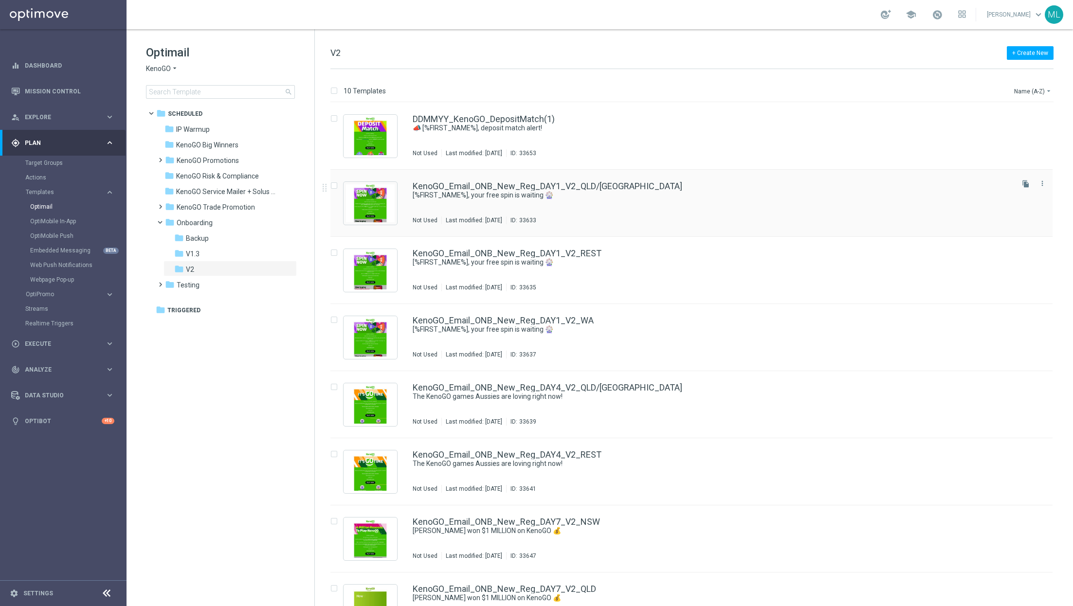
click at [719, 203] on div "KenoGO_Email_ONB_New_Reg_DAY1_V2_QLD/NSW [%FIRST_NAME%], your free spin is wait…" at bounding box center [712, 203] width 599 height 42
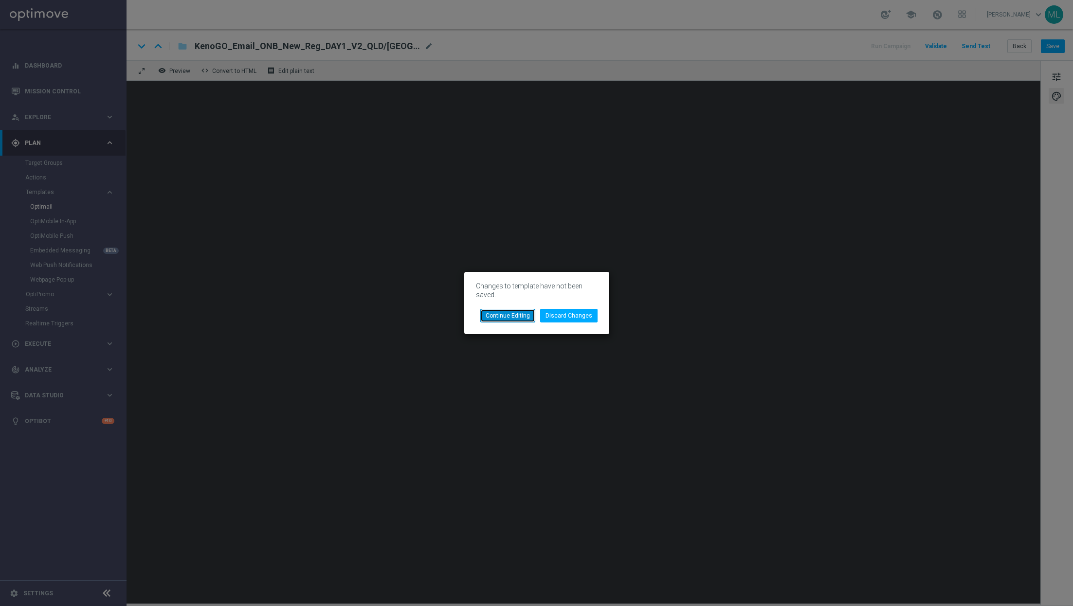
click at [523, 314] on button "Continue Editing" at bounding box center [507, 316] width 55 height 14
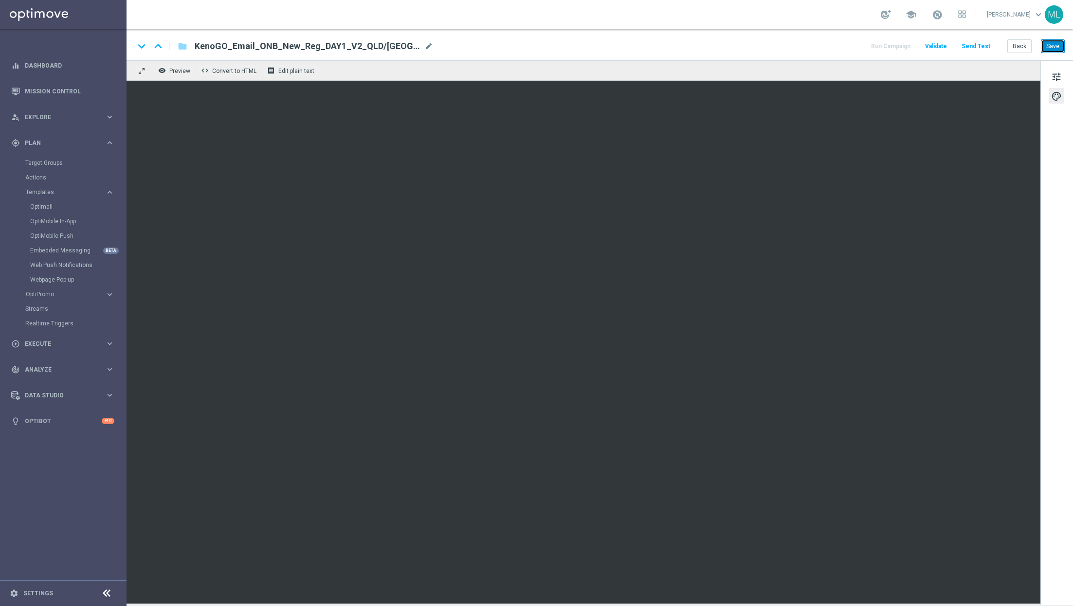
click at [1051, 40] on button "Save" at bounding box center [1053, 46] width 24 height 14
click at [1023, 49] on button "Back" at bounding box center [1019, 46] width 24 height 14
click at [1021, 43] on button "Back" at bounding box center [1019, 46] width 24 height 14
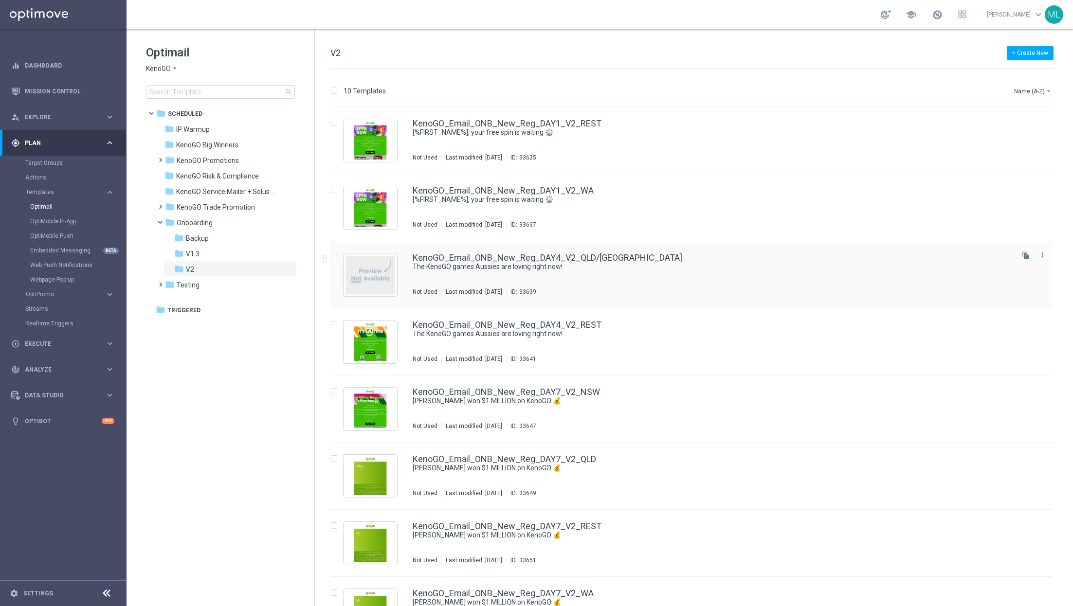
scroll to position [133, 0]
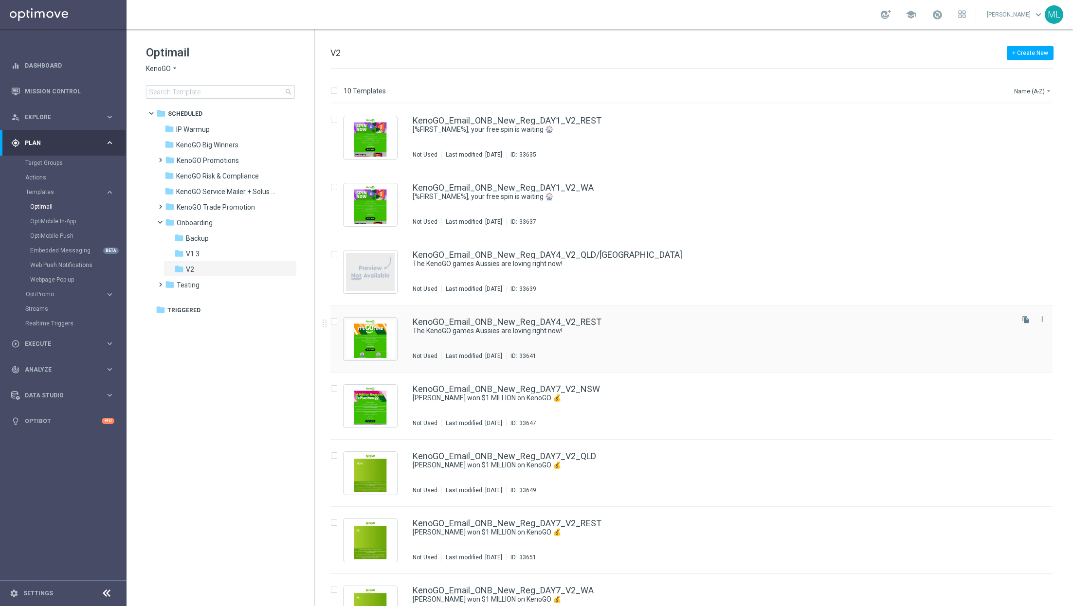
click at [679, 338] on div "KenoGO_Email_ONB_New_Reg_DAY4_V2_REST The KenoGO games Aussies are loving right…" at bounding box center [712, 339] width 599 height 42
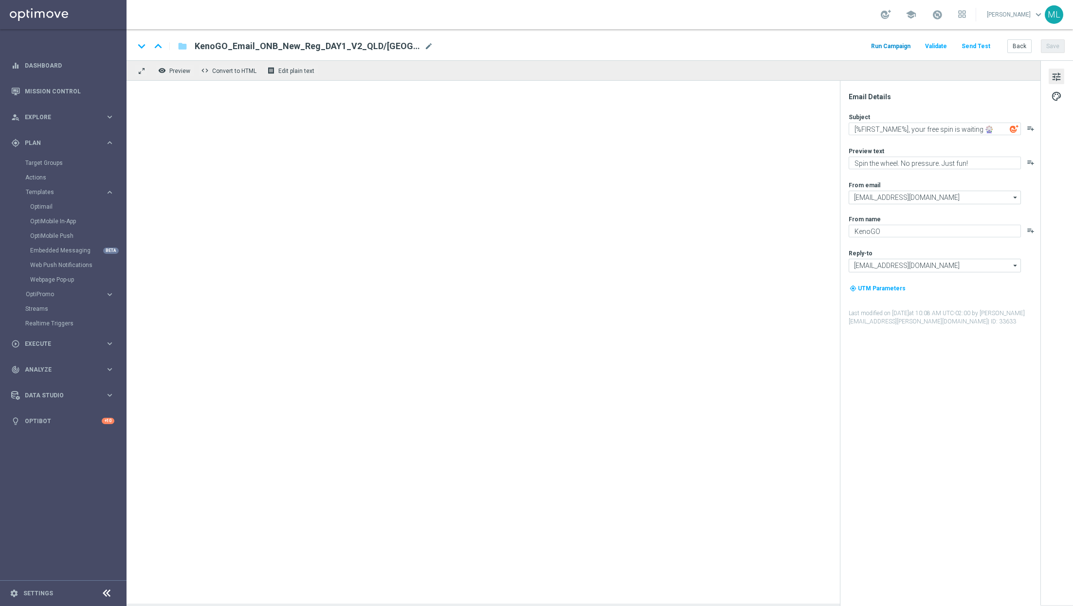
type textarea "The KenoGO games Aussies are loving right now!"
type textarea "From the classics to the world’s biggest Keno…"
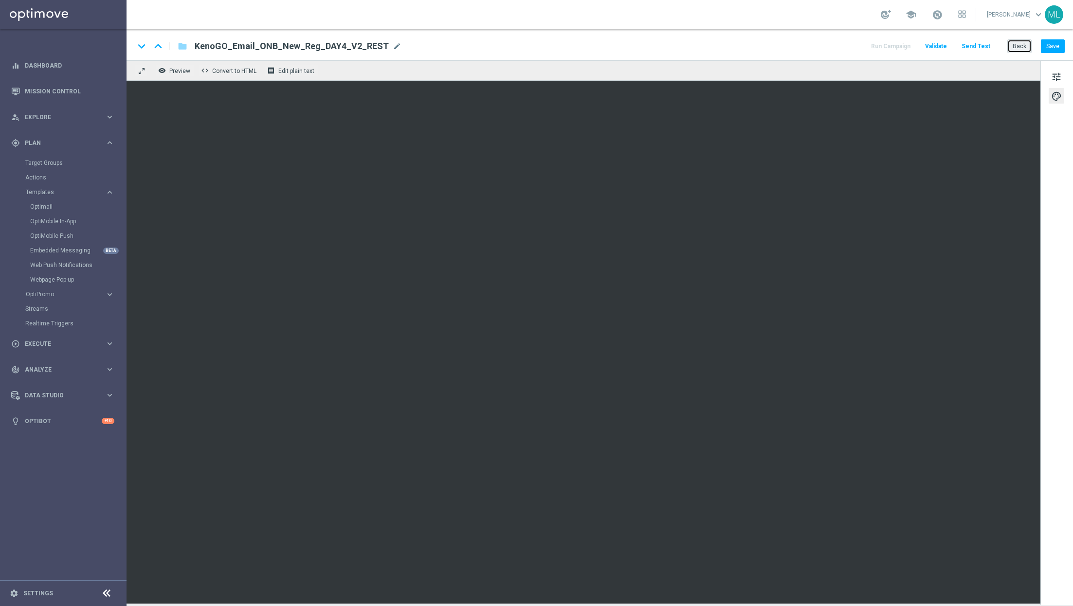
click at [1024, 49] on button "Back" at bounding box center [1019, 46] width 24 height 14
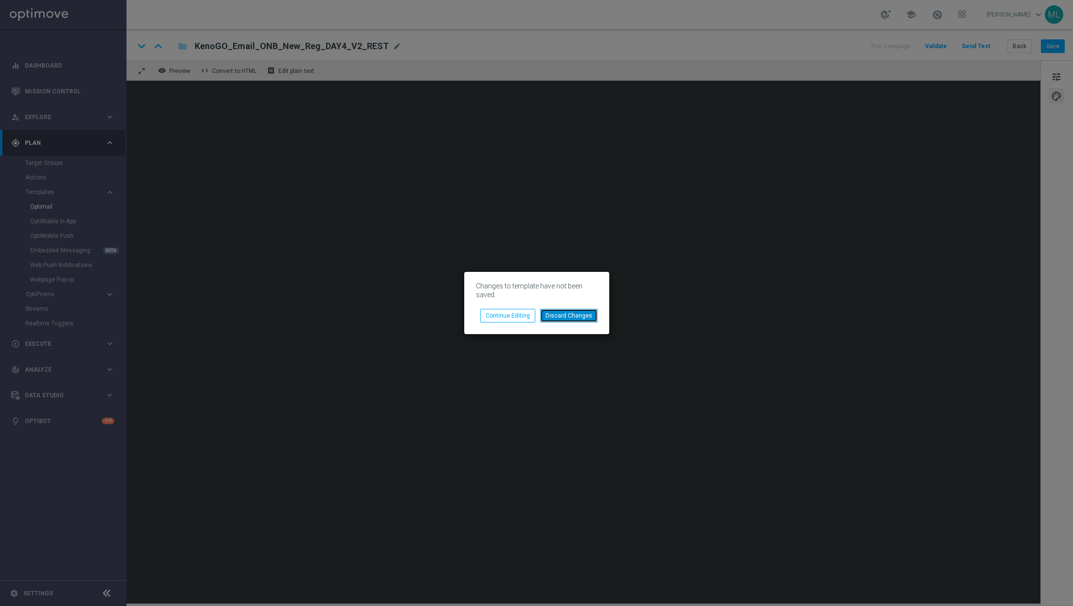
click at [561, 320] on button "Discard Changes" at bounding box center [568, 316] width 57 height 14
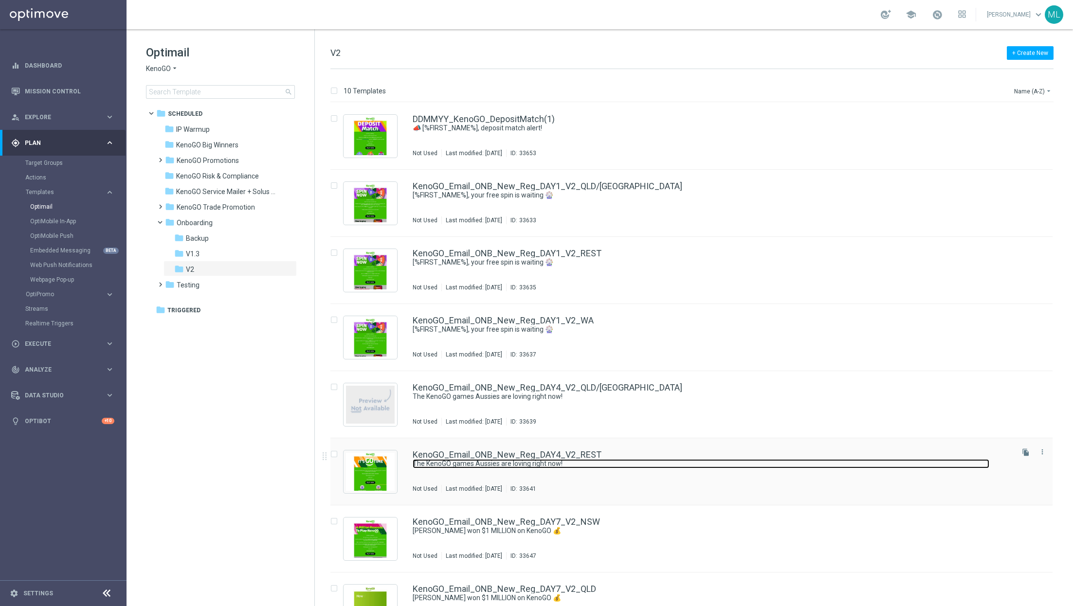
click at [643, 464] on link "The KenoGO games Aussies are loving right now!" at bounding box center [701, 463] width 577 height 9
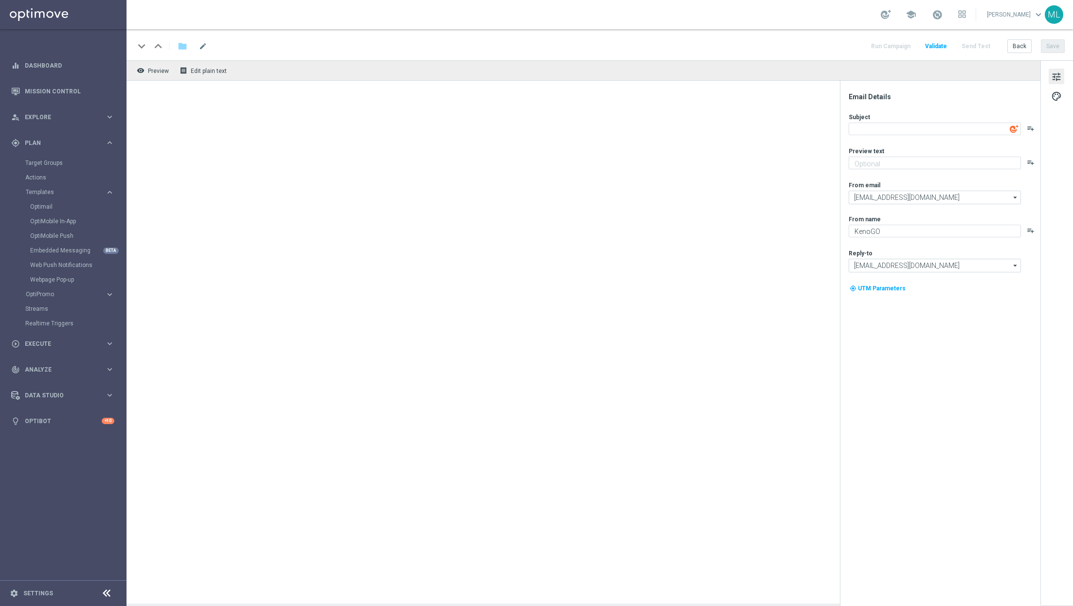
type textarea "The KenoGO games Aussies are loving right now!"
type textarea "From the classics to the world’s biggest Keno…"
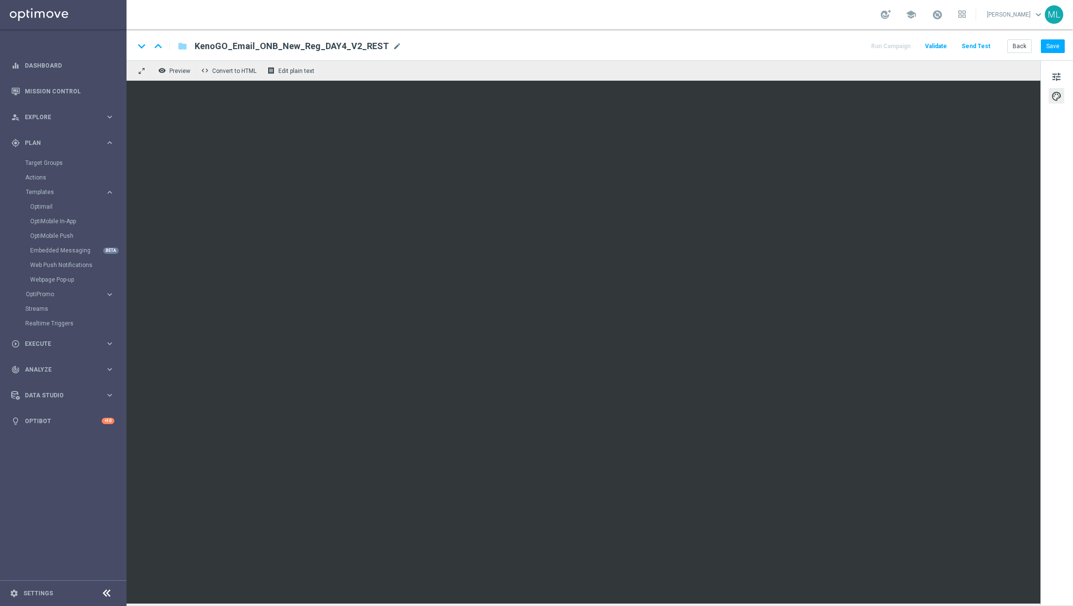
click at [1041, 201] on div "tune palette" at bounding box center [1056, 332] width 33 height 545
click at [1042, 501] on div "tune palette" at bounding box center [1056, 332] width 33 height 545
click at [1051, 540] on div "tune palette" at bounding box center [1056, 332] width 33 height 545
click at [1067, 539] on div "tune palette" at bounding box center [1056, 332] width 33 height 545
click at [1058, 531] on div "tune palette" at bounding box center [1056, 332] width 33 height 545
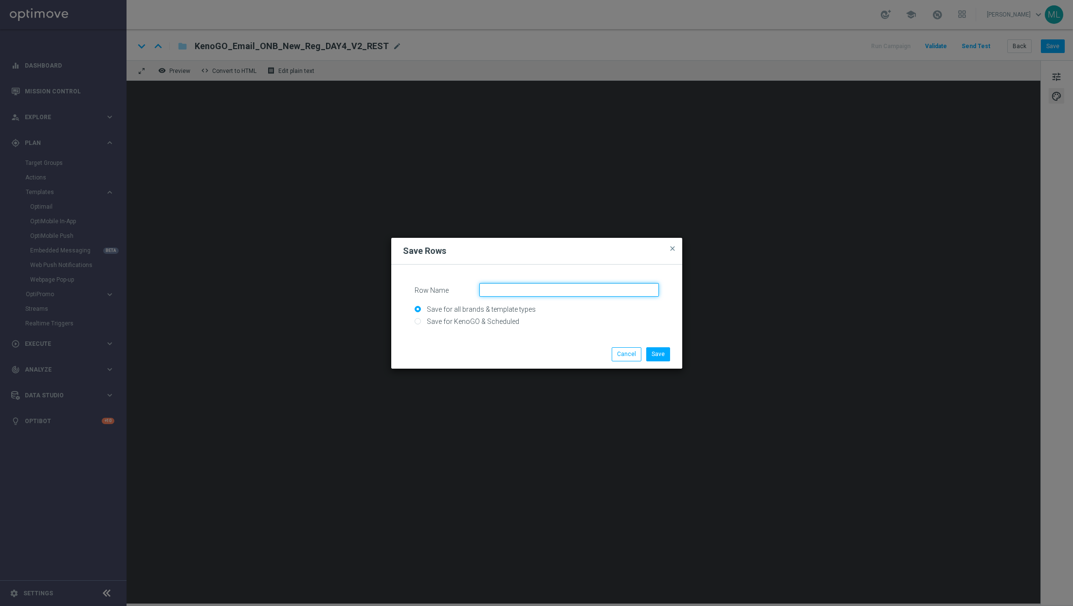
click at [500, 291] on input "Row Name" at bounding box center [569, 290] width 180 height 14
click at [514, 292] on input "Game Budget" at bounding box center [569, 290] width 180 height 14
type input "Game Banner 1"
click at [483, 319] on input "Save for KenoGO & Scheduled" at bounding box center [537, 326] width 244 height 14
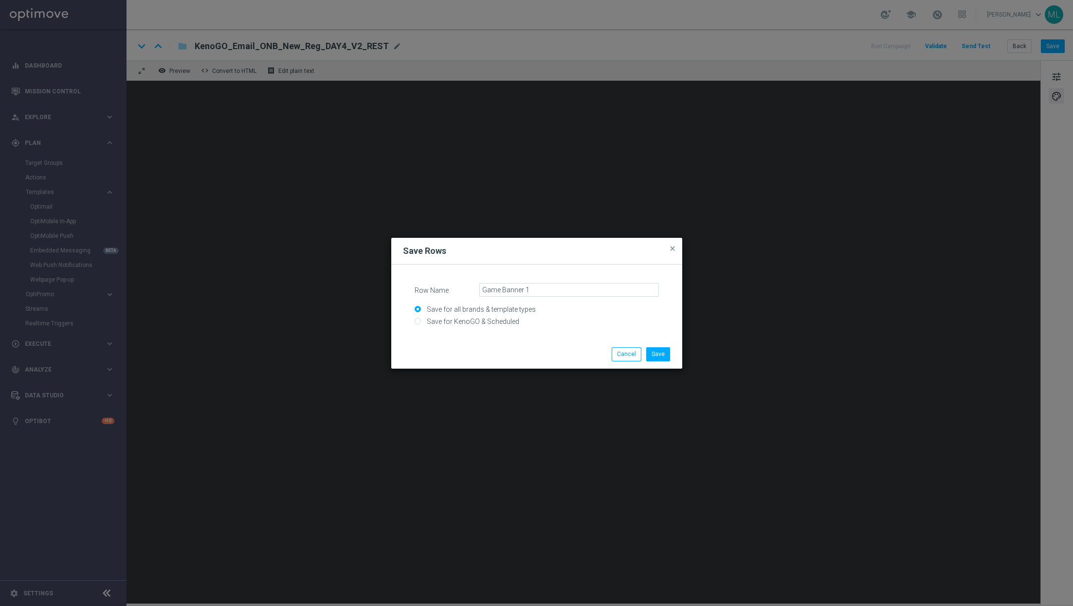
radio input "true"
click at [657, 357] on button "Save" at bounding box center [658, 354] width 24 height 14
click at [524, 287] on input "Row Name" at bounding box center [569, 290] width 180 height 14
type input "Game Banner 2"
click at [420, 321] on input "Save for KenoGO & Scheduled" at bounding box center [537, 326] width 244 height 14
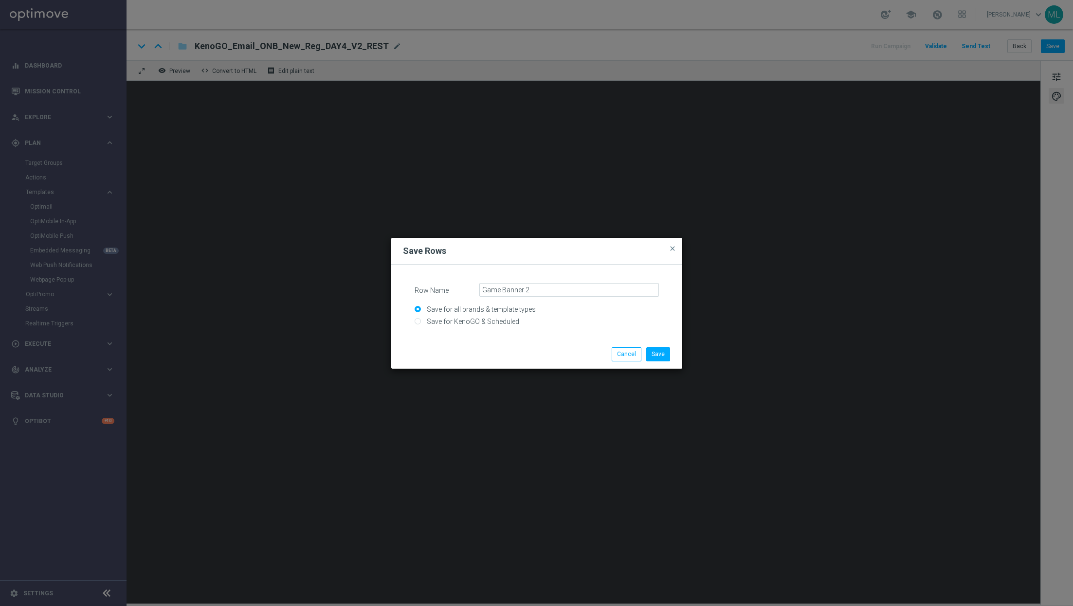
radio input "true"
click at [654, 362] on div "Save Cancel" at bounding box center [536, 354] width 291 height 28
click at [657, 359] on button "Save" at bounding box center [658, 354] width 24 height 14
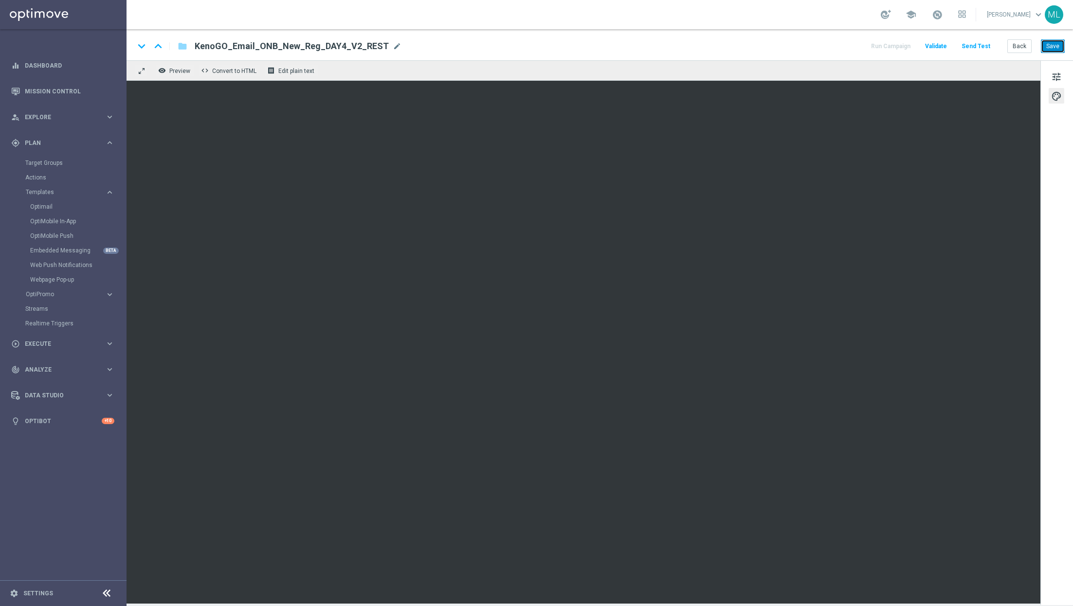
click at [1057, 46] on button "Save" at bounding box center [1053, 46] width 24 height 14
click at [1017, 46] on button "Back" at bounding box center [1019, 46] width 24 height 14
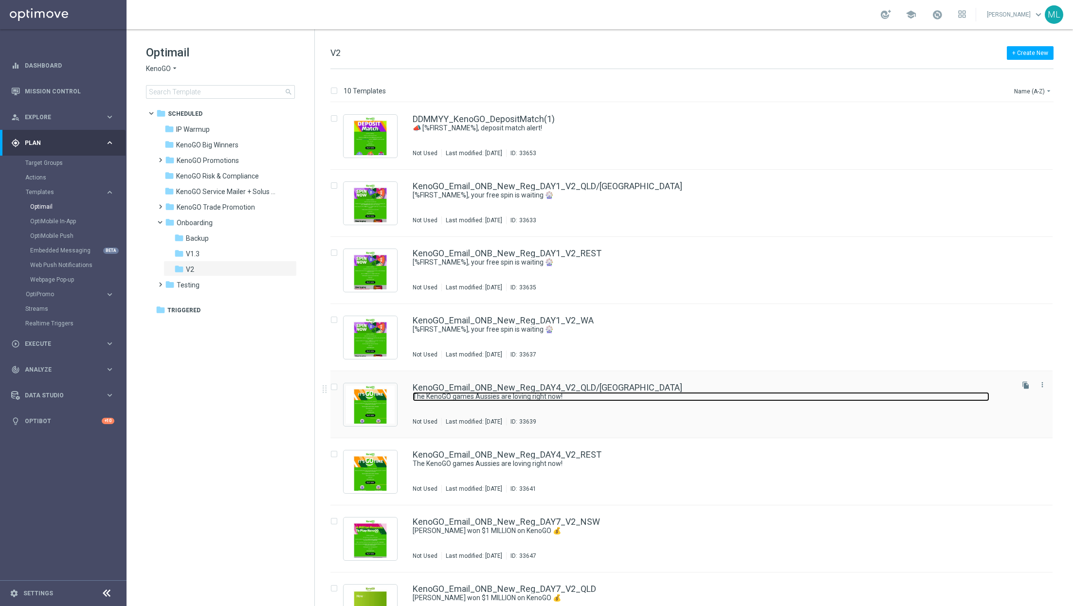
click at [715, 395] on link "The KenoGO games Aussies are loving right now!" at bounding box center [701, 396] width 577 height 9
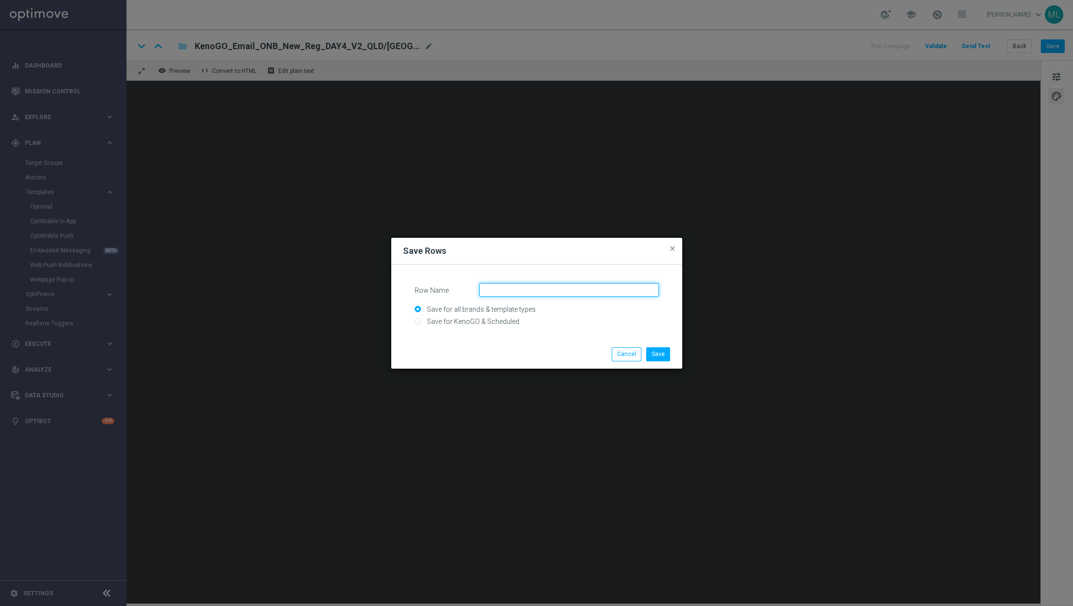
click at [568, 292] on input "Row Name" at bounding box center [569, 290] width 180 height 14
type input "new banner game 1"
click at [474, 320] on input "Save for KenoGO & Scheduled" at bounding box center [537, 326] width 244 height 14
radio input "true"
click at [656, 351] on button "Save" at bounding box center [658, 354] width 24 height 14
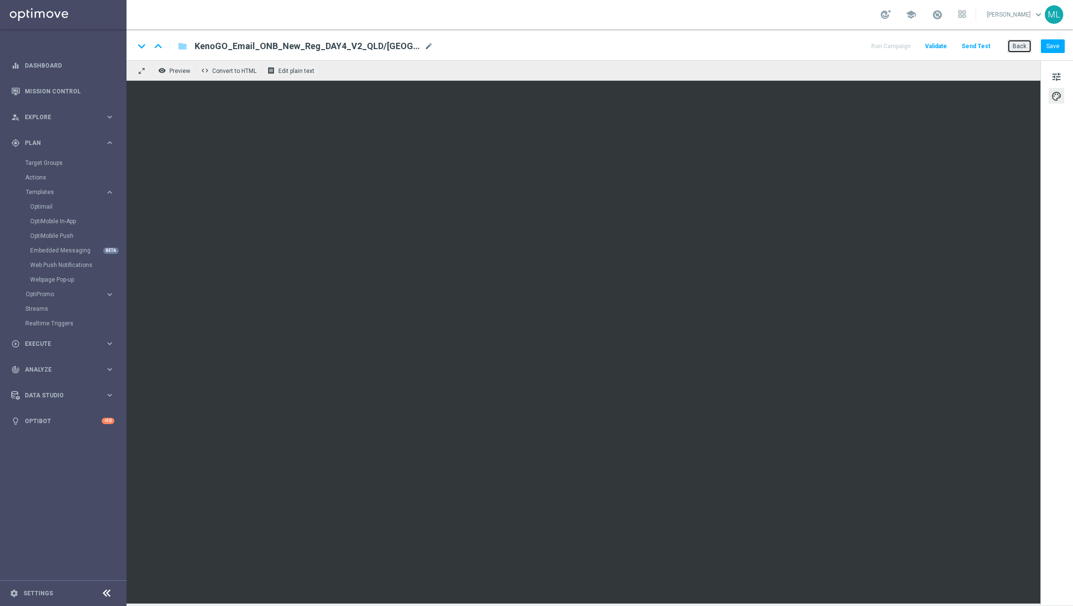
click at [1019, 46] on button "Back" at bounding box center [1019, 46] width 24 height 14
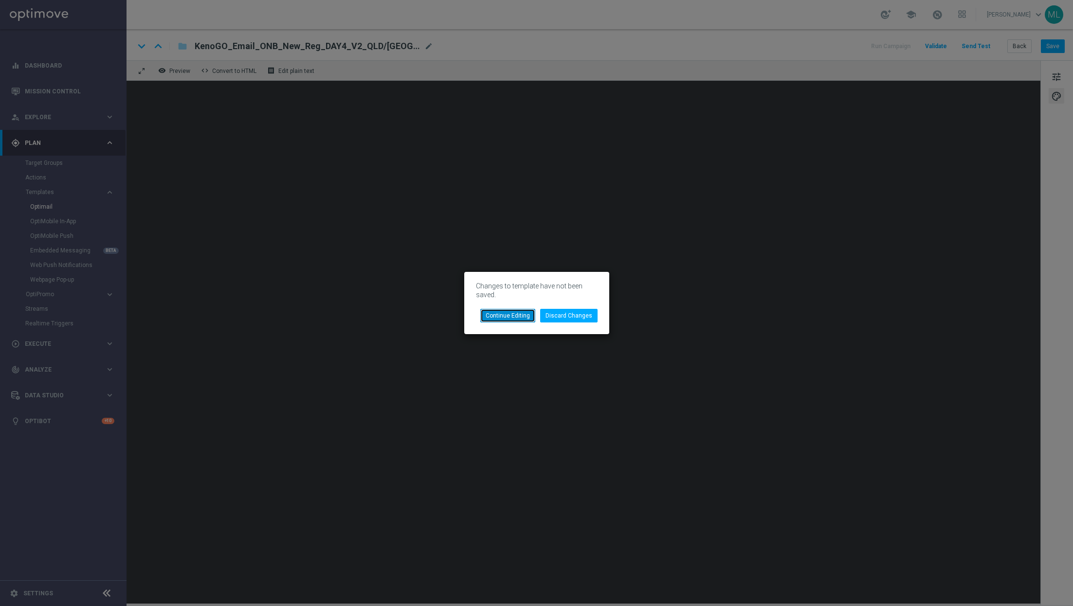
click at [499, 315] on button "Continue Editing" at bounding box center [507, 316] width 55 height 14
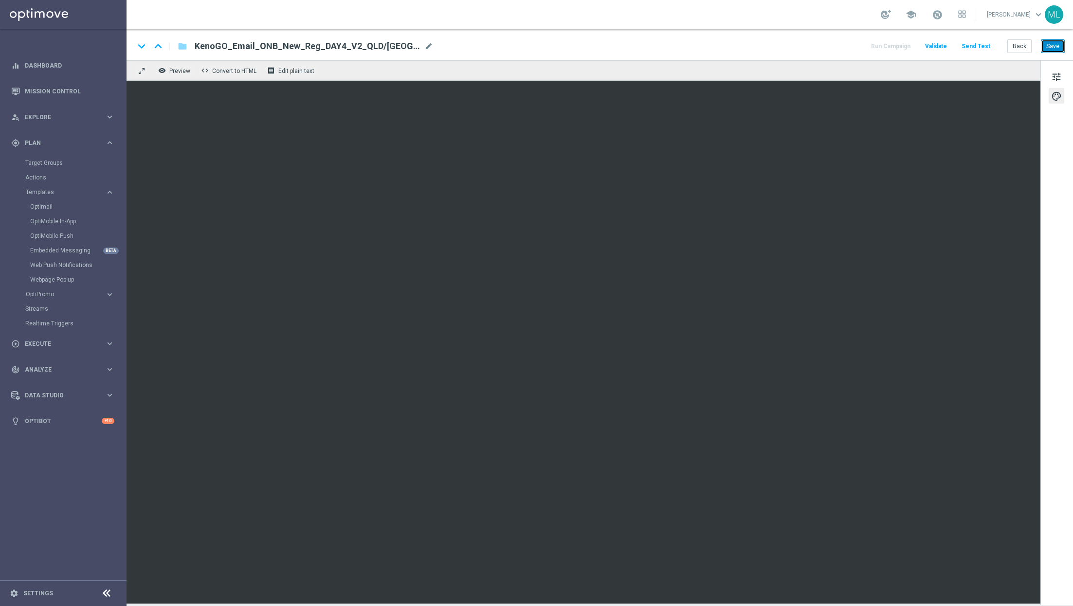
click at [1063, 46] on button "Save" at bounding box center [1053, 46] width 24 height 14
click at [1026, 46] on button "Back" at bounding box center [1019, 46] width 24 height 14
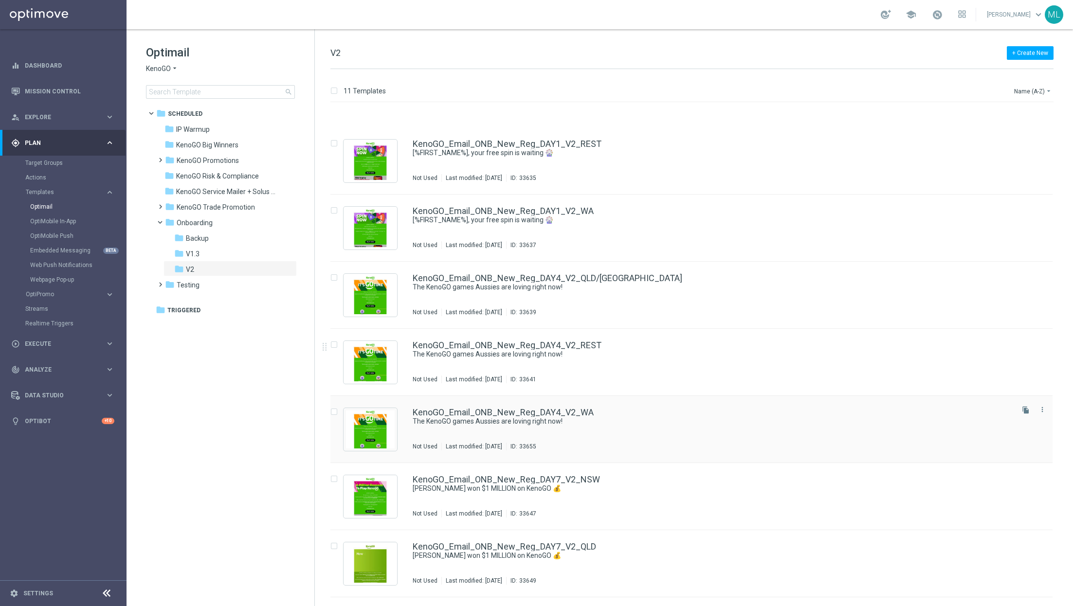
scroll to position [235, 0]
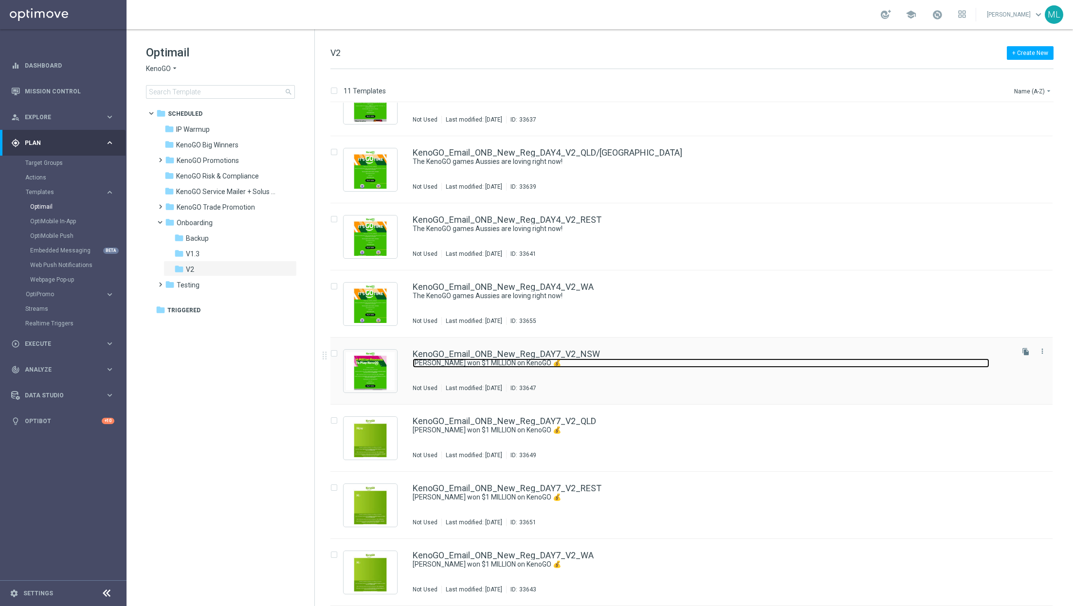
click at [705, 365] on link "[PERSON_NAME] won $1 MILLION on KenoGO 💰" at bounding box center [701, 363] width 577 height 9
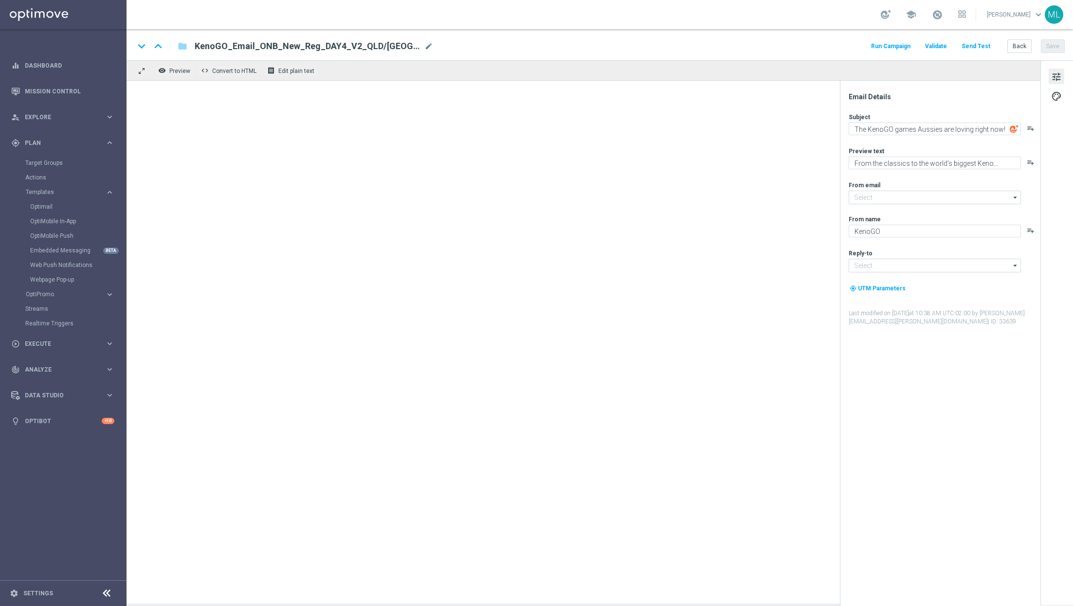
type input "[EMAIL_ADDRESS][DOMAIN_NAME]"
type textarea "[PERSON_NAME] won $1 MILLION on KenoGO 💰"
type textarea "The big wins are rolling in across [GEOGRAPHIC_DATA]!"
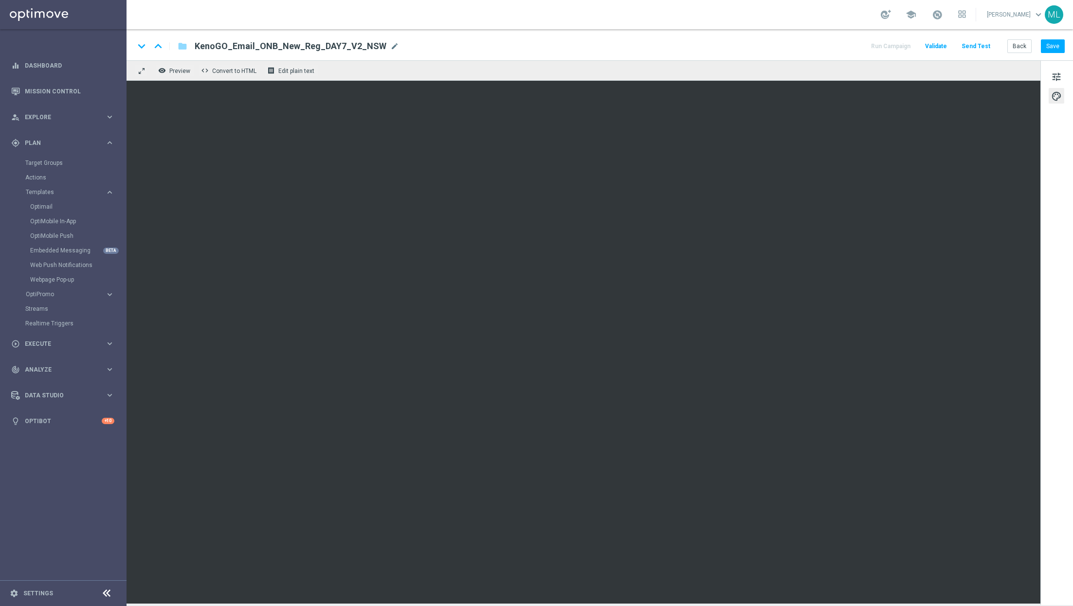
click at [1055, 196] on div "tune palette" at bounding box center [1056, 332] width 33 height 545
click at [1045, 192] on div "tune palette" at bounding box center [1056, 332] width 33 height 545
click at [1053, 44] on button "Save" at bounding box center [1053, 46] width 24 height 14
click at [753, 52] on div "keyboard_arrow_down keyboard_arrow_up folder KenoGO_Email_ONB_New_Reg_DAY7_V2_N…" at bounding box center [599, 46] width 931 height 13
click at [1023, 48] on button "Back" at bounding box center [1019, 46] width 24 height 14
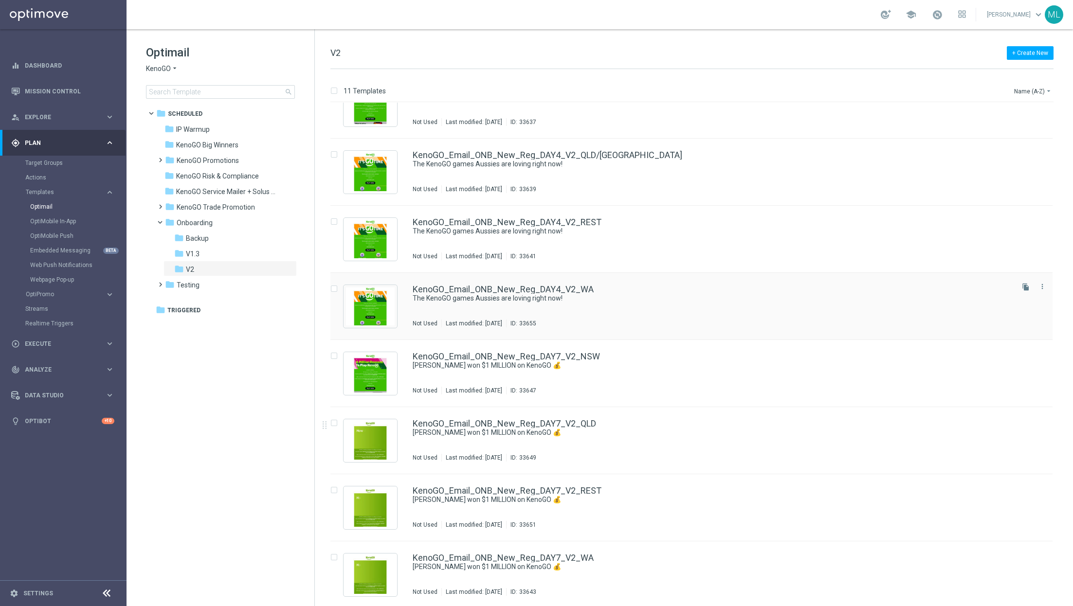
scroll to position [235, 0]
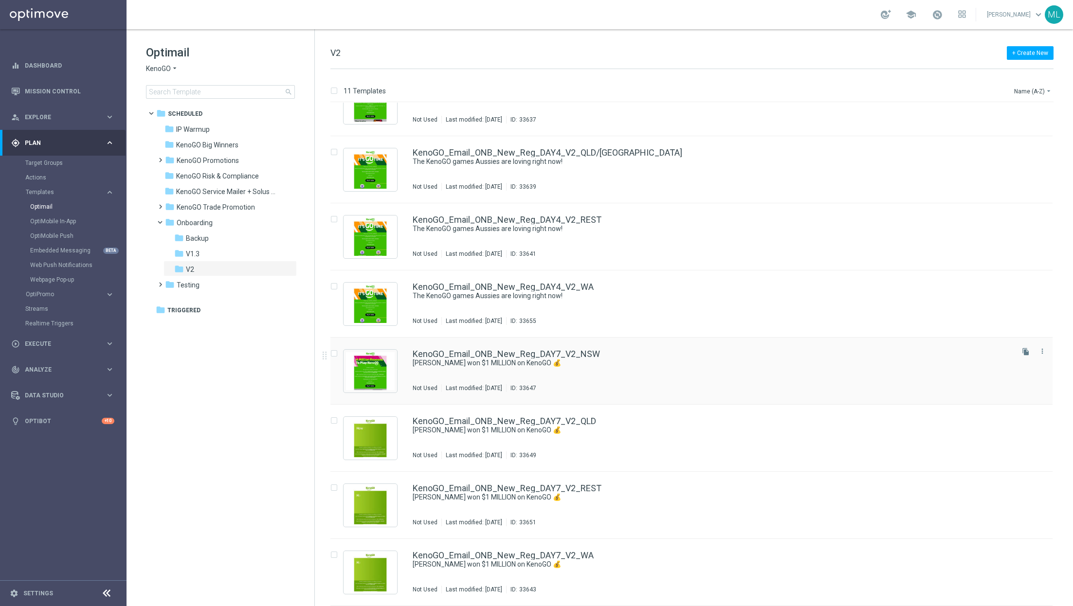
click at [655, 376] on div "KenoGO_Email_ONB_New_Reg_DAY7_V2_NSW Paul won $1 MILLION on KenoGO 💰 Not Used L…" at bounding box center [712, 371] width 599 height 42
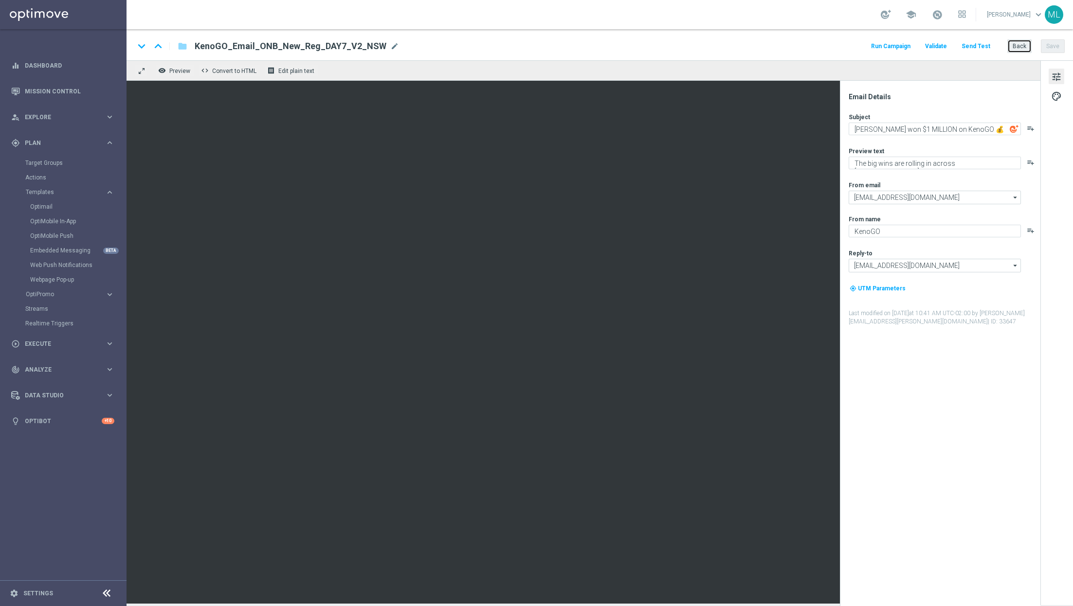
click at [1023, 45] on button "Back" at bounding box center [1019, 46] width 24 height 14
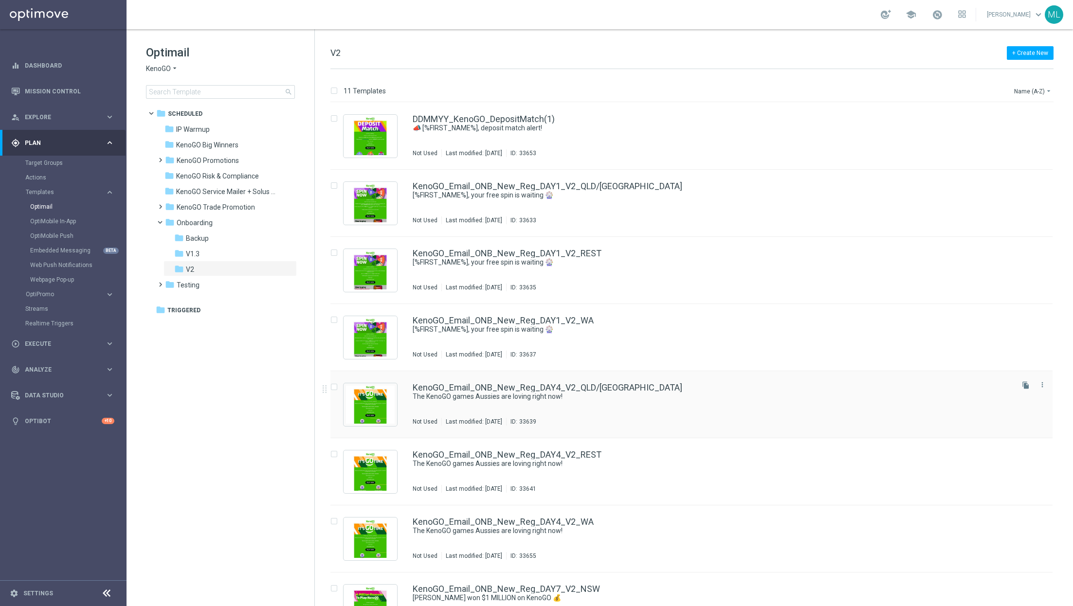
scroll to position [235, 0]
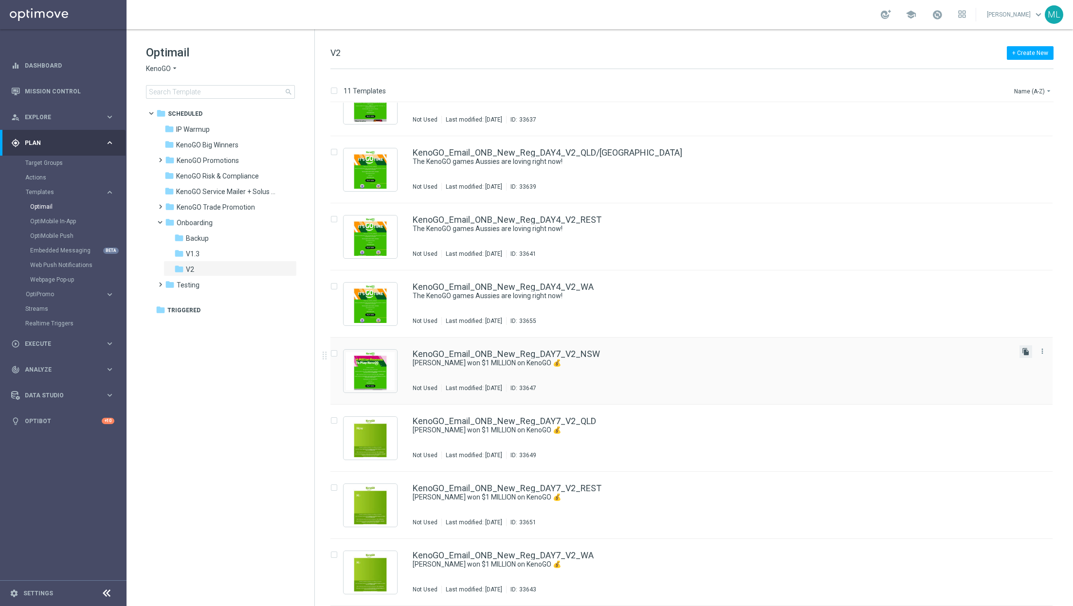
click at [1023, 352] on icon "file_copy" at bounding box center [1026, 352] width 8 height 8
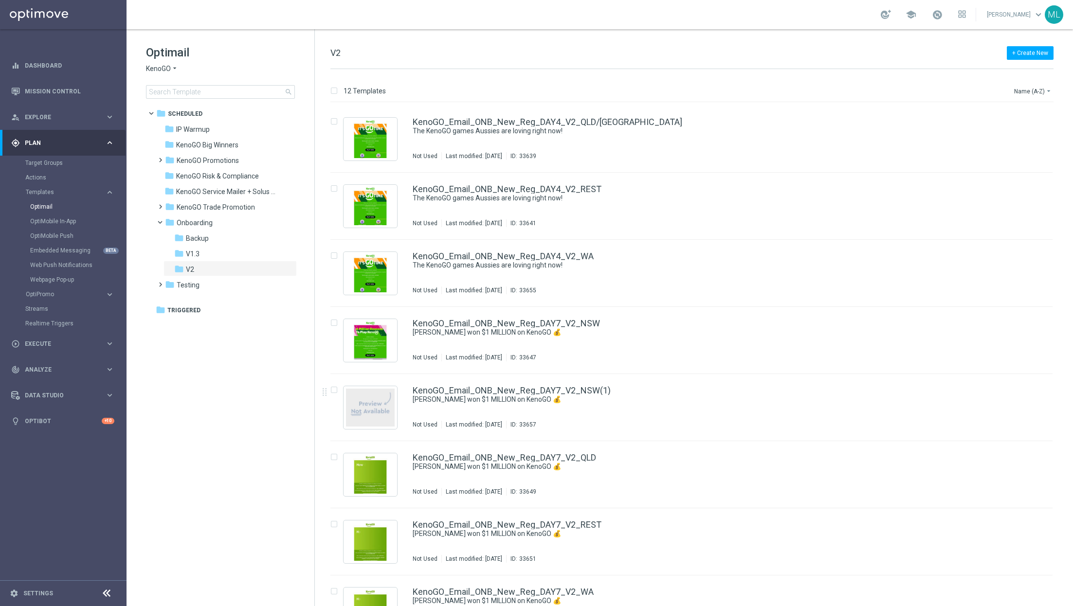
scroll to position [302, 0]
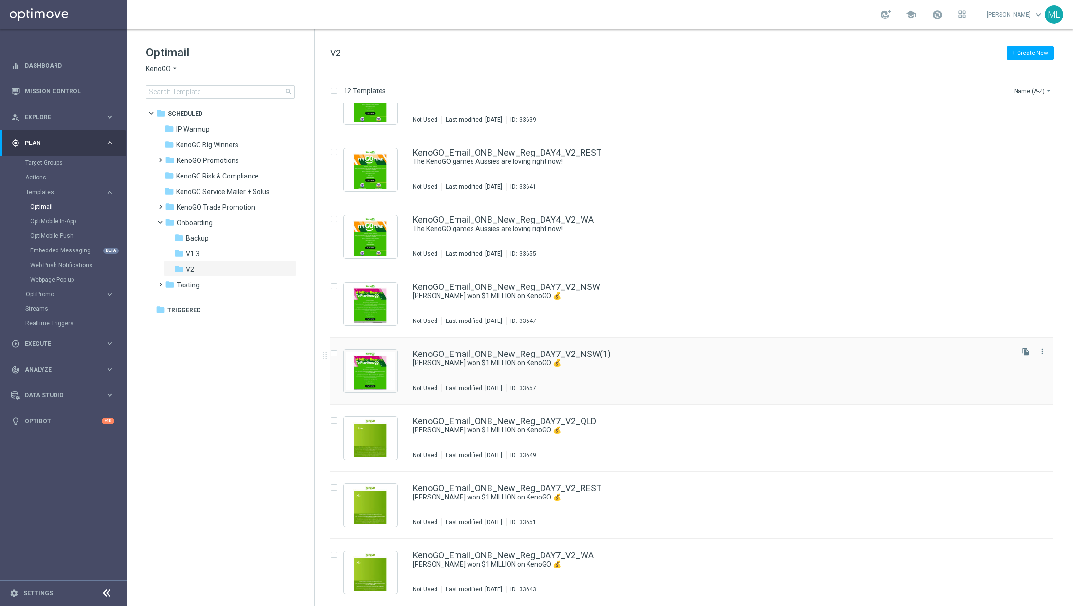
click at [757, 372] on div "KenoGO_Email_ONB_New_Reg_DAY7_V2_NSW(1) Paul won $1 MILLION on KenoGO 💰 Not Use…" at bounding box center [712, 371] width 599 height 42
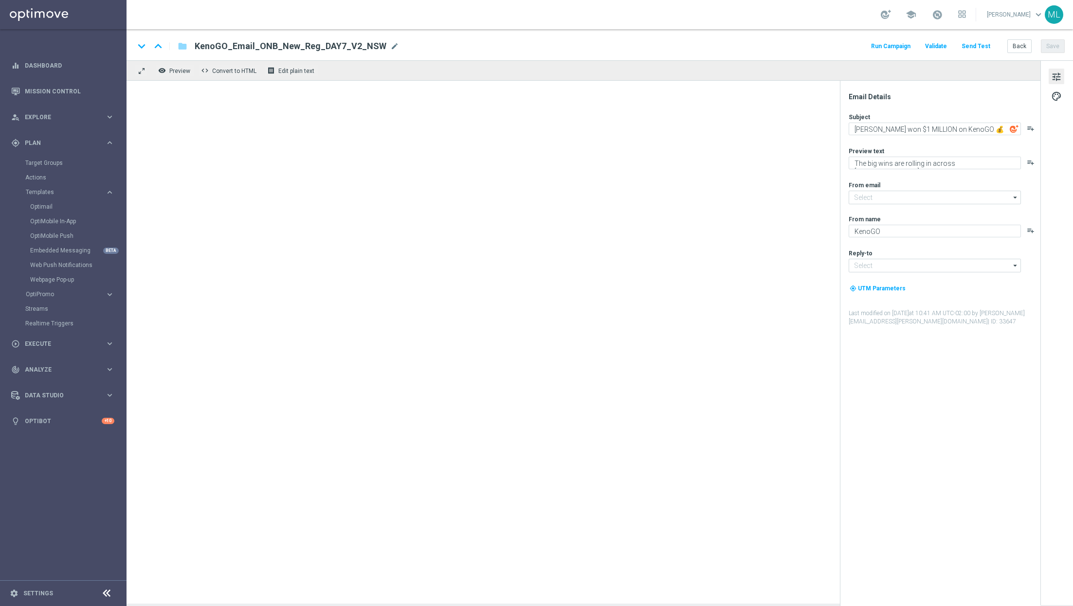
type input "[EMAIL_ADDRESS][DOMAIN_NAME]"
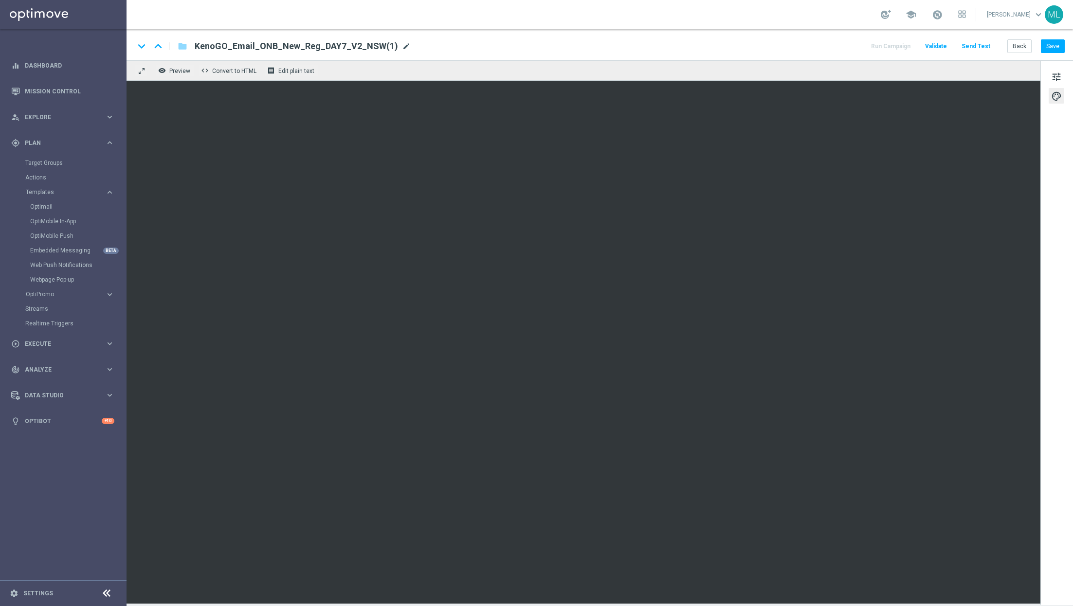
click at [402, 42] on span "mode_edit" at bounding box center [406, 46] width 9 height 9
type input "KenoGO_Email_ONB_New_Reg_DAY7_V2_WA"
click at [592, 49] on div "keyboard_arrow_down keyboard_arrow_up folder KenoGO_Email_ONB_New_Reg_DAY7_V2_W…" at bounding box center [599, 46] width 931 height 13
click at [1058, 48] on button "Save" at bounding box center [1053, 46] width 24 height 14
click at [1055, 49] on button "Save" at bounding box center [1053, 46] width 24 height 14
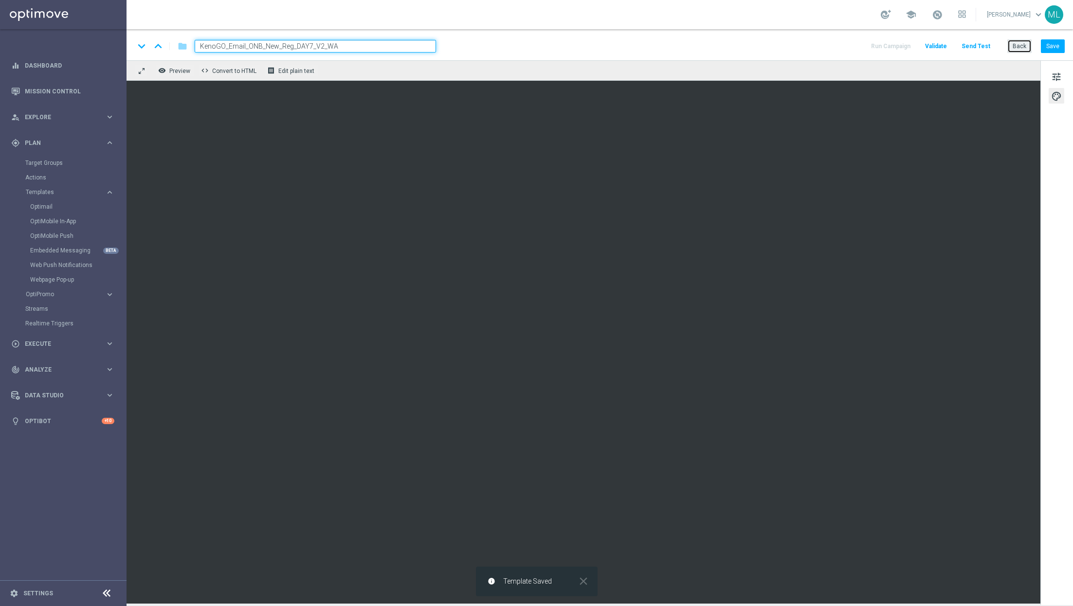
click at [1022, 46] on button "Back" at bounding box center [1019, 46] width 24 height 14
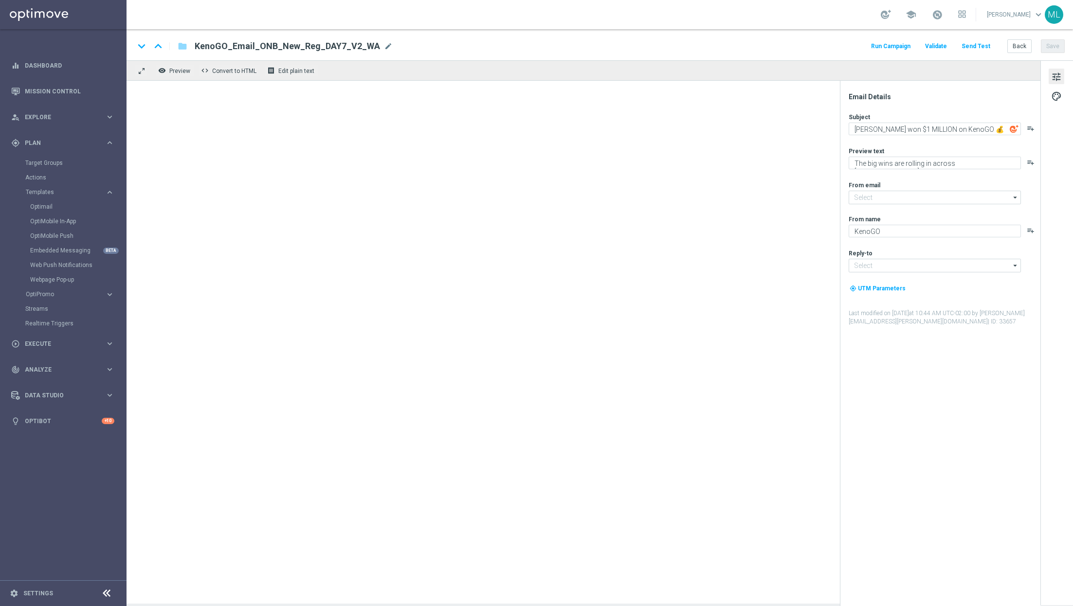
type input "[EMAIL_ADDRESS][DOMAIN_NAME]"
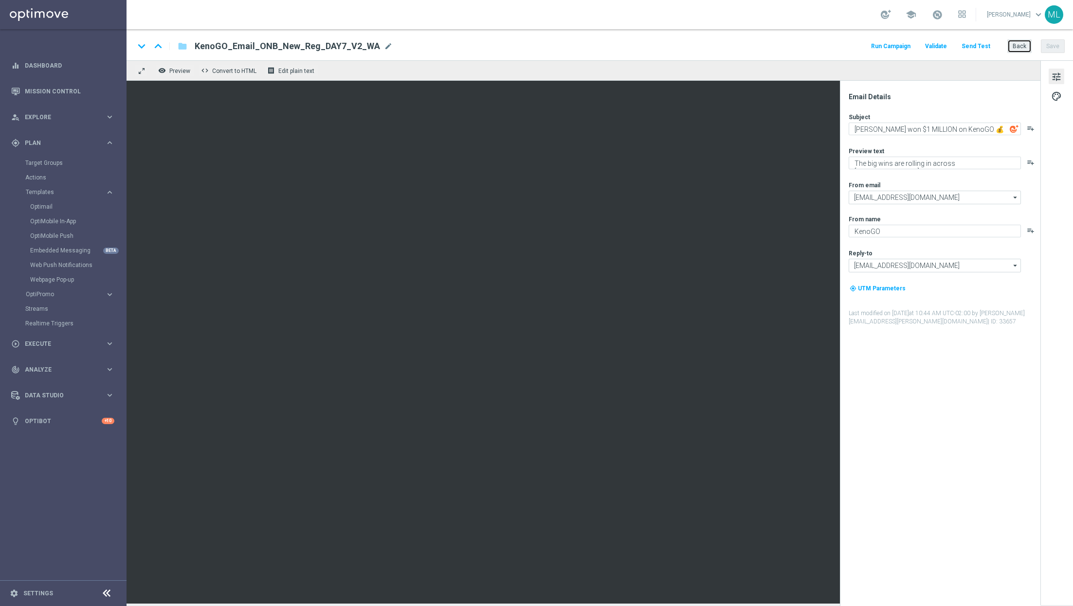
click at [1025, 47] on button "Back" at bounding box center [1019, 46] width 24 height 14
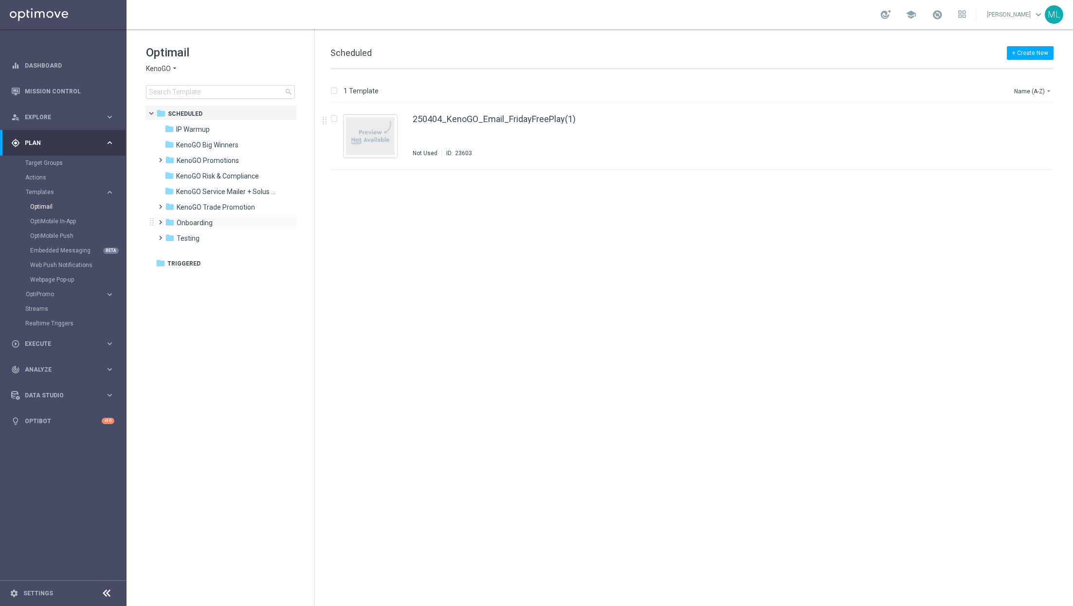
click at [159, 217] on span at bounding box center [158, 218] width 4 height 4
click at [178, 264] on icon "folder" at bounding box center [179, 269] width 10 height 10
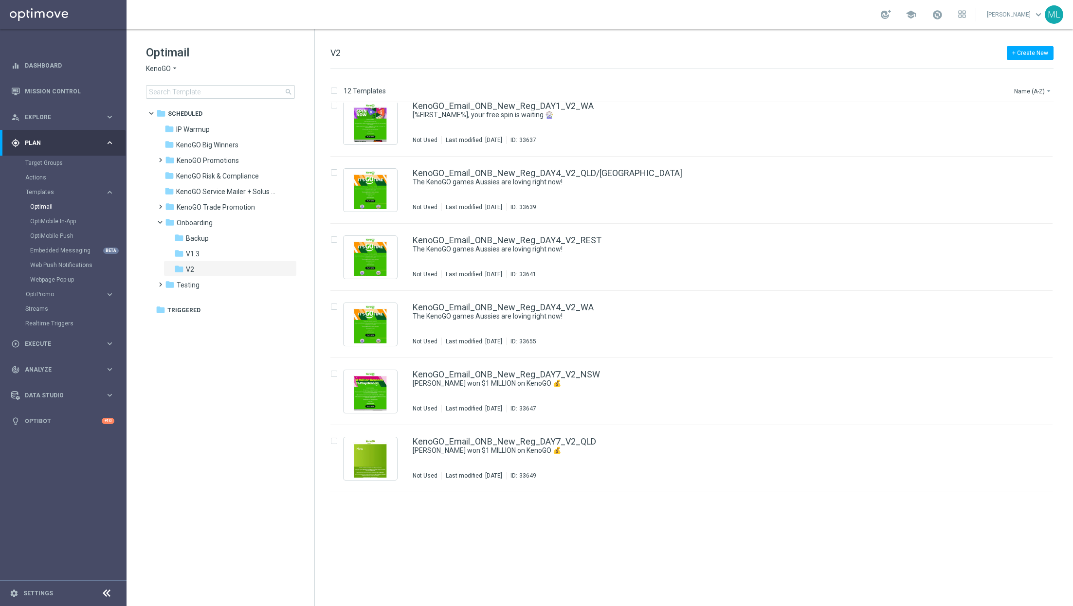
scroll to position [302, 0]
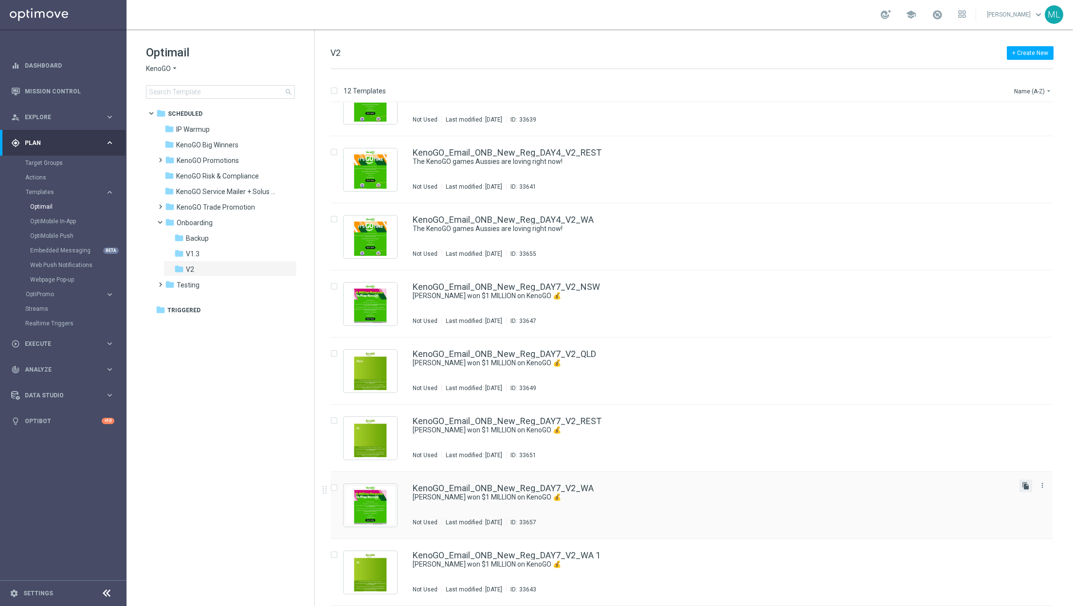
click at [1024, 485] on icon "file_copy" at bounding box center [1026, 486] width 8 height 8
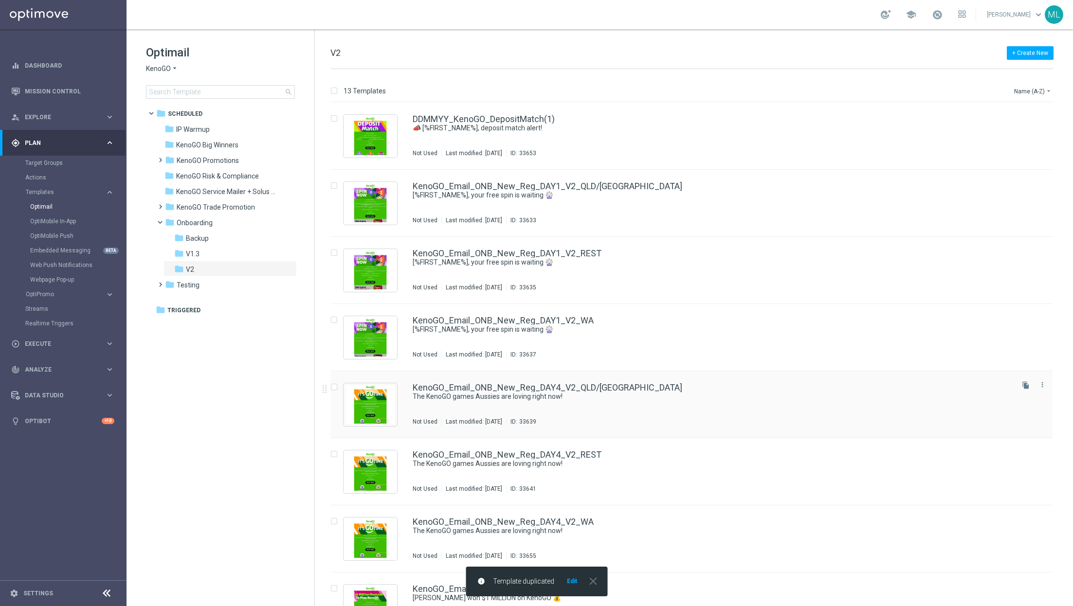
scroll to position [369, 0]
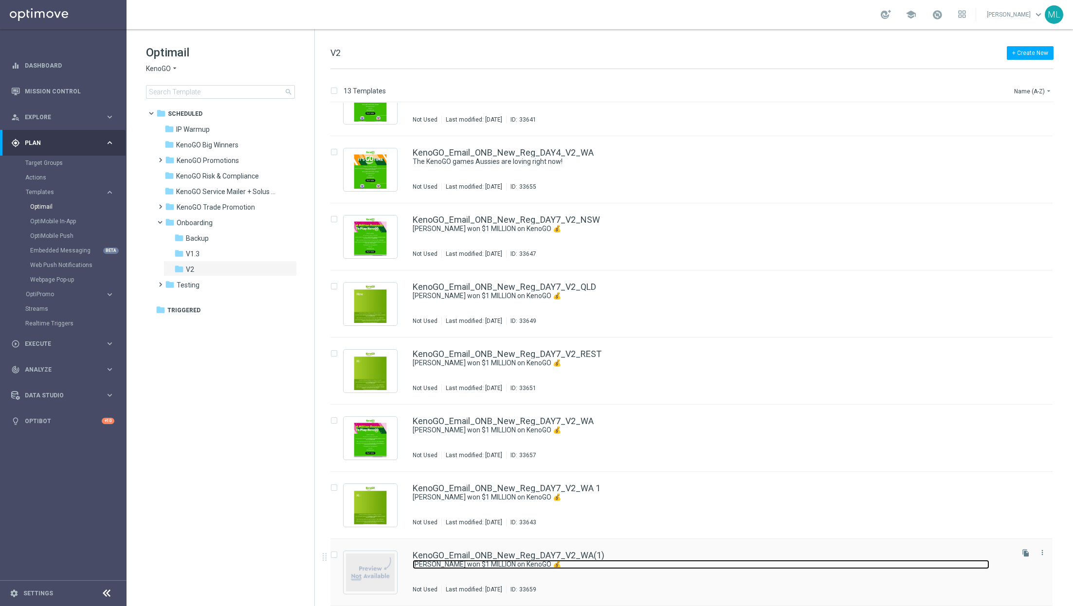
click at [665, 560] on link "[PERSON_NAME] won $1 MILLION on KenoGO 💰" at bounding box center [701, 564] width 577 height 9
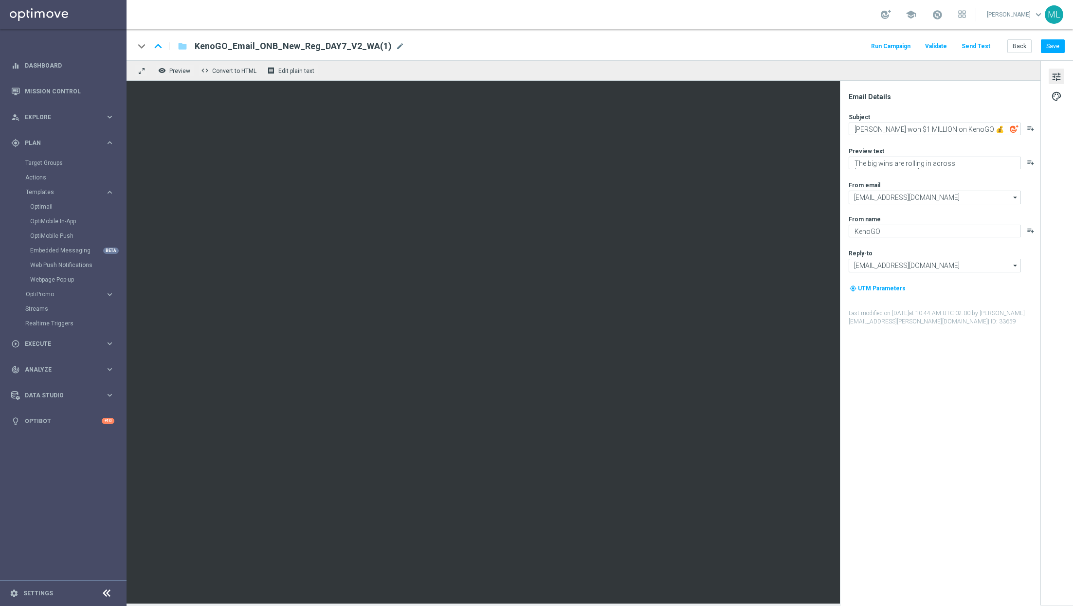
click at [399, 43] on div "keyboard_arrow_down keyboard_arrow_up folder KenoGO_Email_ONB_New_Reg_DAY7_V2_W…" at bounding box center [599, 46] width 931 height 13
click at [396, 43] on span "mode_edit" at bounding box center [400, 46] width 9 height 9
type input "KenoGO_Email_ONB_New_Reg_DAY7_V2_QLD"
click at [533, 55] on div "keyboard_arrow_down keyboard_arrow_up folder KenoGO_Email_ONB_New_Reg_DAY7_V2_Q…" at bounding box center [600, 44] width 947 height 31
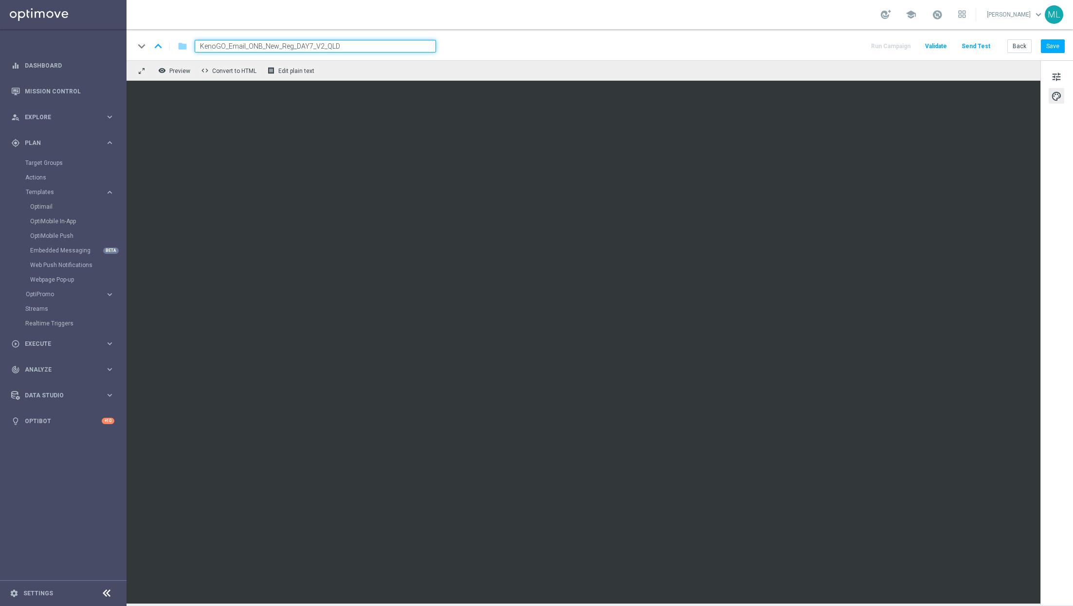
click at [785, 46] on div "keyboard_arrow_down keyboard_arrow_up folder KenoGO_Email_ONB_New_Reg_DAY7_V2_Q…" at bounding box center [599, 46] width 931 height 13
click at [1052, 44] on button "Save" at bounding box center [1053, 46] width 24 height 14
click at [767, 28] on div "school [PERSON_NAME] keyboard_arrow_down ML" at bounding box center [600, 14] width 947 height 29
click at [795, 50] on div "keyboard_arrow_down keyboard_arrow_up folder KenoGO_Email_ONB_New_Reg_DAY7_V2_Q…" at bounding box center [599, 46] width 931 height 13
click at [1022, 48] on button "Back" at bounding box center [1019, 46] width 24 height 14
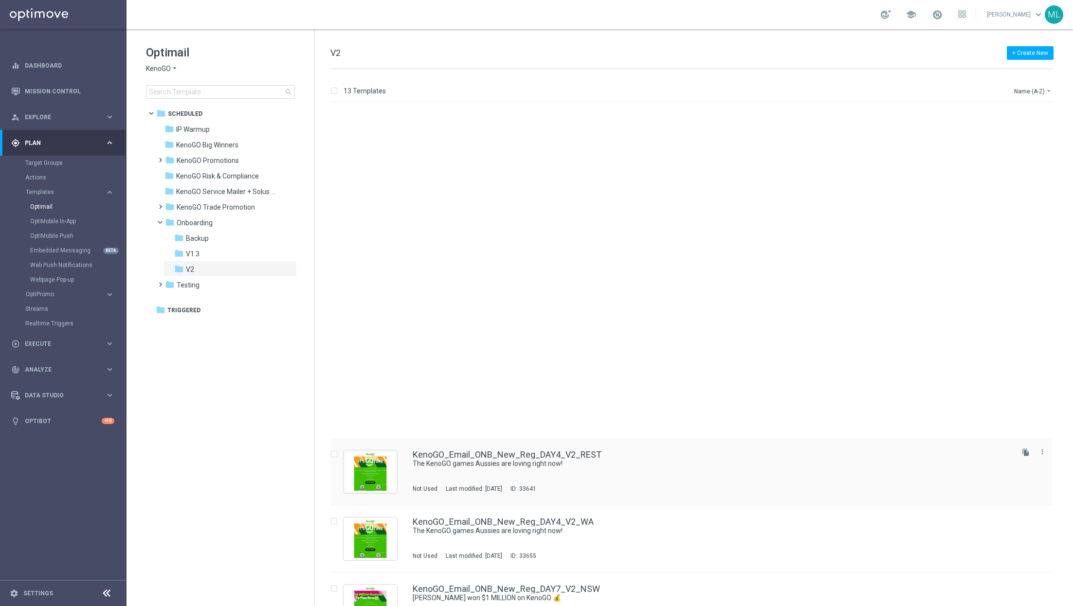
scroll to position [369, 0]
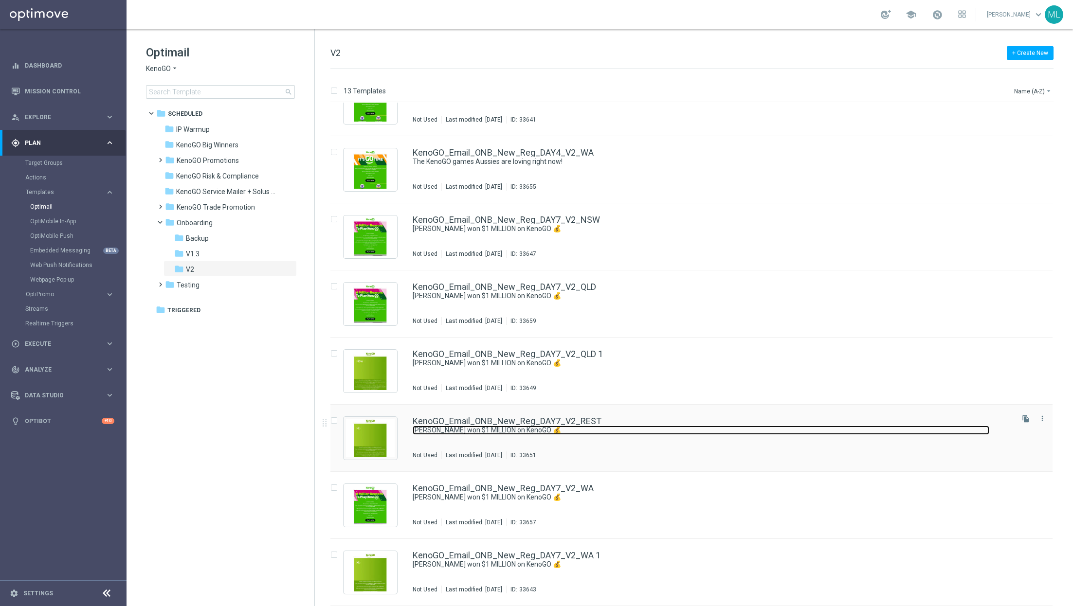
click at [651, 428] on link "[PERSON_NAME] won $1 MILLION on KenoGO 💰" at bounding box center [701, 430] width 577 height 9
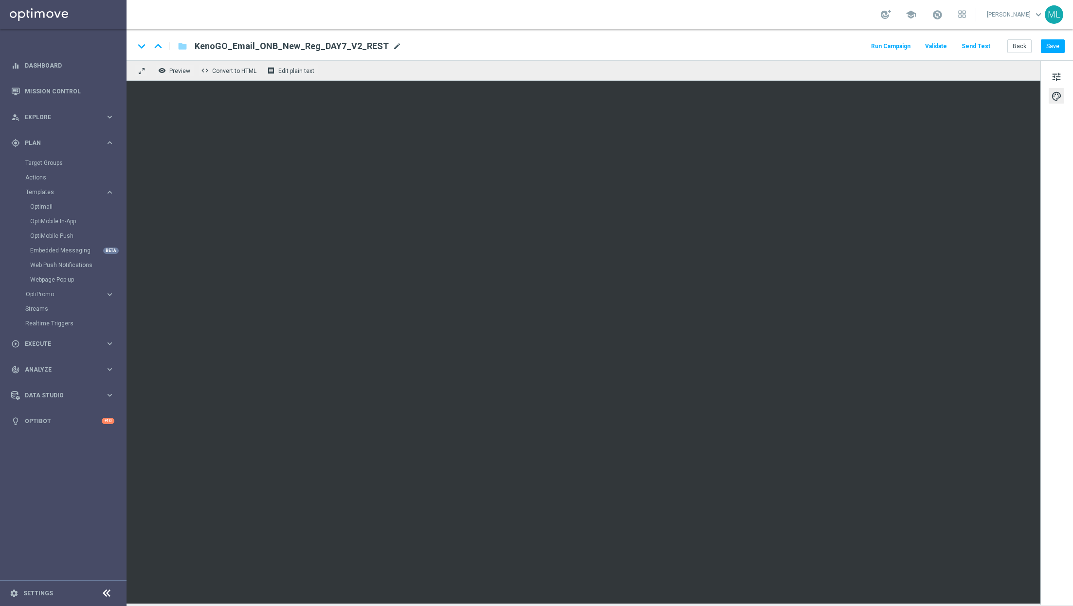
click at [393, 47] on span "mode_edit" at bounding box center [397, 46] width 9 height 9
click at [388, 47] on input "KenoGO_Email_ONB_New_Reg_DAY7_V2_REST" at bounding box center [315, 46] width 241 height 13
type input "KenoGO_Email_ONB_New_Reg_DAY7_V2_REST1"
click at [544, 46] on div "keyboard_arrow_down keyboard_arrow_up folder KenoGO_Email_ONB_New_Reg_DAY7_V2_R…" at bounding box center [599, 46] width 931 height 13
click at [1053, 51] on button "Save" at bounding box center [1053, 46] width 24 height 14
